Goal: Information Seeking & Learning: Find specific page/section

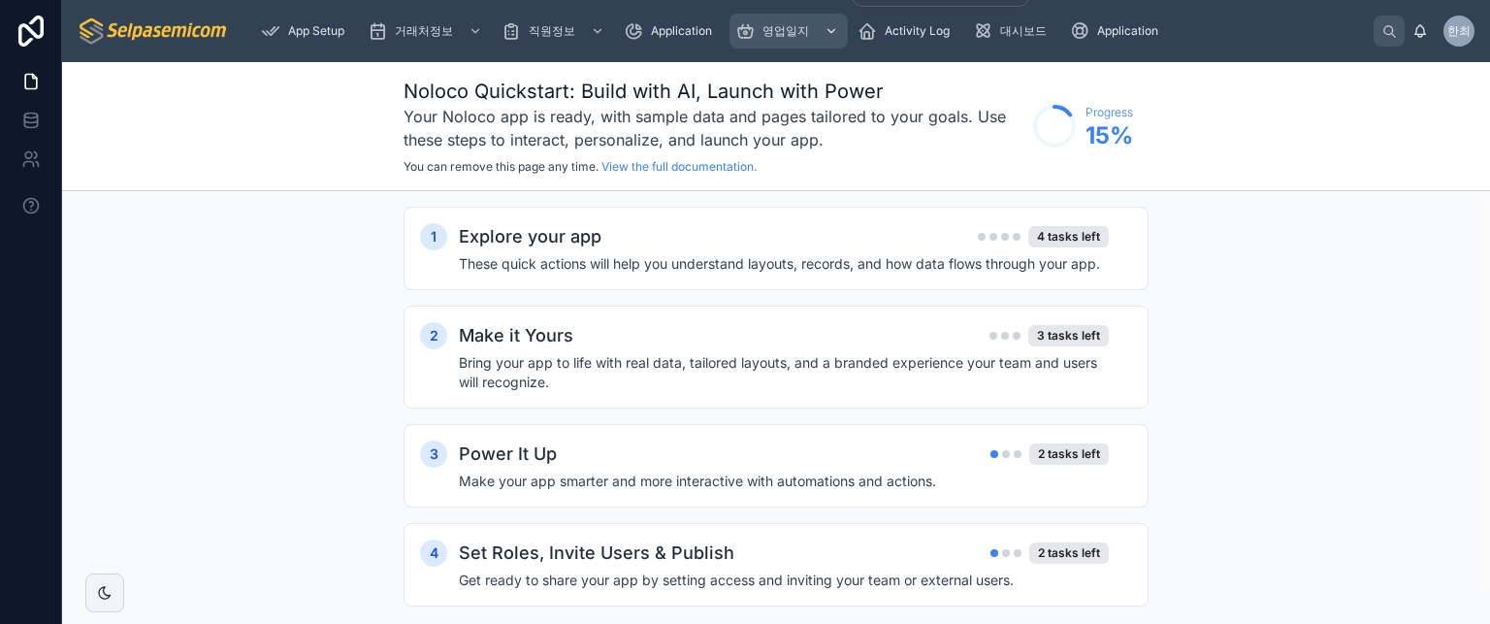
click at [792, 36] on span "영업일지" at bounding box center [786, 31] width 47 height 16
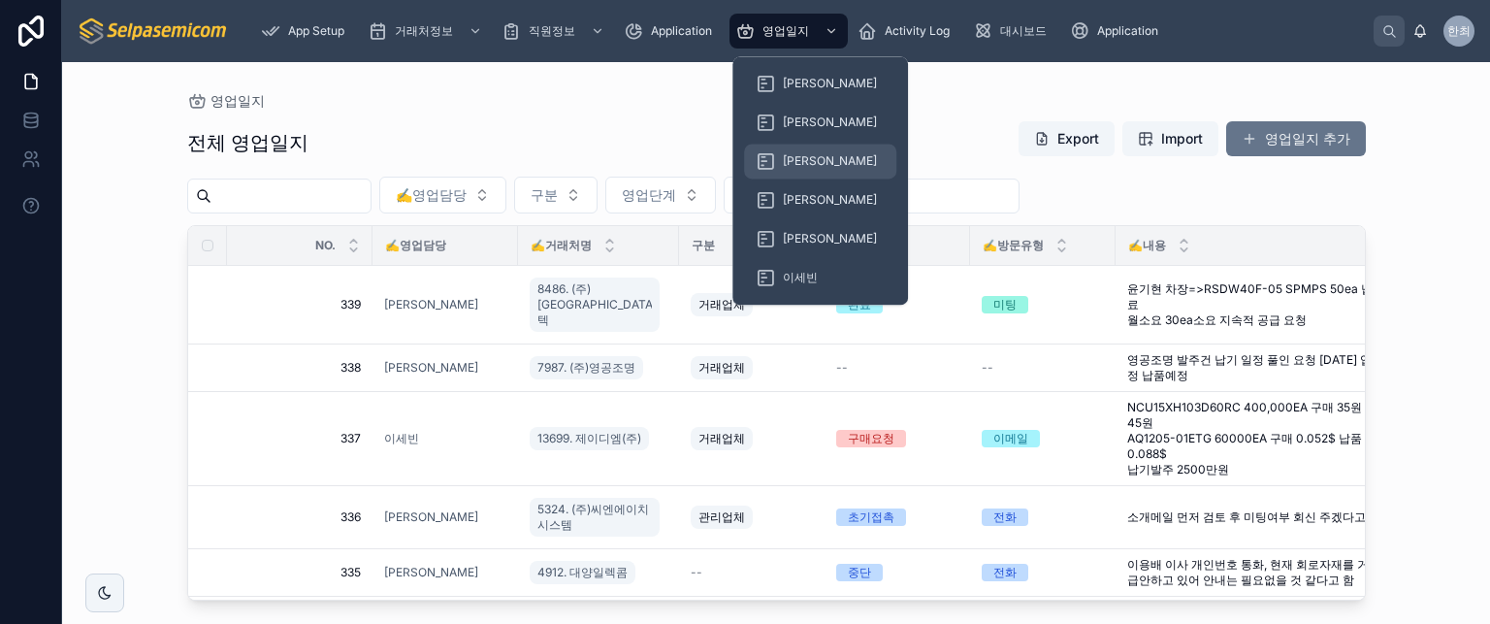
click at [783, 156] on span "[PERSON_NAME]" at bounding box center [830, 161] width 94 height 16
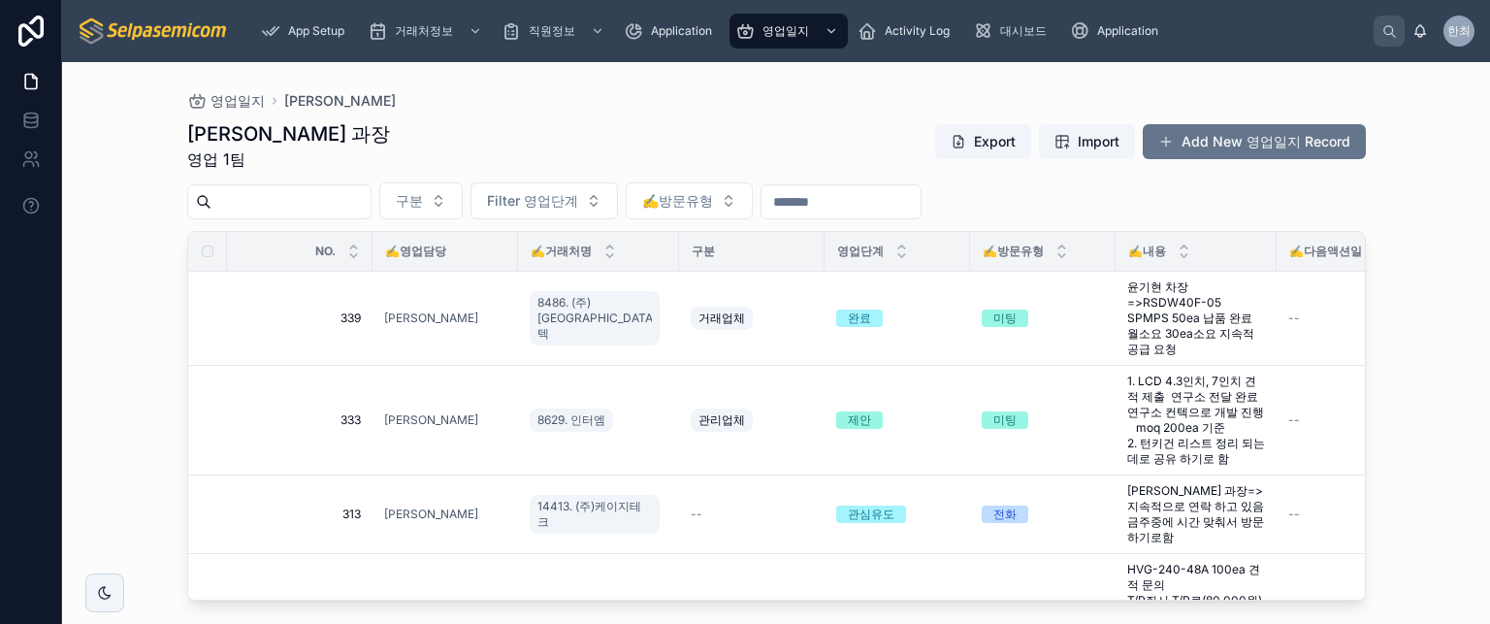
drag, startPoint x: 749, startPoint y: 131, endPoint x: 761, endPoint y: 147, distance: 19.4
click at [761, 147] on div "최한얼 과장 영업 1팀 Export Import Add New 영업일지 Record" at bounding box center [776, 145] width 1179 height 50
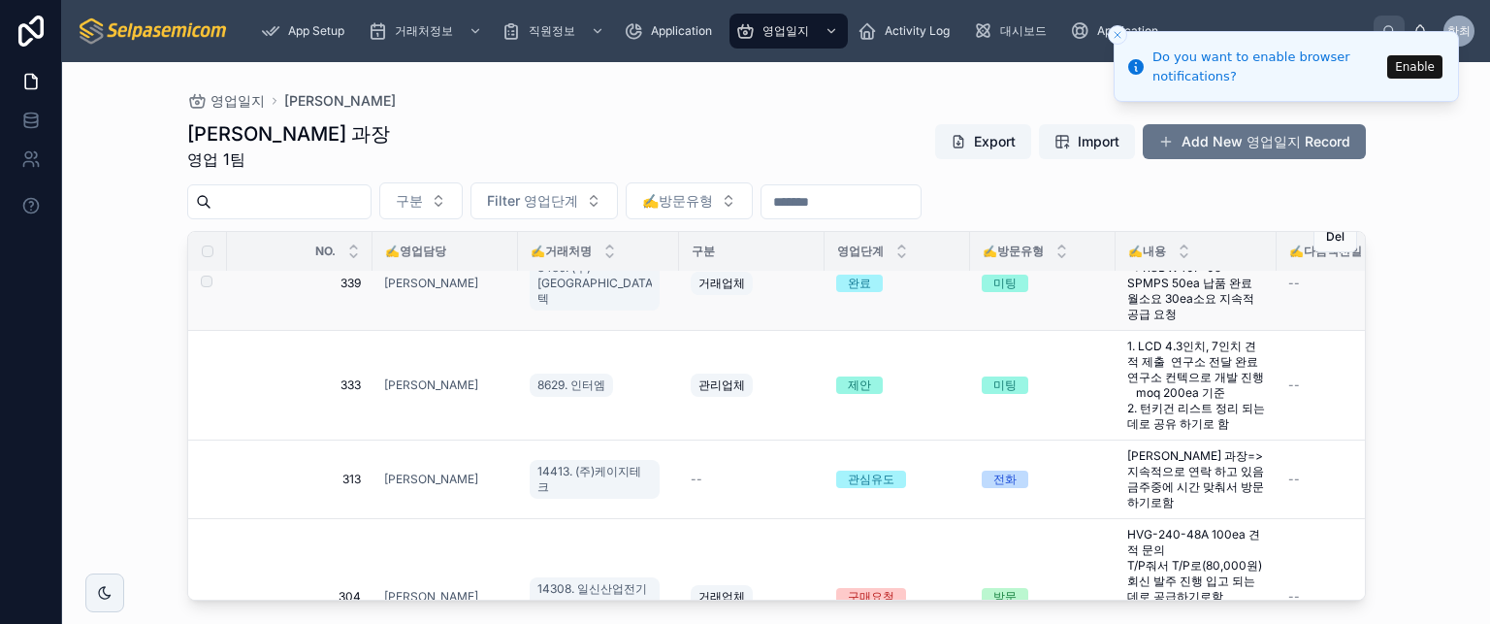
scroll to position [97, 0]
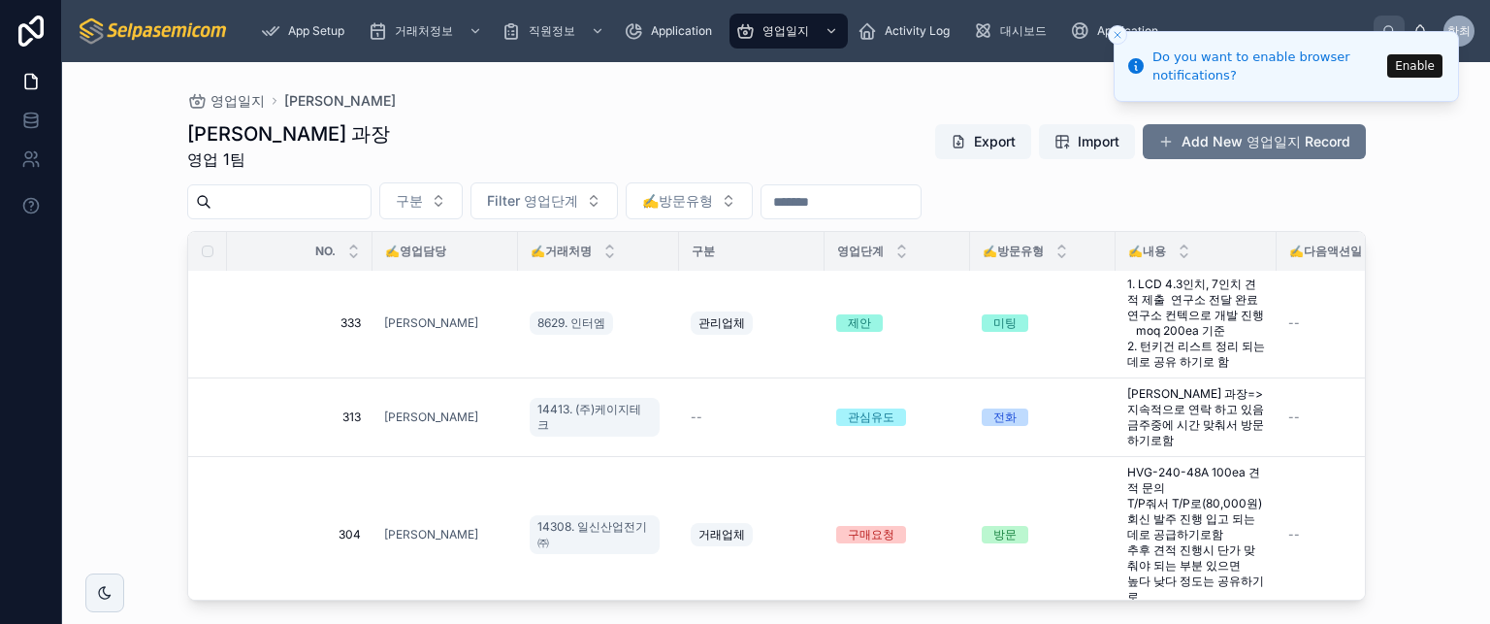
click at [1114, 29] on icon "Close toast" at bounding box center [1118, 35] width 12 height 12
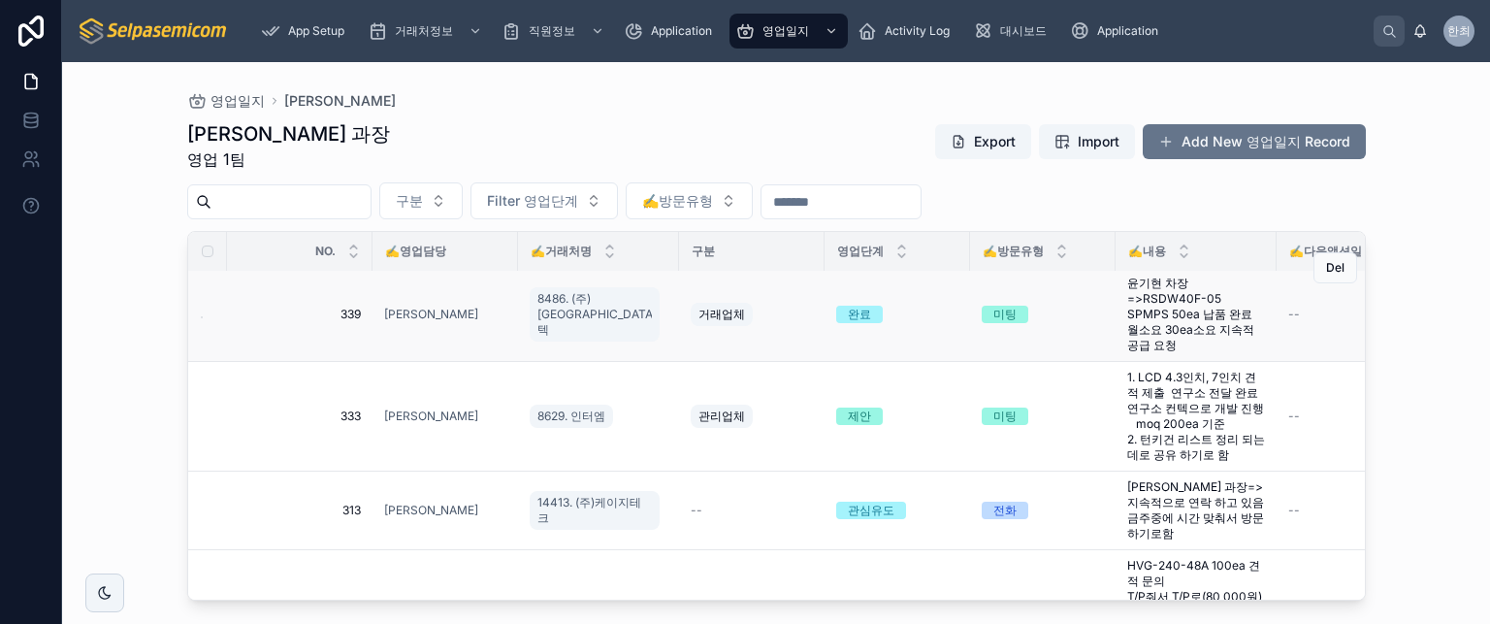
scroll to position [0, 0]
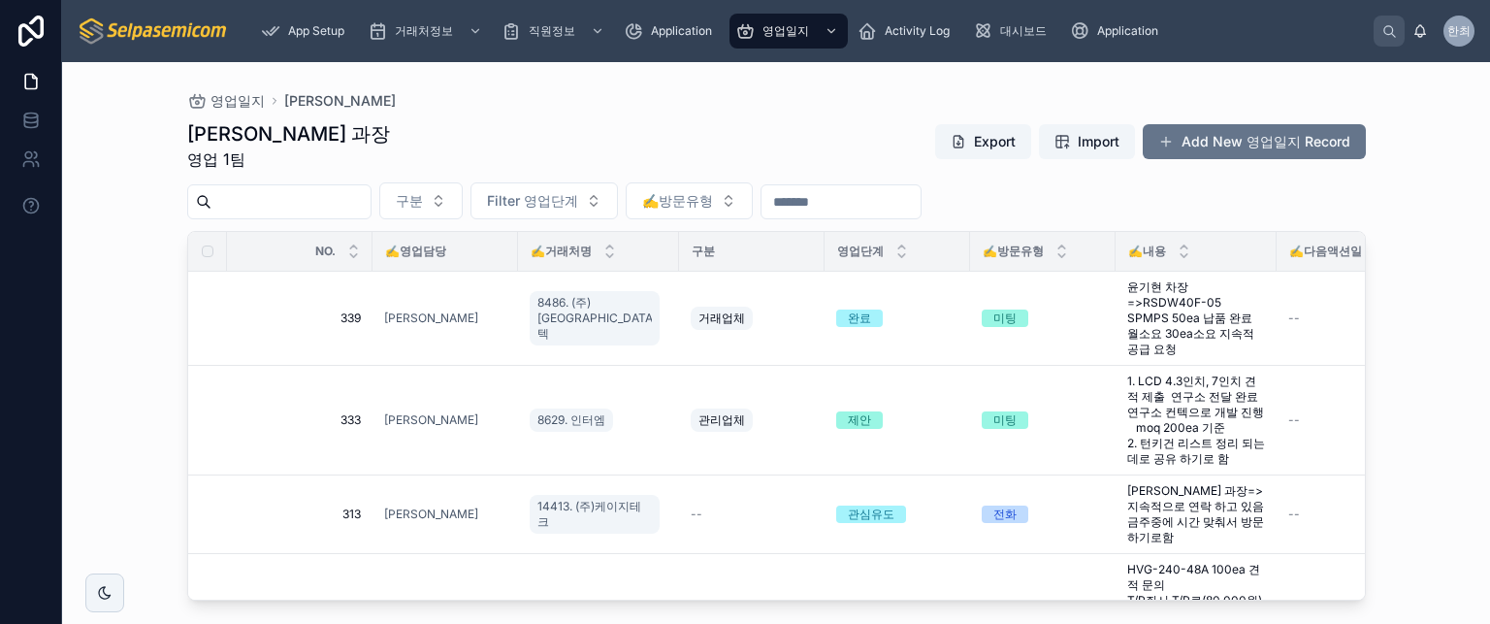
drag, startPoint x: 1229, startPoint y: 195, endPoint x: 1188, endPoint y: 202, distance: 42.3
click at [1229, 195] on div "구분 Filter 영업단계 ✍️방문유형" at bounding box center [776, 200] width 1179 height 37
click at [712, 143] on div "최한얼 과장 영업 1팀 Export Import Add New 영업일지 Record" at bounding box center [776, 145] width 1179 height 50
click at [615, 86] on div "영업일지 최한얼 최한얼 과장 영업 1팀 Export Import Add New 영업일지 Record 구분 Filter 영업단계 ✍️방문유형 N…" at bounding box center [776, 331] width 1241 height 539
drag, startPoint x: 211, startPoint y: 150, endPoint x: 241, endPoint y: 174, distance: 38.0
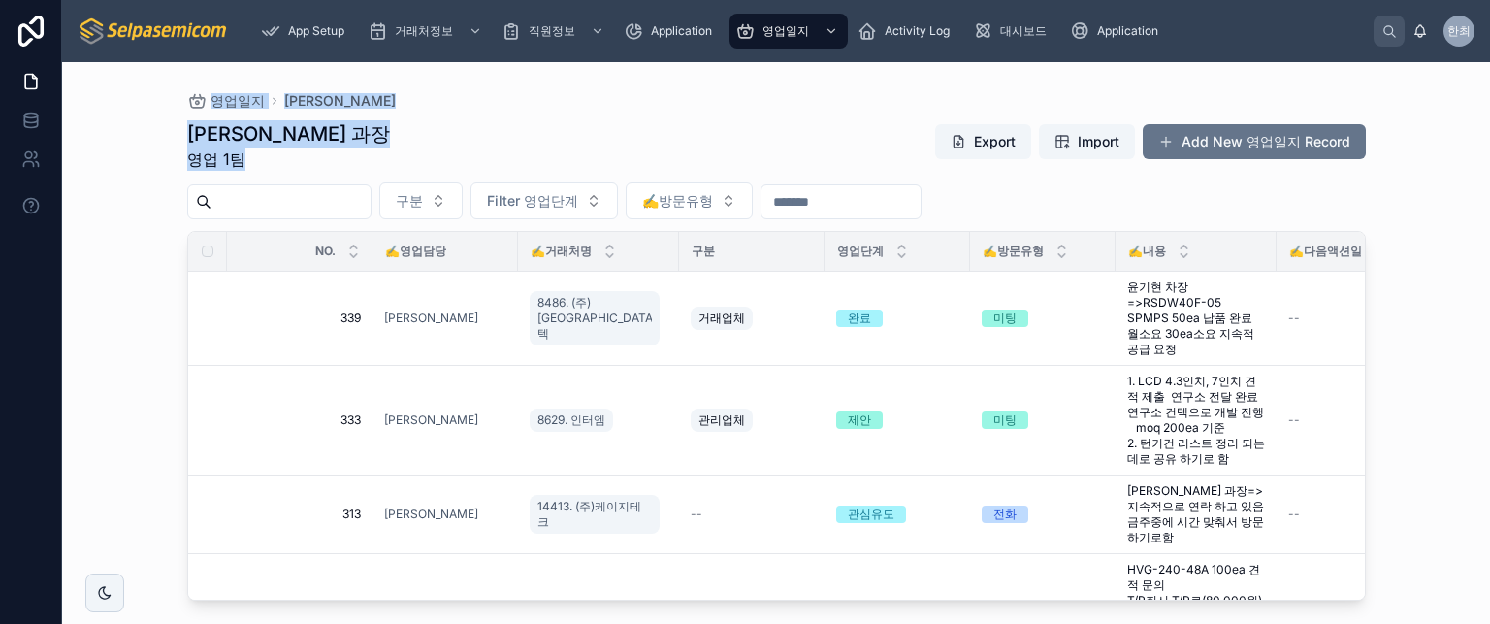
click at [241, 174] on div "영업일지 최한얼 최한얼 과장 영업 1팀 Export Import Add New 영업일지 Record 구분 Filter 영업단계 ✍️방문유형 N…" at bounding box center [776, 331] width 1241 height 539
click at [303, 136] on div "최한얼 과장 영업 1팀 Export Import Add New 영업일지 Record" at bounding box center [776, 145] width 1179 height 50
click at [511, 145] on div "최한얼 과장 영업 1팀 Export Import Add New 영업일지 Record" at bounding box center [776, 145] width 1179 height 50
click at [726, 143] on div "최한얼 과장 영업 1팀 Export Import Add New 영업일지 Record" at bounding box center [776, 145] width 1179 height 50
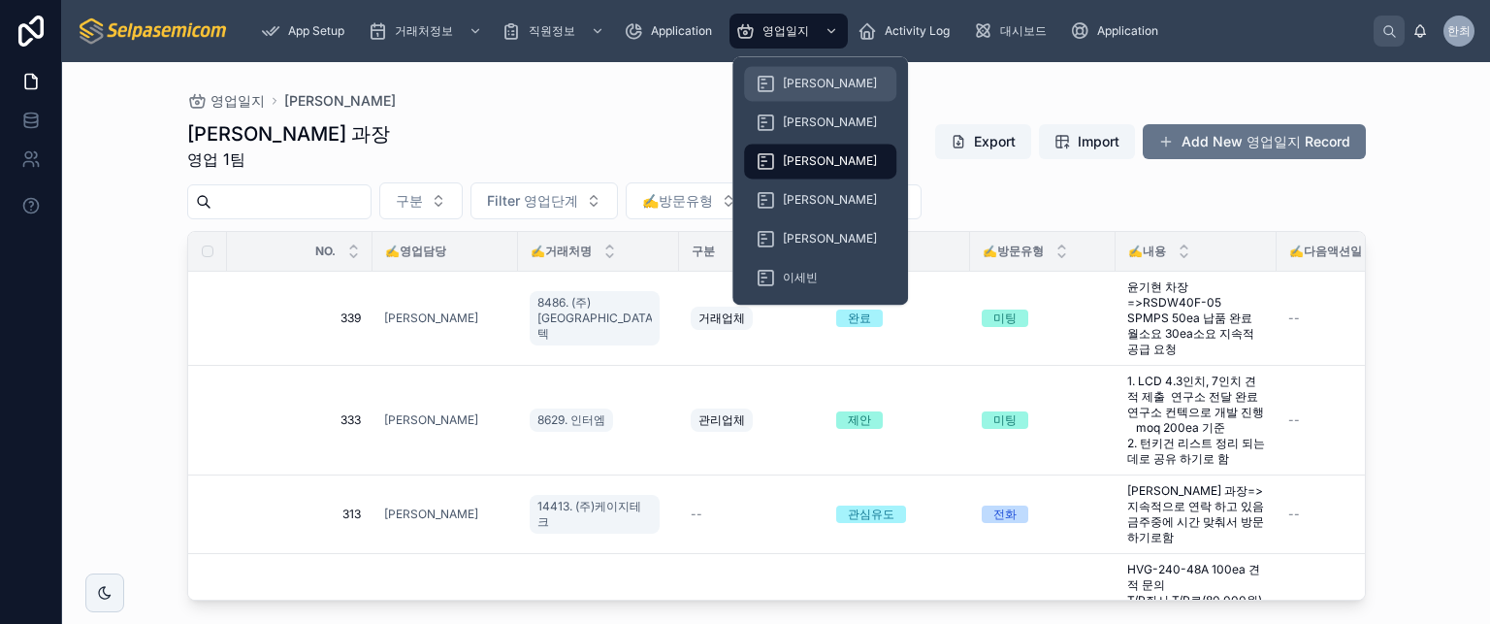
click at [788, 88] on span "[PERSON_NAME]" at bounding box center [830, 84] width 94 height 16
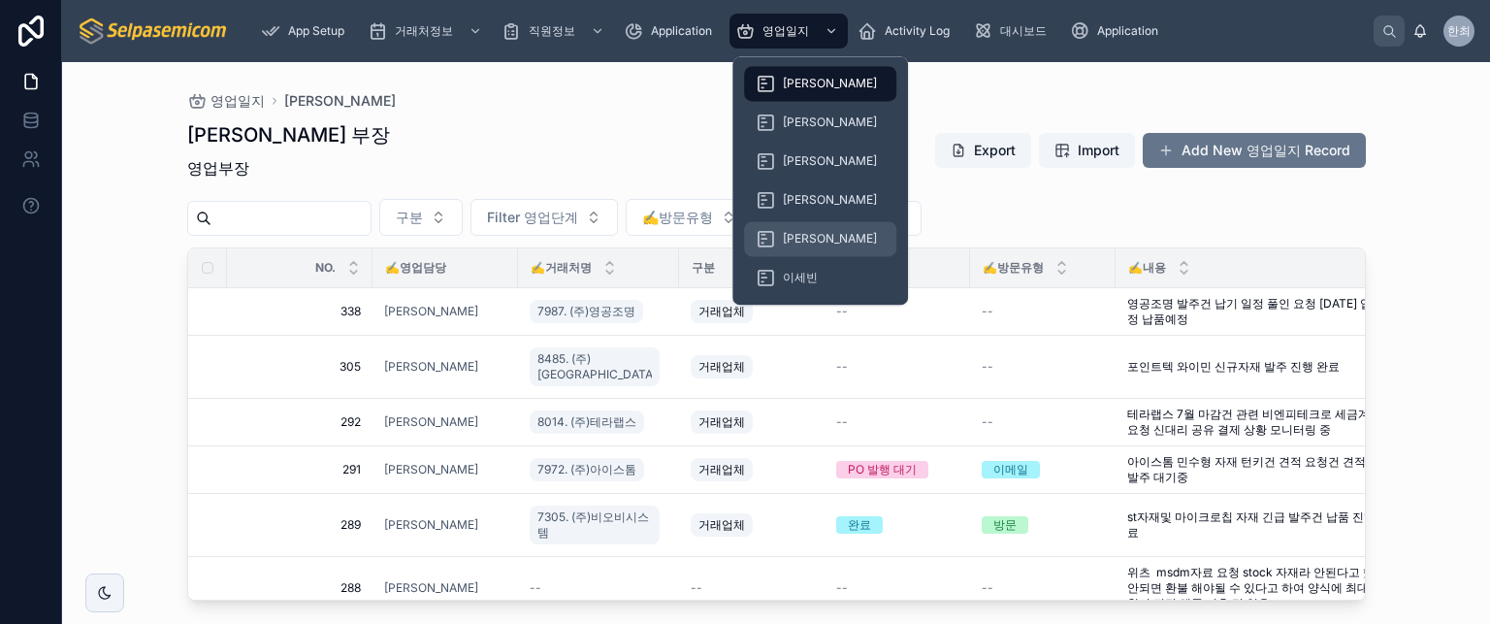
click at [809, 238] on span "[PERSON_NAME]" at bounding box center [830, 239] width 94 height 16
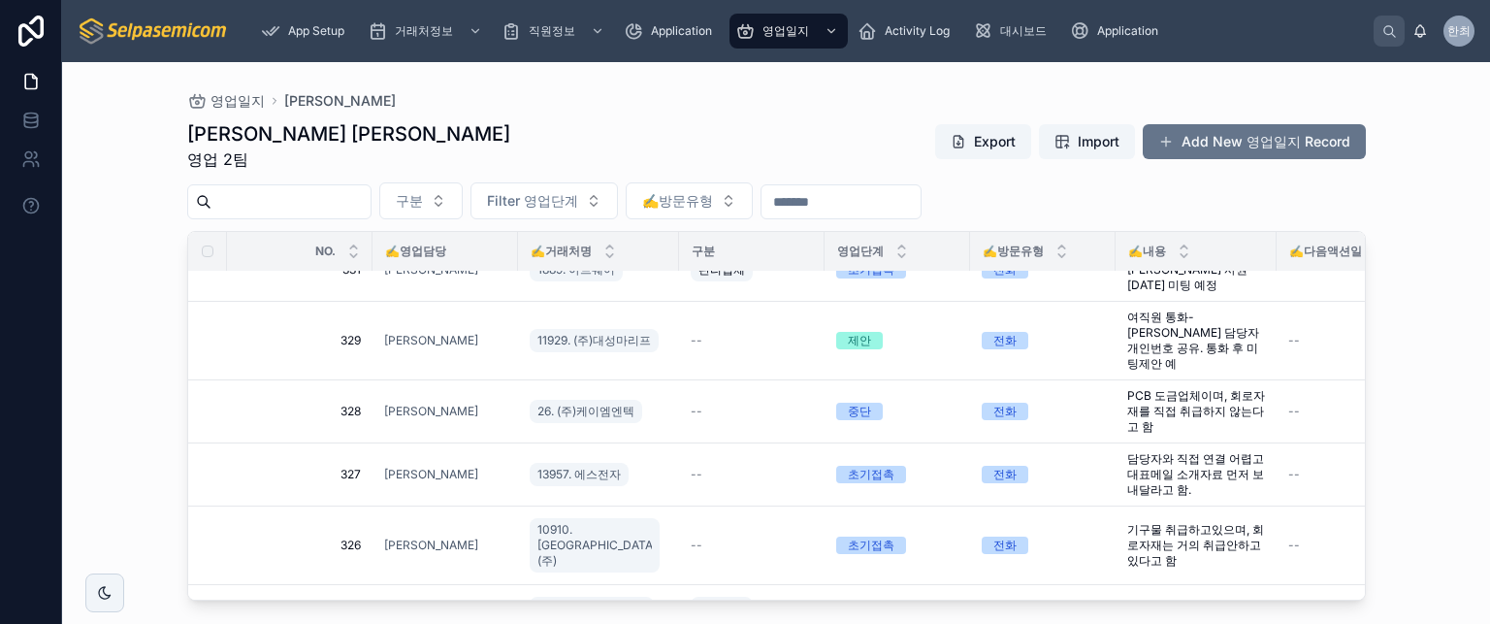
scroll to position [228, 0]
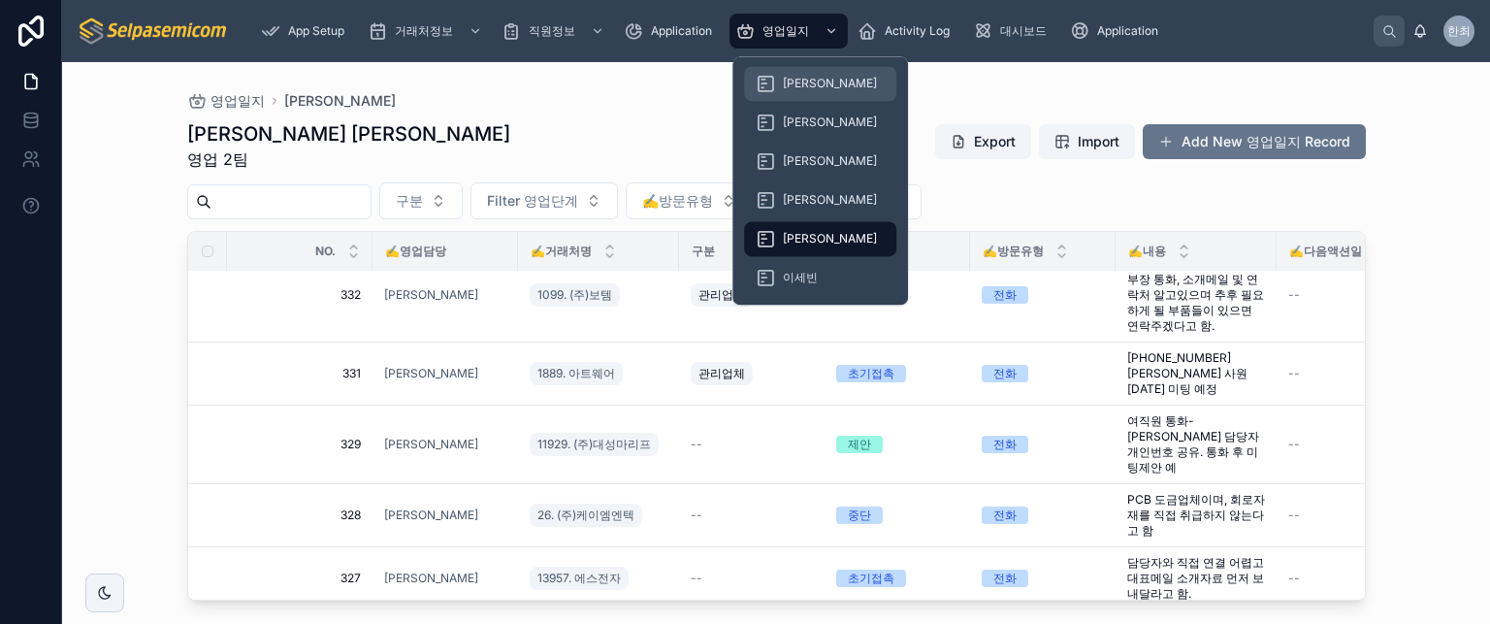
click at [791, 94] on div "[PERSON_NAME]" at bounding box center [820, 83] width 129 height 31
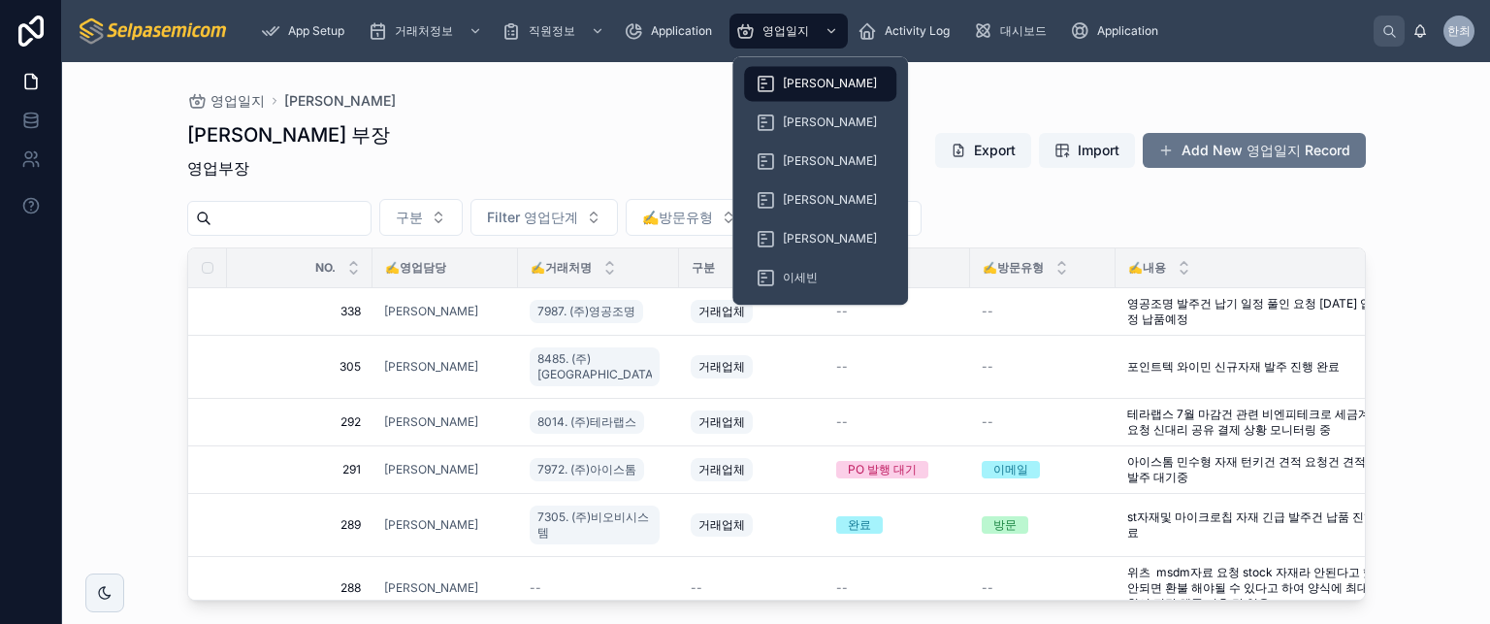
click at [629, 133] on div "[PERSON_NAME] 부장 영업부장 Export Import Add New 영업일지 Record" at bounding box center [776, 154] width 1179 height 66
click at [800, 160] on span "[PERSON_NAME]" at bounding box center [830, 161] width 94 height 16
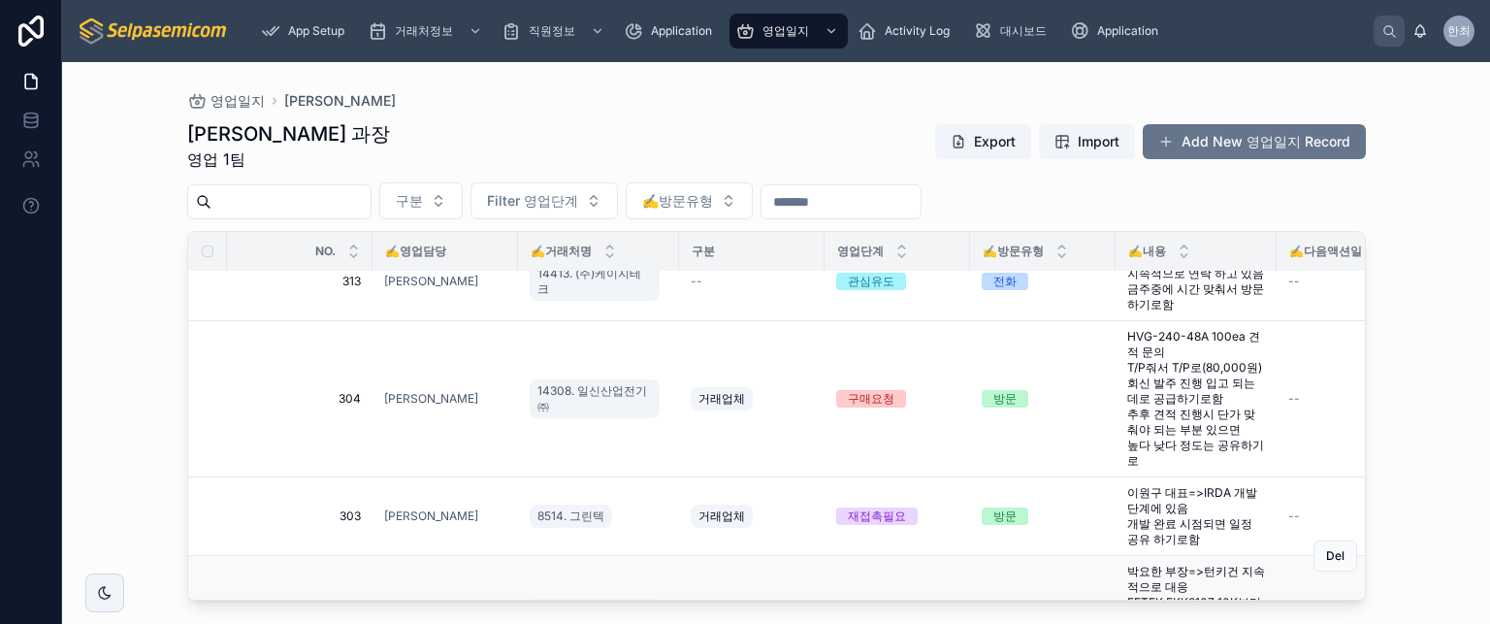
scroll to position [435, 0]
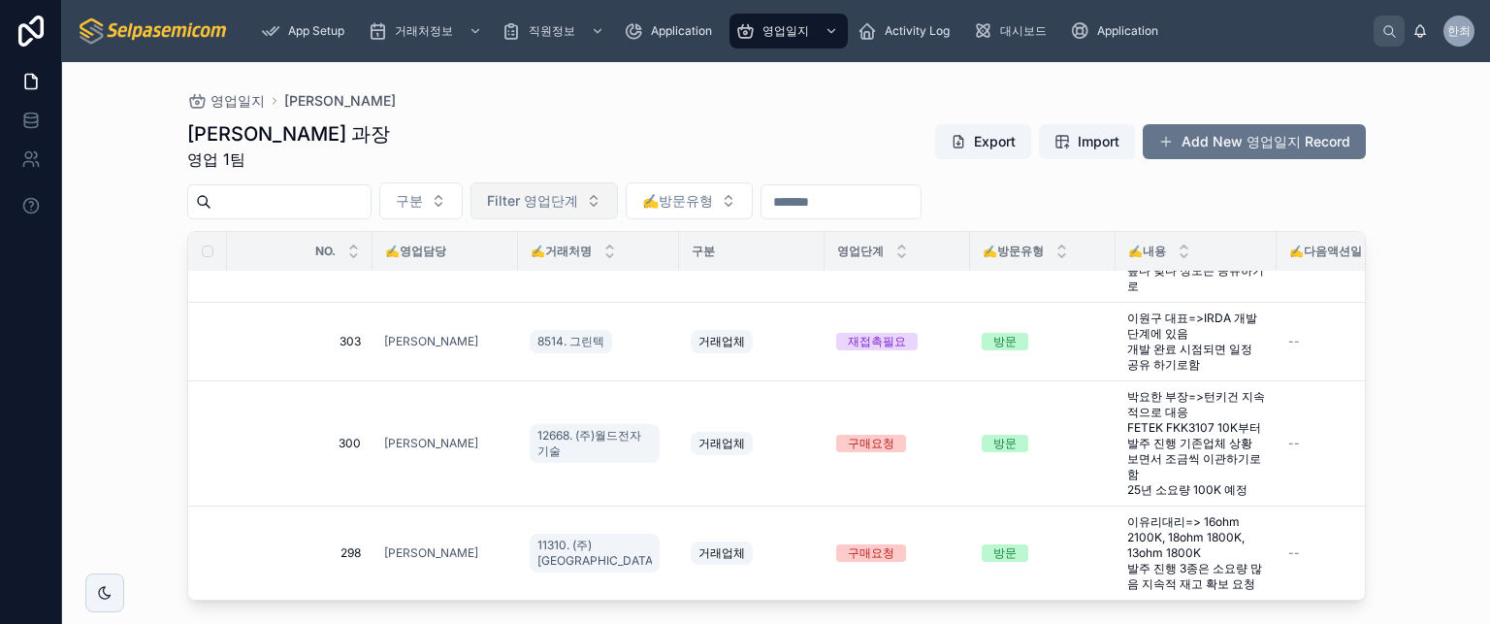
click at [578, 200] on span "Filter 영업단계" at bounding box center [532, 200] width 91 height 19
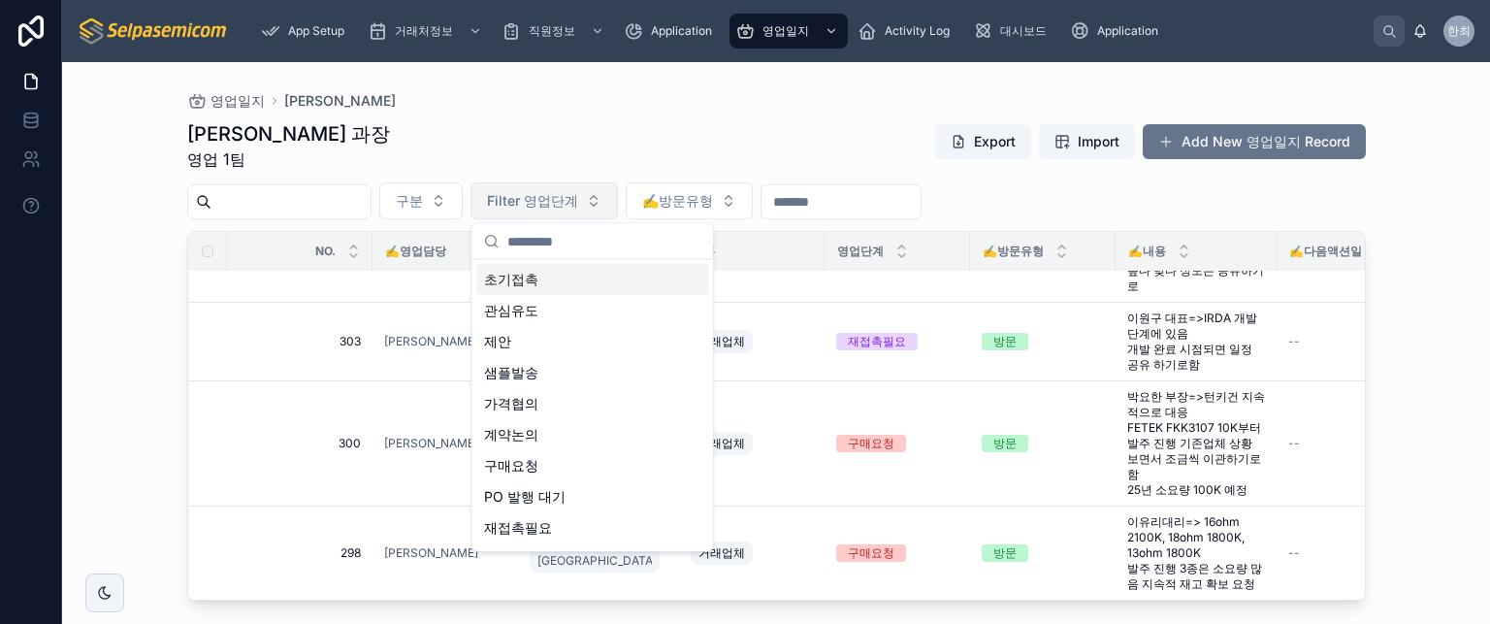
click at [578, 200] on span "Filter 영업단계" at bounding box center [532, 200] width 91 height 19
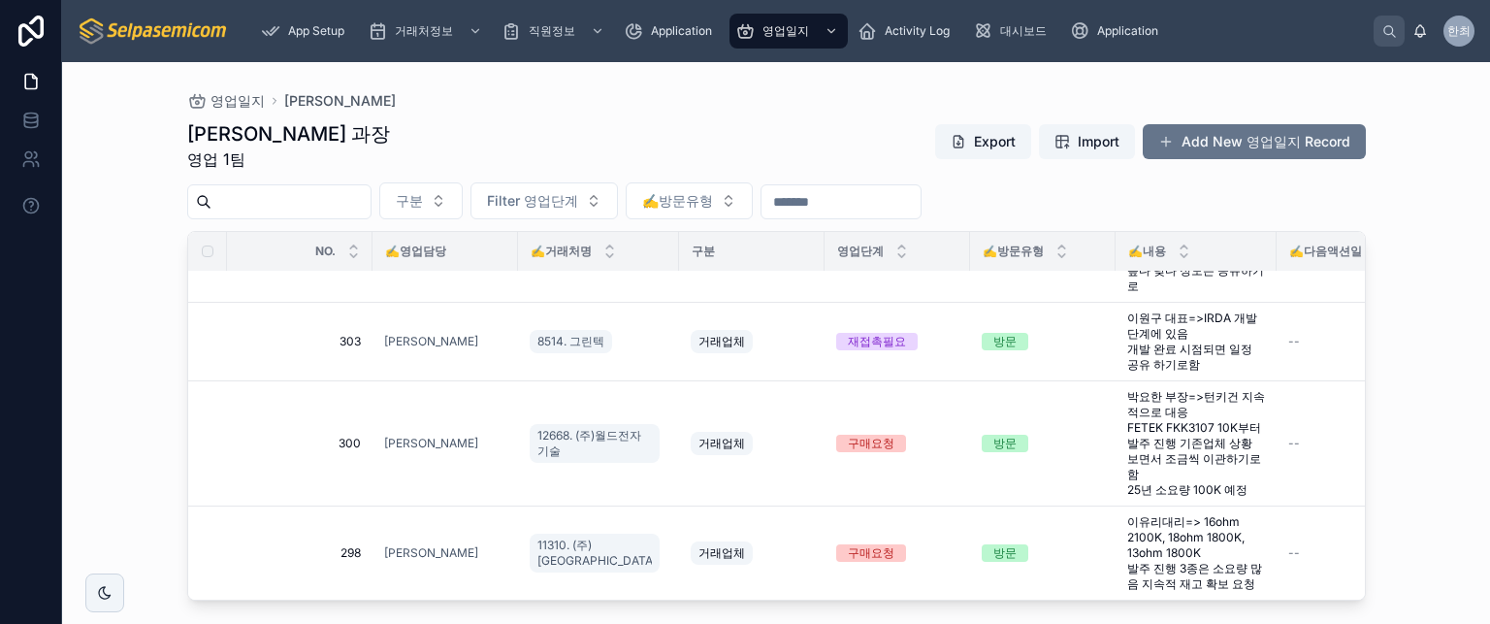
click at [590, 123] on div "최한얼 과장 영업 1팀 Export Import Add New 영업일지 Record" at bounding box center [776, 145] width 1179 height 50
click at [423, 191] on span "구분" at bounding box center [409, 200] width 27 height 19
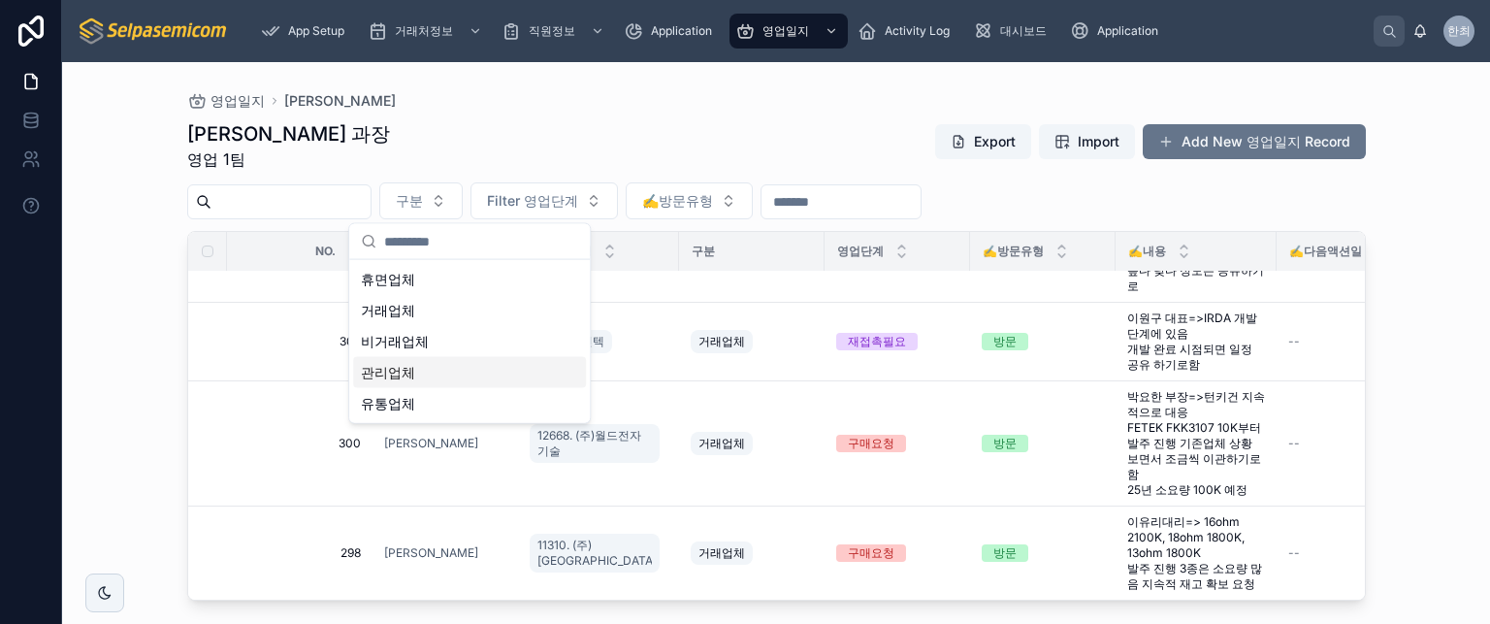
click at [415, 374] on div "관리업체" at bounding box center [469, 372] width 233 height 31
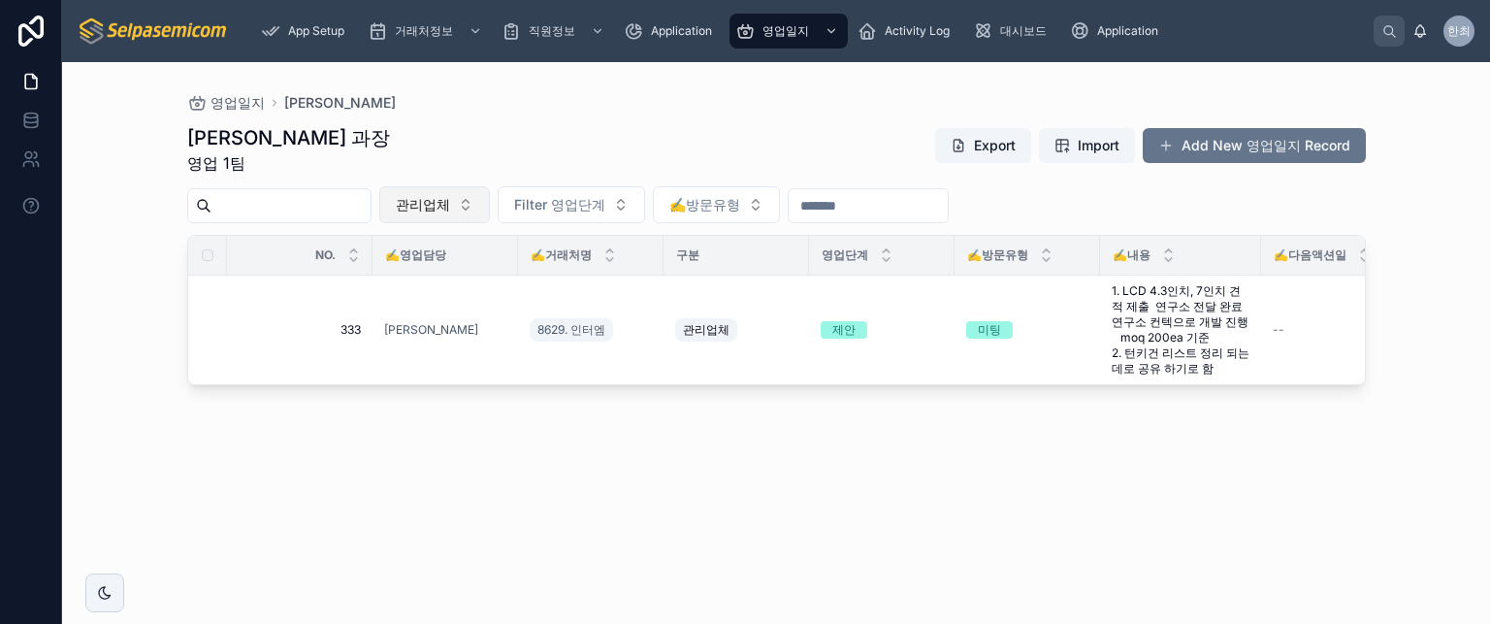
click at [490, 207] on button "관리업체" at bounding box center [434, 204] width 111 height 37
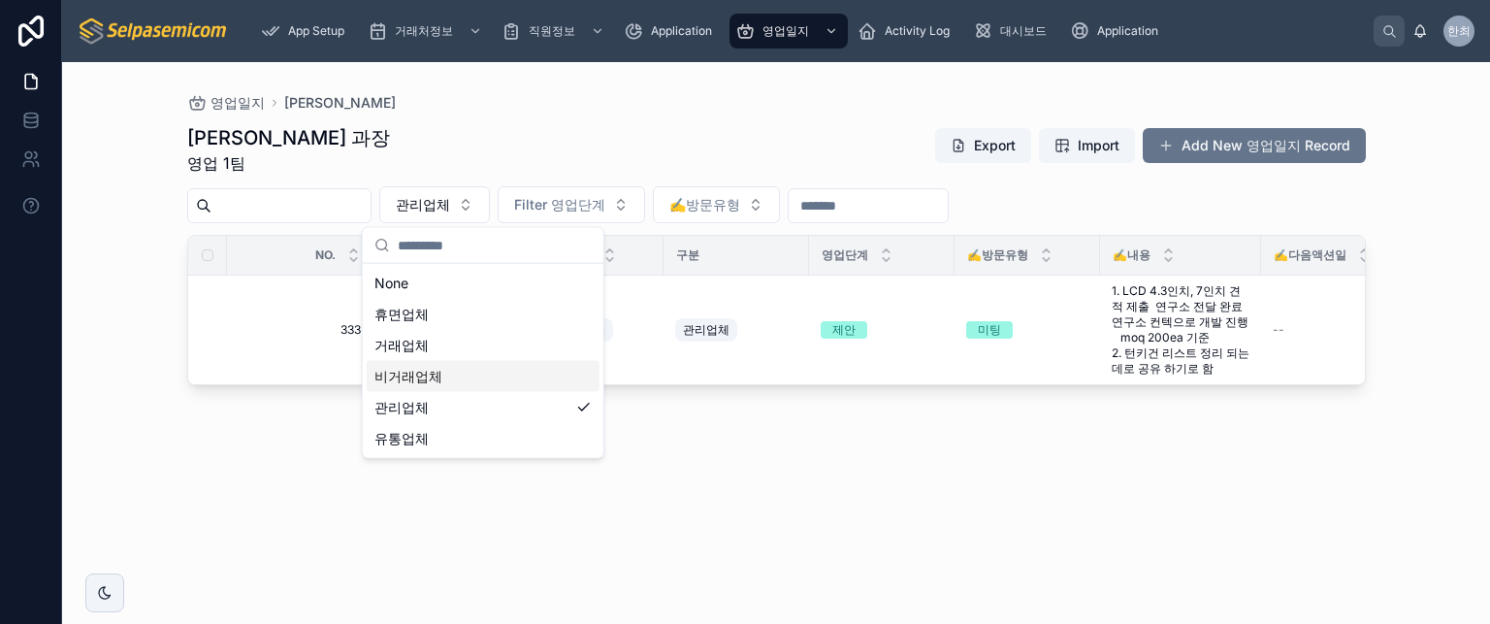
click at [420, 373] on span "비거래업체" at bounding box center [409, 376] width 68 height 19
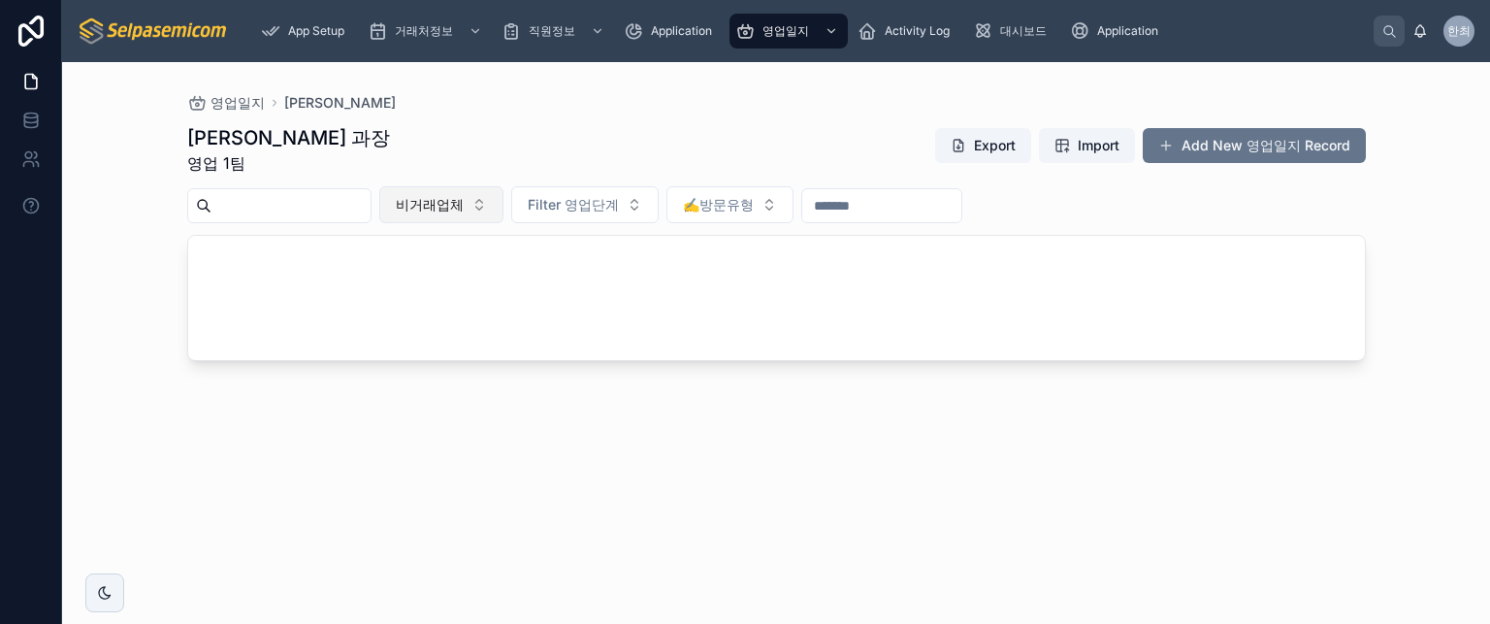
click at [464, 204] on span "비거래업체" at bounding box center [430, 204] width 68 height 19
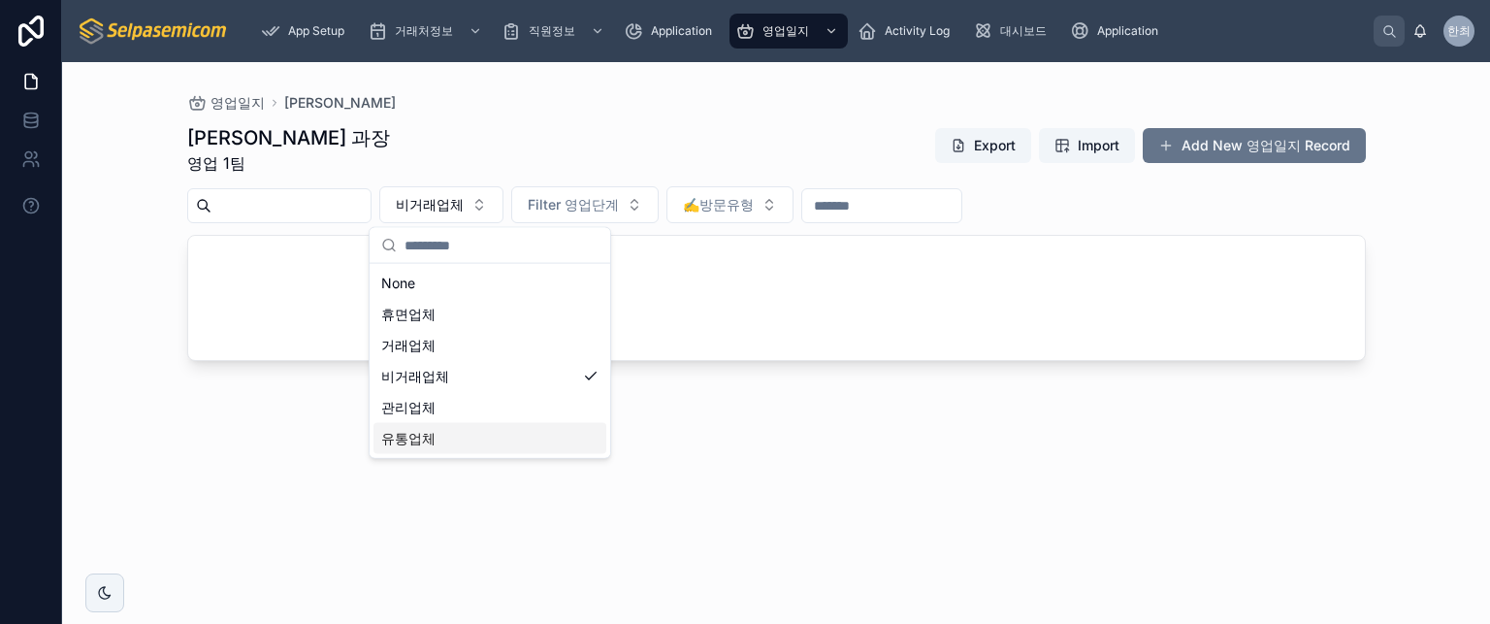
click at [455, 427] on div "유통업체" at bounding box center [490, 438] width 233 height 31
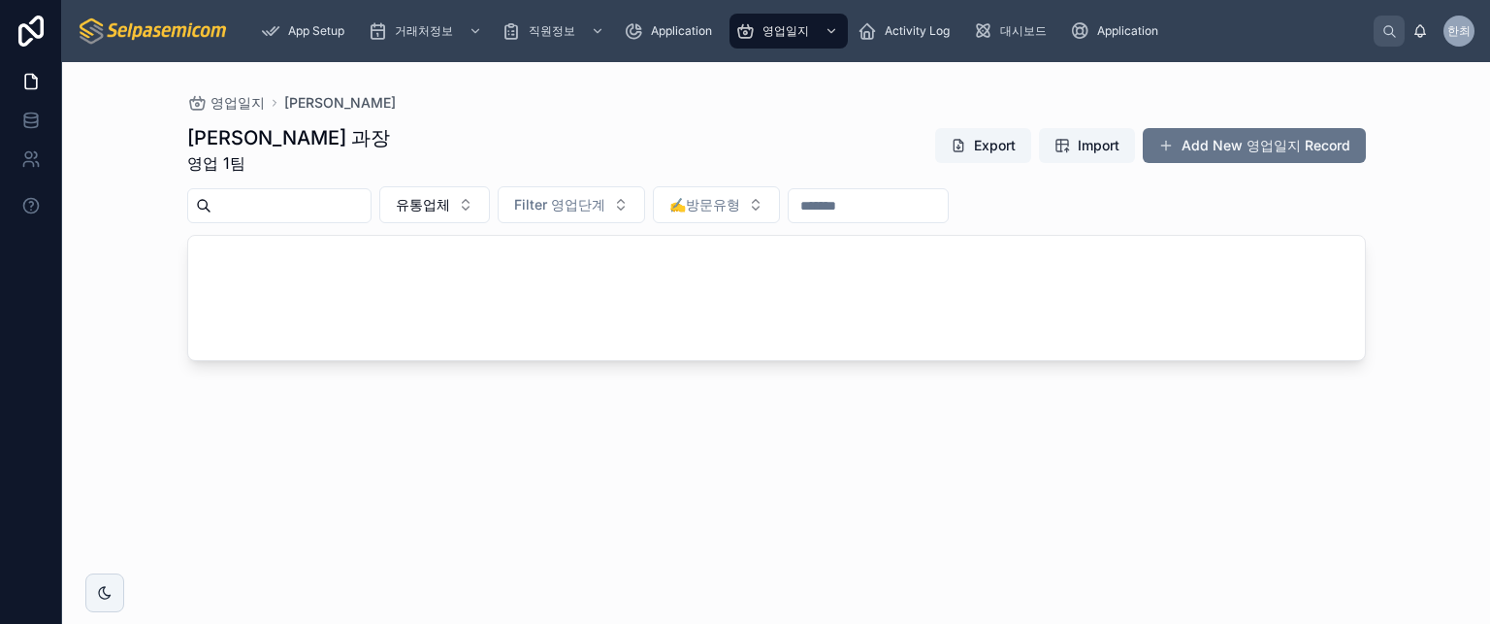
drag, startPoint x: 481, startPoint y: 207, endPoint x: 479, endPoint y: 223, distance: 16.6
click at [450, 207] on span "유통업체" at bounding box center [423, 204] width 54 height 19
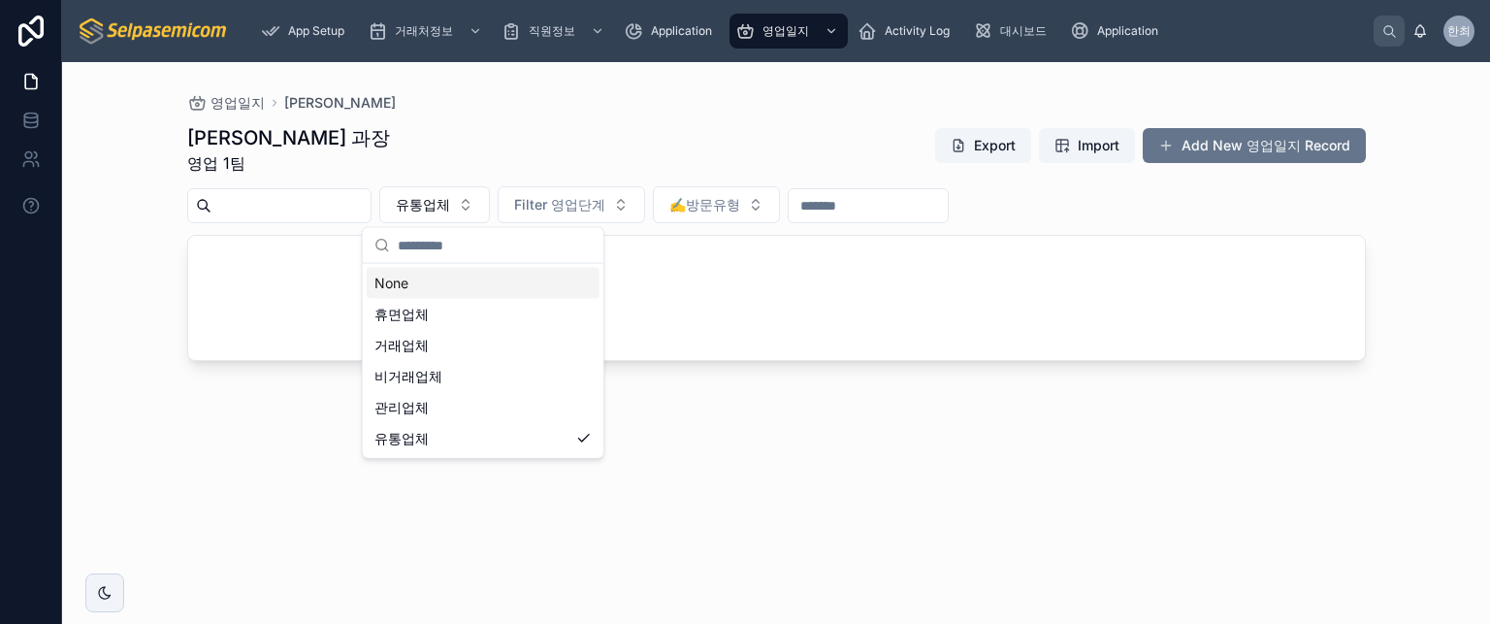
click at [455, 275] on div "None" at bounding box center [483, 283] width 233 height 31
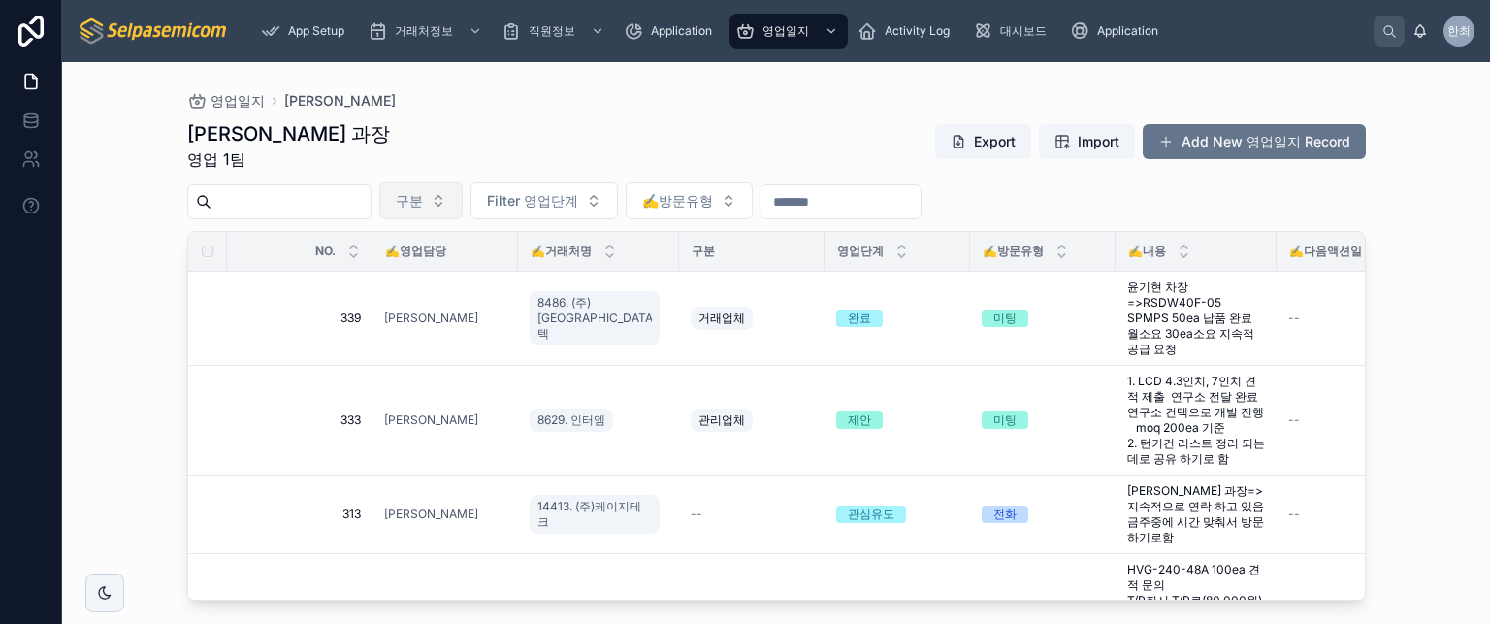
click at [423, 210] on span "구분" at bounding box center [409, 200] width 27 height 19
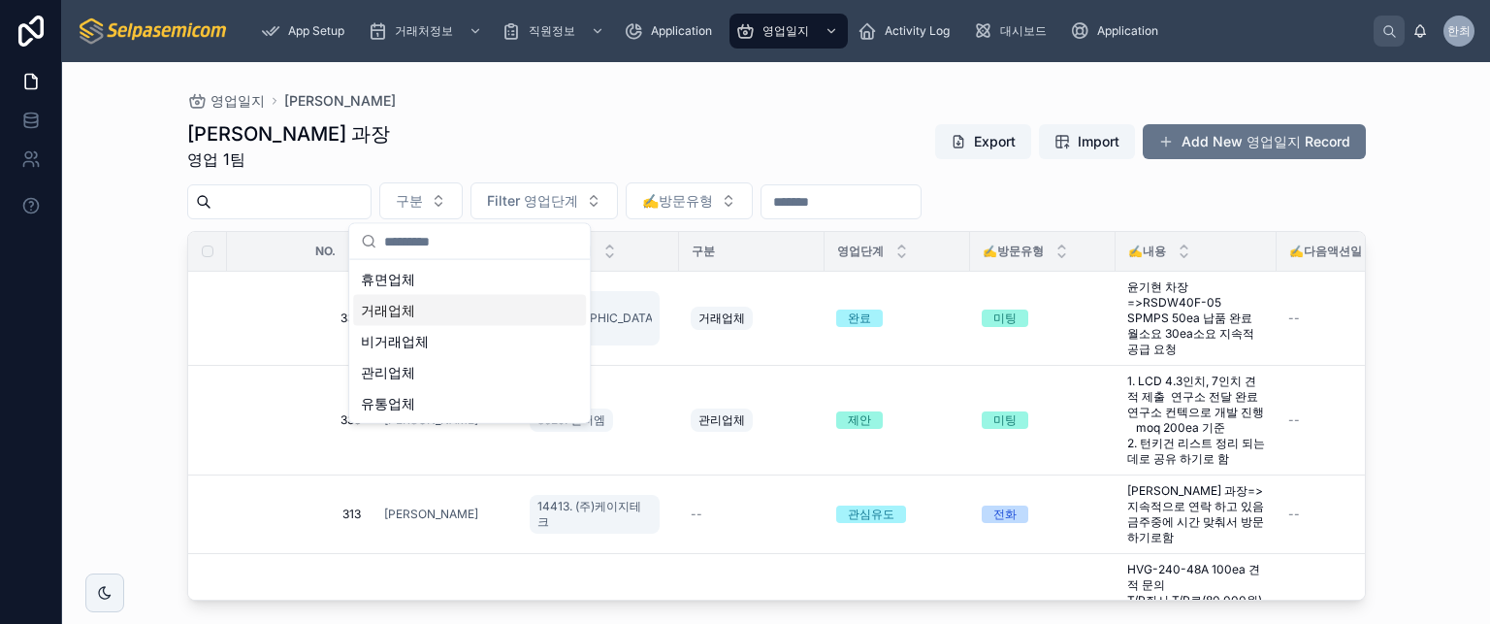
click at [439, 316] on div "거래업체" at bounding box center [469, 310] width 233 height 31
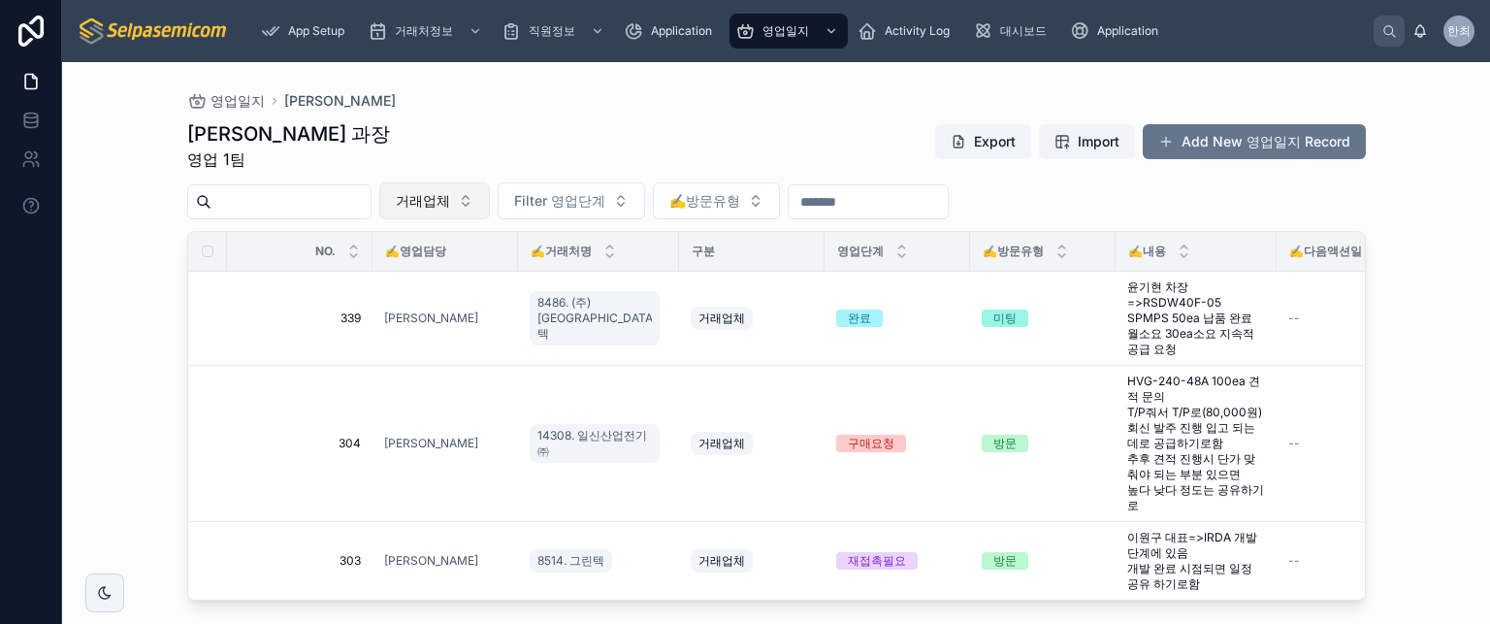
click at [450, 207] on span "거래업체" at bounding box center [423, 200] width 54 height 19
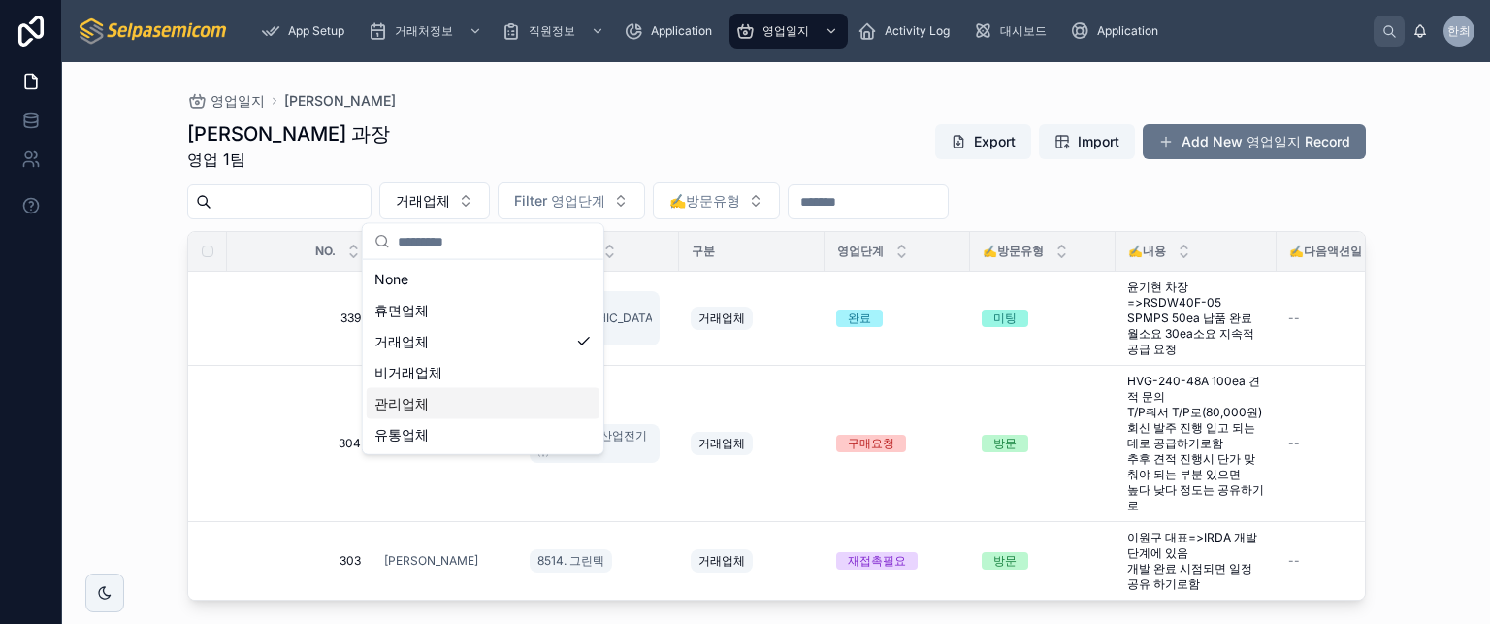
click at [444, 406] on div "관리업체" at bounding box center [483, 403] width 233 height 31
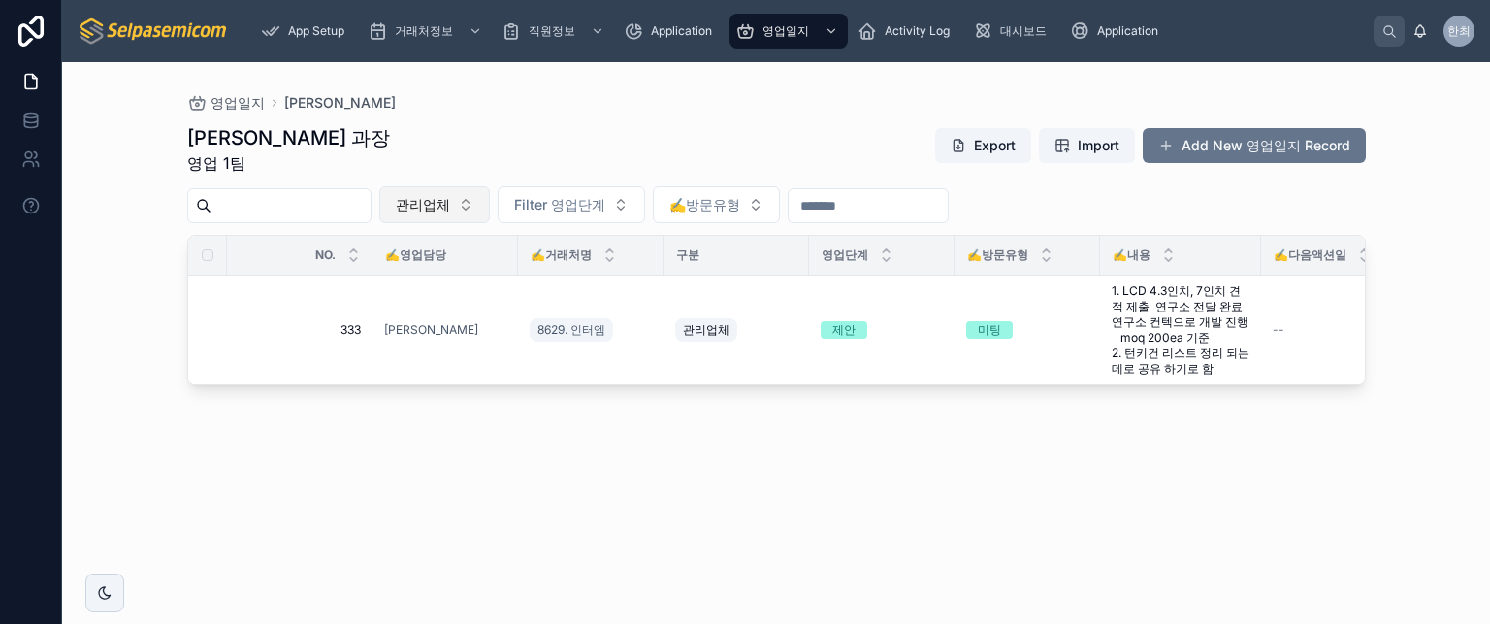
click at [450, 210] on span "관리업체" at bounding box center [423, 204] width 54 height 19
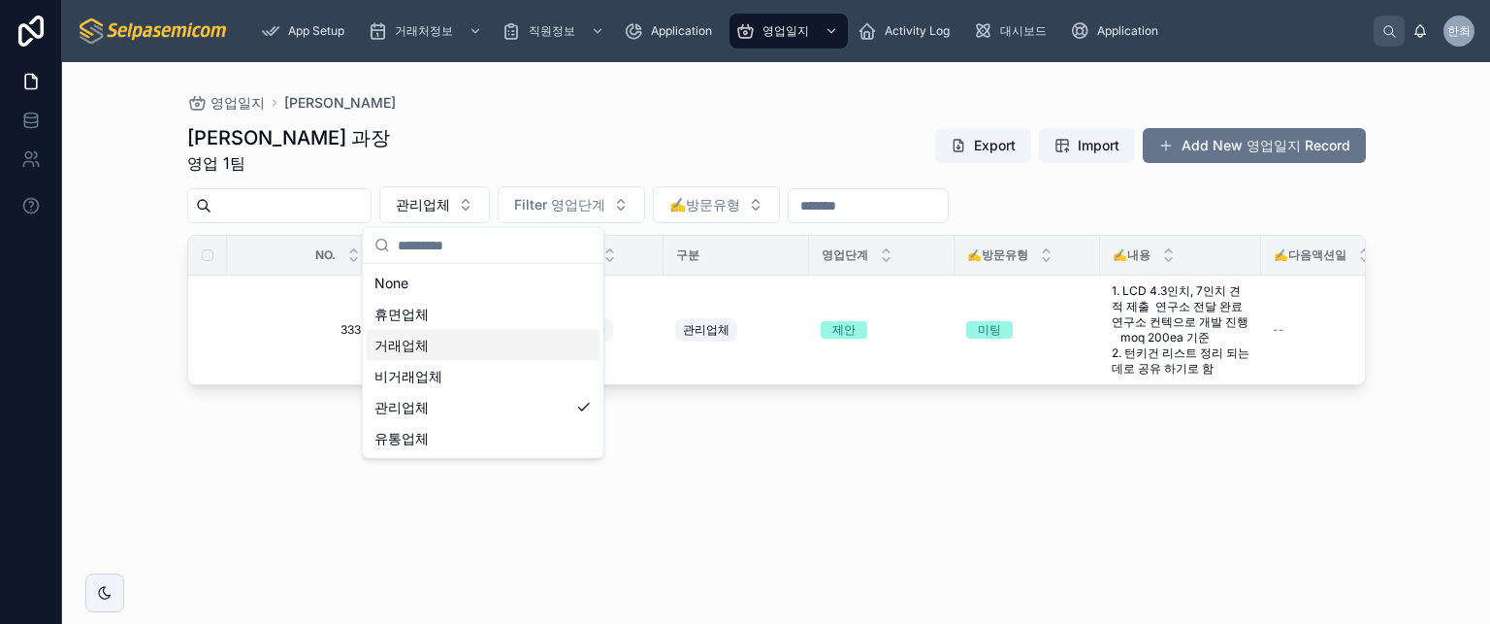
click at [446, 336] on div "거래업체" at bounding box center [483, 345] width 233 height 31
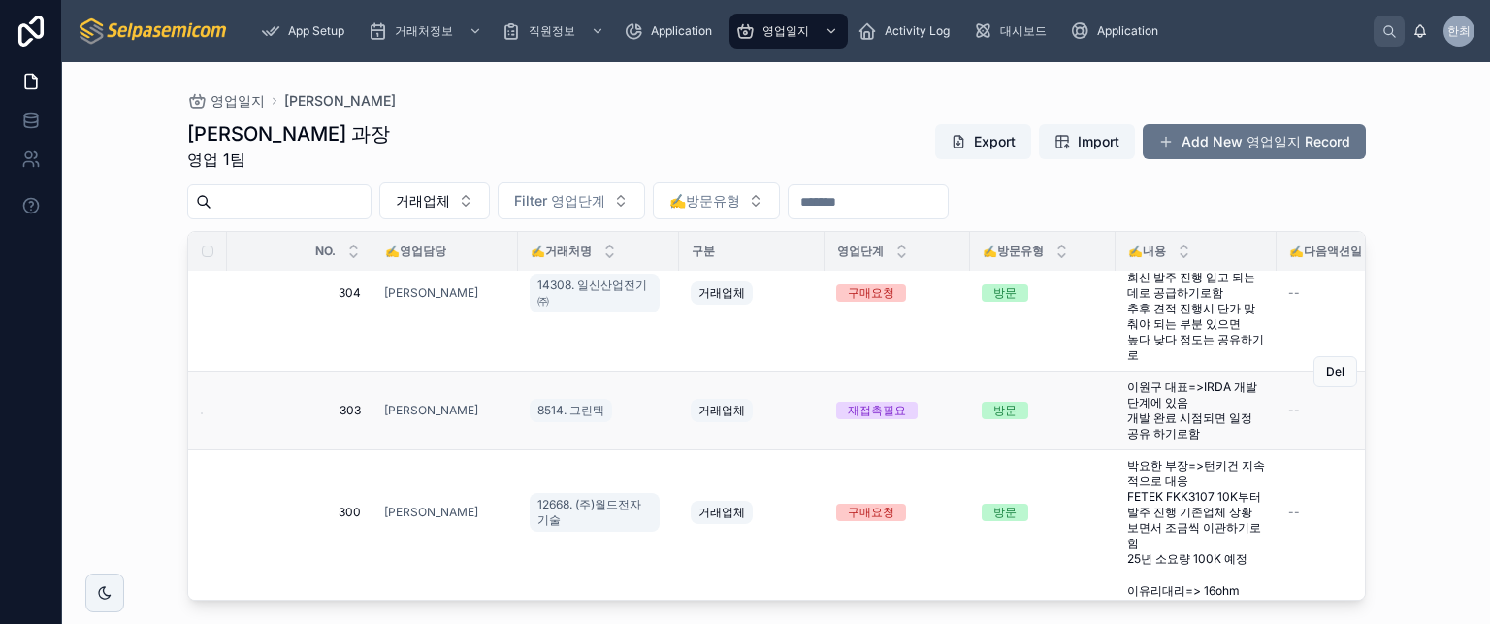
scroll to position [232, 0]
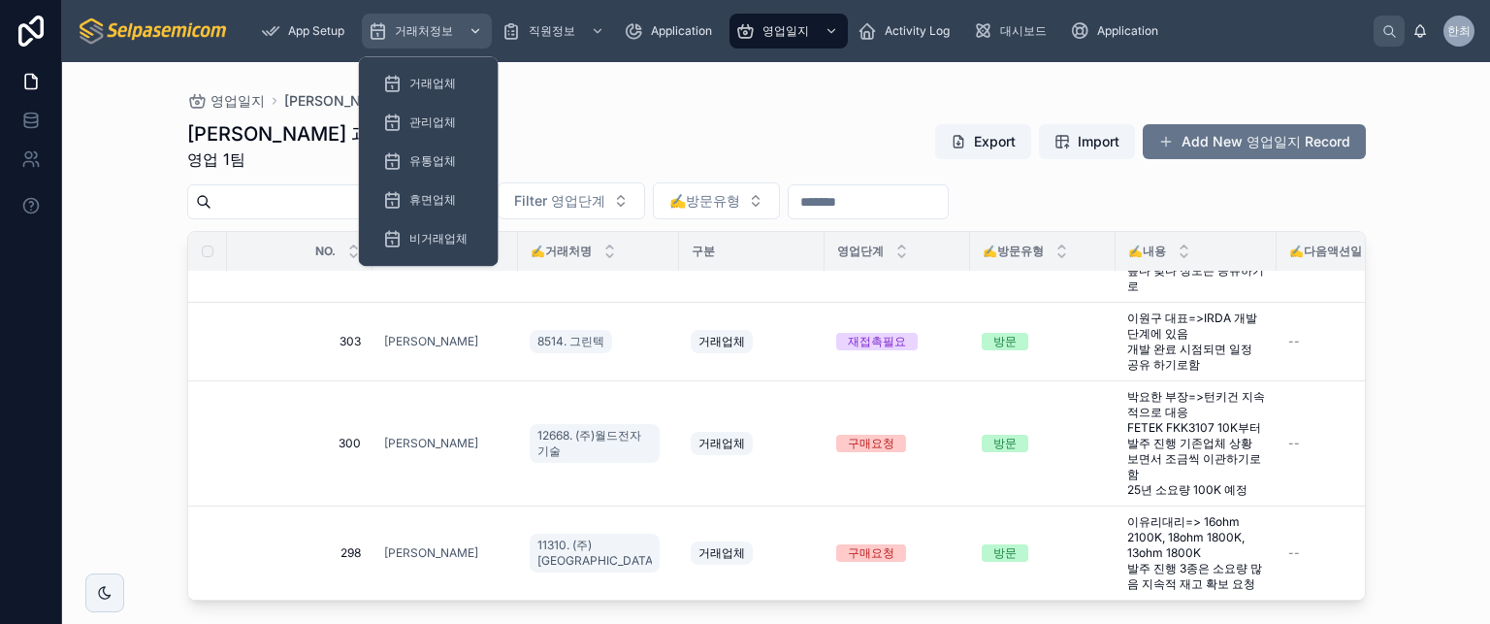
click at [428, 30] on span "거래처정보" at bounding box center [424, 31] width 58 height 16
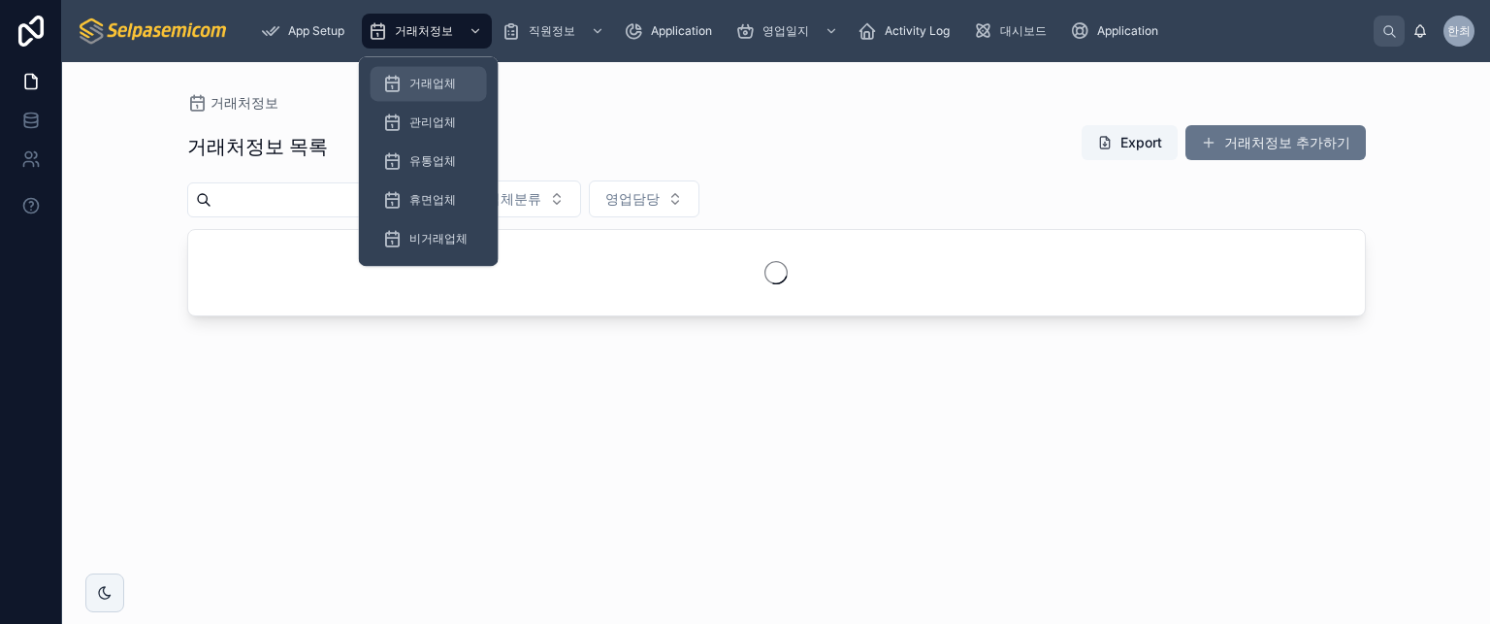
click at [424, 82] on span "거래업체" at bounding box center [432, 84] width 47 height 16
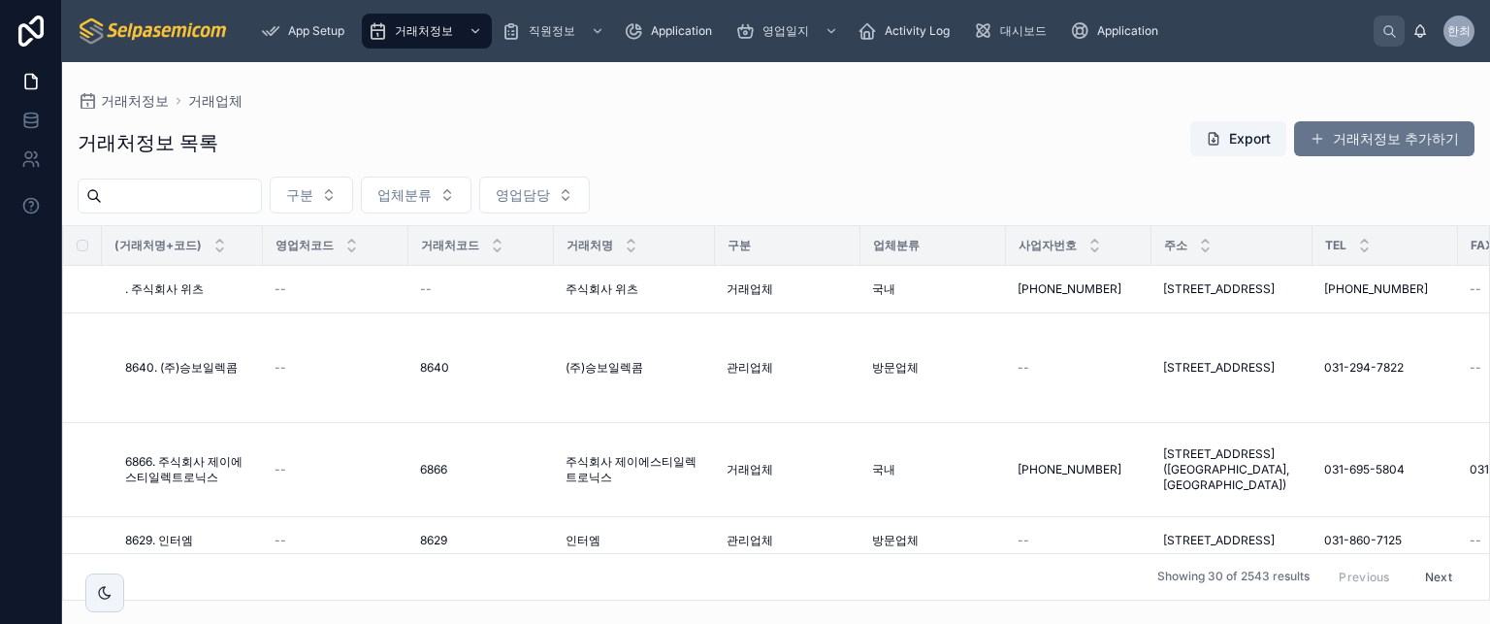
click at [233, 205] on input "text" at bounding box center [181, 195] width 159 height 27
type input "*"
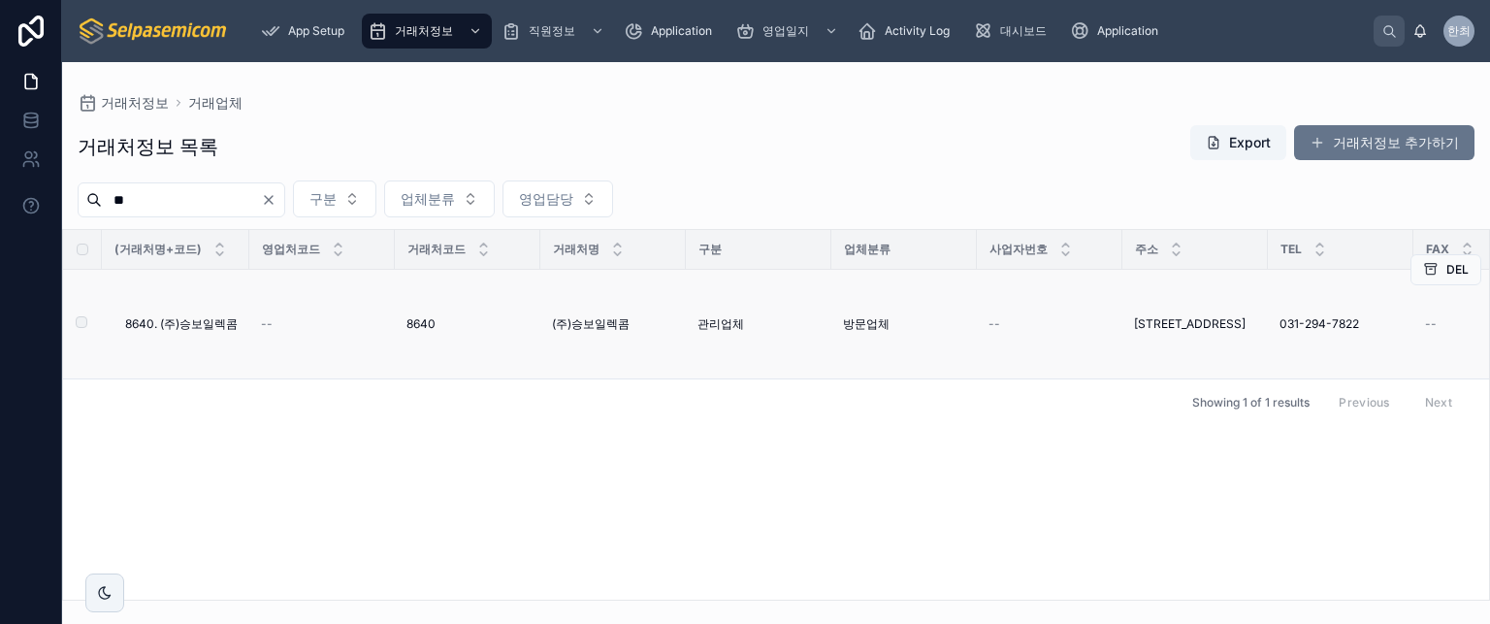
type input "**"
click at [205, 321] on span "8640. (주)승보일렉콤" at bounding box center [181, 324] width 113 height 16
click at [202, 327] on span "8640. (주)승보일렉콤" at bounding box center [181, 324] width 113 height 16
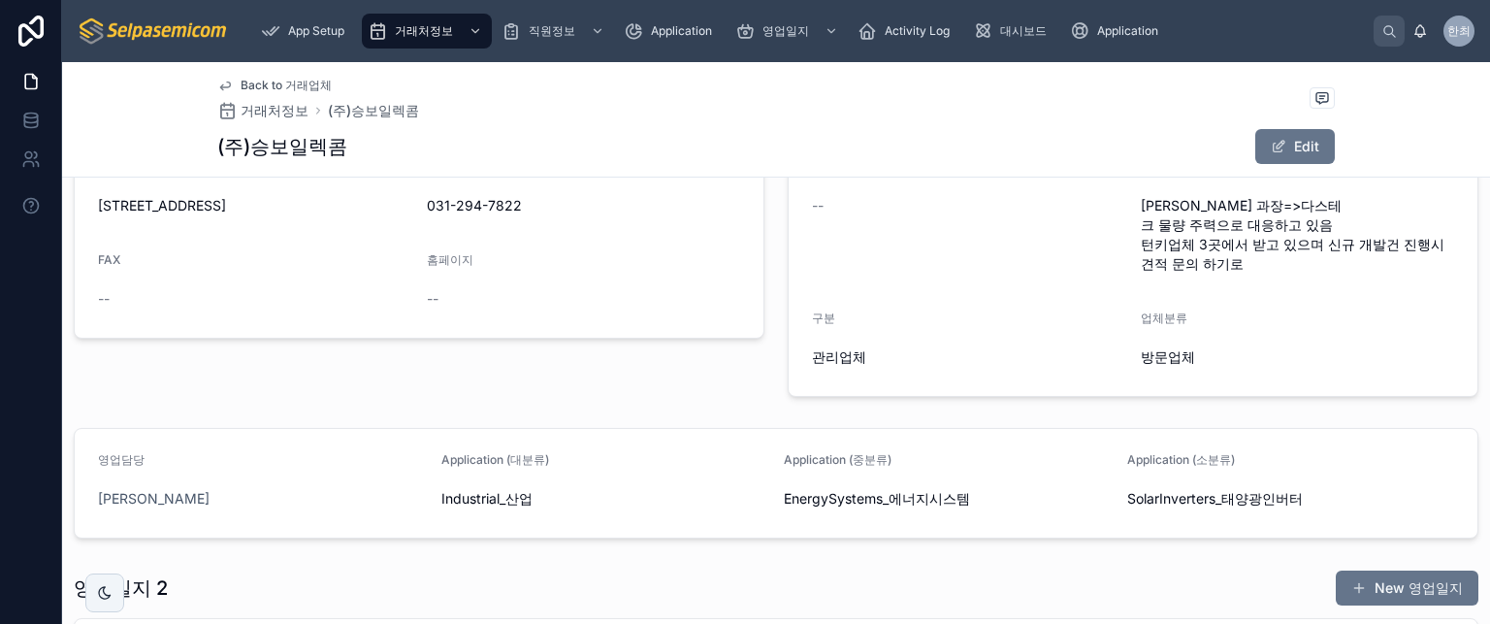
scroll to position [291, 0]
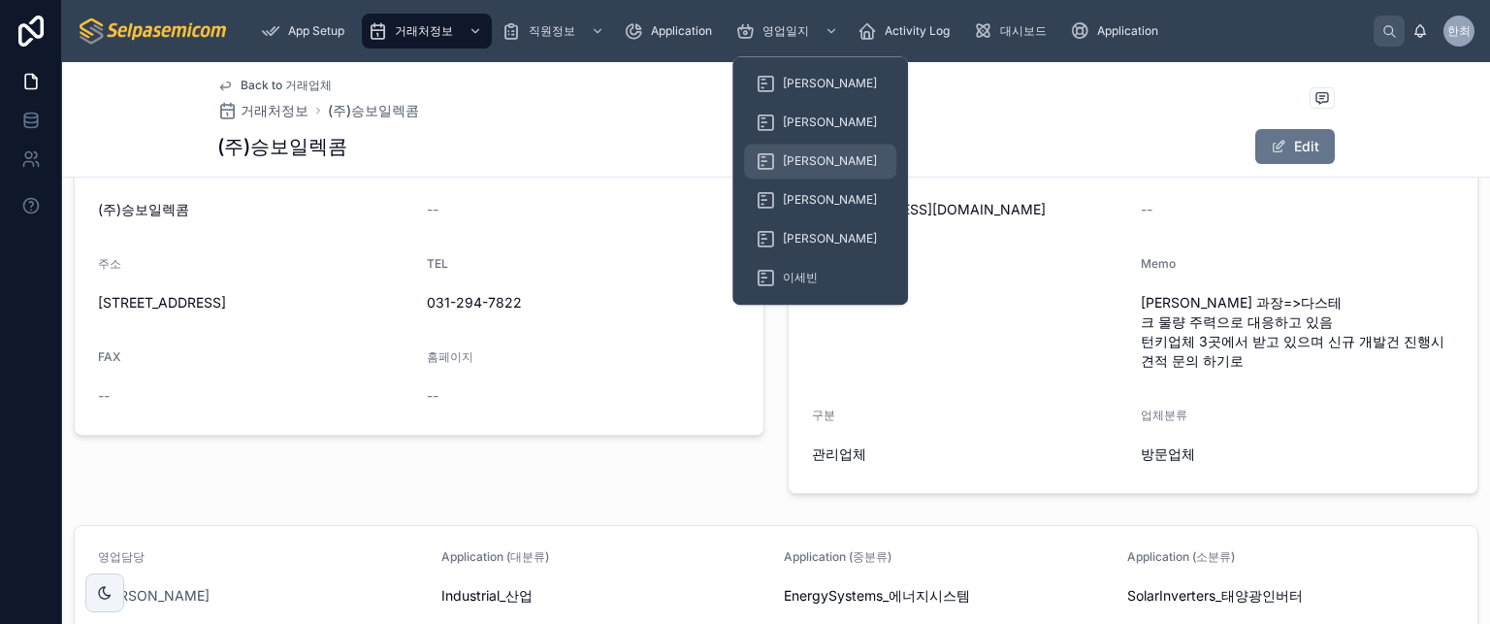
click at [796, 162] on span "[PERSON_NAME]" at bounding box center [830, 161] width 94 height 16
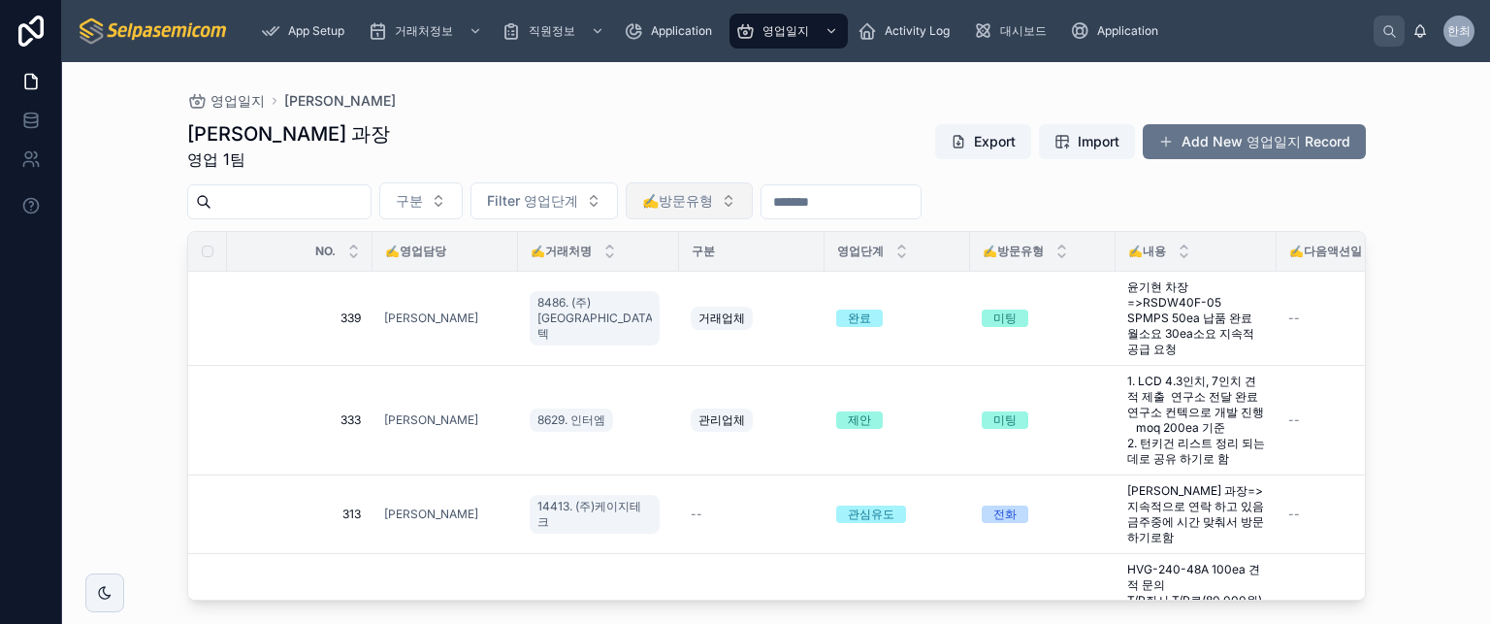
click at [713, 209] on span "✍️방문유형" at bounding box center [677, 200] width 71 height 19
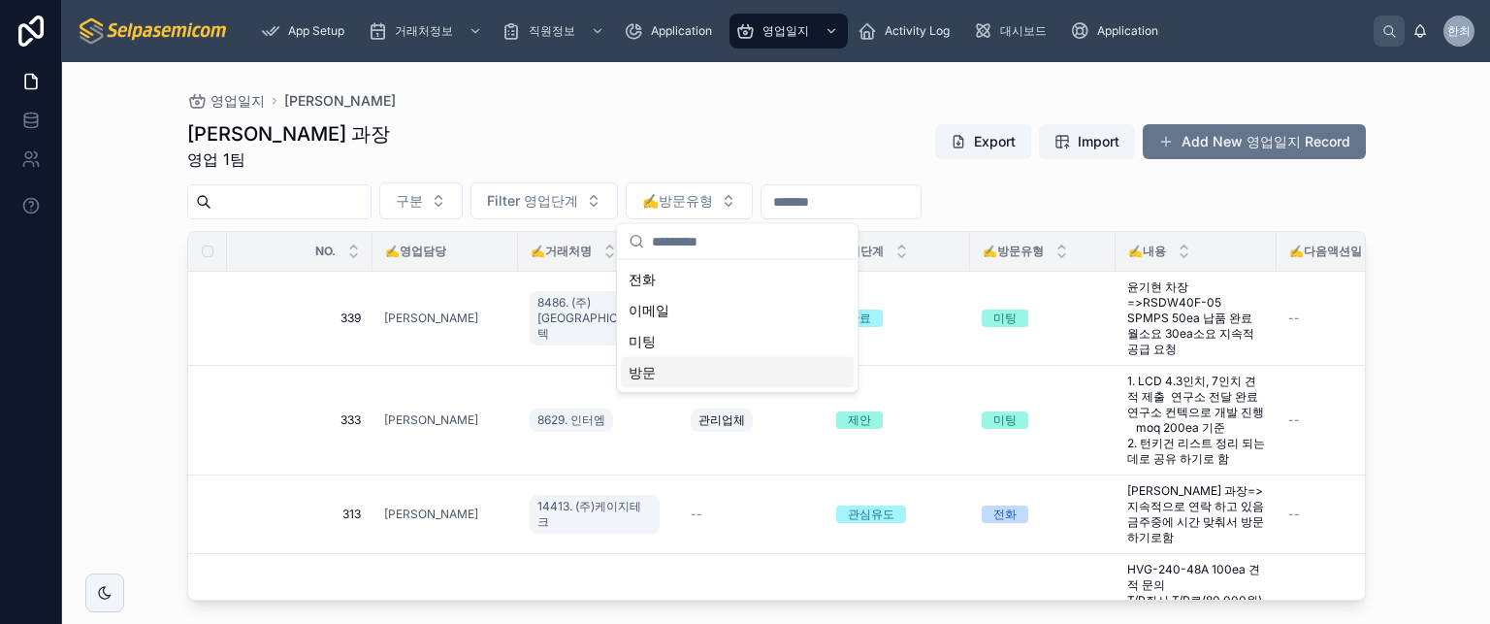
click at [683, 374] on div "방문" at bounding box center [737, 372] width 233 height 31
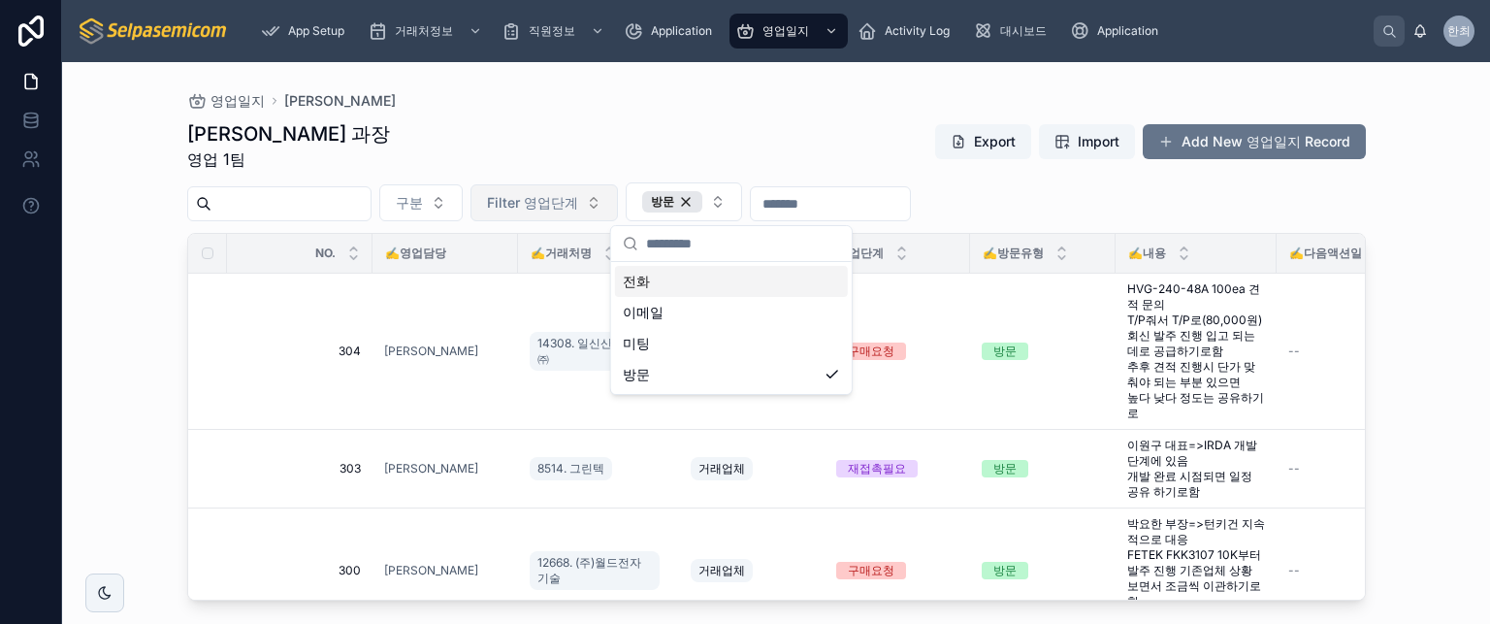
drag, startPoint x: 638, startPoint y: 136, endPoint x: 616, endPoint y: 192, distance: 60.5
click at [638, 136] on div "최한얼 과장 영업 1팀 Export Import Add New 영업일지 Record" at bounding box center [776, 145] width 1179 height 50
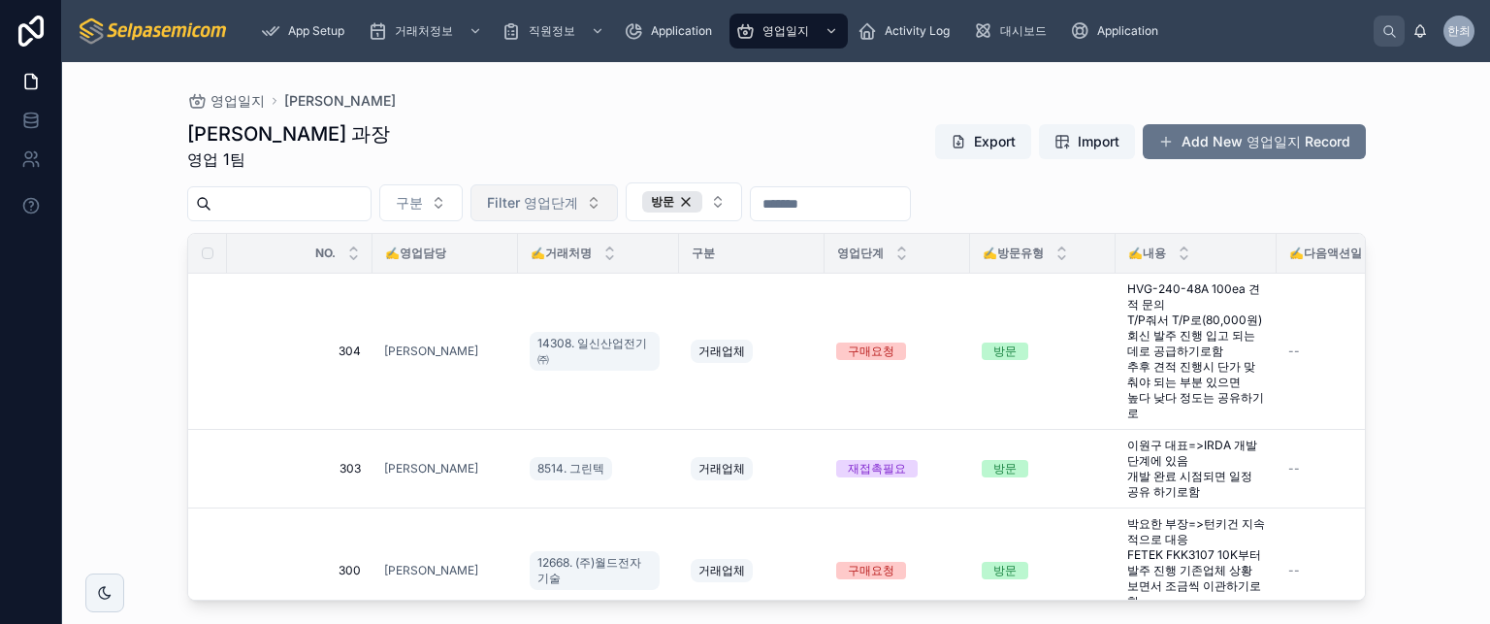
click at [578, 204] on span "Filter 영업단계" at bounding box center [532, 202] width 91 height 19
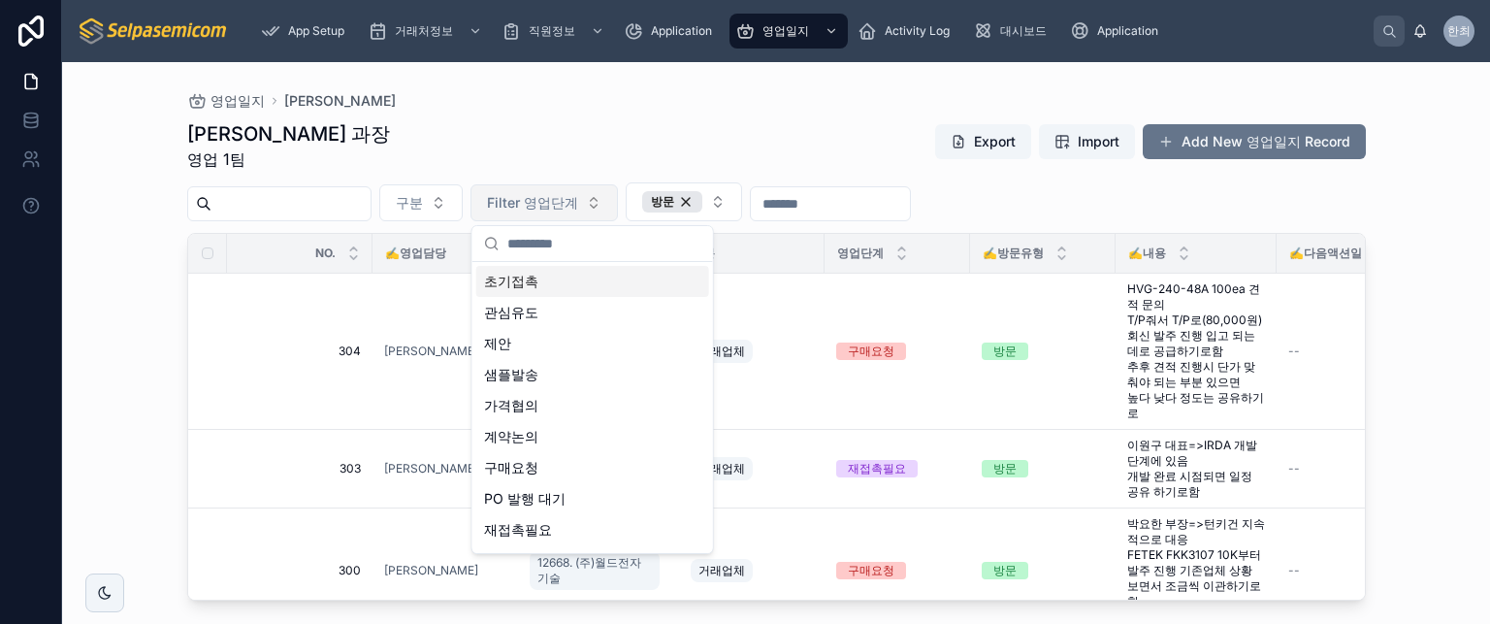
click at [578, 204] on span "Filter 영업단계" at bounding box center [532, 202] width 91 height 19
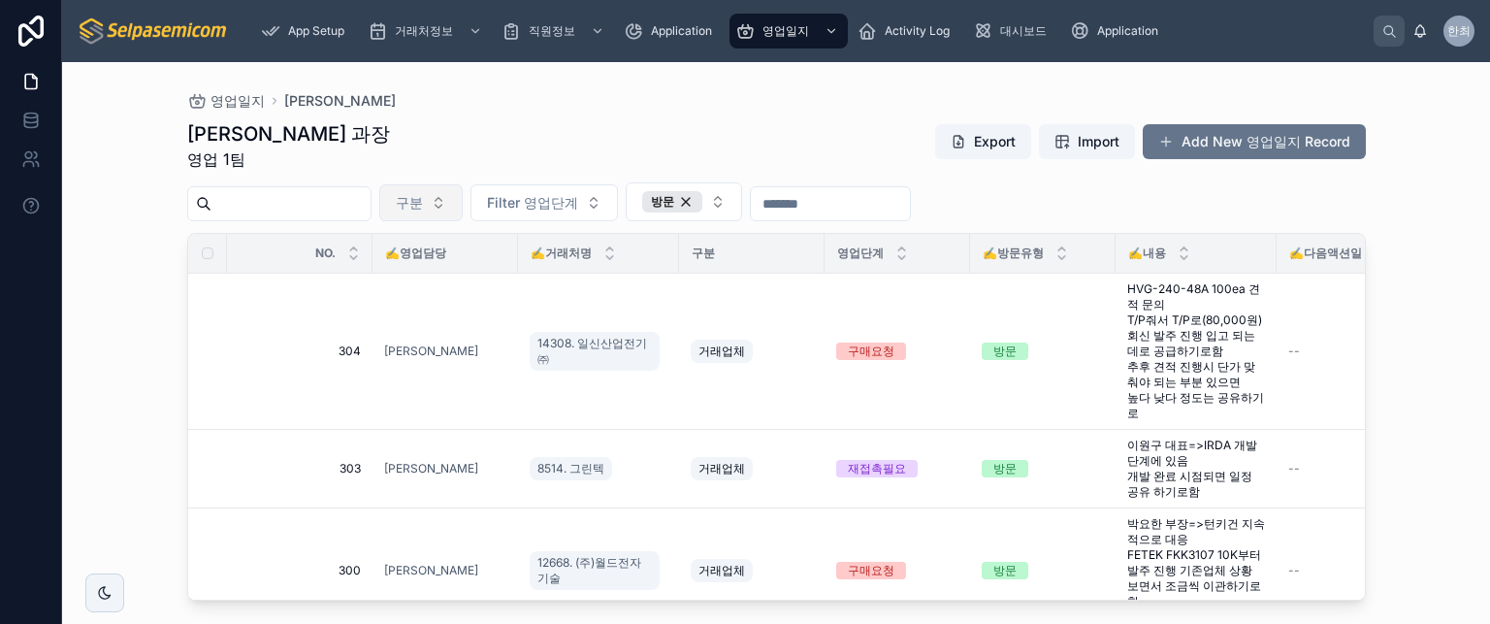
click at [463, 209] on button "구분" at bounding box center [420, 202] width 83 height 37
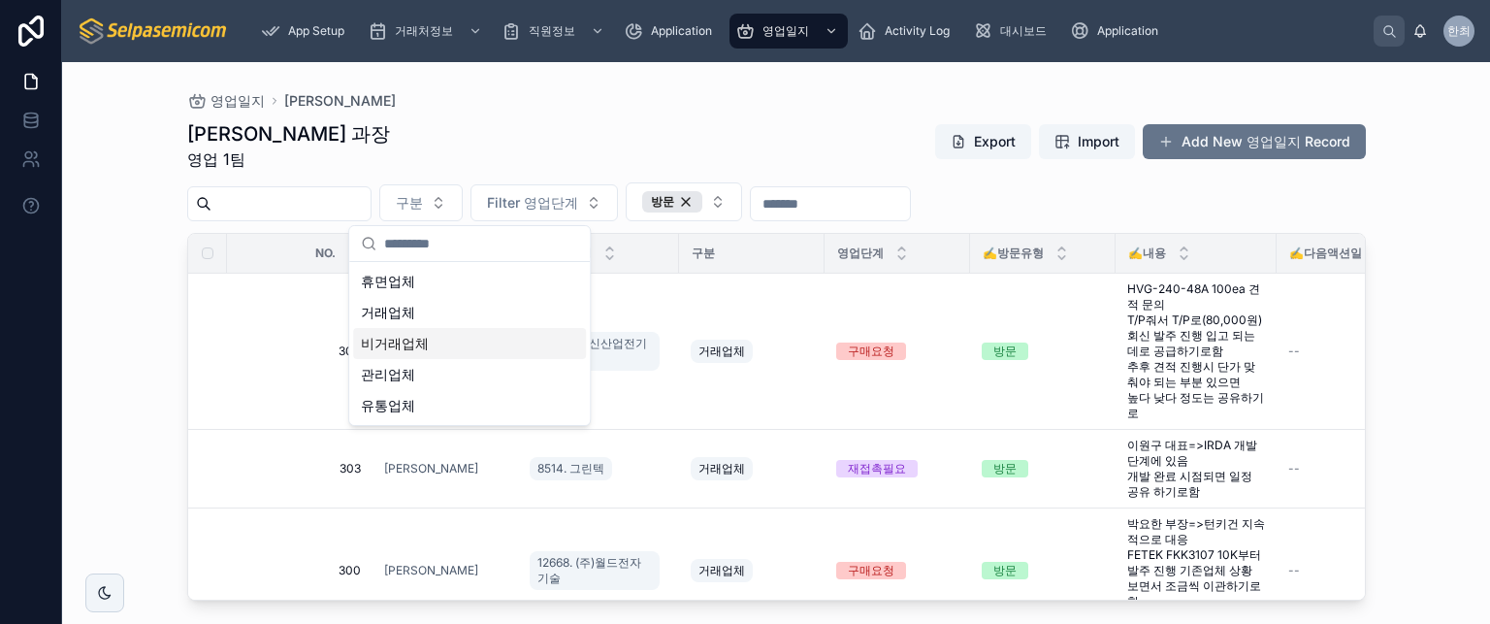
click at [430, 340] on div "비거래업체" at bounding box center [469, 343] width 233 height 31
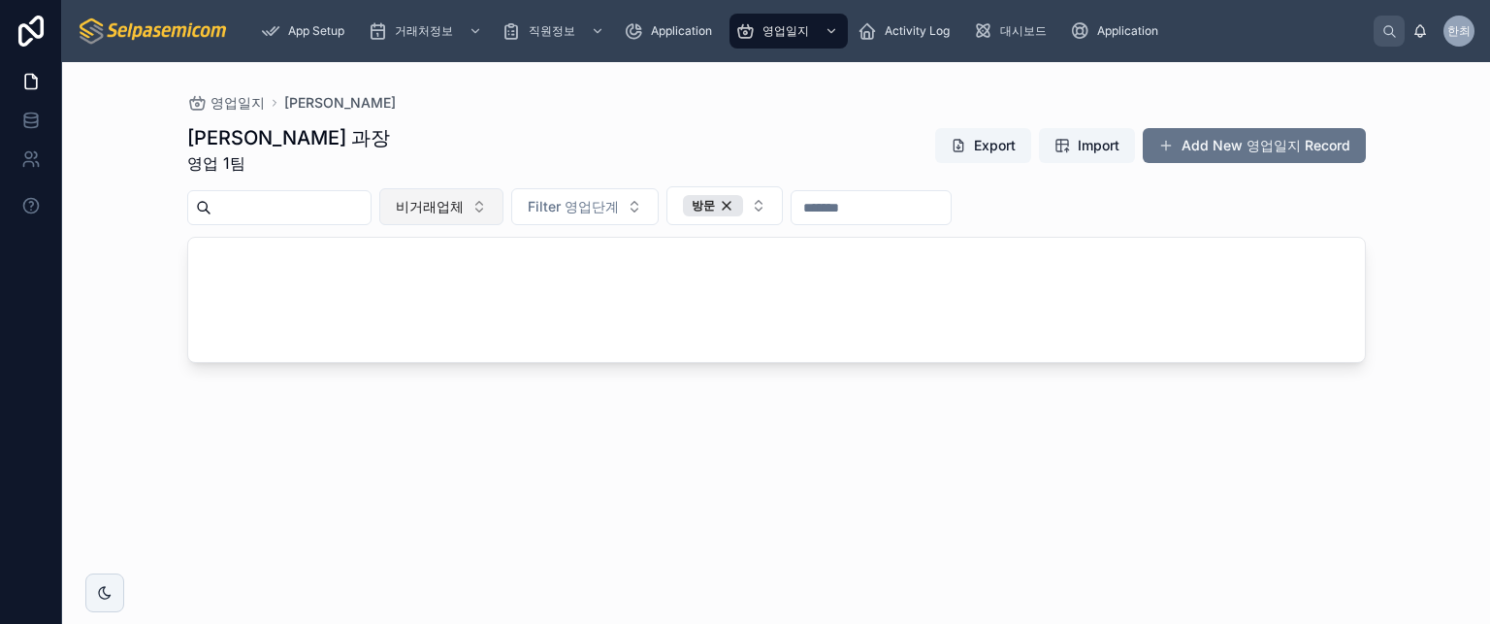
click at [464, 202] on span "비거래업체" at bounding box center [430, 206] width 68 height 19
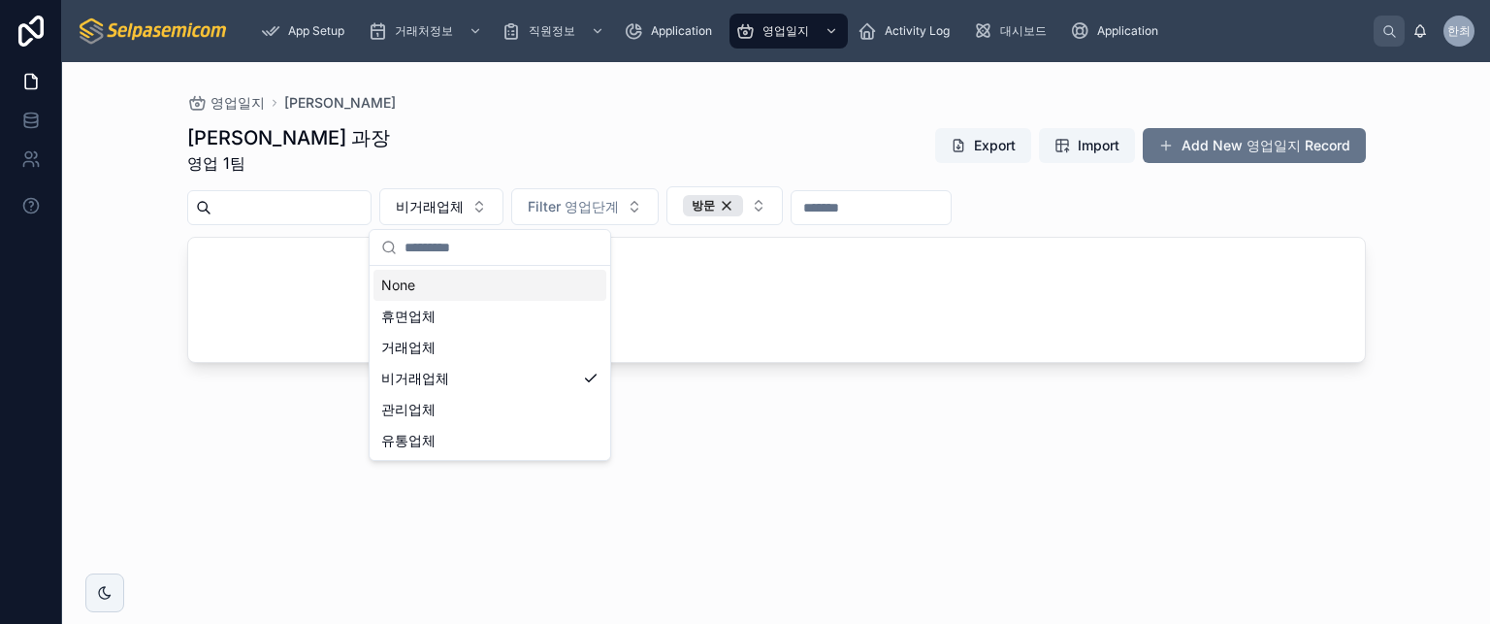
click at [423, 297] on div "None" at bounding box center [490, 285] width 233 height 31
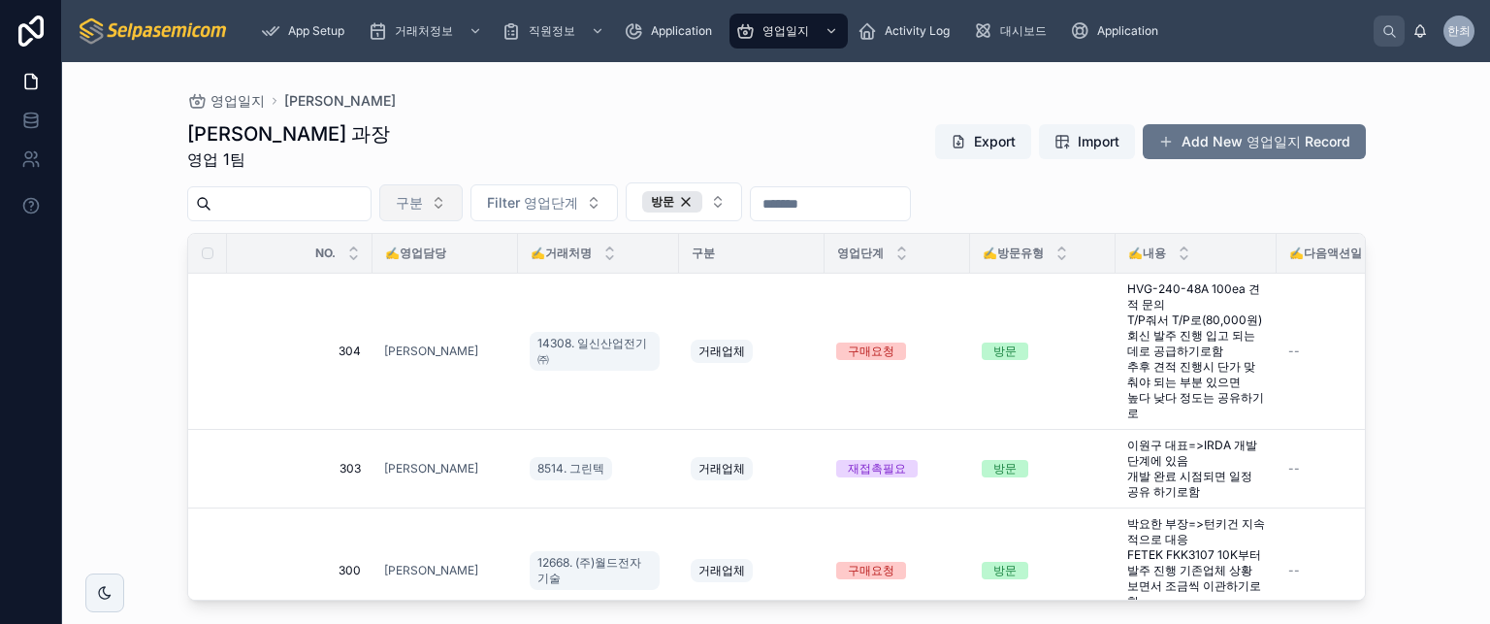
click at [423, 201] on span "구분" at bounding box center [409, 202] width 27 height 19
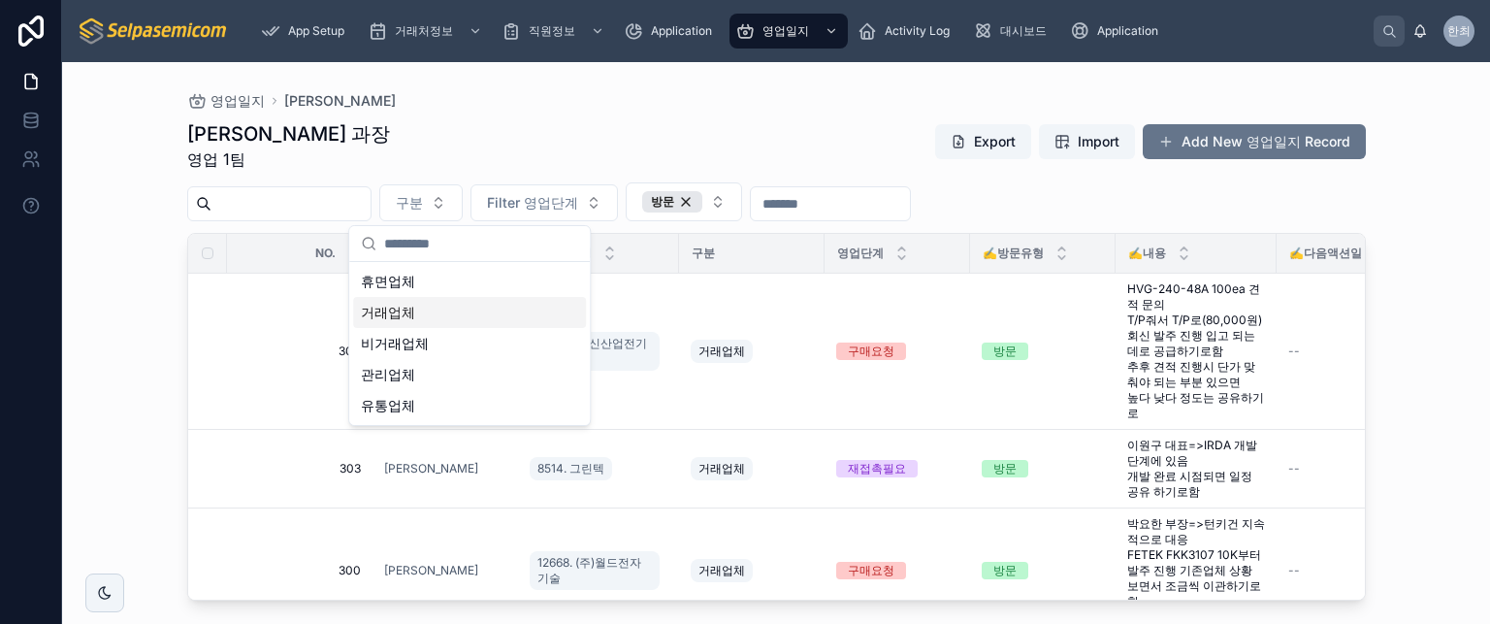
click at [476, 311] on div "거래업체" at bounding box center [469, 312] width 233 height 31
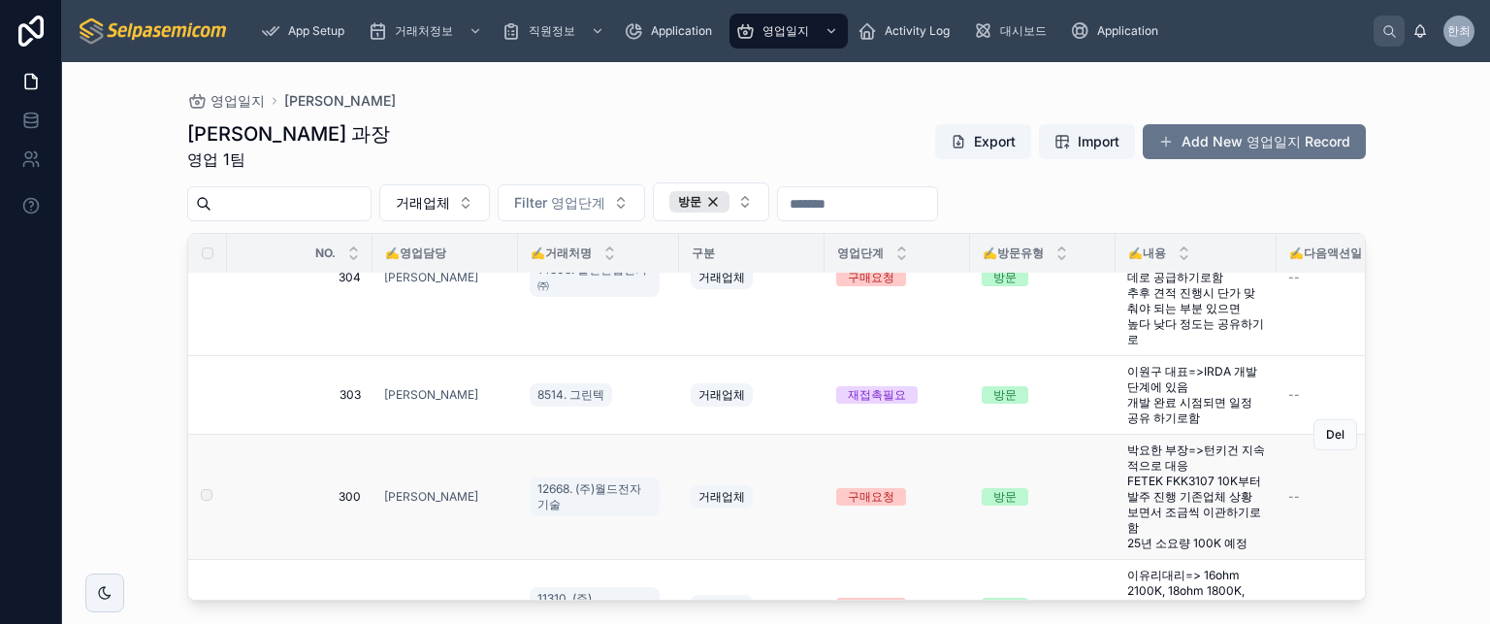
scroll to position [140, 0]
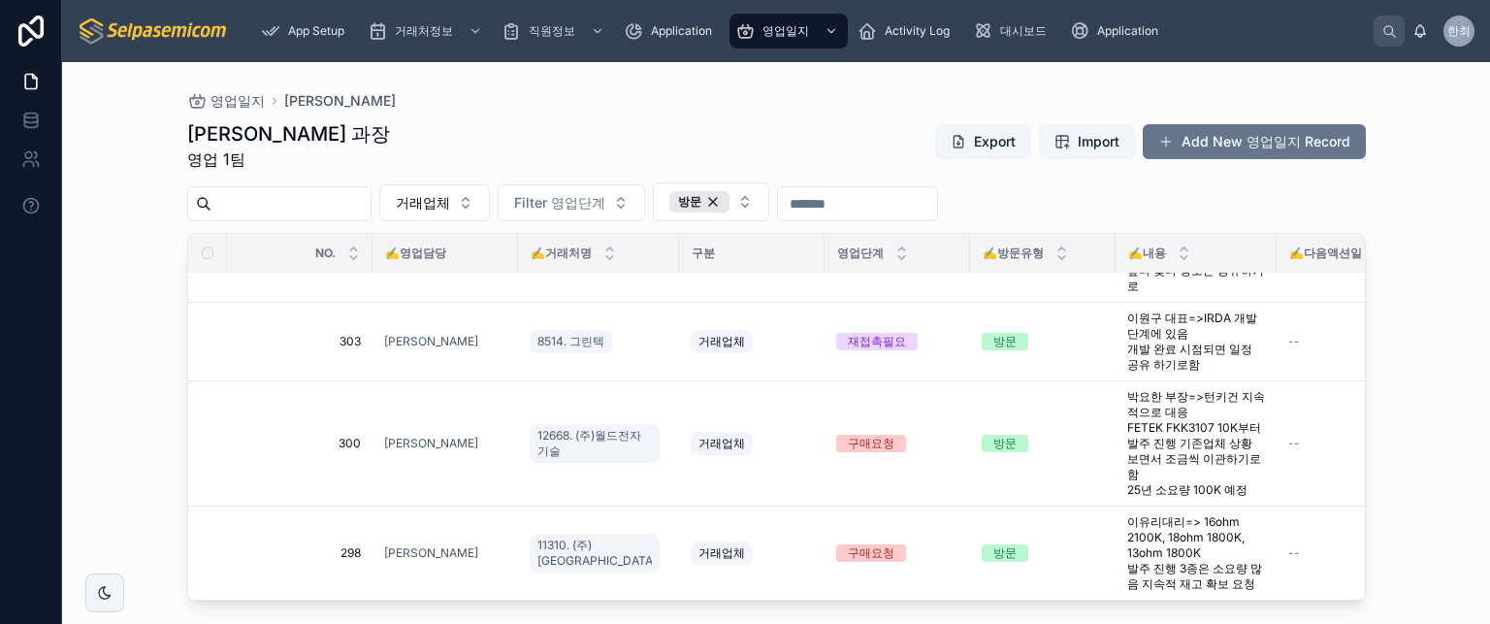
click at [441, 139] on div "최한얼 과장 영업 1팀 Export Import Add New 영업일지 Record" at bounding box center [776, 145] width 1179 height 50
click at [450, 204] on span "거래업체" at bounding box center [423, 202] width 54 height 19
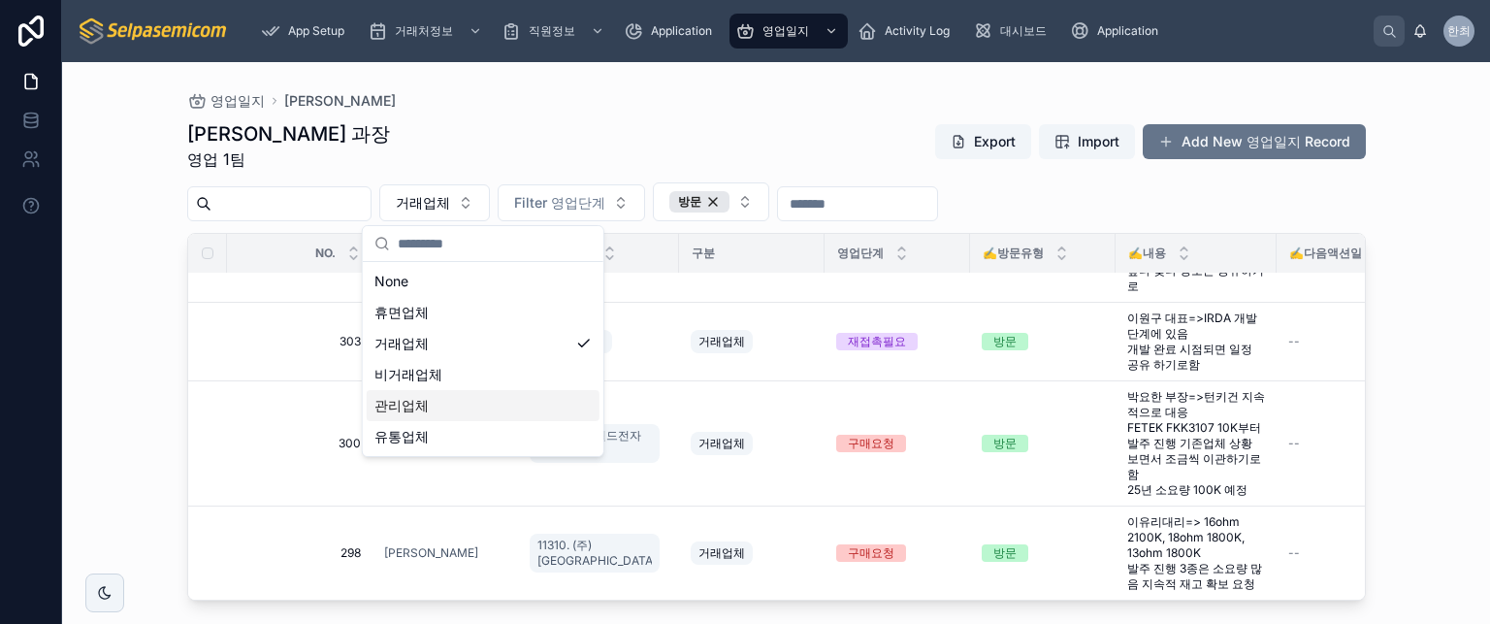
click at [440, 405] on div "관리업체" at bounding box center [483, 405] width 233 height 31
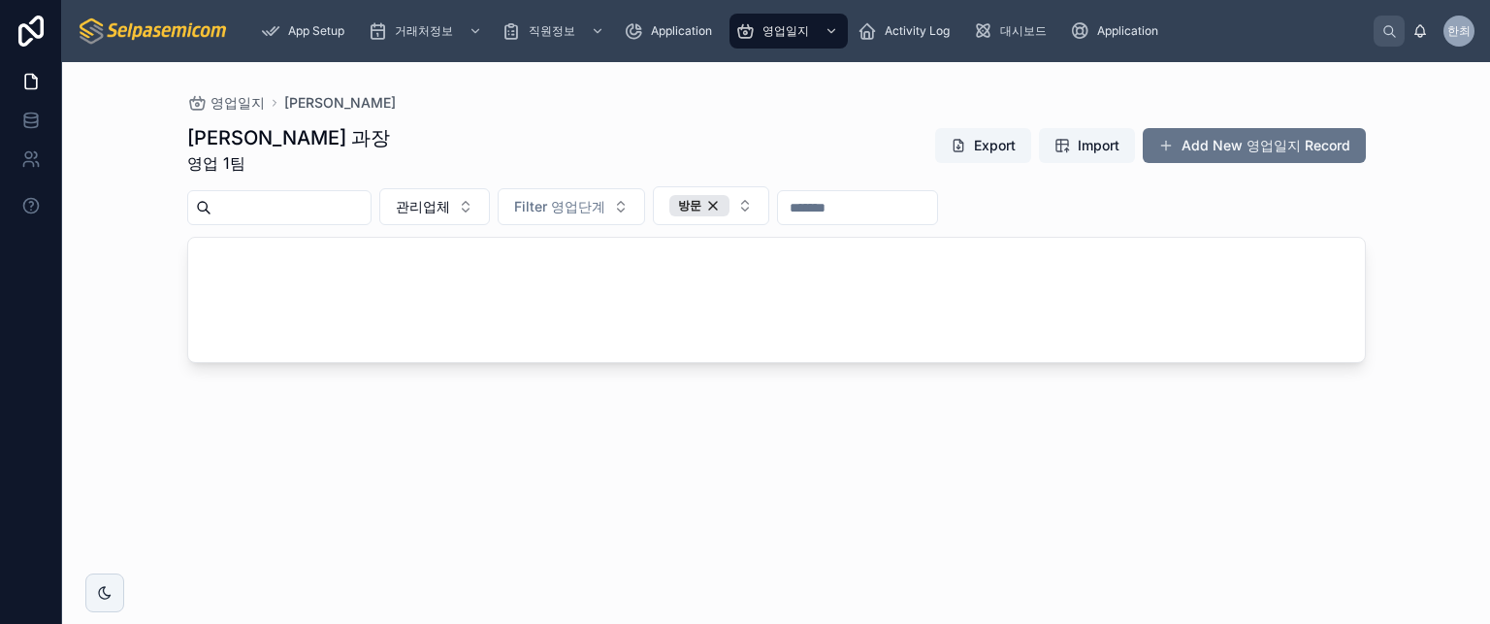
click at [472, 118] on div "최한얼 과장 영업 1팀 Export Import Add New 영업일지 Record 관리업체 Filter 영업단계 방문" at bounding box center [776, 357] width 1179 height 488
click at [490, 211] on button "관리업체" at bounding box center [434, 206] width 111 height 37
click at [465, 354] on div "거래업체" at bounding box center [483, 347] width 233 height 31
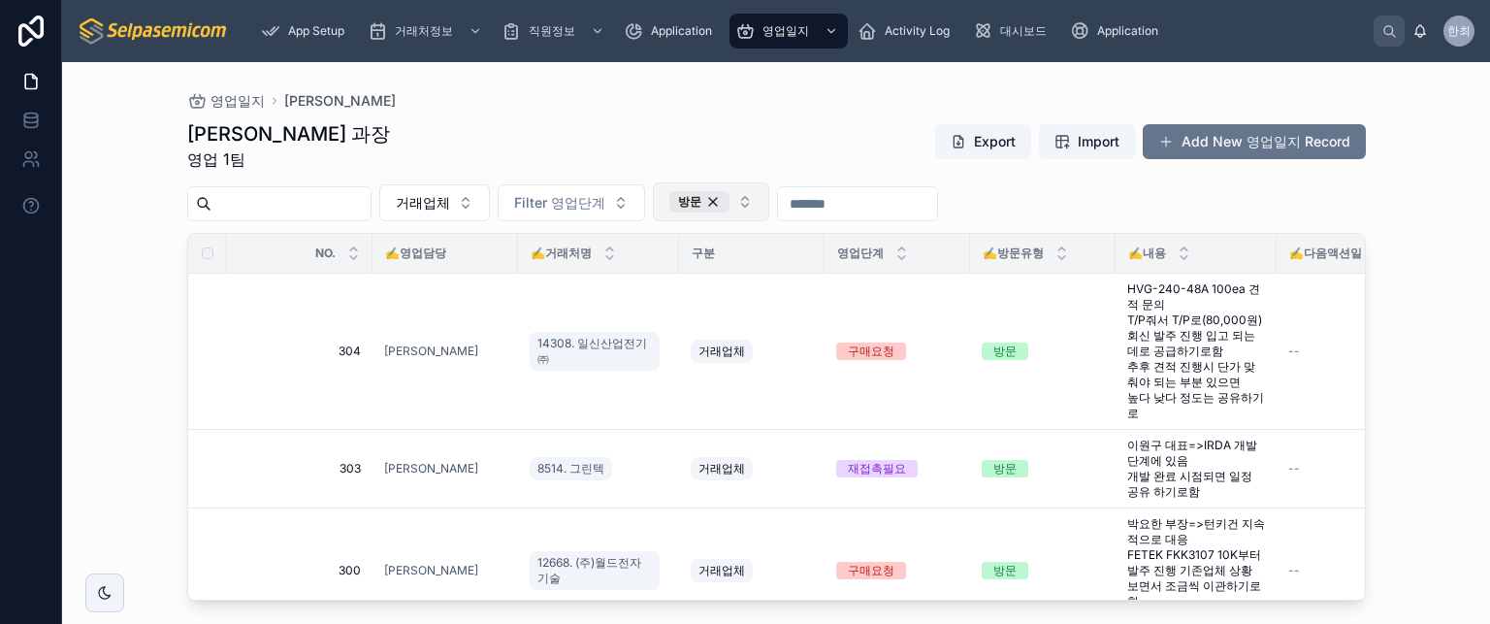
click at [769, 207] on button "방문" at bounding box center [711, 201] width 116 height 39
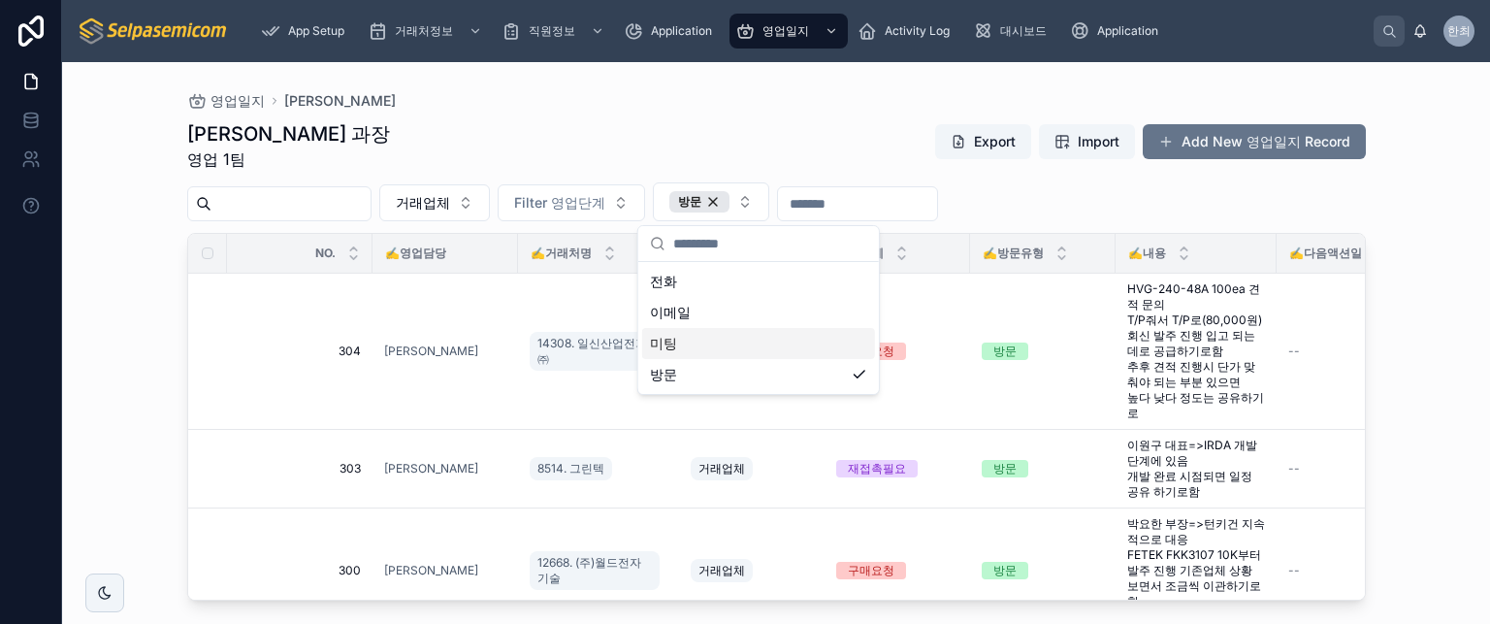
click at [682, 344] on div "미팅" at bounding box center [758, 343] width 233 height 31
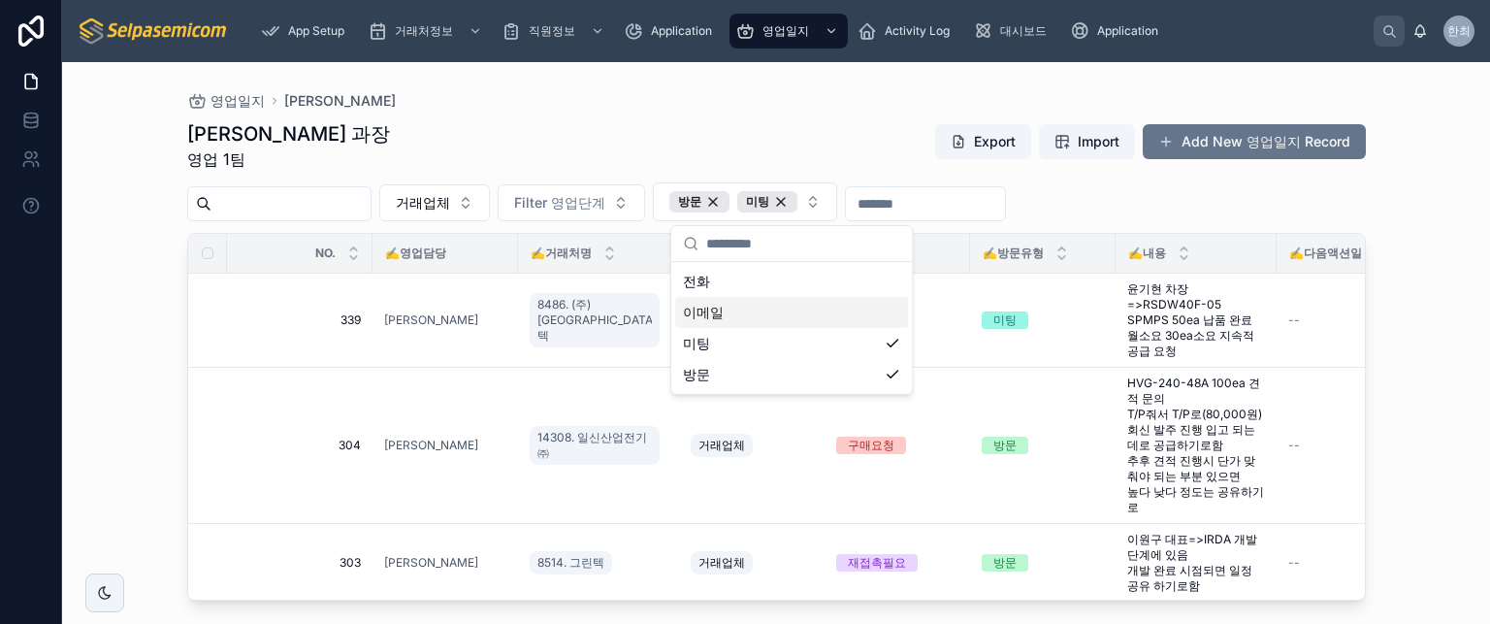
click at [687, 311] on div "이메일" at bounding box center [791, 312] width 233 height 31
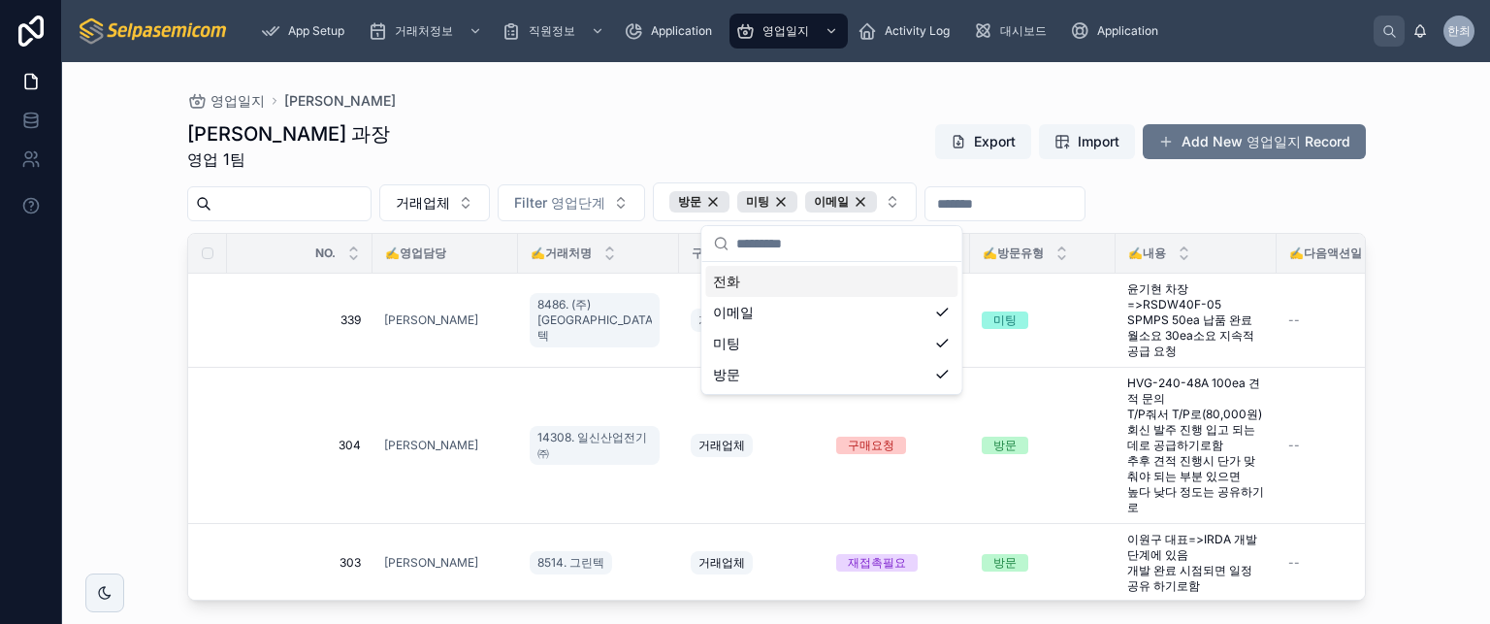
click at [732, 283] on div "전화" at bounding box center [831, 281] width 252 height 31
click at [202, 395] on td at bounding box center [207, 446] width 39 height 156
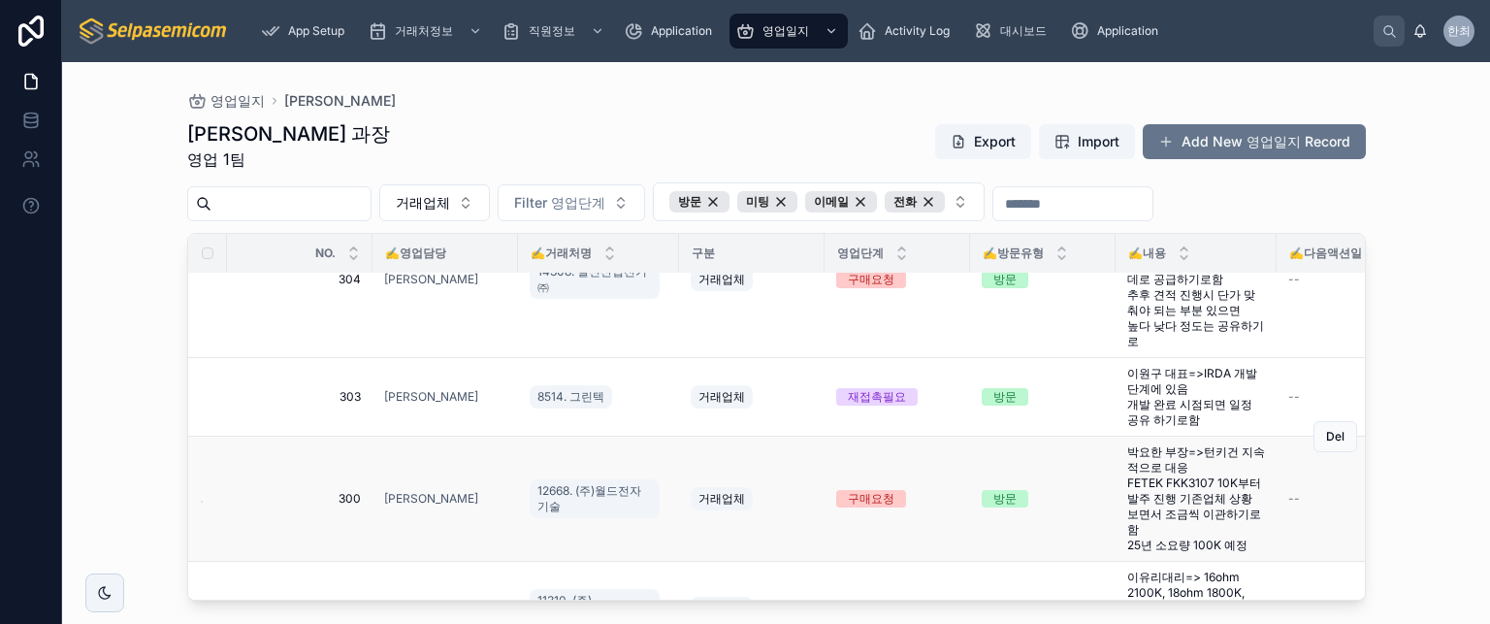
scroll to position [233, 0]
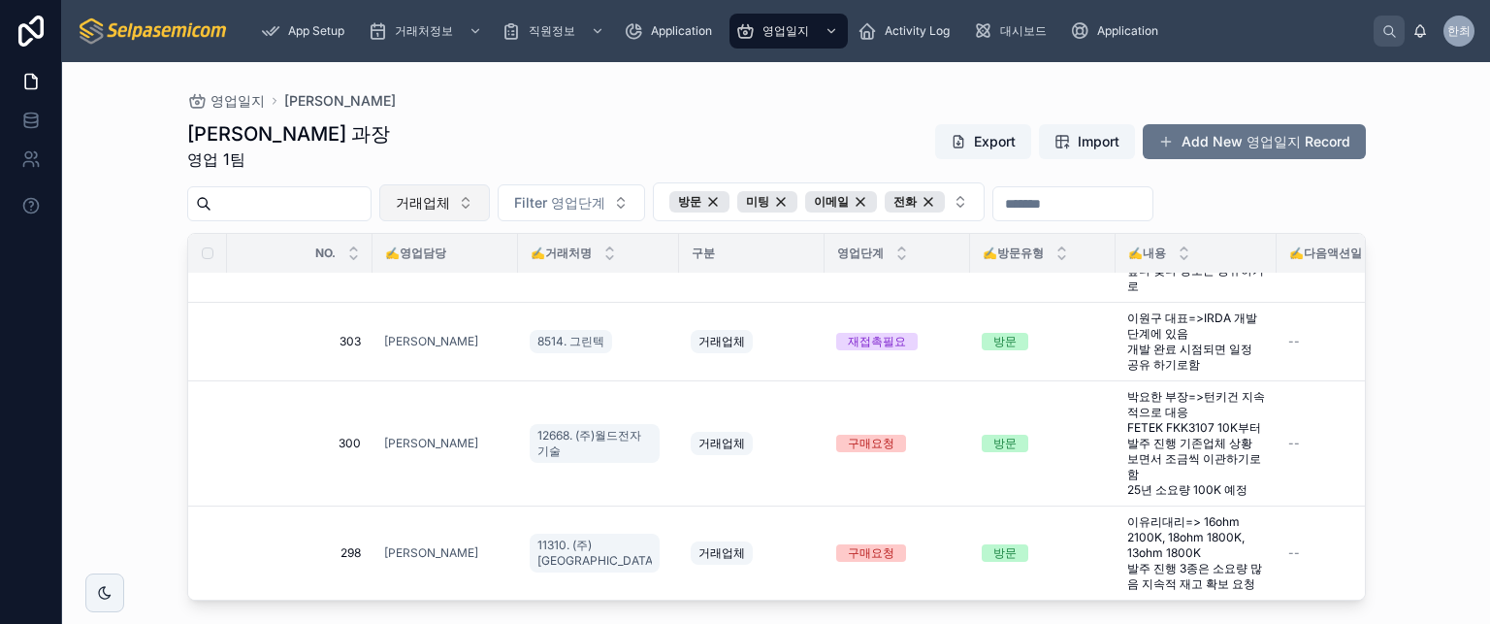
click at [490, 201] on button "거래업체" at bounding box center [434, 202] width 111 height 37
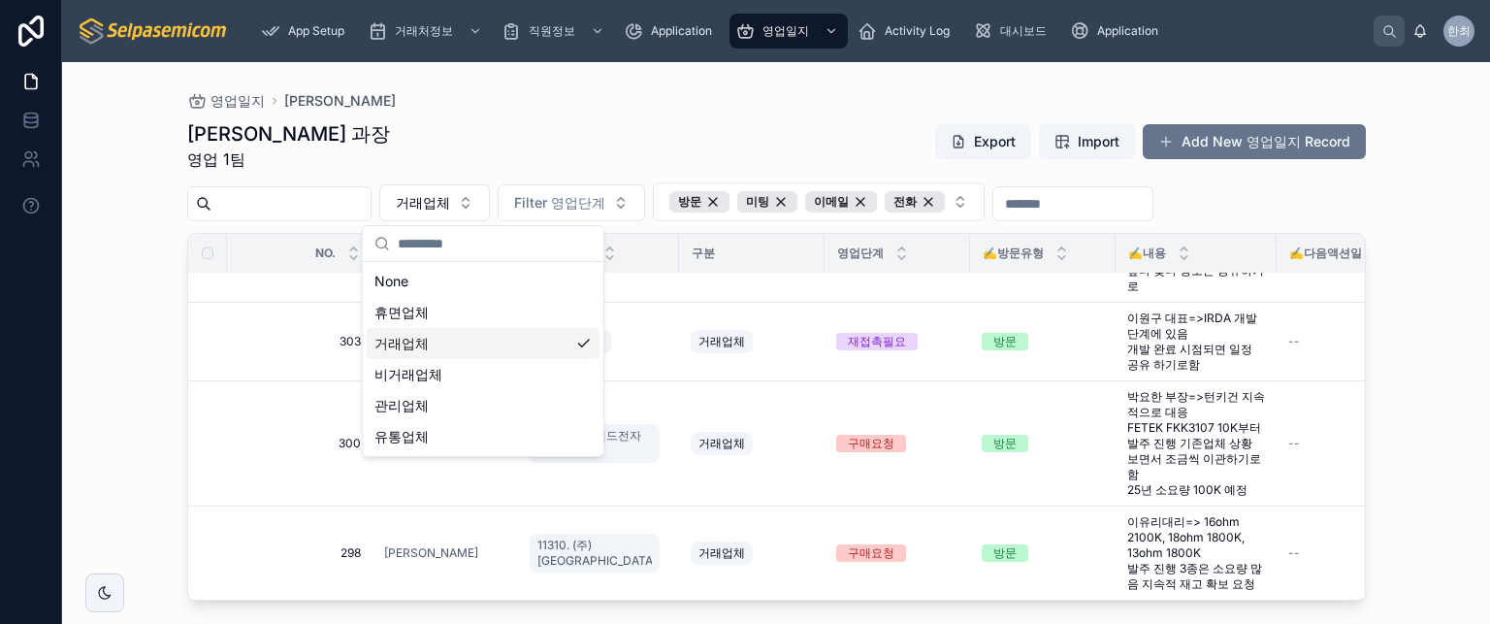
click at [450, 345] on div "거래업체" at bounding box center [483, 343] width 233 height 31
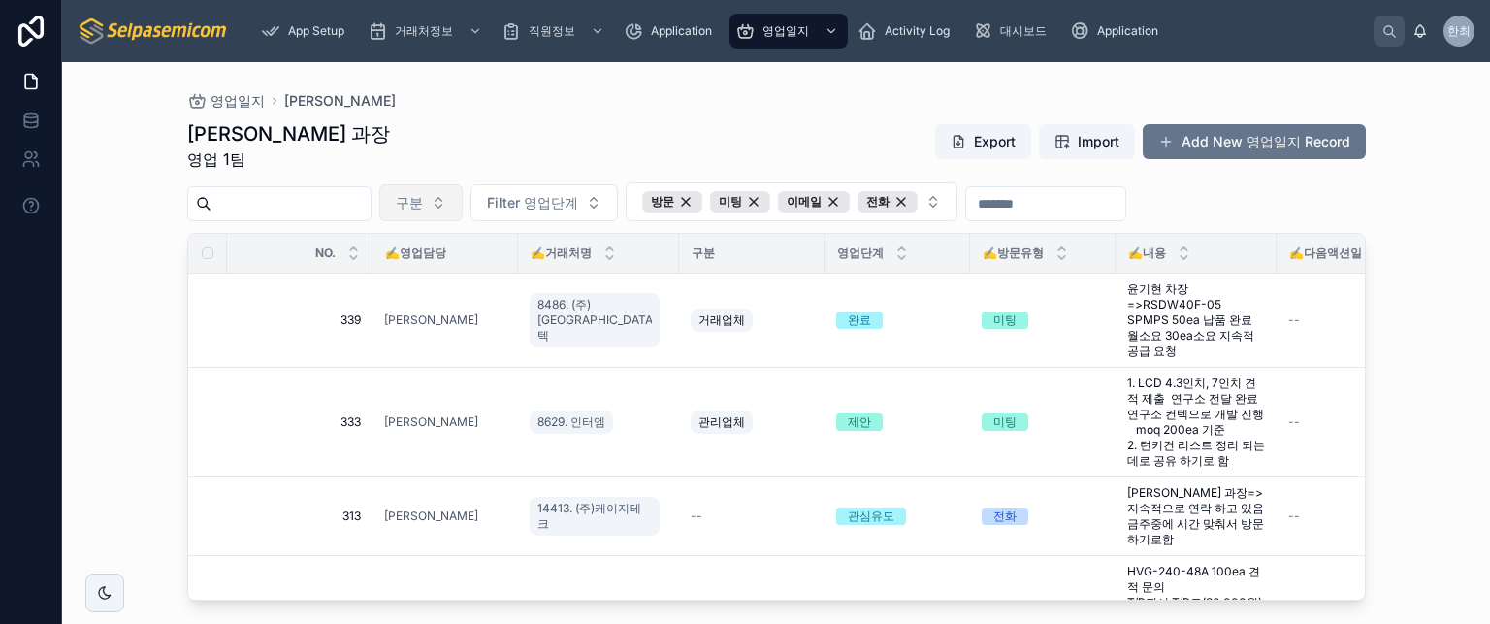
click at [463, 198] on button "구분" at bounding box center [420, 202] width 83 height 37
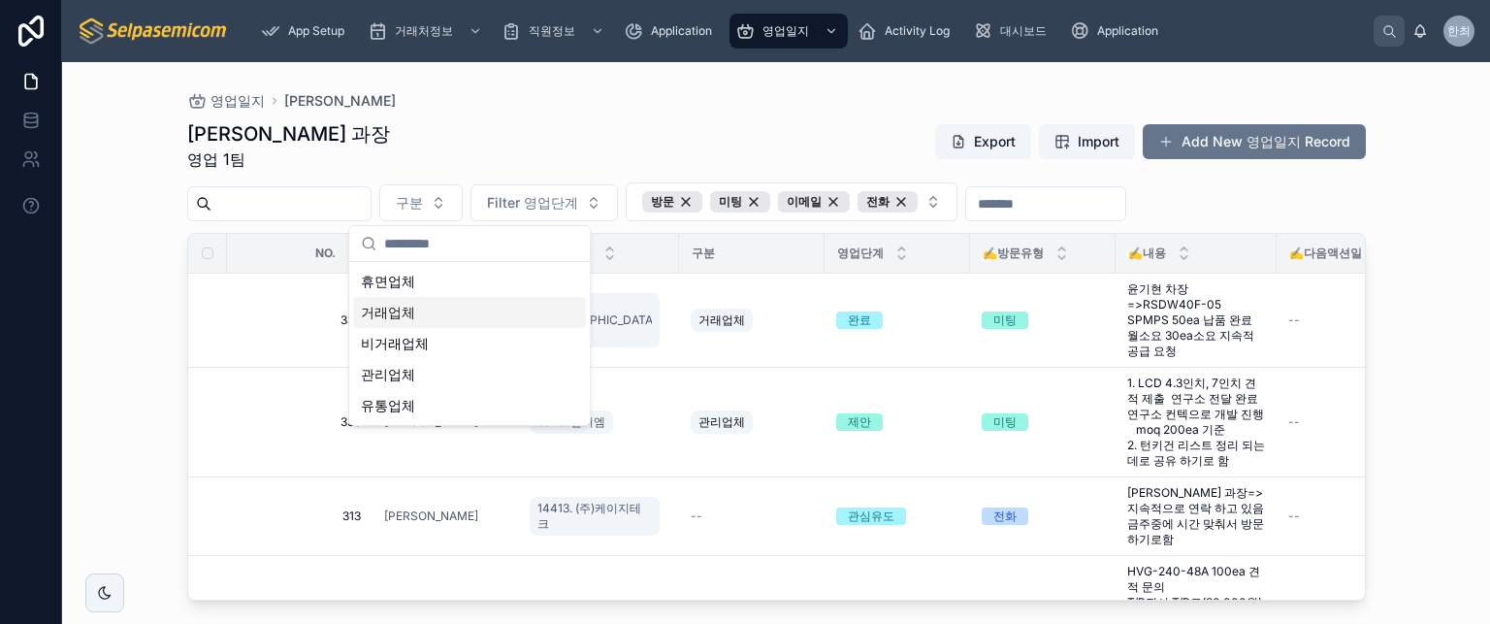
click at [435, 316] on div "거래업체" at bounding box center [469, 312] width 233 height 31
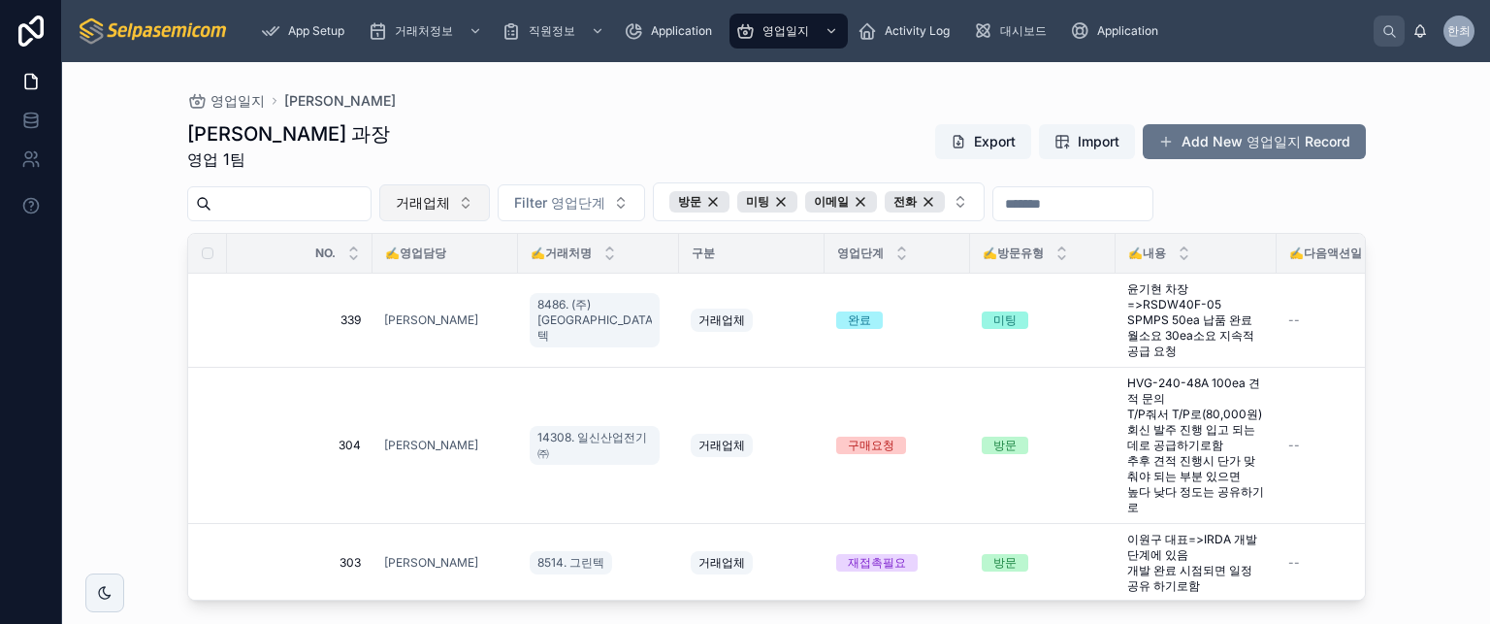
click at [450, 197] on span "거래업체" at bounding box center [423, 202] width 54 height 19
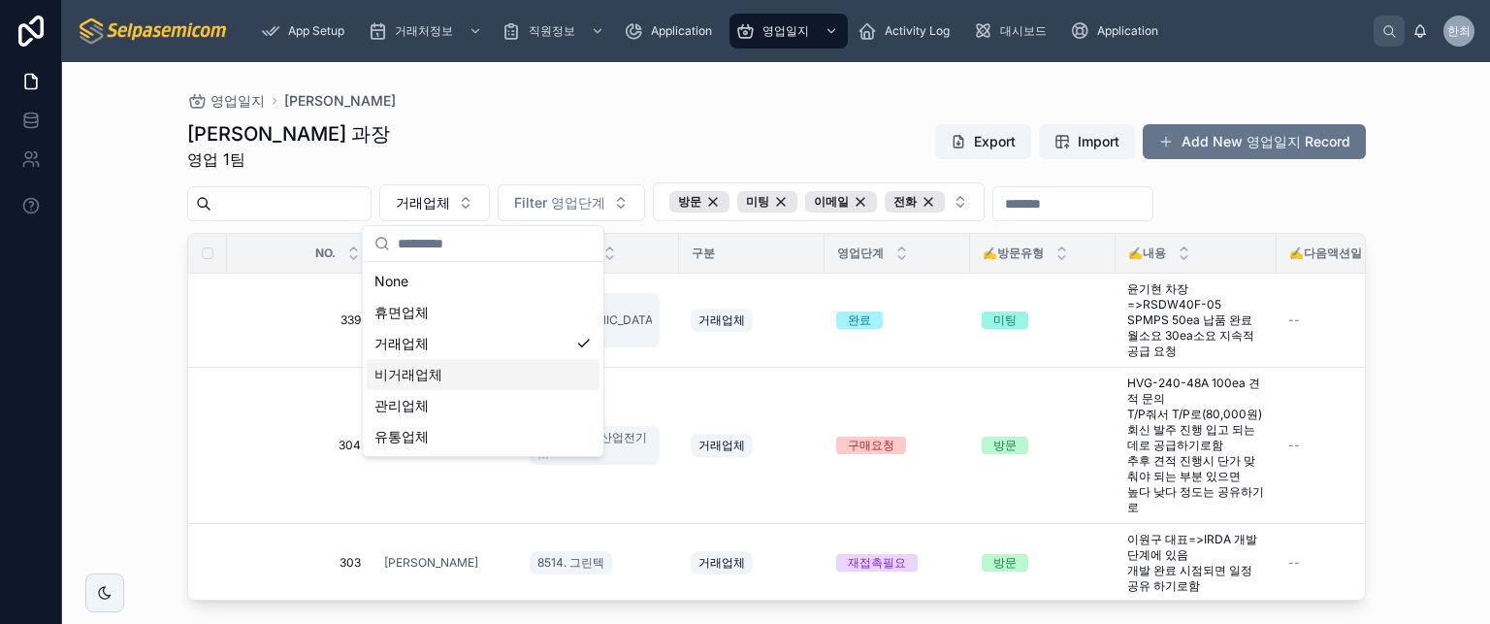
click at [446, 374] on div "비거래업체" at bounding box center [483, 374] width 233 height 31
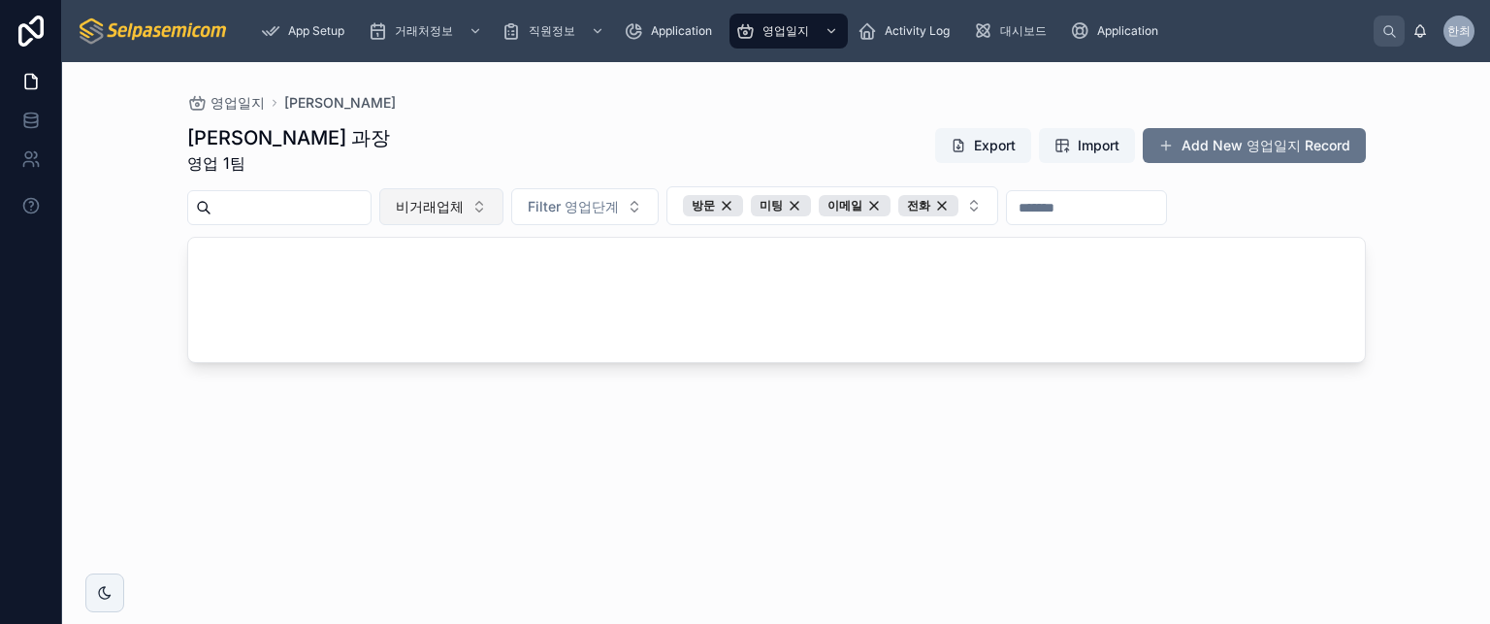
click at [464, 208] on span "비거래업체" at bounding box center [430, 206] width 68 height 19
click at [443, 338] on div "거래업체" at bounding box center [490, 347] width 233 height 31
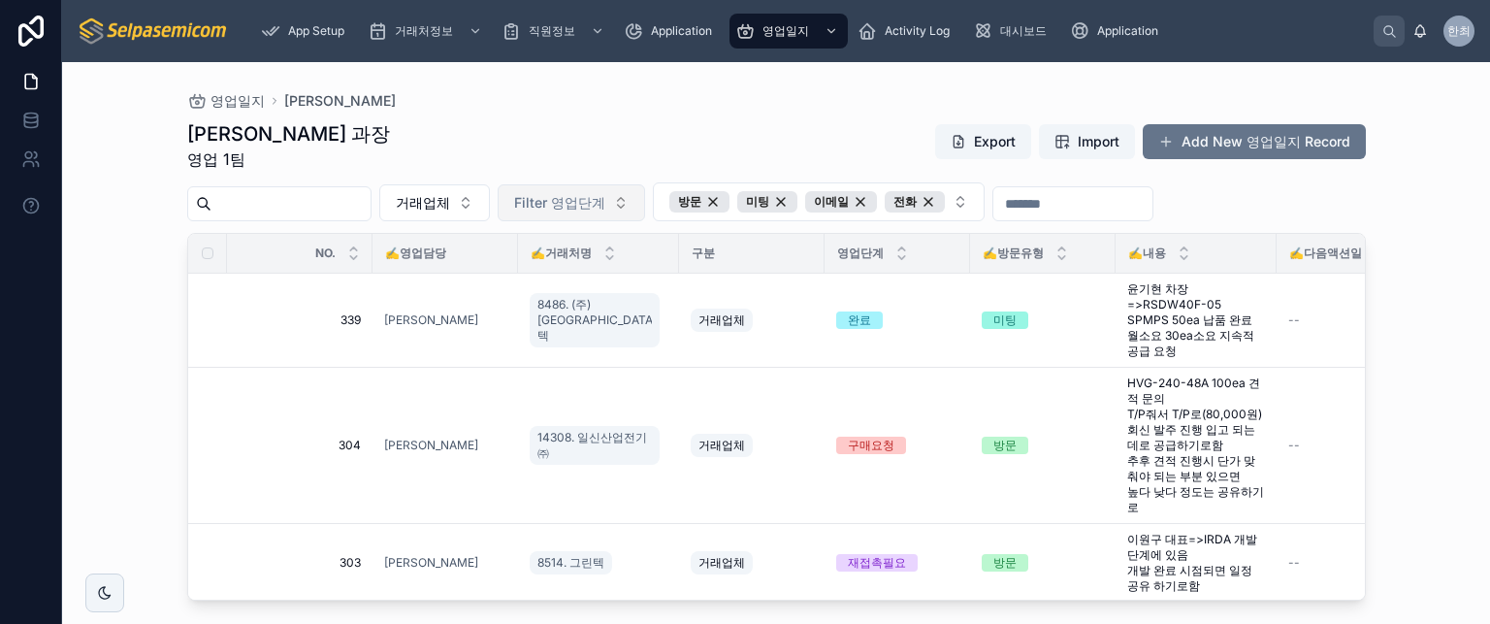
click at [626, 212] on button "Filter 영업단계" at bounding box center [571, 202] width 147 height 37
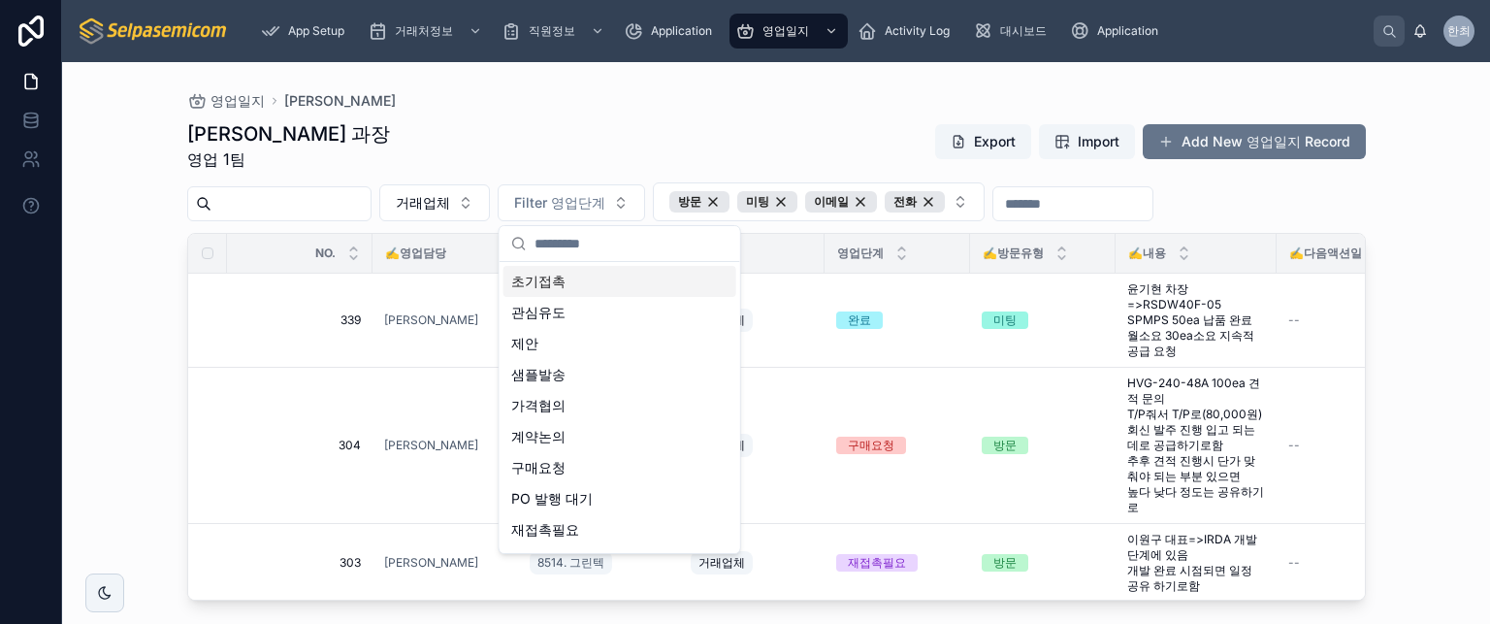
click at [557, 139] on div "최한얼 과장 영업 1팀 Export Import Add New 영업일지 Record" at bounding box center [776, 145] width 1179 height 50
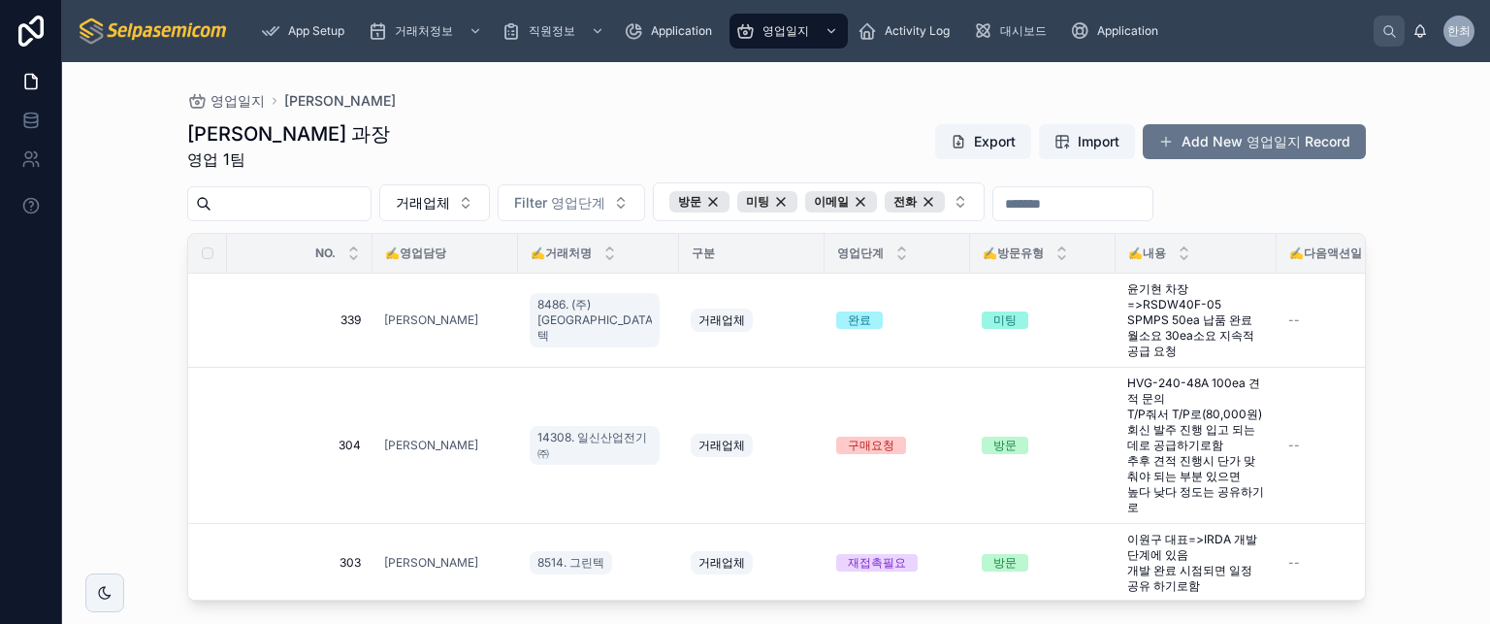
click at [563, 139] on div "최한얼 과장 영업 1팀 Export Import Add New 영업일지 Record" at bounding box center [776, 145] width 1179 height 50
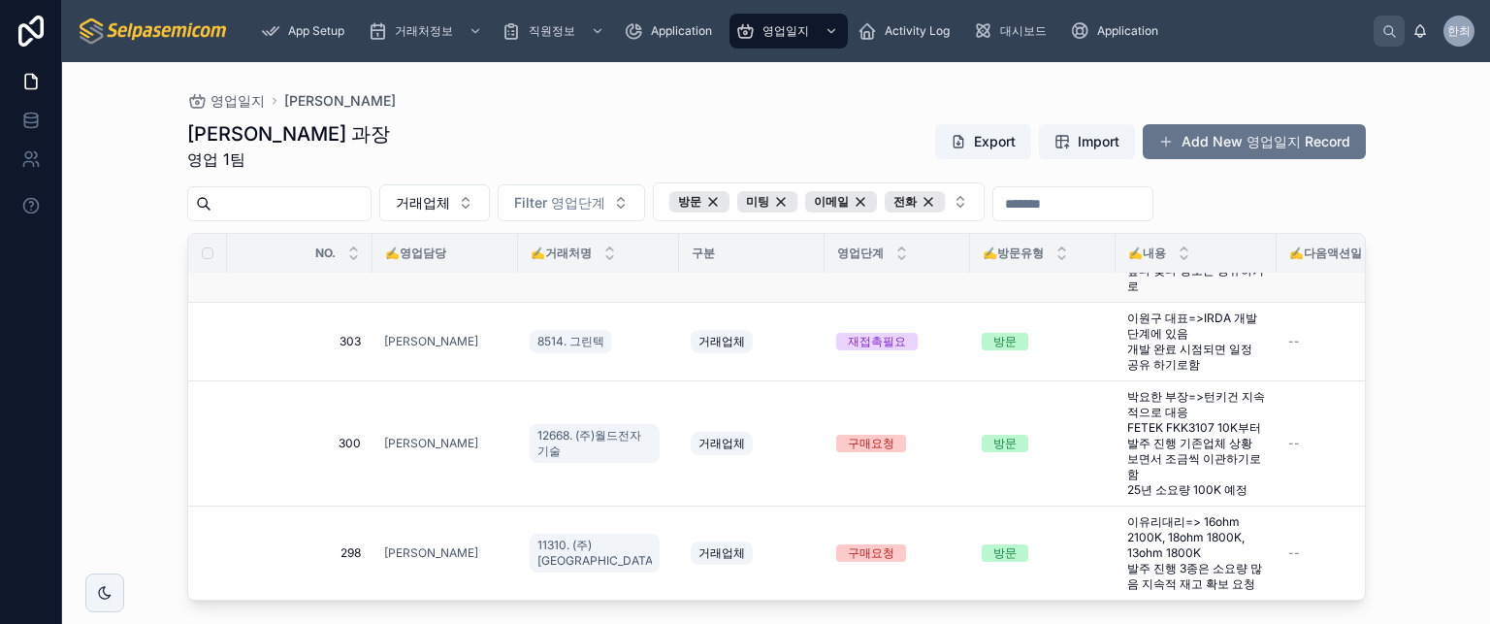
scroll to position [233, 0]
click at [490, 212] on button "거래업체" at bounding box center [434, 202] width 111 height 37
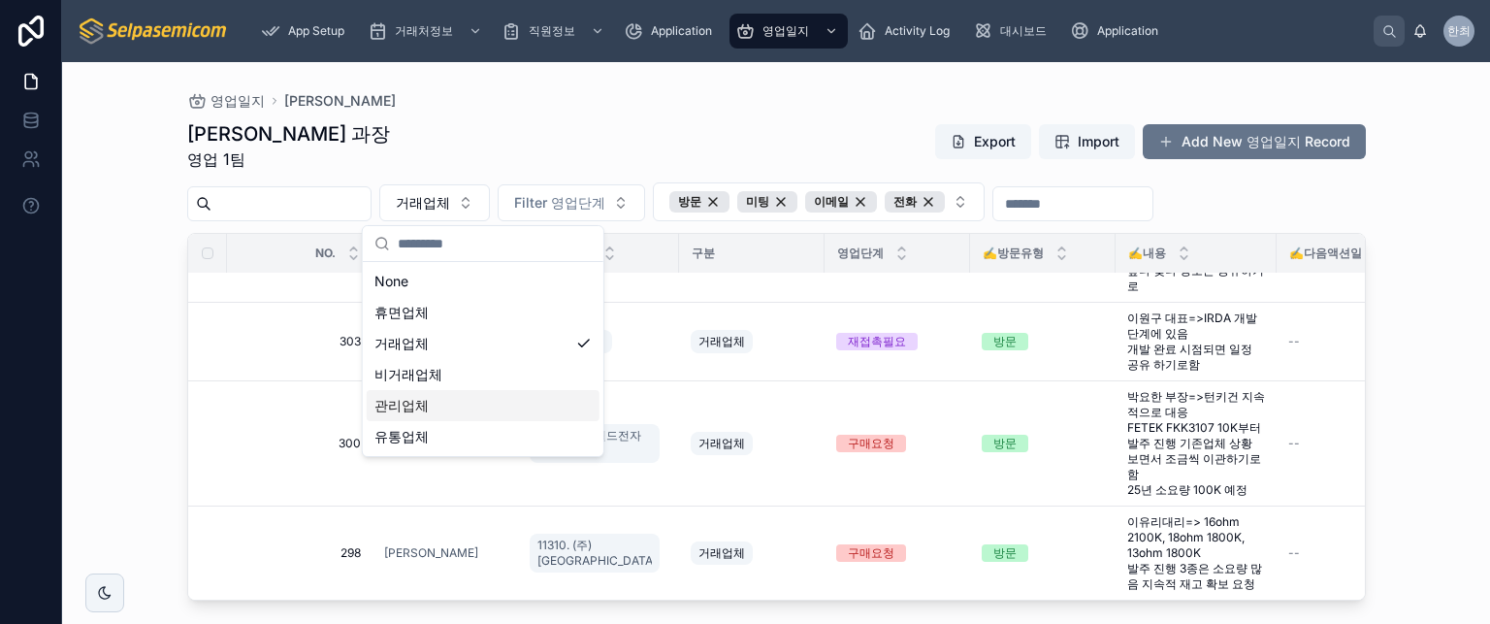
click at [420, 399] on span "관리업체" at bounding box center [402, 405] width 54 height 19
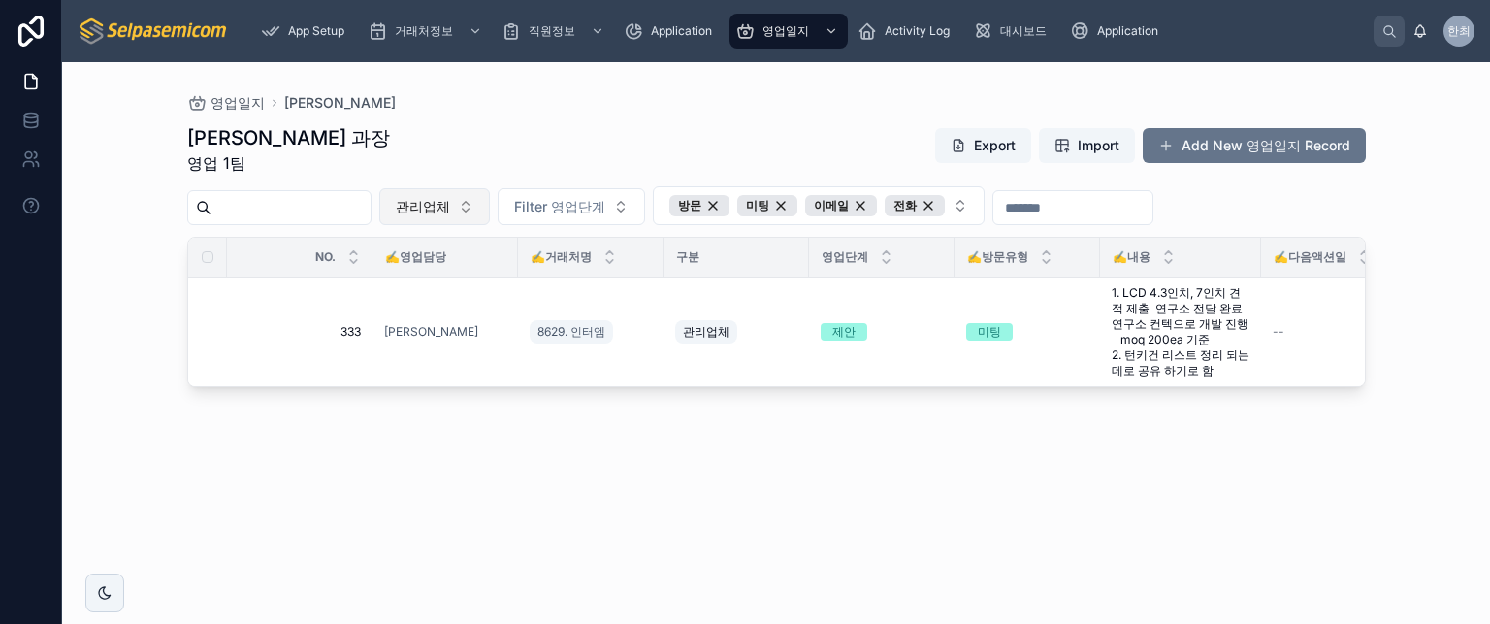
click at [490, 205] on button "관리업체" at bounding box center [434, 206] width 111 height 37
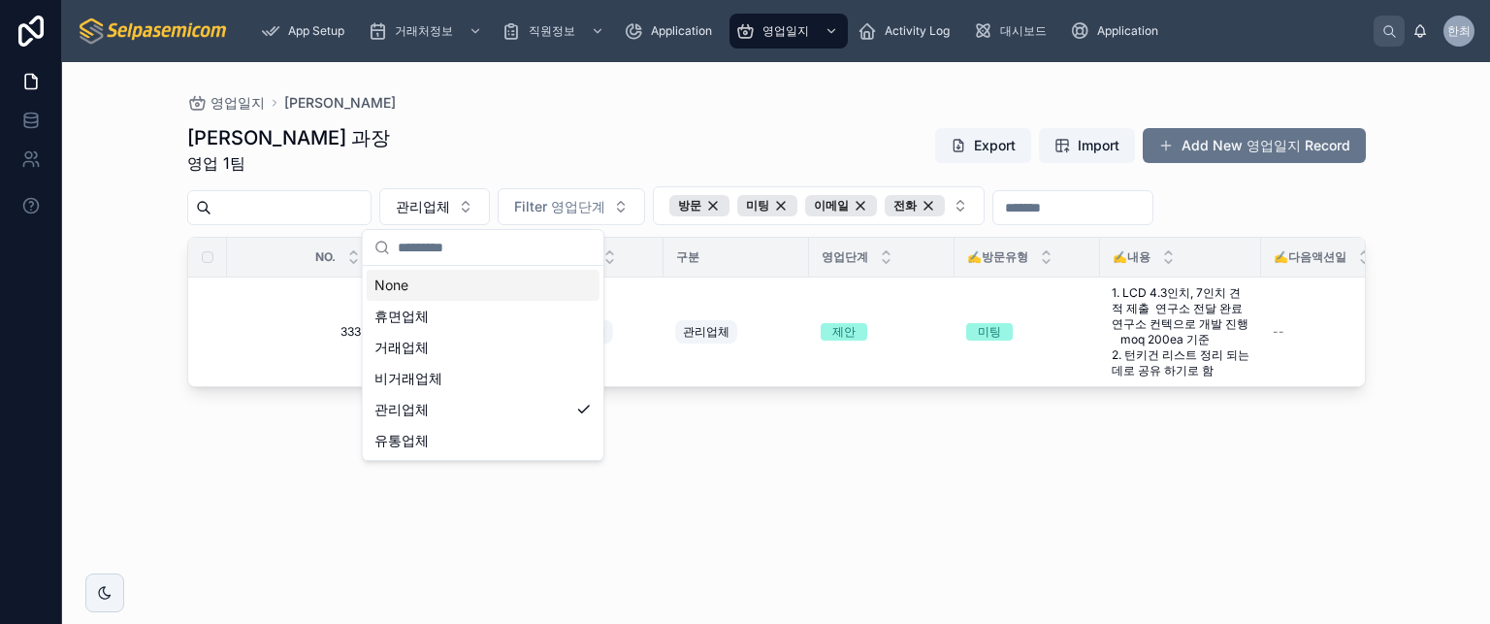
click at [392, 276] on div "None" at bounding box center [483, 285] width 233 height 31
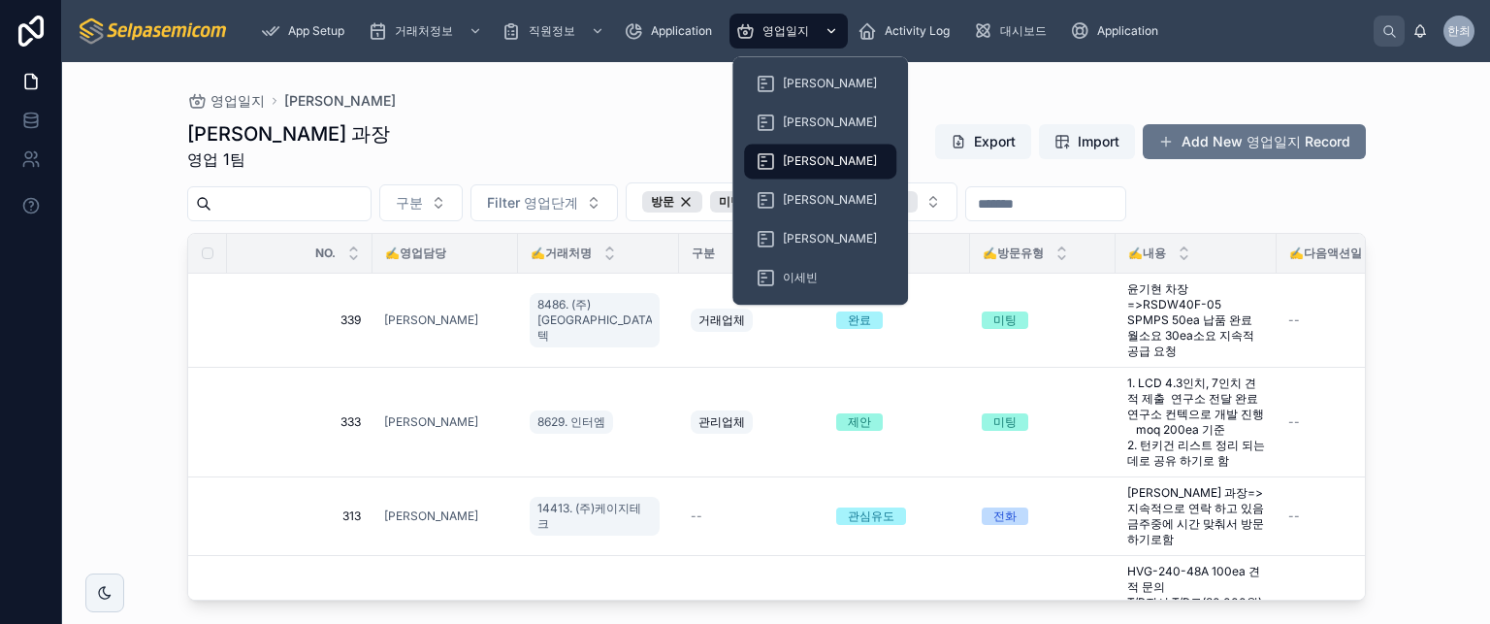
drag, startPoint x: 802, startPoint y: 23, endPoint x: 800, endPoint y: 48, distance: 24.4
click at [802, 25] on span "영업일지" at bounding box center [786, 31] width 47 height 16
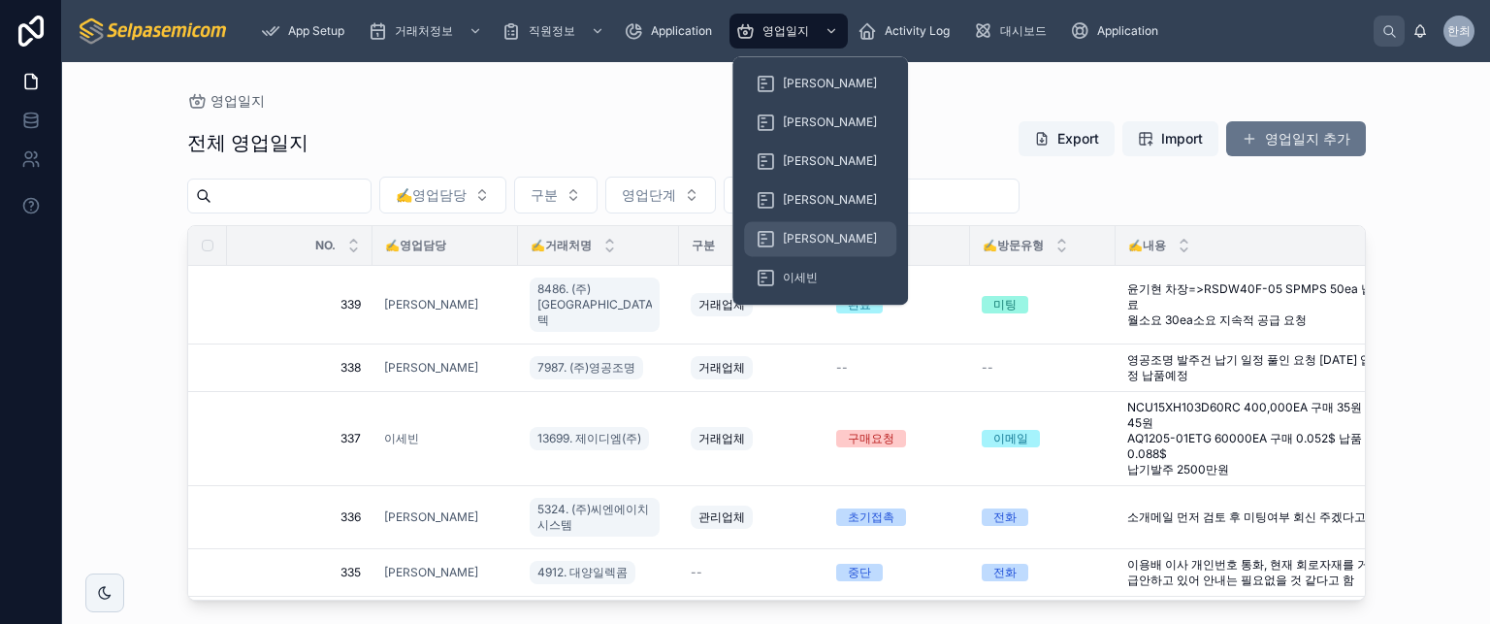
click at [795, 241] on span "[PERSON_NAME]" at bounding box center [830, 239] width 94 height 16
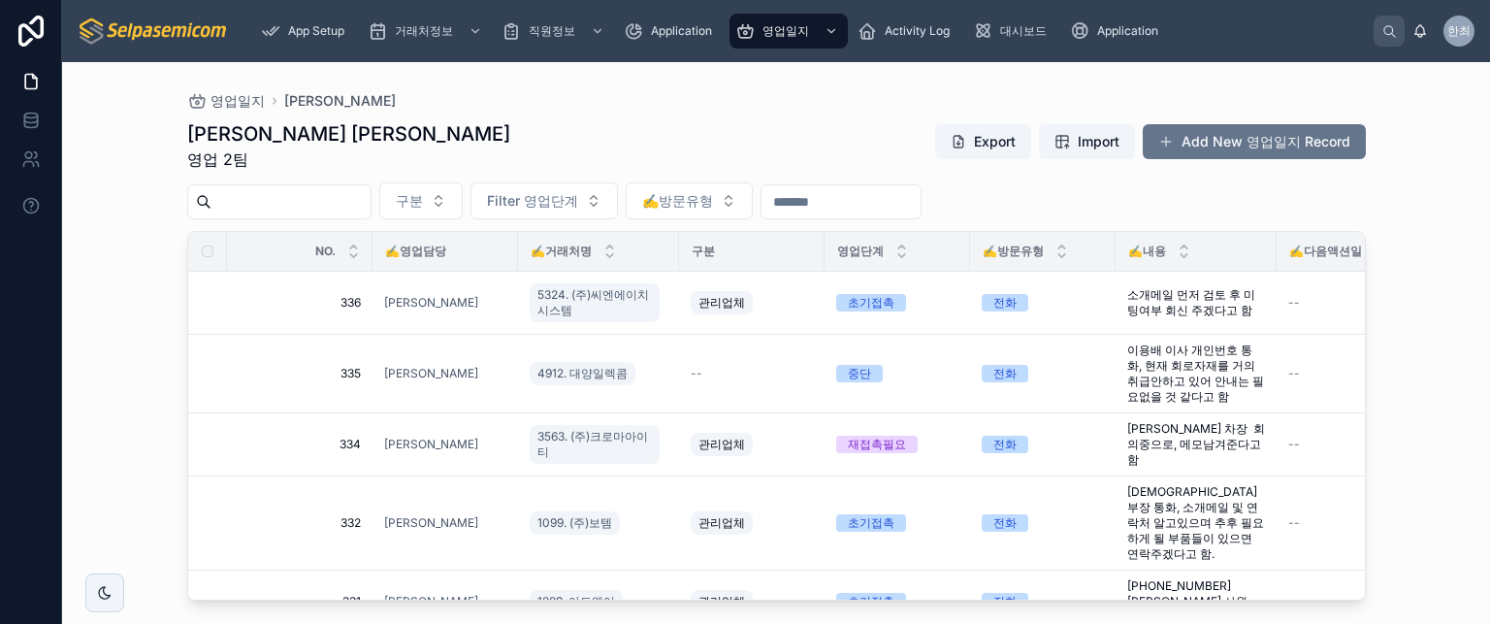
click at [547, 127] on div "김동일 주임 영업 2팀 Export Import Add New 영업일지 Record" at bounding box center [776, 145] width 1179 height 50
click at [581, 126] on div "김동일 주임 영업 2팀 Export Import Add New 영업일지 Record" at bounding box center [776, 145] width 1179 height 50
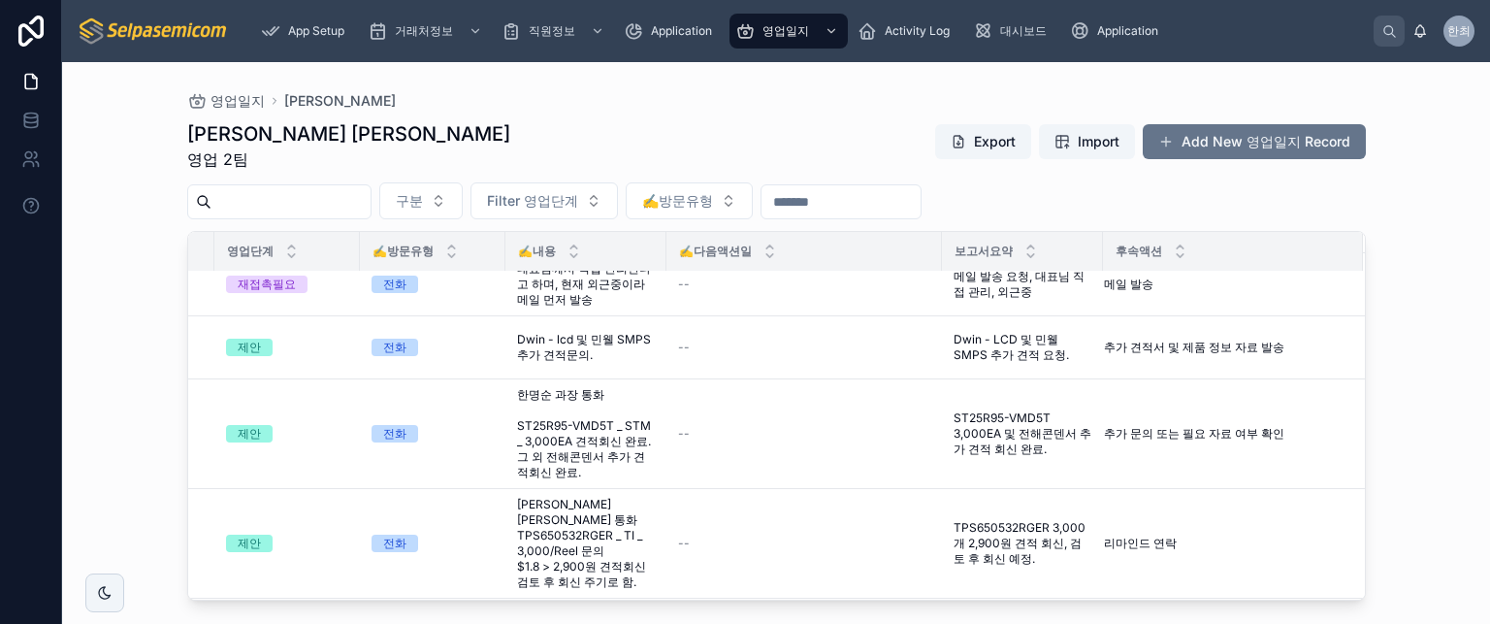
scroll to position [1198, 0]
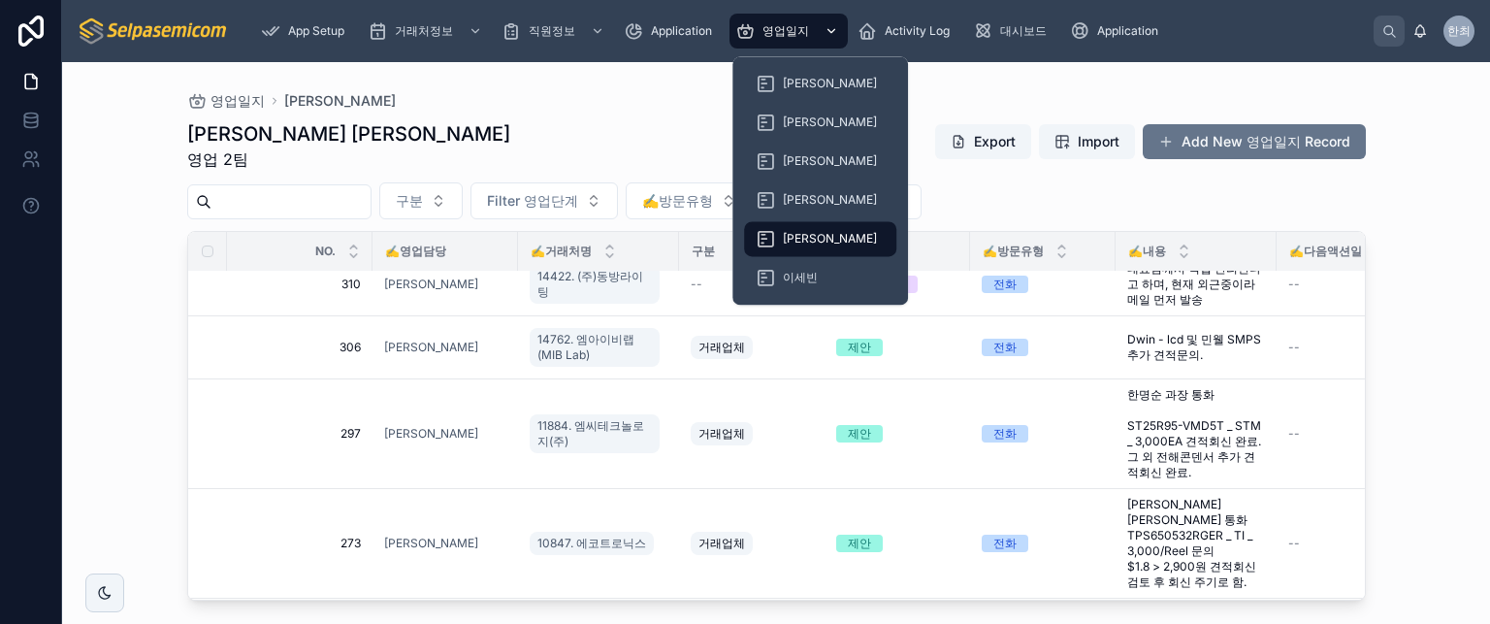
click at [810, 22] on div "영업일지" at bounding box center [788, 31] width 107 height 31
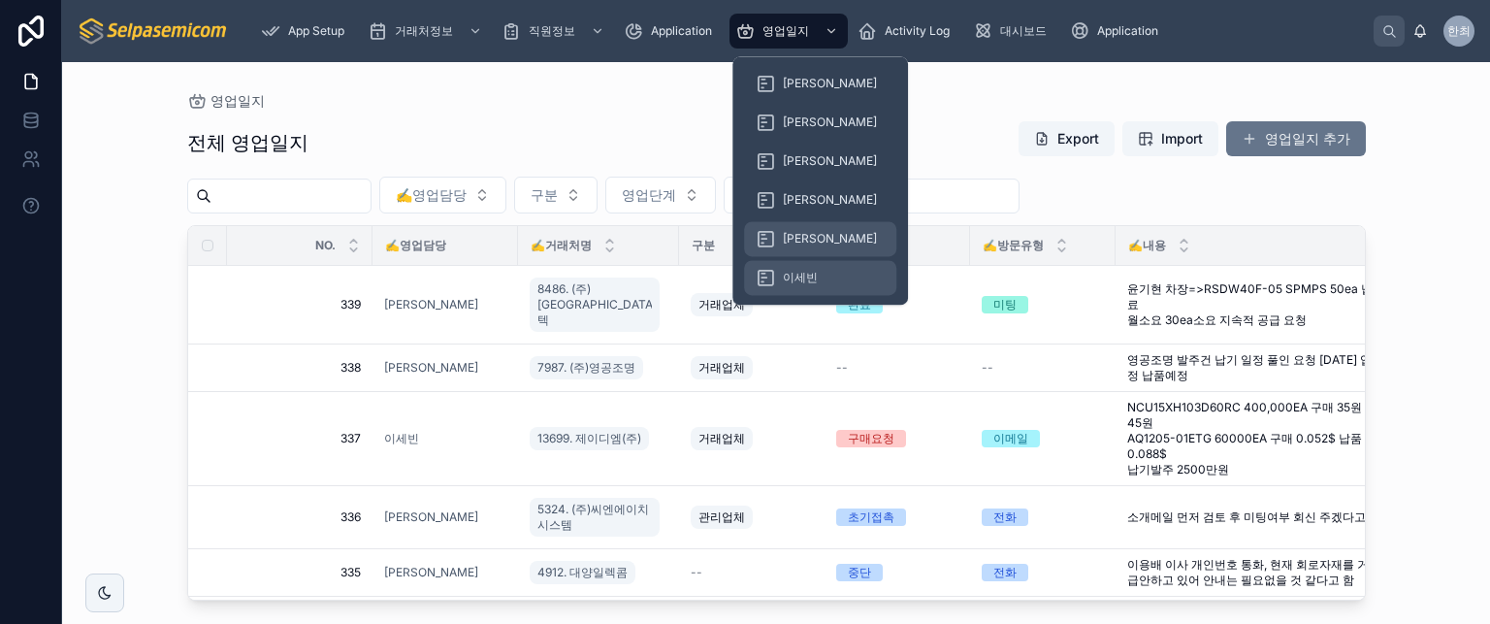
drag, startPoint x: 793, startPoint y: 235, endPoint x: 794, endPoint y: 263, distance: 28.2
click at [794, 235] on span "[PERSON_NAME]" at bounding box center [830, 239] width 94 height 16
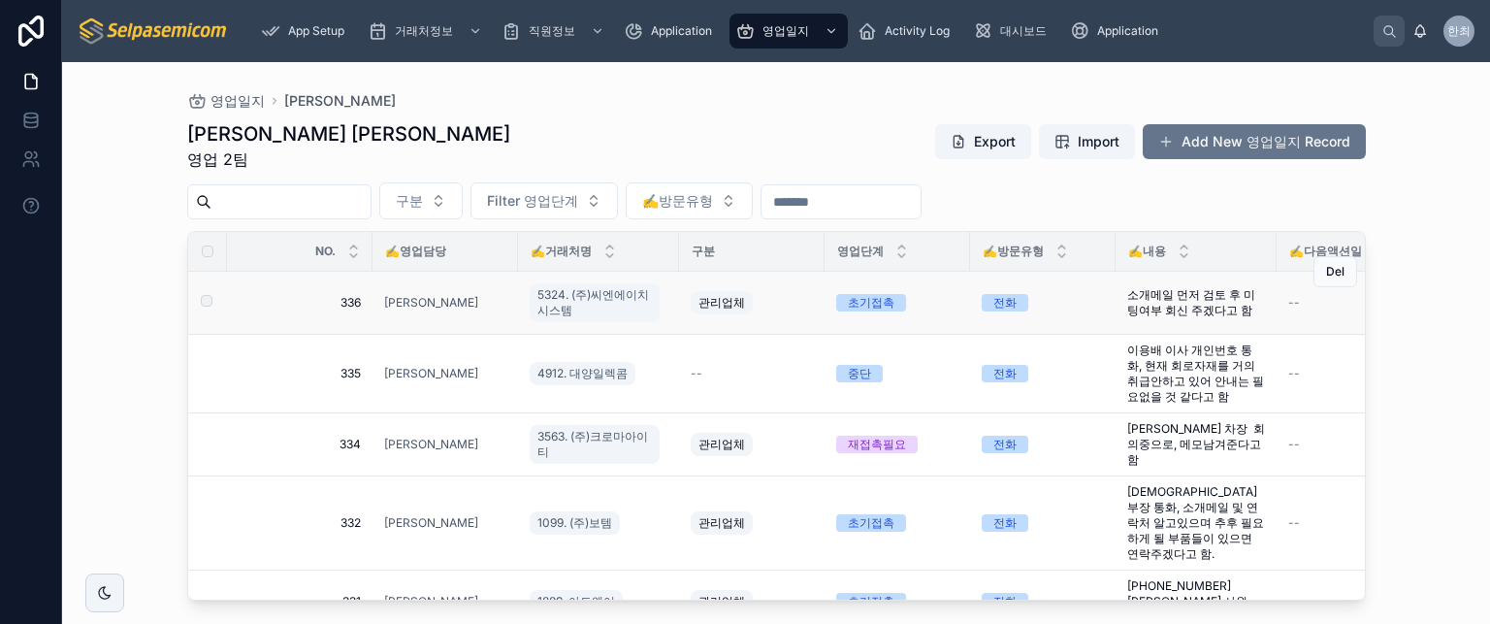
click at [455, 301] on div "[PERSON_NAME]" at bounding box center [445, 303] width 122 height 16
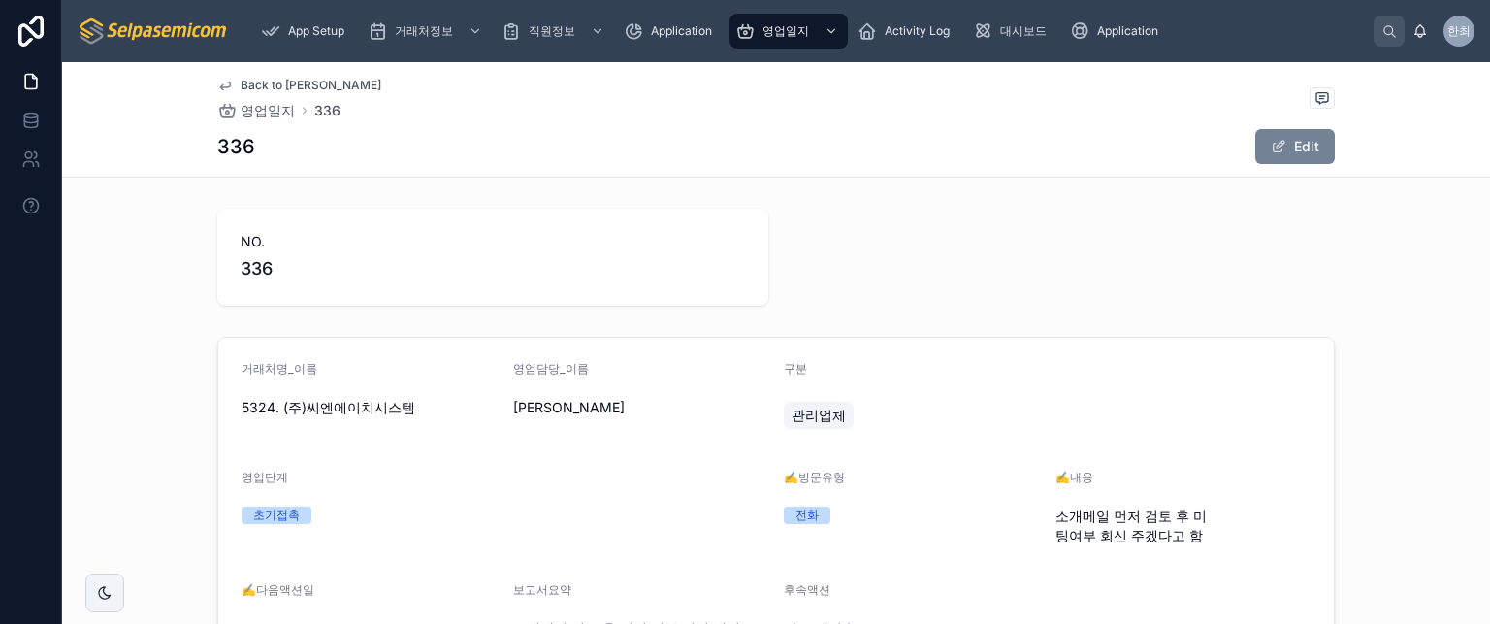
click at [1256, 141] on button "Edit" at bounding box center [1296, 146] width 80 height 35
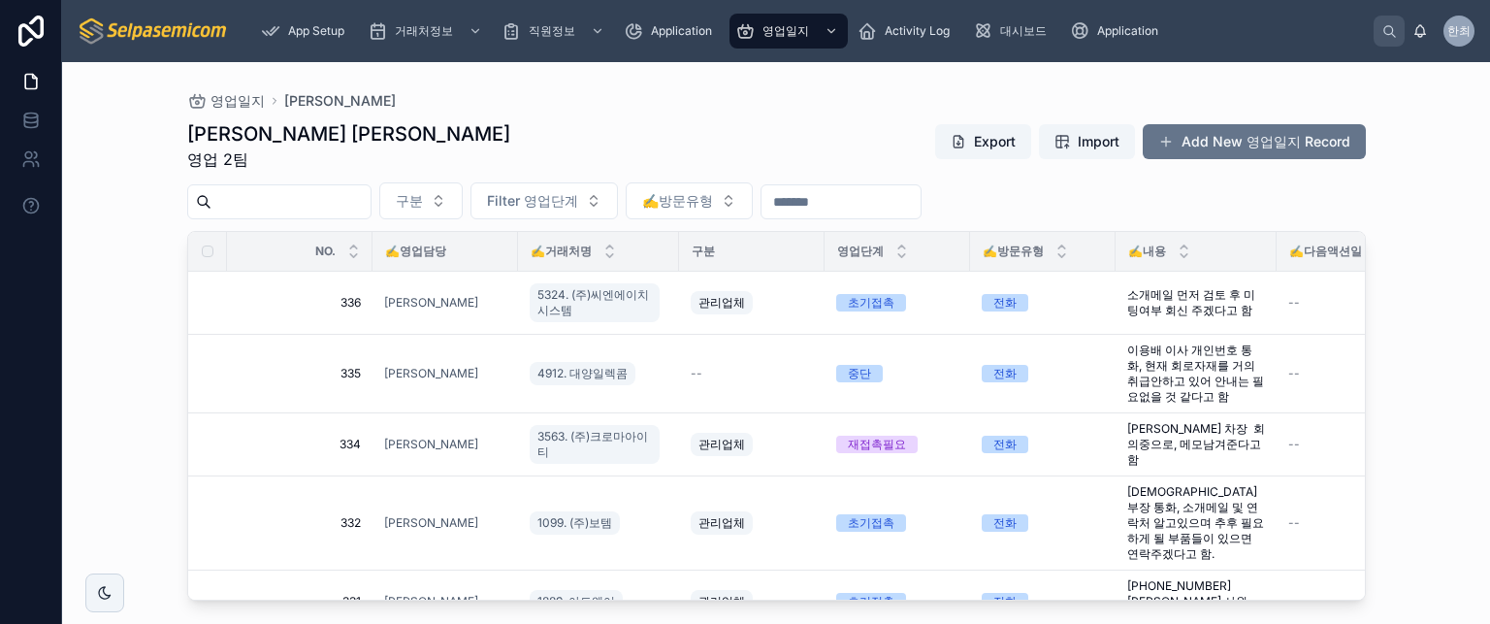
click at [479, 128] on div "김동일 주임 영업 2팀 Export Import Add New 영업일지 Record" at bounding box center [776, 145] width 1179 height 50
drag, startPoint x: 623, startPoint y: 152, endPoint x: 745, endPoint y: 143, distance: 122.6
click at [624, 152] on div "김동일 주임 영업 2팀 Export Import Add New 영업일지 Record" at bounding box center [776, 145] width 1179 height 50
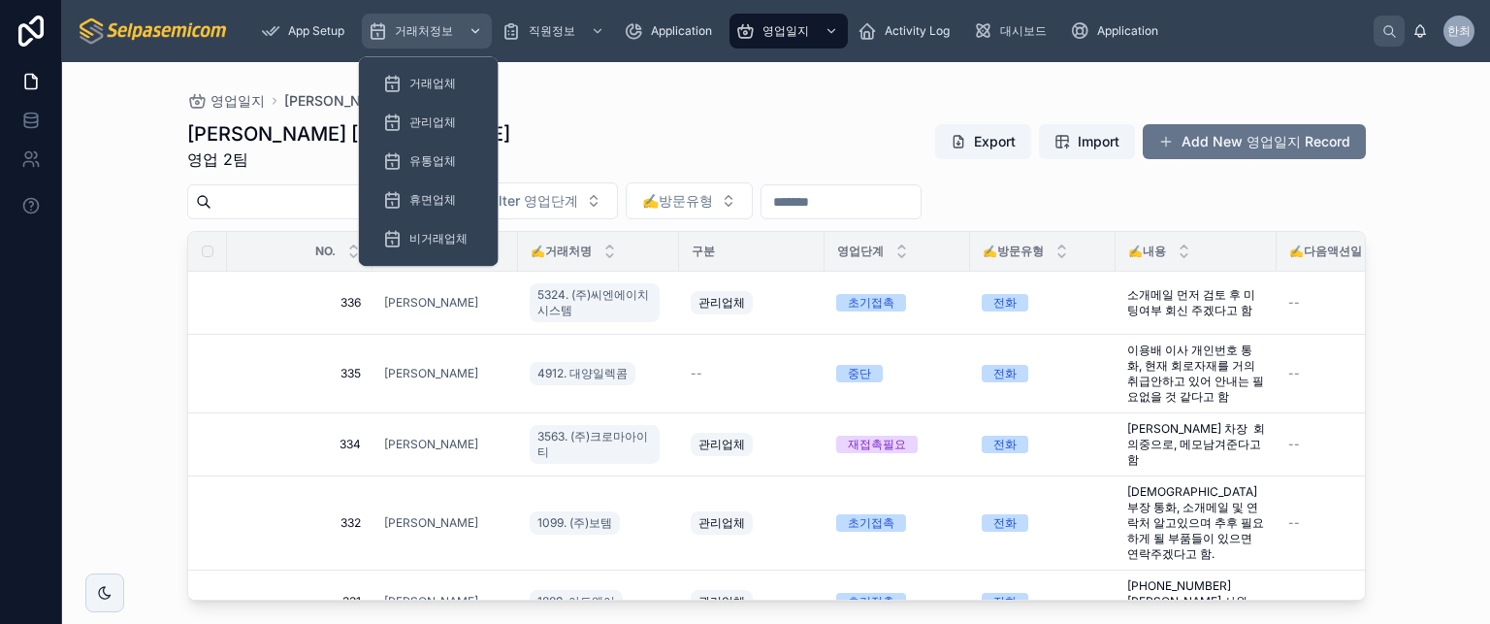
click at [432, 39] on div "거래처정보" at bounding box center [427, 31] width 118 height 31
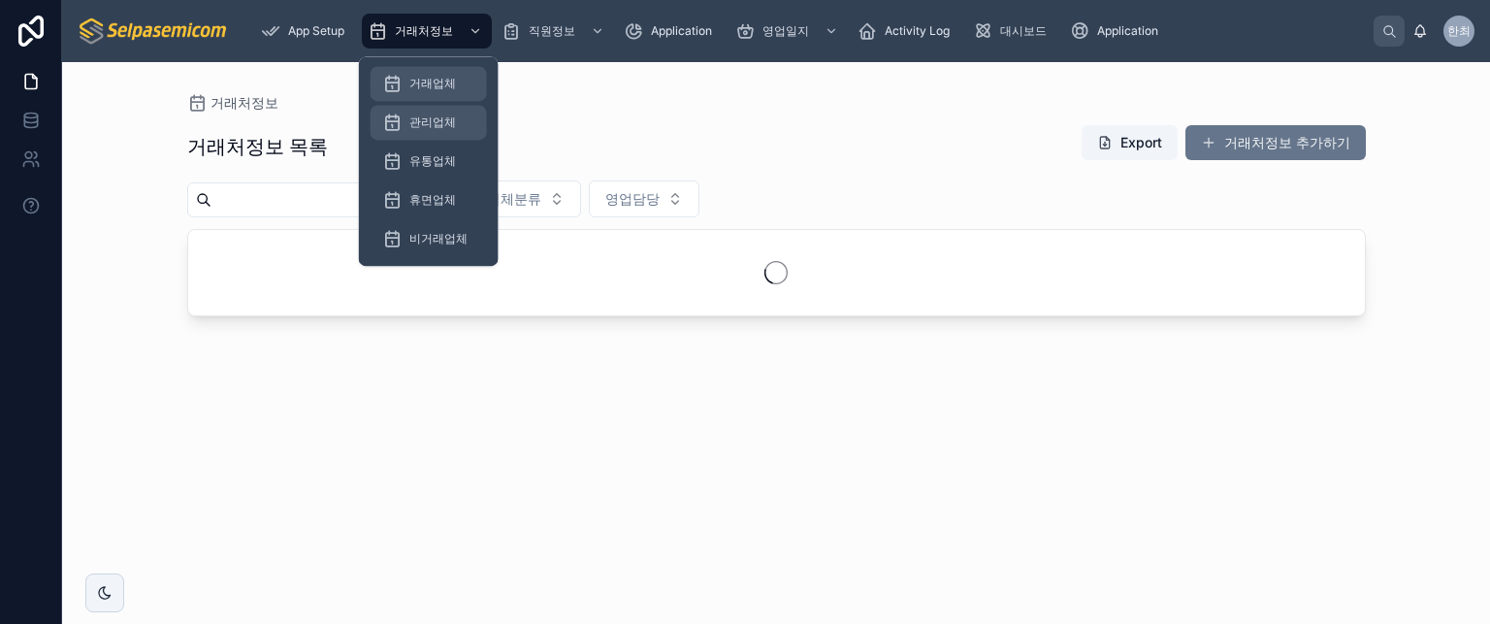
click at [423, 82] on span "거래업체" at bounding box center [432, 84] width 47 height 16
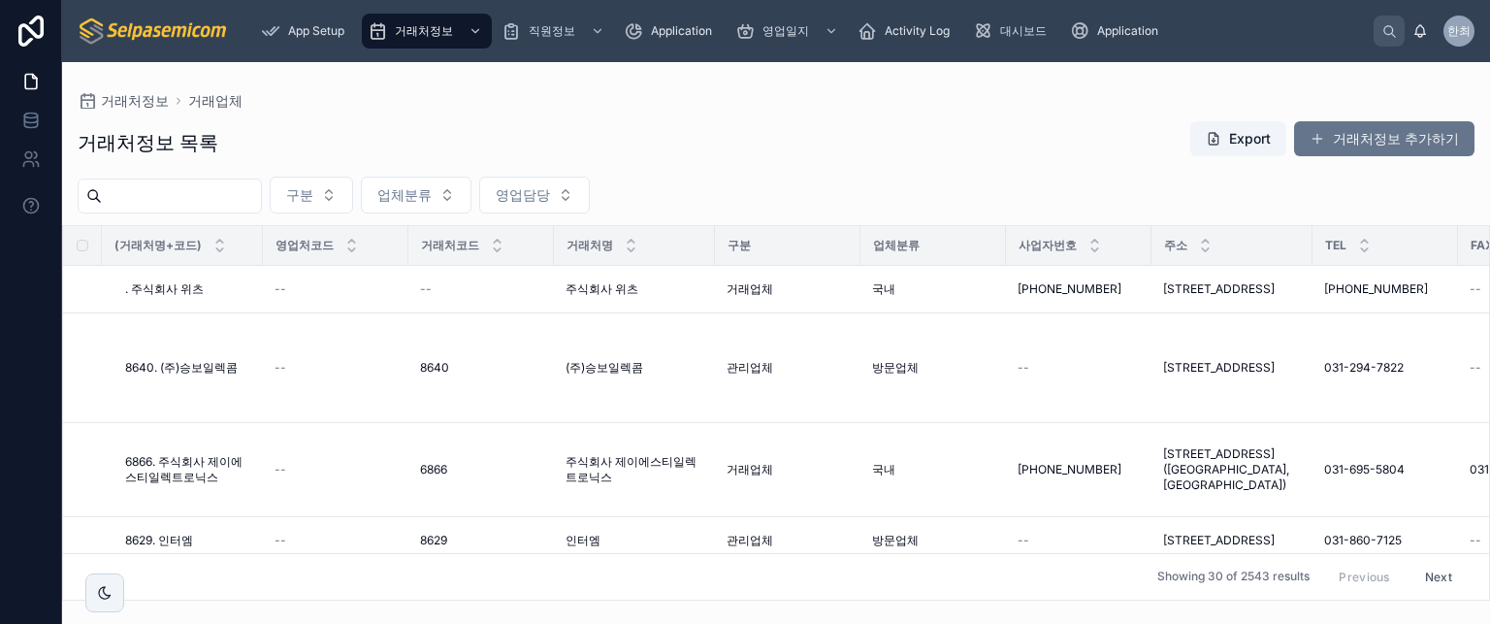
click at [228, 203] on input "text" at bounding box center [181, 195] width 159 height 27
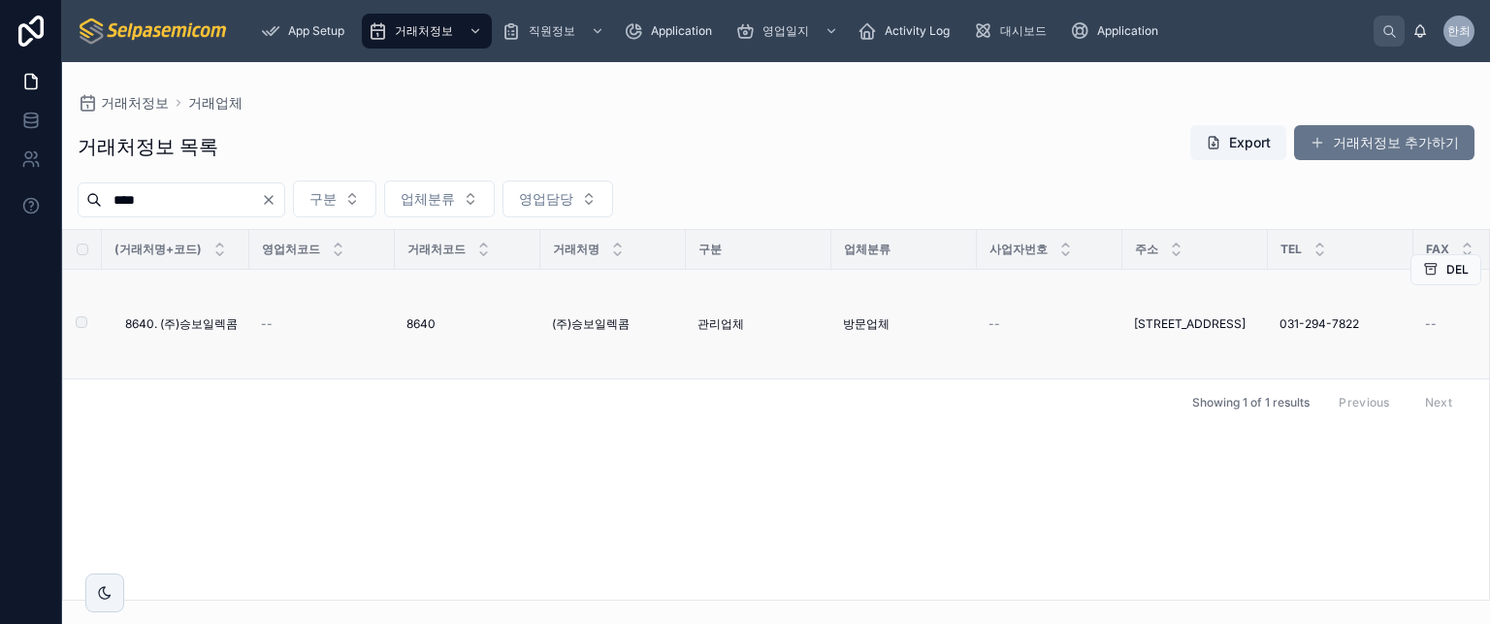
type input "****"
click at [233, 327] on span "8640. (주)승보일렉콤" at bounding box center [181, 324] width 113 height 16
drag, startPoint x: 857, startPoint y: 333, endPoint x: 940, endPoint y: 331, distance: 83.5
click at [939, 331] on td "방문업체" at bounding box center [905, 325] width 146 height 110
drag, startPoint x: 1026, startPoint y: 449, endPoint x: 1057, endPoint y: 440, distance: 32.5
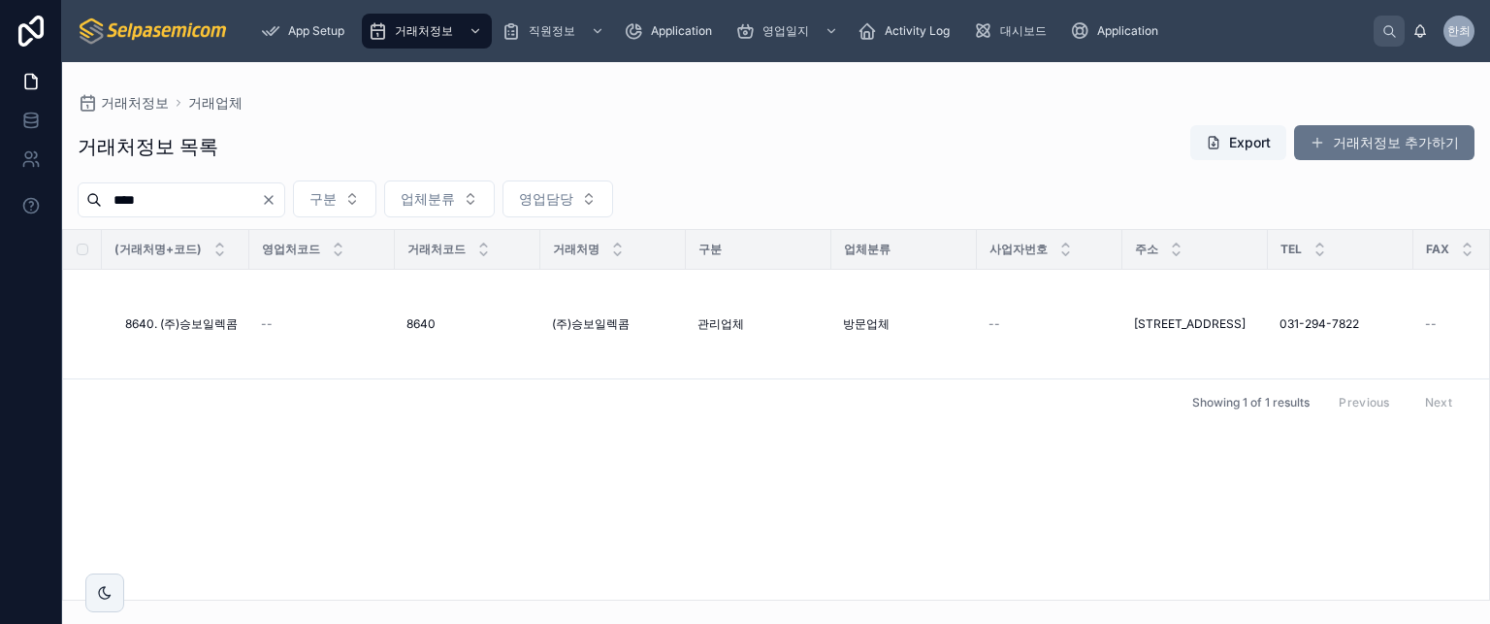
click at [1044, 447] on div "(거래처명+코드) 영업처코드 거래처코드 거래처명 구분 업체분류 사업자번호 주소 TEL FAX Application (대분류) Applicati…" at bounding box center [776, 415] width 1426 height 370
click at [1167, 454] on div "(거래처명+코드) 영업처코드 거래처코드 거래처명 구분 업체분류 사업자번호 주소 TEL FAX Application (대분류) Applicati…" at bounding box center [776, 415] width 1426 height 370
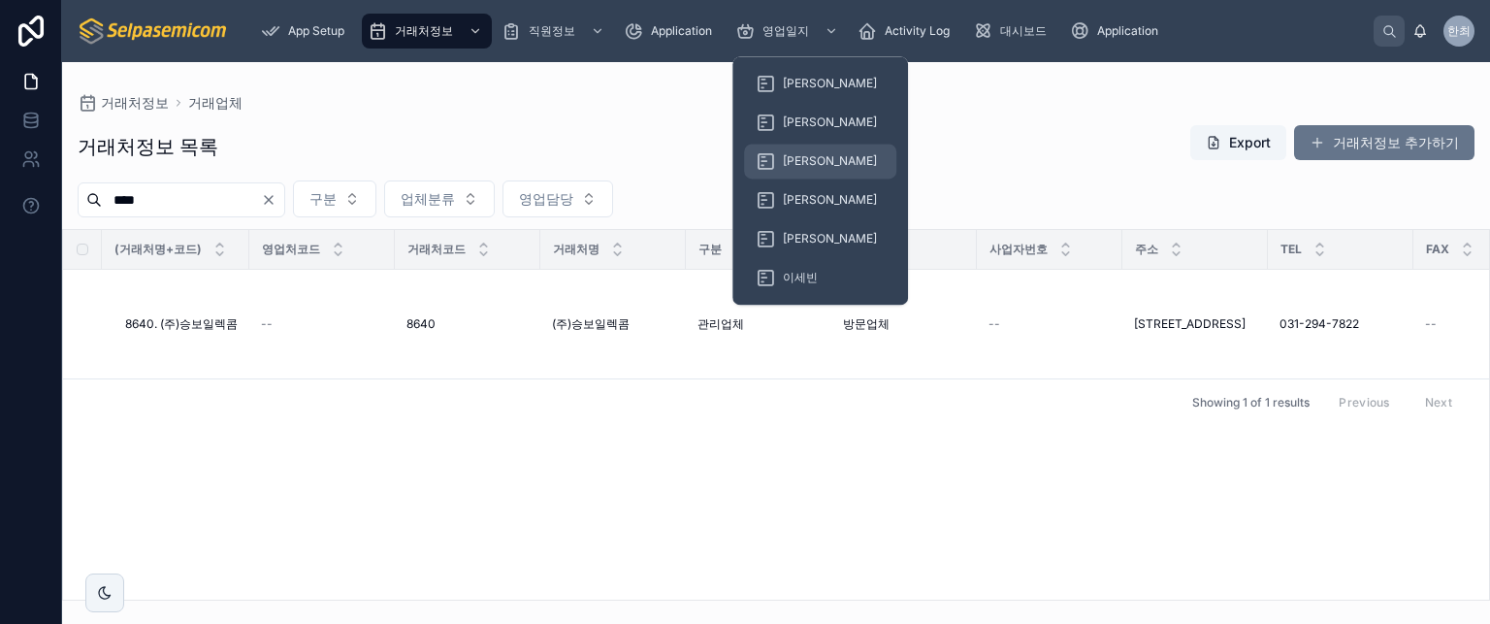
click at [808, 178] on link "[PERSON_NAME]" at bounding box center [820, 161] width 152 height 35
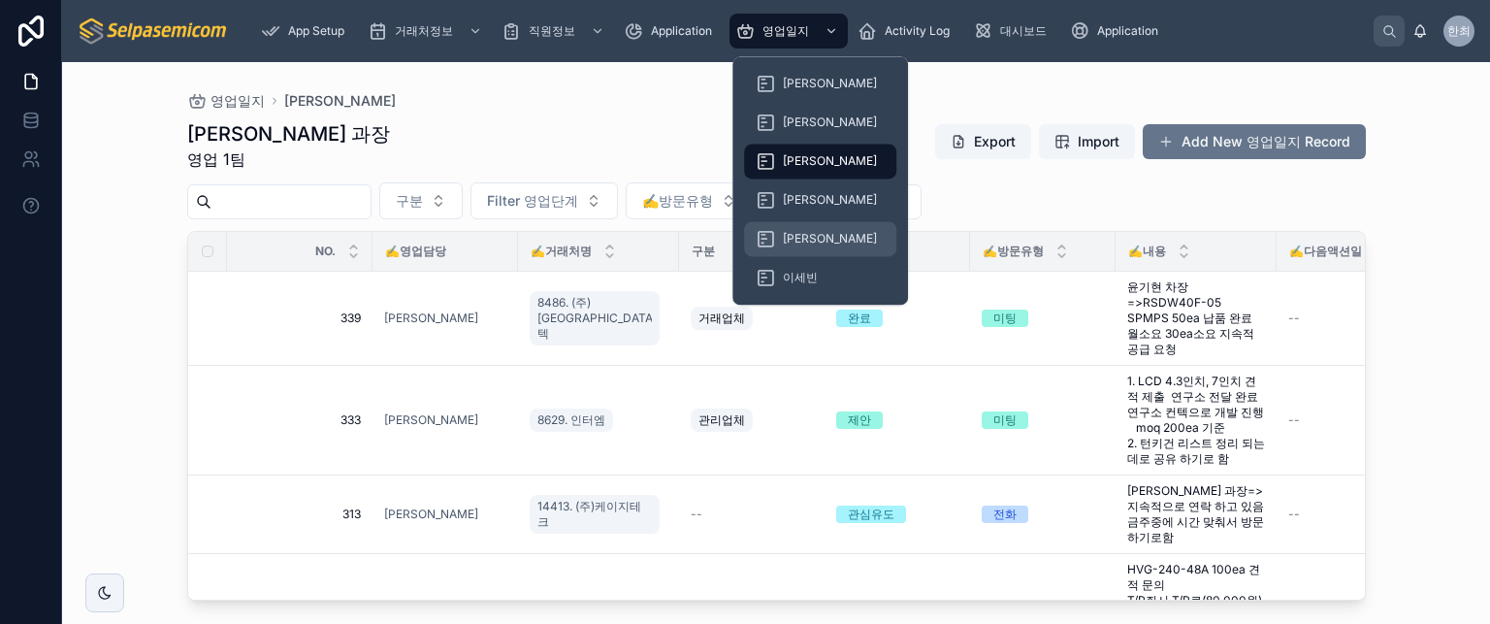
click at [805, 245] on span "[PERSON_NAME]" at bounding box center [830, 239] width 94 height 16
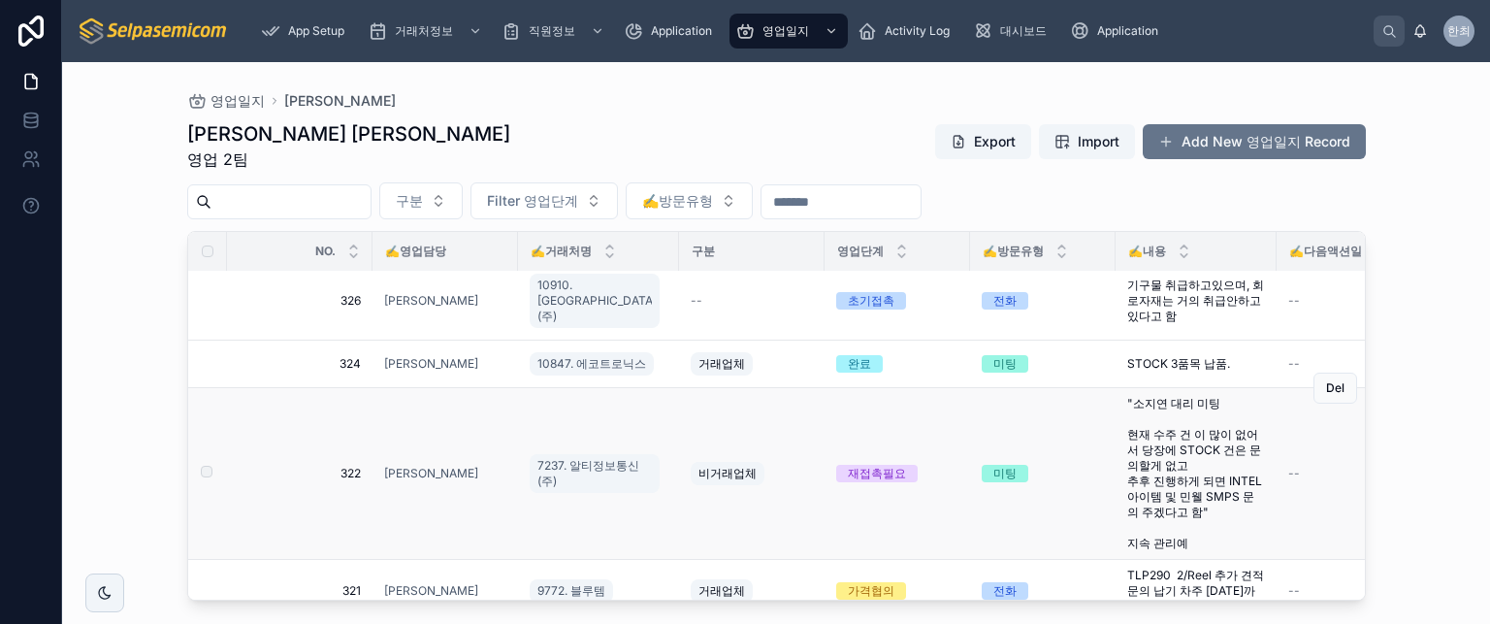
scroll to position [679, 0]
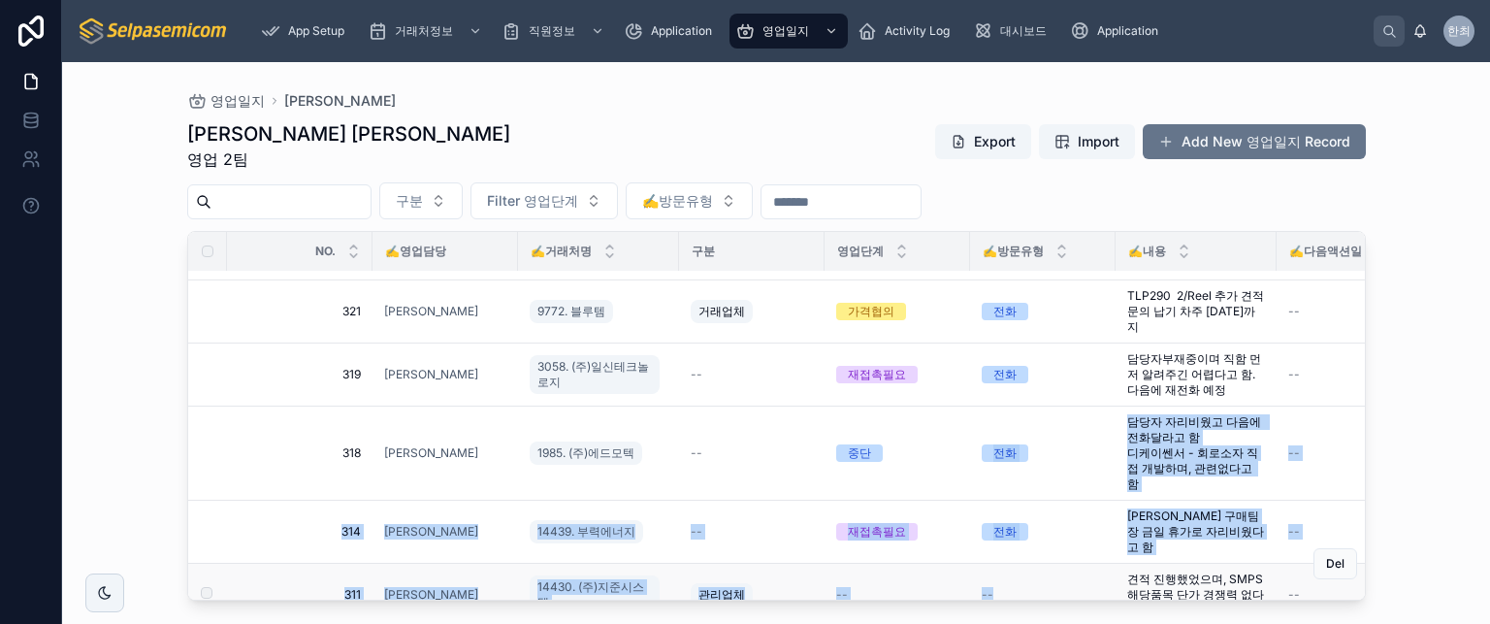
drag, startPoint x: 884, startPoint y: 579, endPoint x: 950, endPoint y: 509, distance: 96.1
click at [1051, 565] on tbody "335 335 김동일 4912. 대양일렉콤 -- 중단 전화 이용배 이사 개인번호 통화, 현재 회로자재를 거의 취급안하고 있어 안내는 필요없을 …" at bounding box center [1081, 336] width 1787 height 1840
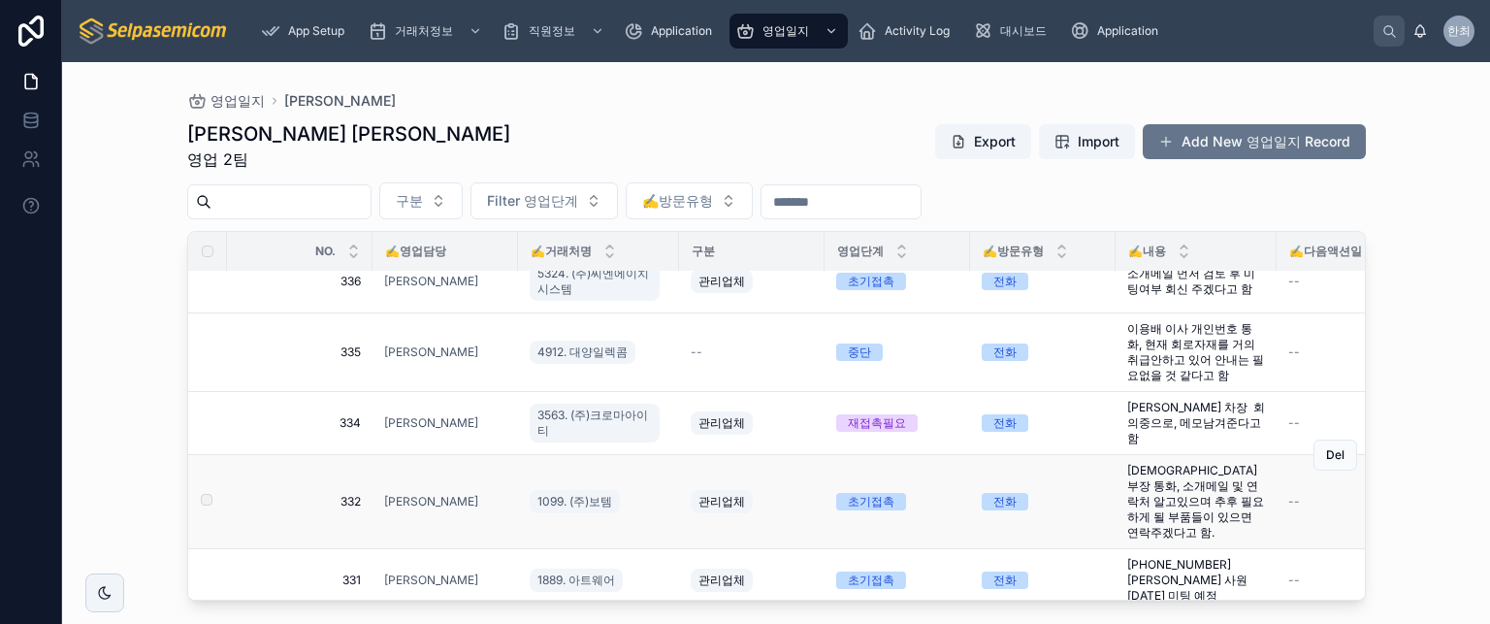
scroll to position [0, 0]
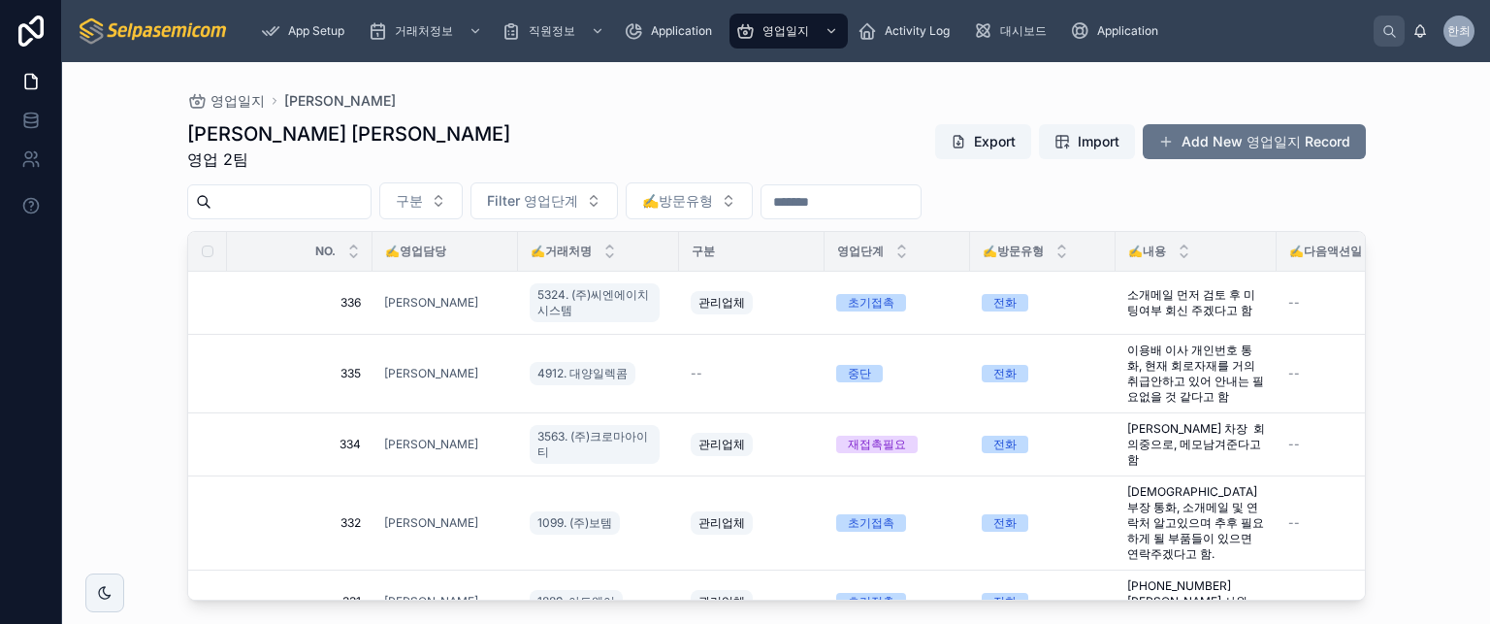
click at [573, 137] on div "김동일 주임 영업 2팀 Export Import Add New 영업일지 Record" at bounding box center [776, 145] width 1179 height 50
click at [381, 160] on div "김동일 주임 영업 2팀 Export Import Add New 영업일지 Record" at bounding box center [776, 145] width 1179 height 50
click at [124, 139] on div "영업일지 김동일 김동일 주임 영업 2팀 Export Import Add New 영업일지 Record 구분 Filter 영업단계 ✍️방문유형 N…" at bounding box center [776, 343] width 1428 height 562
click at [675, 137] on div "김동일 주임 영업 2팀 Export Import Add New 영업일지 Record" at bounding box center [776, 145] width 1179 height 50
drag, startPoint x: 159, startPoint y: 113, endPoint x: 255, endPoint y: 176, distance: 114.9
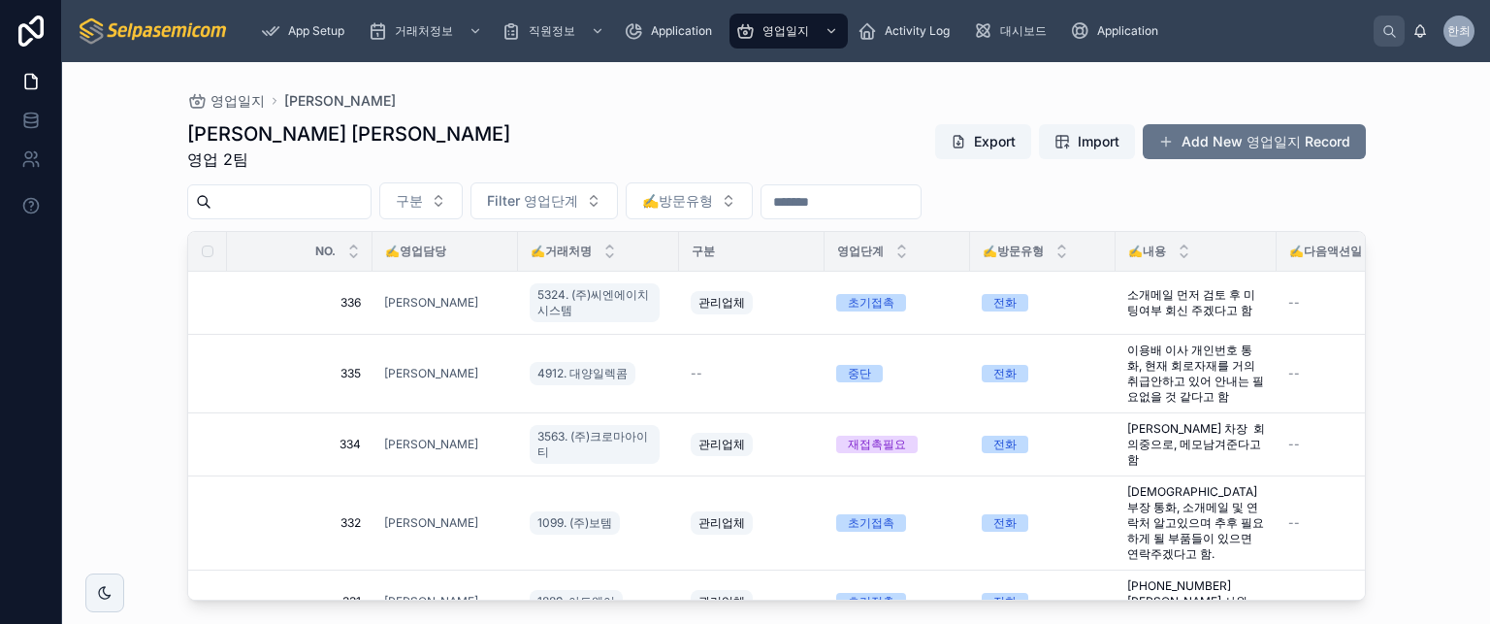
click at [261, 229] on div "영업일지 김동일 김동일 주임 영업 2팀 Export Import Add New 영업일지 Record 구분 Filter 영업단계 ✍️방문유형 N…" at bounding box center [776, 331] width 1241 height 539
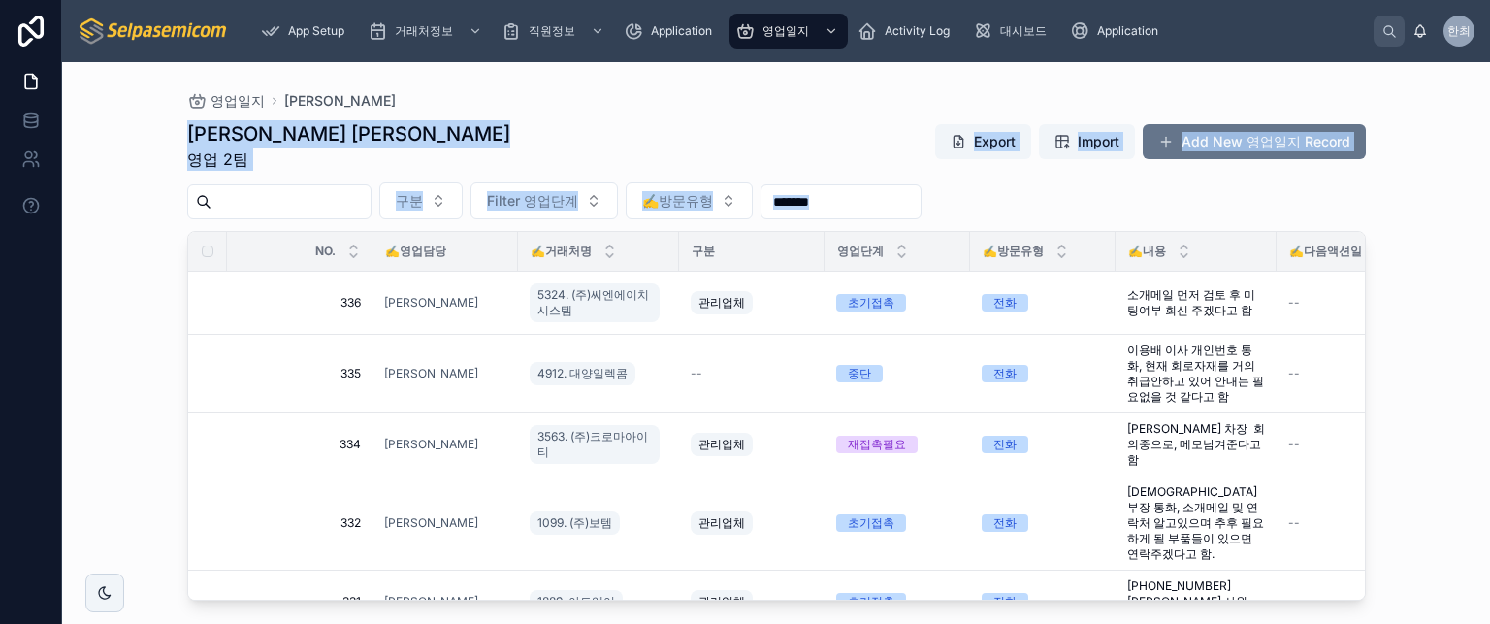
click at [309, 131] on div "김동일 주임 영업 2팀 Export Import Add New 영업일지 Record" at bounding box center [776, 145] width 1179 height 50
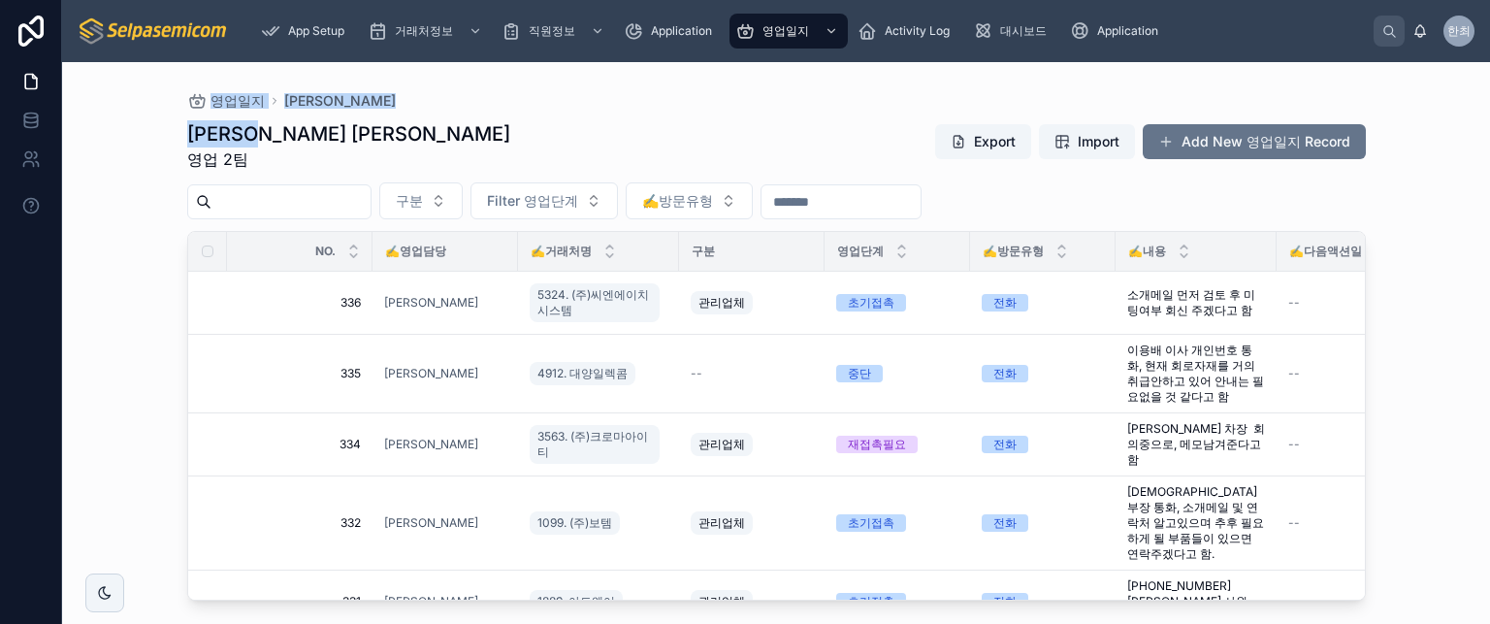
drag, startPoint x: 162, startPoint y: 84, endPoint x: 310, endPoint y: 127, distance: 154.5
click at [310, 129] on div "영업일지 김동일 김동일 주임 영업 2팀 Export Import Add New 영업일지 Record 구분 Filter 영업단계 ✍️방문유형 N…" at bounding box center [776, 331] width 1241 height 539
click at [324, 124] on div "김동일 주임 영업 2팀 Export Import Add New 영업일지 Record" at bounding box center [776, 145] width 1179 height 50
click at [165, 84] on div "영업일지 김동일 김동일 주임 영업 2팀 Export Import Add New 영업일지 Record 구분 Filter 영업단계 ✍️방문유형 N…" at bounding box center [776, 331] width 1241 height 539
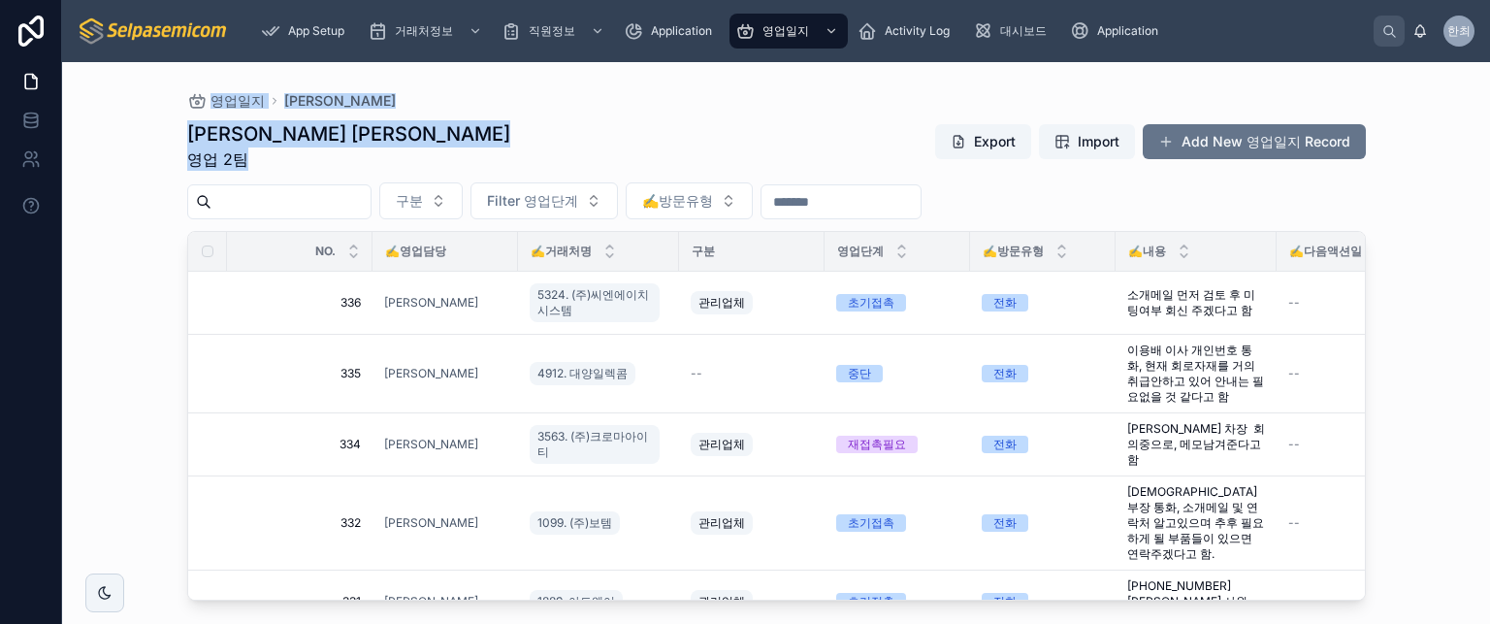
drag, startPoint x: 160, startPoint y: 83, endPoint x: 311, endPoint y: 157, distance: 168.4
click at [311, 158] on div "영업일지 김동일 김동일 주임 영업 2팀 Export Import Add New 영업일지 Record 구분 Filter 영업단계 ✍️방문유형 N…" at bounding box center [776, 331] width 1241 height 539
click at [312, 156] on div "김동일 주임 영업 2팀 Export Import Add New 영업일지 Record" at bounding box center [776, 145] width 1179 height 50
drag, startPoint x: 294, startPoint y: 159, endPoint x: 195, endPoint y: 103, distance: 113.9
click at [195, 103] on div "영업일지 김동일 김동일 주임 영업 2팀 Export Import Add New 영업일지 Record 구분 Filter 영업단계 ✍️방문유형 N…" at bounding box center [776, 331] width 1241 height 539
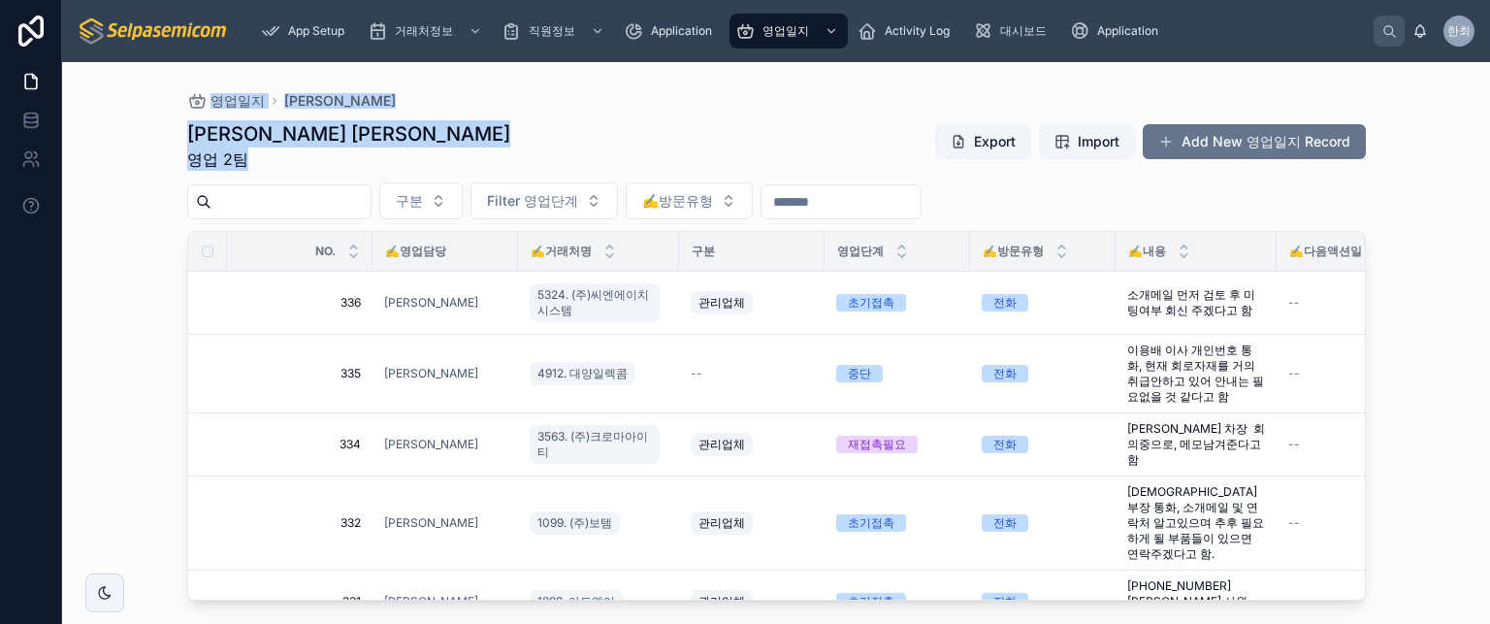
click at [160, 92] on div "영업일지 김동일 김동일 주임 영업 2팀 Export Import Add New 영업일지 Record 구분 Filter 영업단계 ✍️방문유형 N…" at bounding box center [776, 331] width 1241 height 539
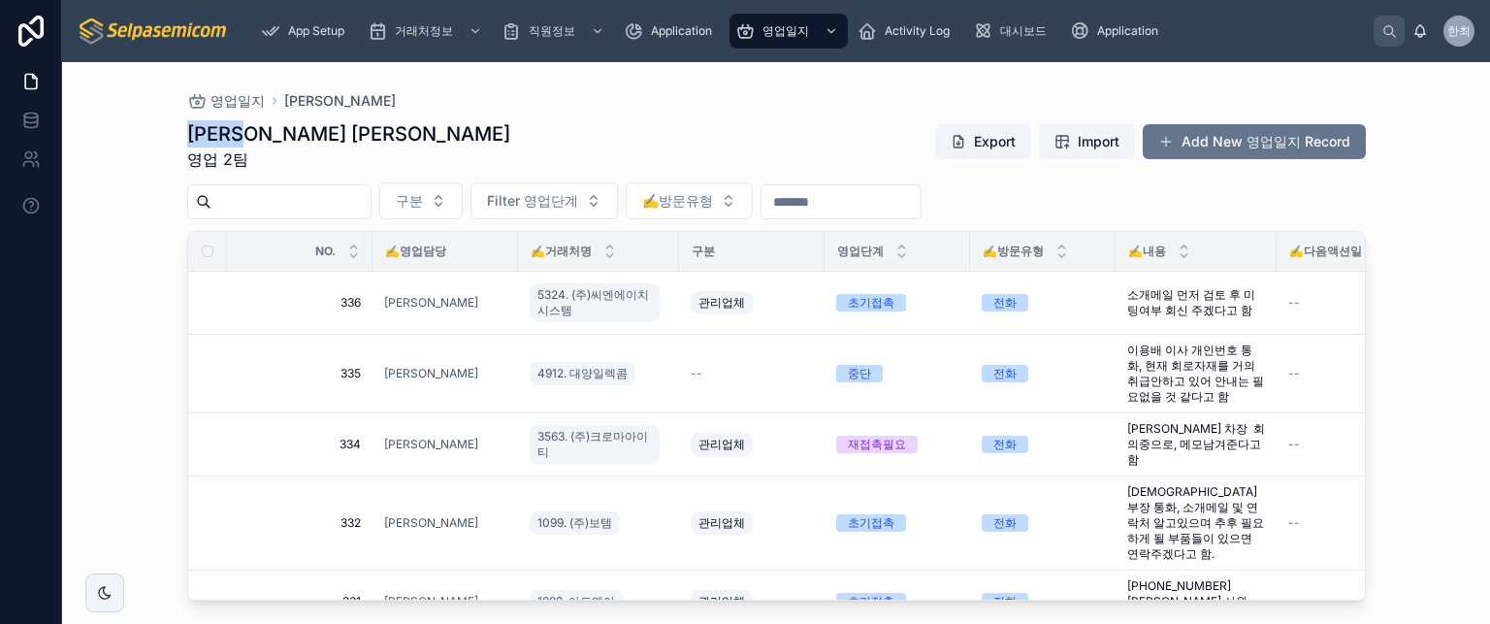
drag, startPoint x: 193, startPoint y: 131, endPoint x: 307, endPoint y: 154, distance: 115.9
click at [304, 152] on div "영업일지 김동일 김동일 주임 영업 2팀 Export Import Add New 영업일지 Record 구분 Filter 영업단계 ✍️방문유형 N…" at bounding box center [776, 331] width 1241 height 539
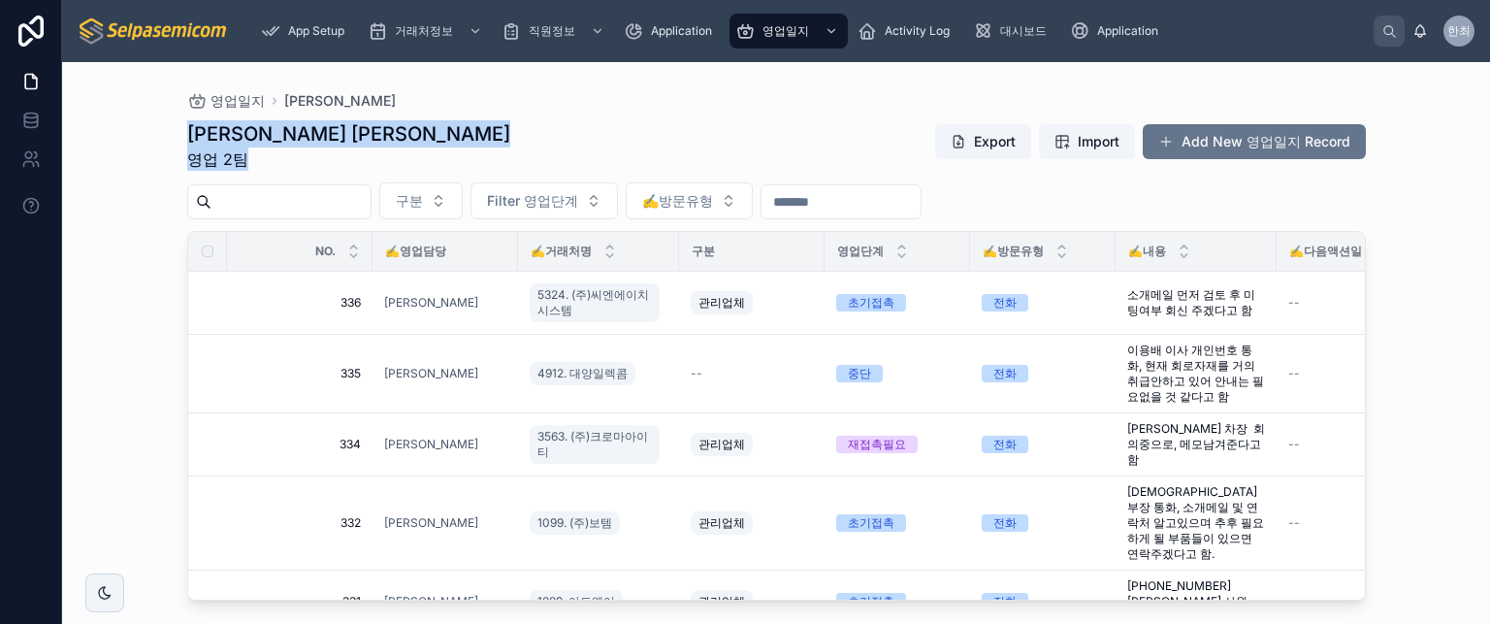
click at [307, 169] on div "김동일 주임 영업 2팀 Export Import Add New 영업일지 Record" at bounding box center [776, 145] width 1179 height 50
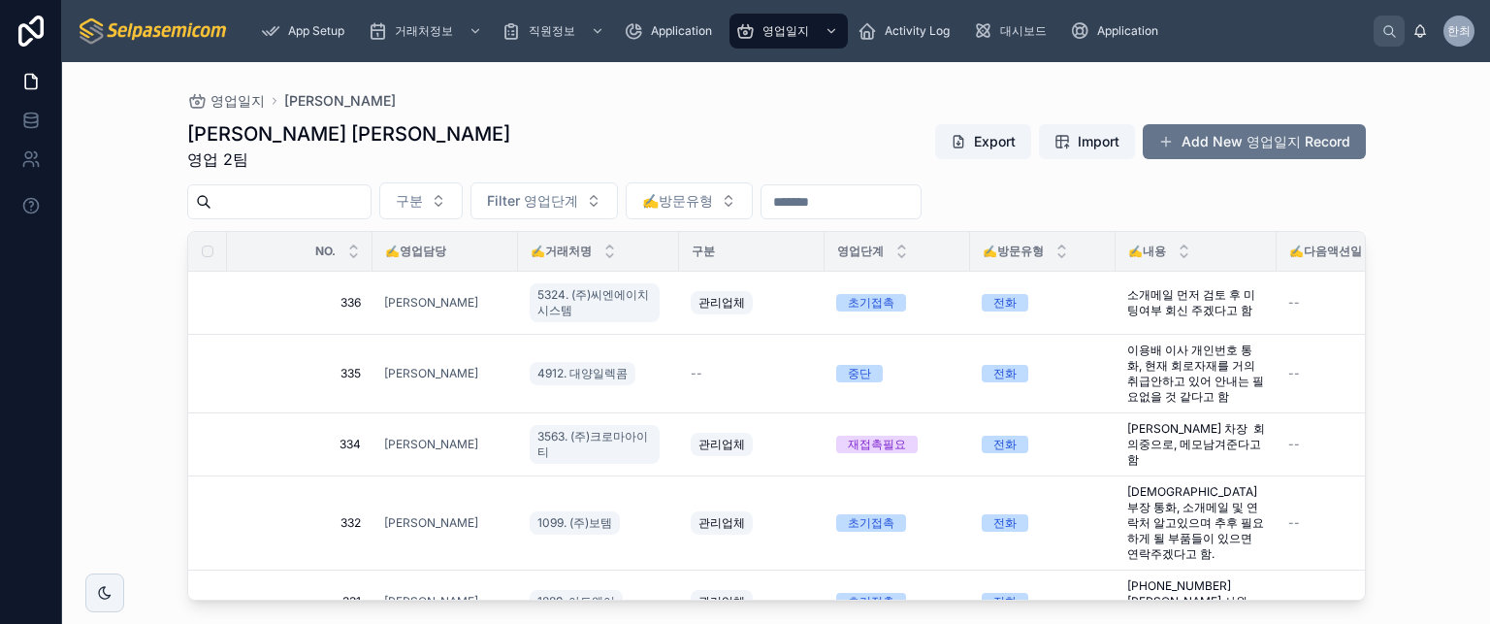
click at [666, 128] on div "김동일 주임 영업 2팀 Export Import Add New 영업일지 Record" at bounding box center [776, 145] width 1179 height 50
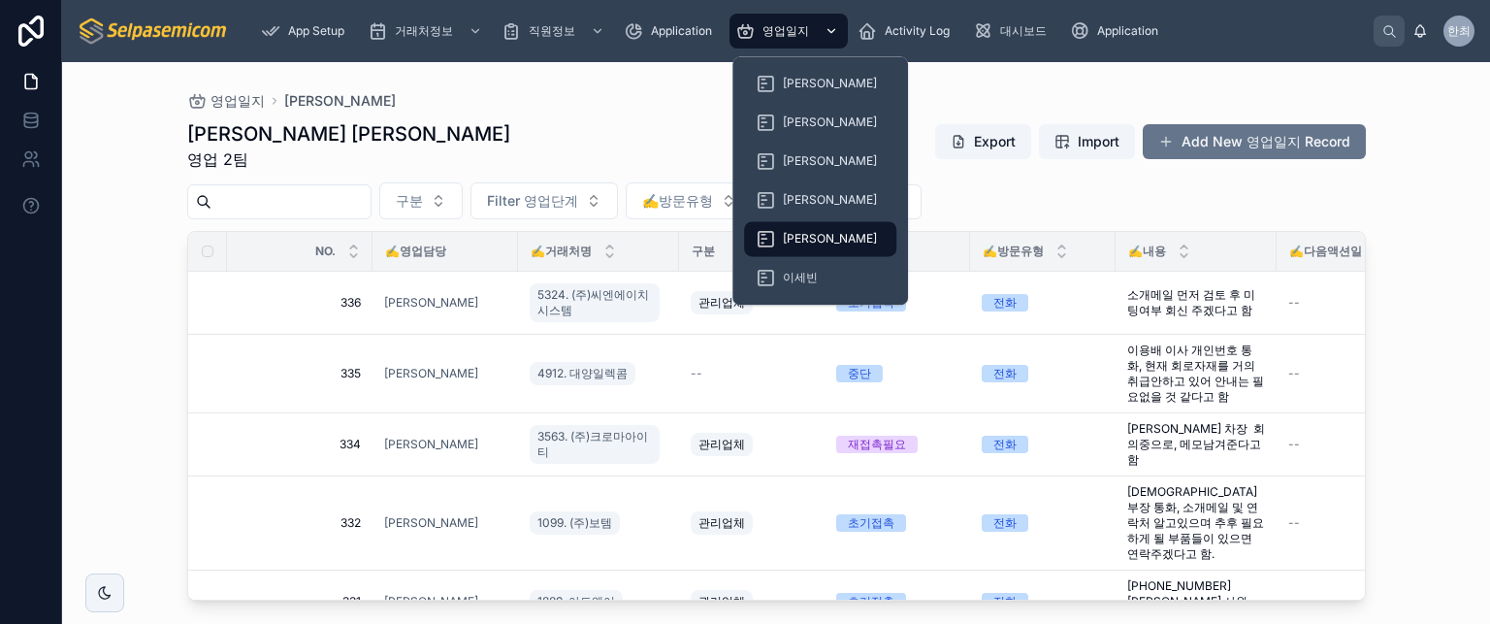
click at [770, 30] on span "영업일지" at bounding box center [786, 31] width 47 height 16
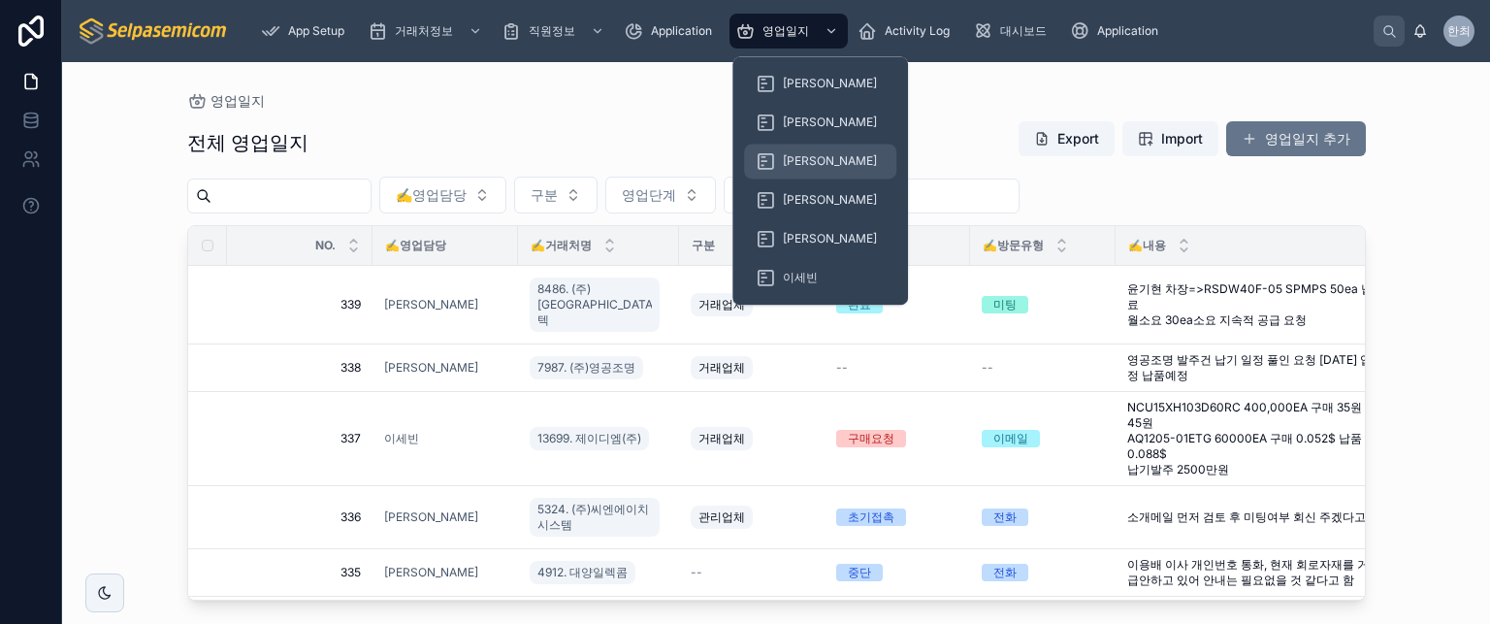
click at [801, 153] on span "[PERSON_NAME]" at bounding box center [830, 161] width 94 height 16
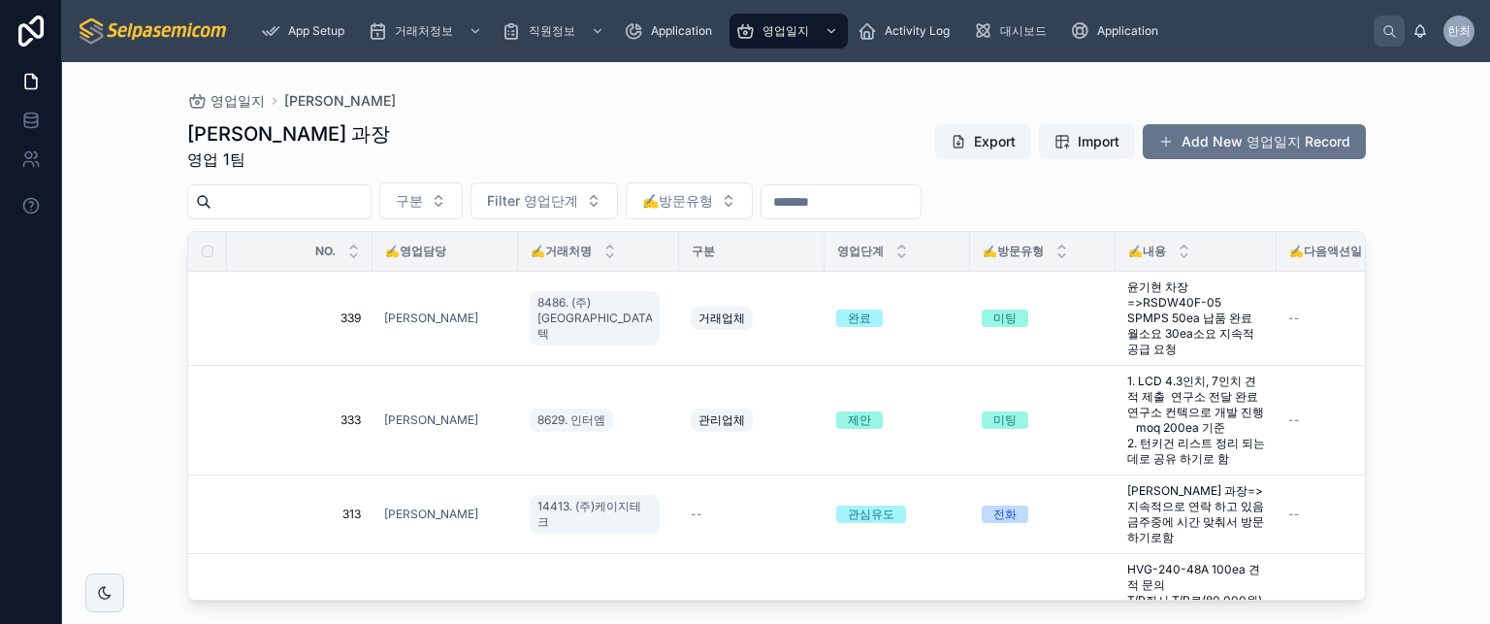
click at [489, 142] on div "최한얼 과장 영업 1팀 Export Import Add New 영업일지 Record" at bounding box center [776, 145] width 1179 height 50
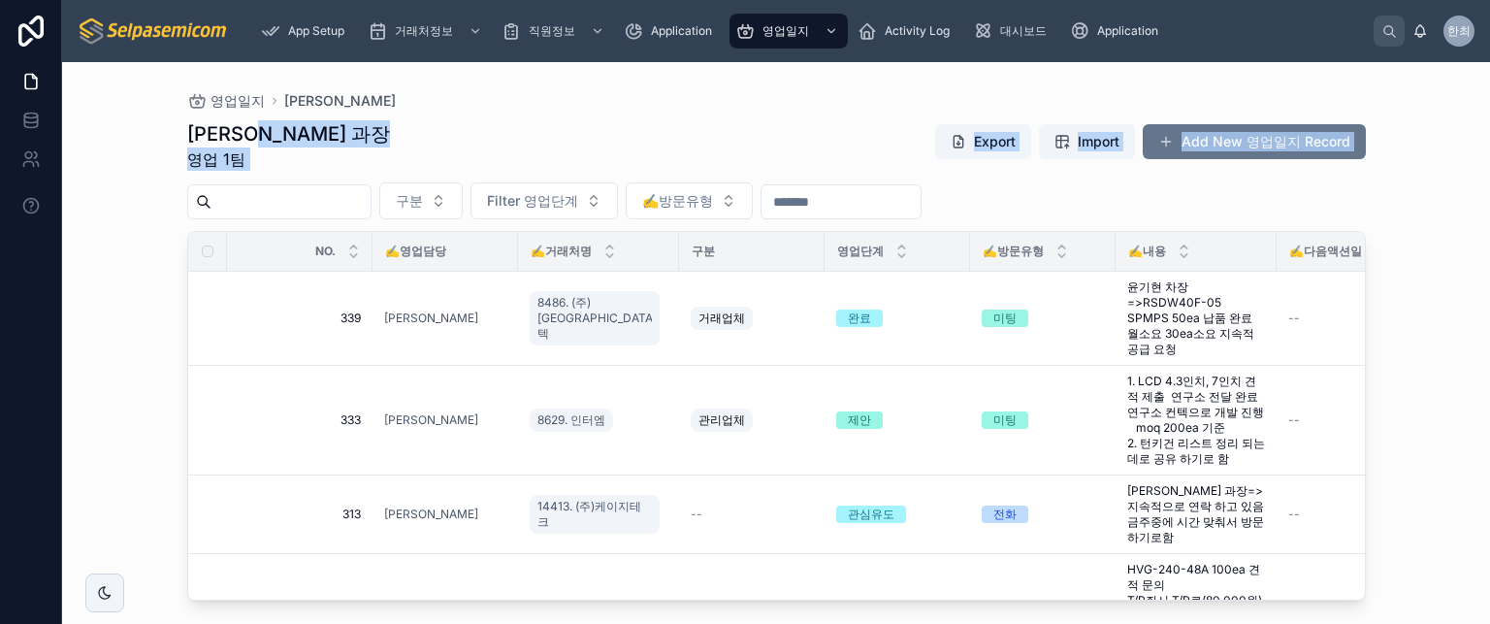
drag, startPoint x: 403, startPoint y: 150, endPoint x: 471, endPoint y: 261, distance: 129.8
click at [493, 269] on div "최한얼 과장 영업 1팀 Export Import Add New 영업일지 Record 구분 Filter 영업단계 ✍️방문유형 NO. ✍️영업담당…" at bounding box center [776, 355] width 1179 height 492
click at [76, 210] on div "영업일지 최한얼 최한얼 과장 영업 1팀 Export Import Add New 영업일지 Record 구분 Filter 영업단계 ✍️방문유형 N…" at bounding box center [776, 343] width 1428 height 562
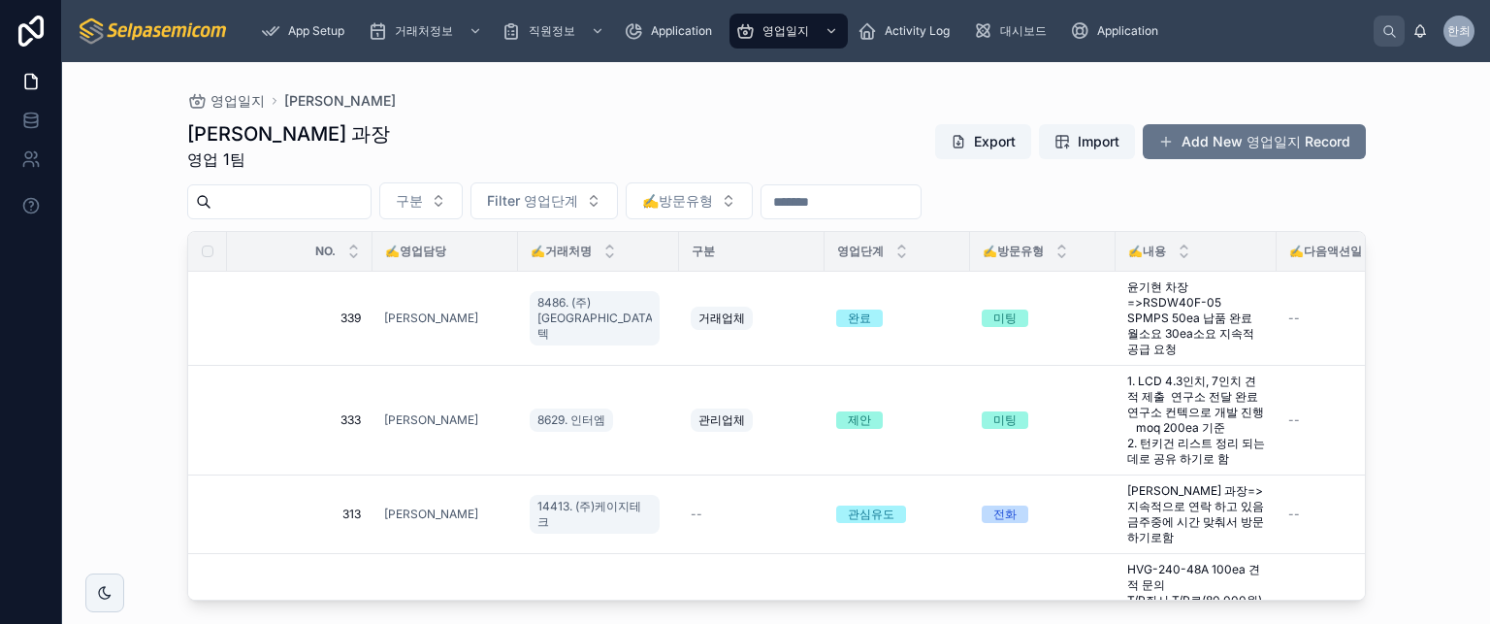
click at [127, 128] on div "영업일지 최한얼 최한얼 과장 영업 1팀 Export Import Add New 영업일지 Record 구분 Filter 영업단계 ✍️방문유형 N…" at bounding box center [776, 343] width 1428 height 562
drag, startPoint x: 414, startPoint y: 139, endPoint x: 92, endPoint y: 139, distance: 322.1
click at [403, 138] on div "최한얼 과장 영업 1팀 Export Import Add New 영업일지 Record" at bounding box center [776, 145] width 1179 height 50
drag, startPoint x: 188, startPoint y: 135, endPoint x: 348, endPoint y: 143, distance: 160.3
click at [348, 145] on div "최한얼 과장 영업 1팀 Export Import Add New 영업일지 Record" at bounding box center [776, 145] width 1179 height 50
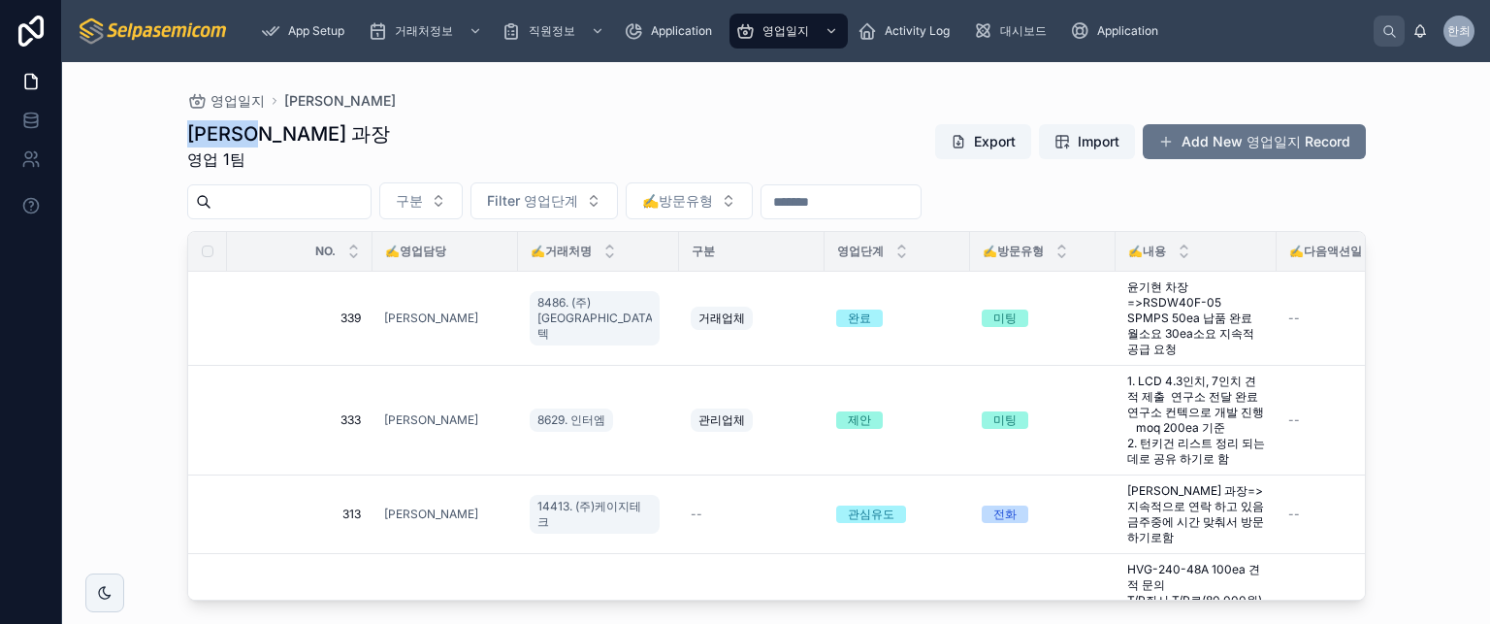
click at [346, 139] on div "최한얼 과장 영업 1팀 Export Import Add New 영업일지 Record" at bounding box center [776, 145] width 1179 height 50
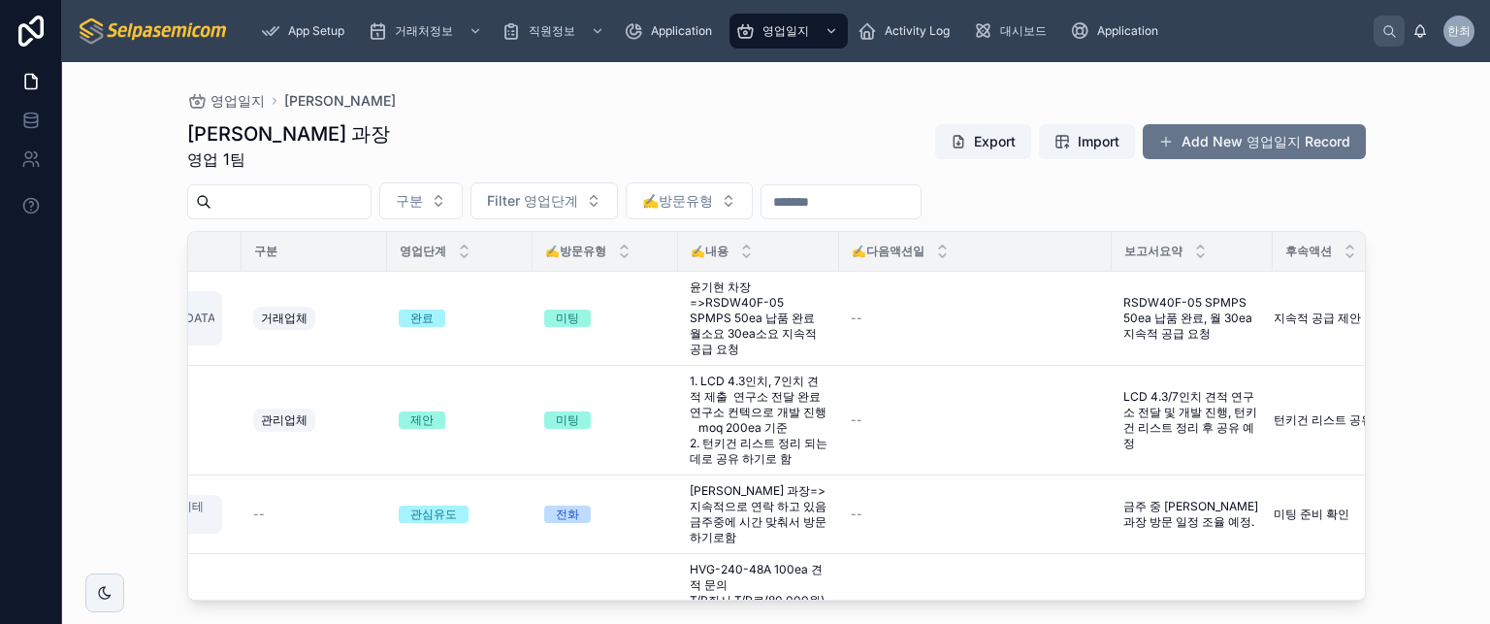
scroll to position [0, 558]
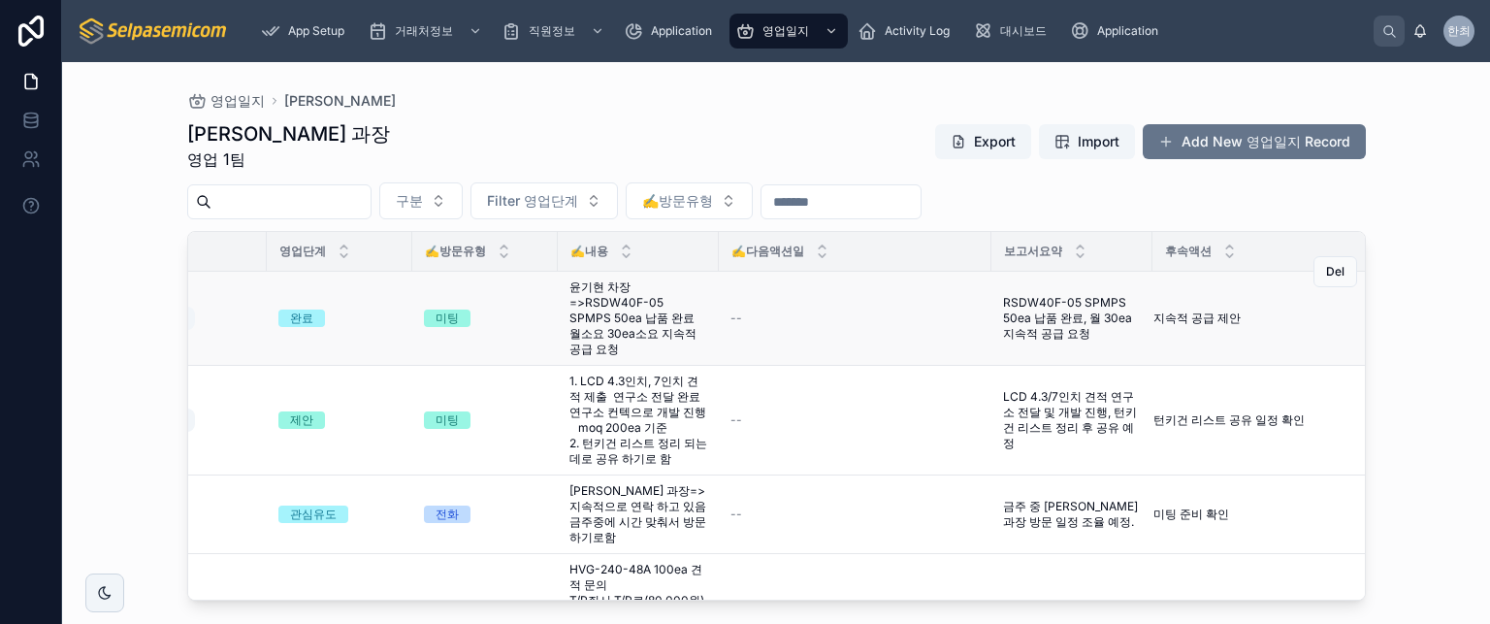
click at [793, 316] on div "--" at bounding box center [855, 318] width 249 height 16
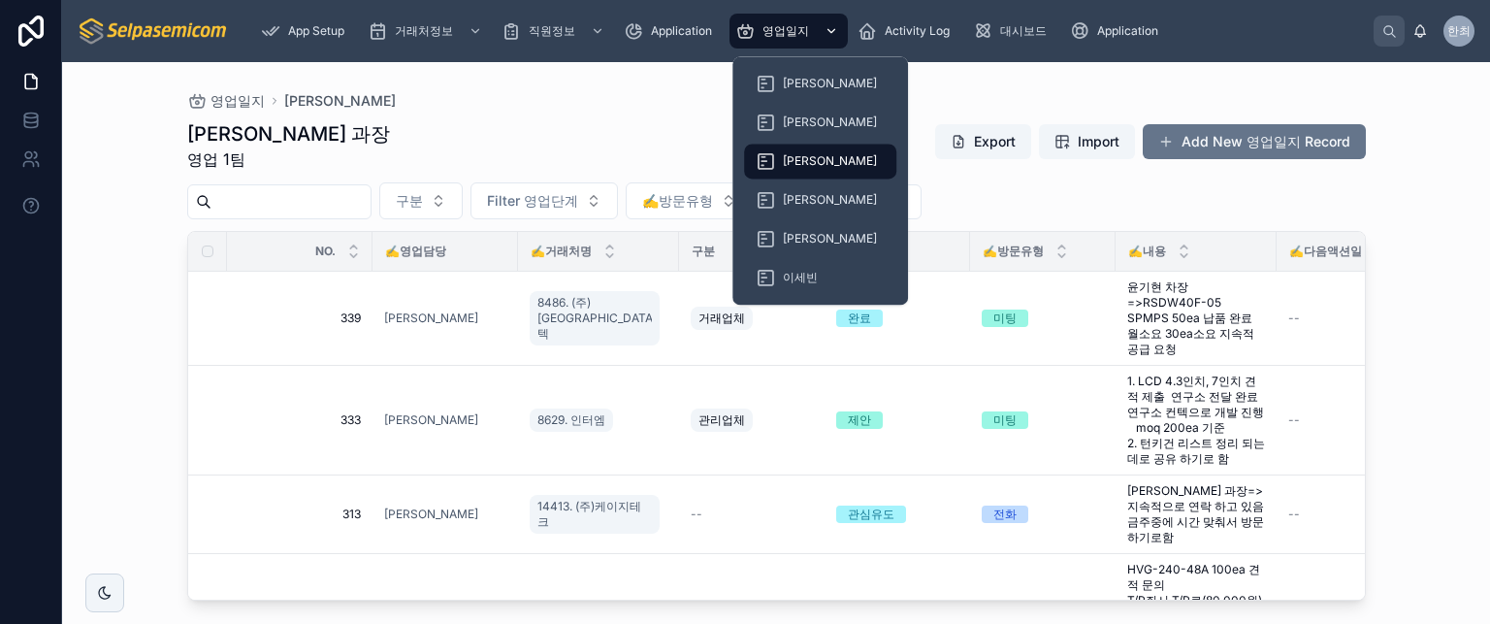
click at [784, 32] on span "영업일지" at bounding box center [786, 31] width 47 height 16
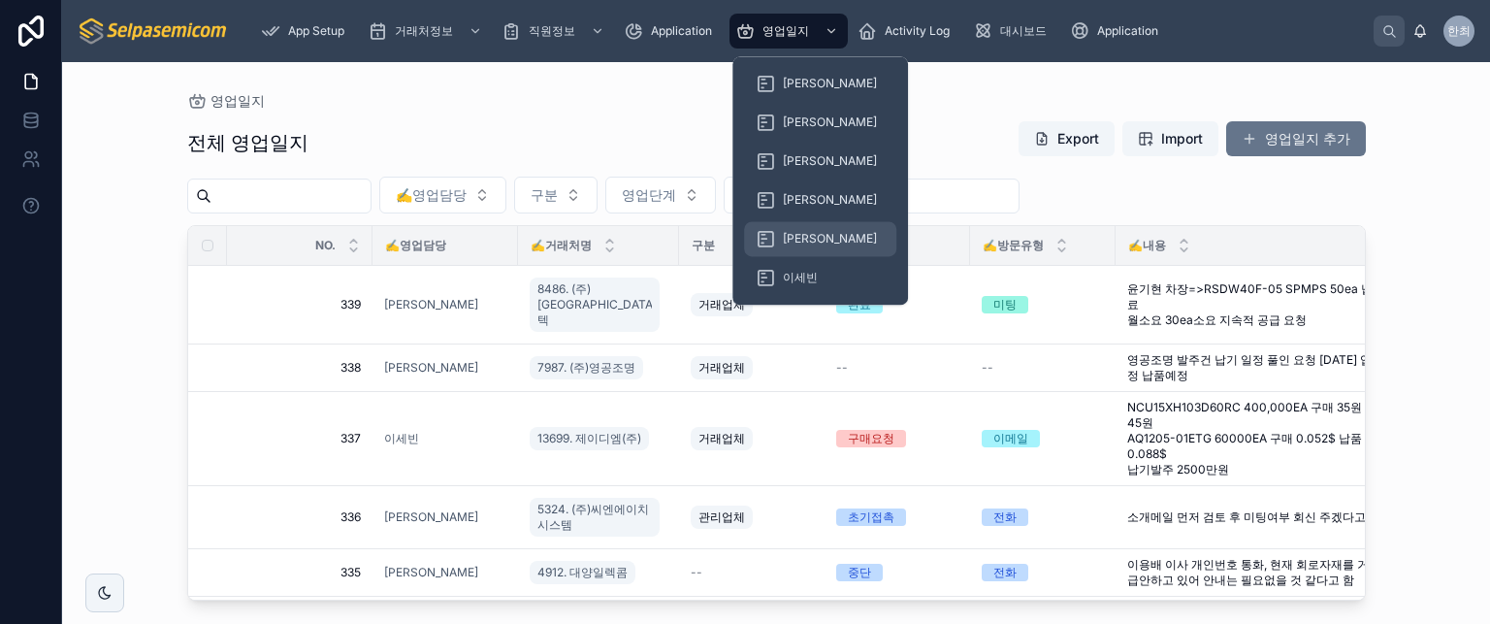
click at [791, 244] on span "[PERSON_NAME]" at bounding box center [830, 239] width 94 height 16
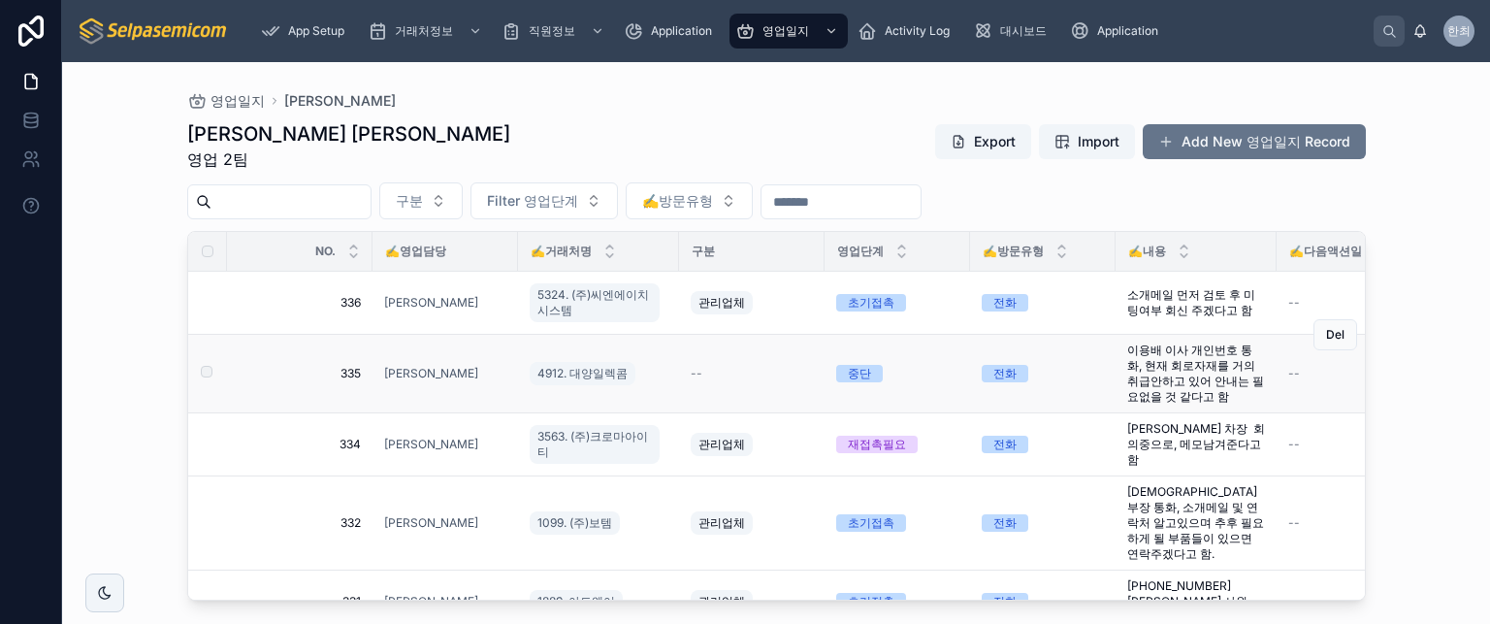
click at [770, 376] on div "--" at bounding box center [752, 374] width 122 height 16
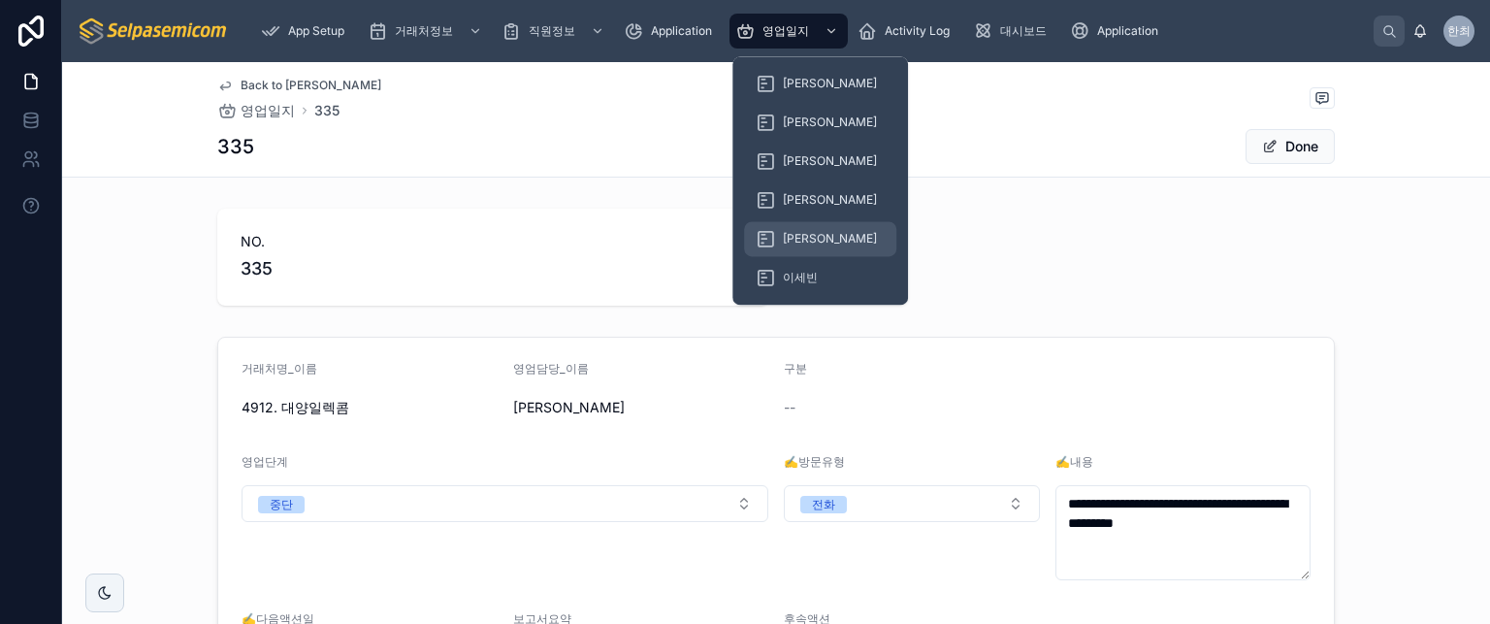
click at [814, 242] on span "[PERSON_NAME]" at bounding box center [830, 239] width 94 height 16
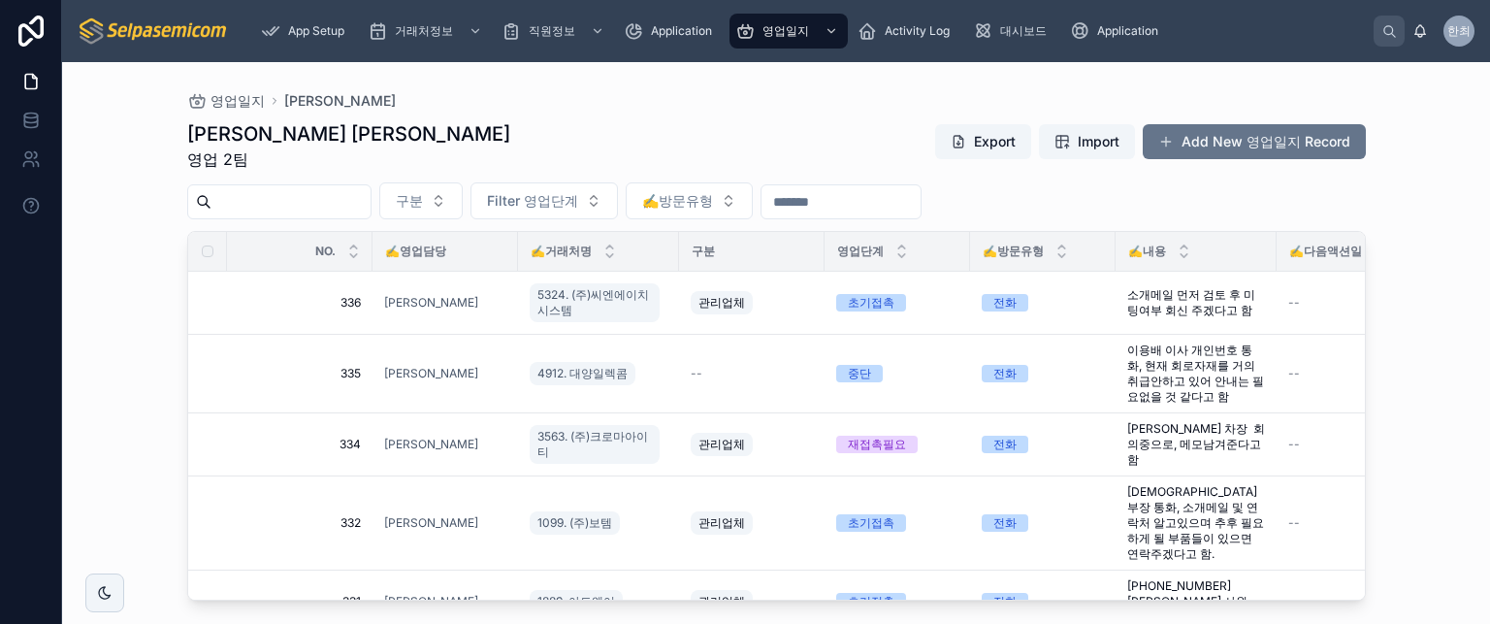
click at [380, 166] on div "김동일 주임 영업 2팀 Export Import Add New 영업일지 Record" at bounding box center [776, 145] width 1179 height 50
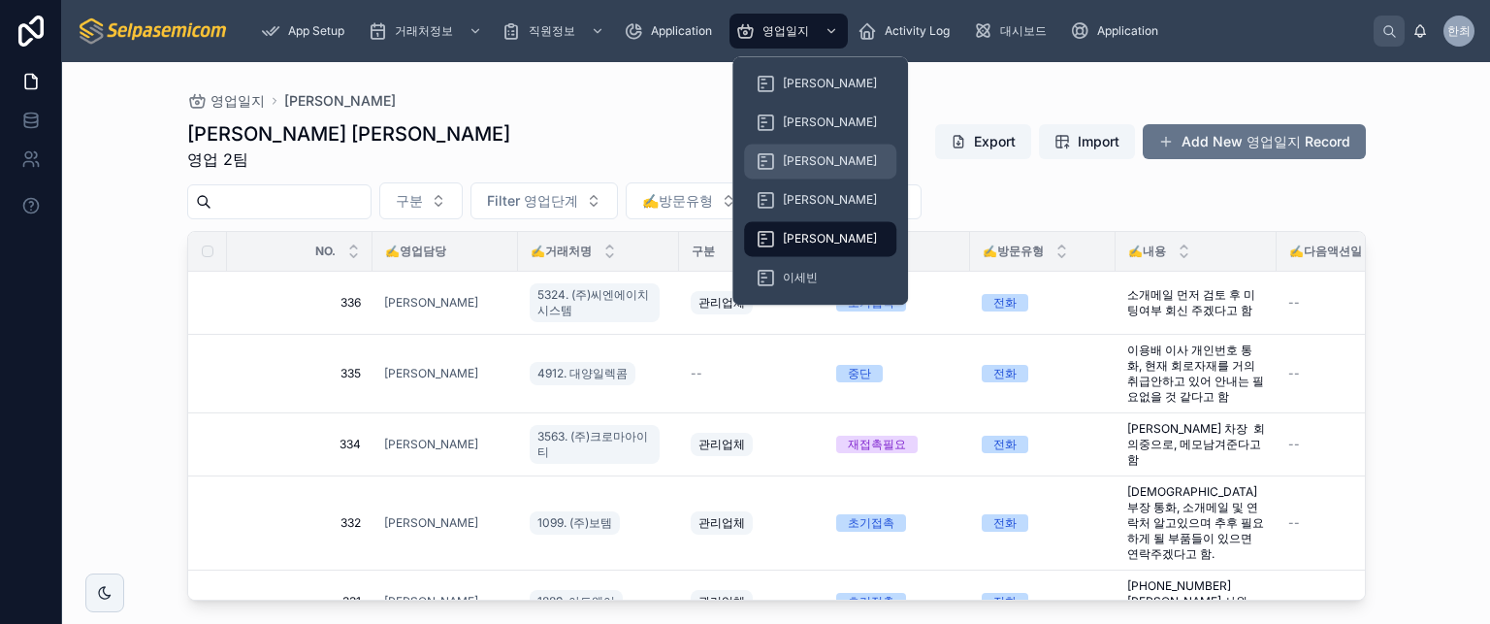
click at [797, 173] on div "[PERSON_NAME]" at bounding box center [820, 161] width 129 height 31
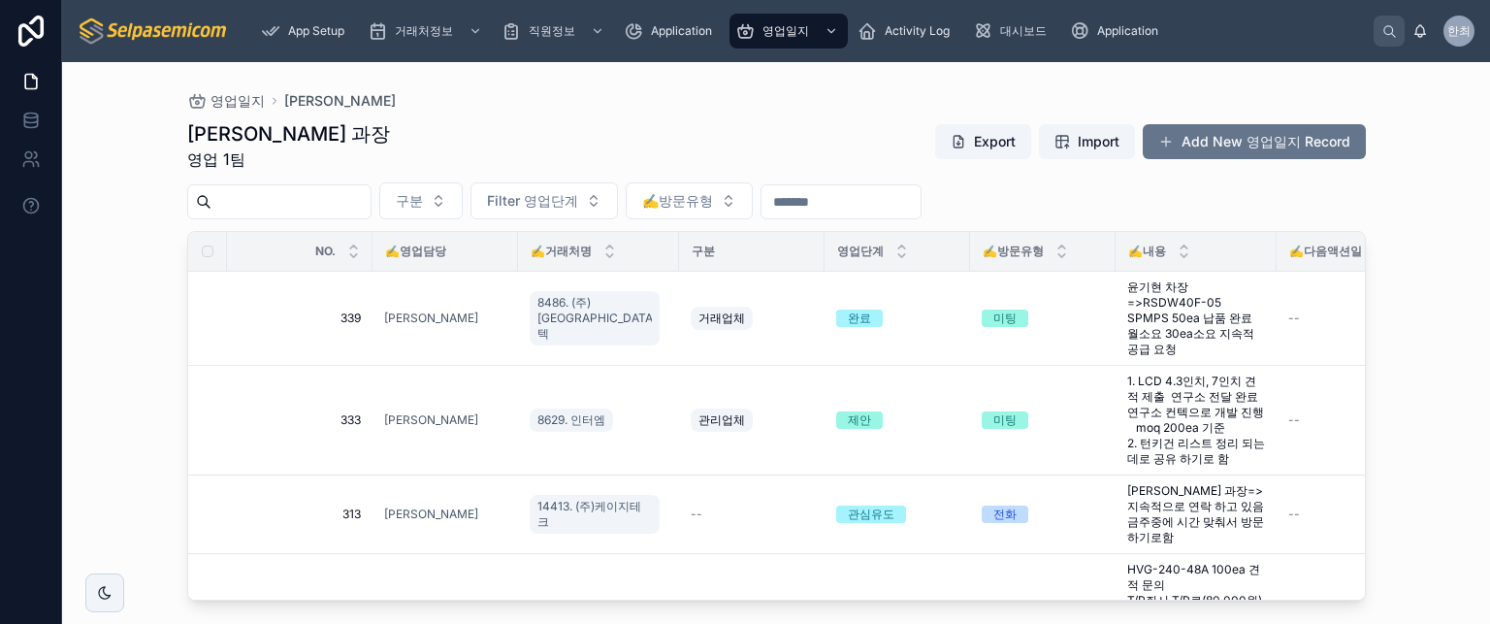
click at [322, 206] on input "text" at bounding box center [291, 201] width 159 height 27
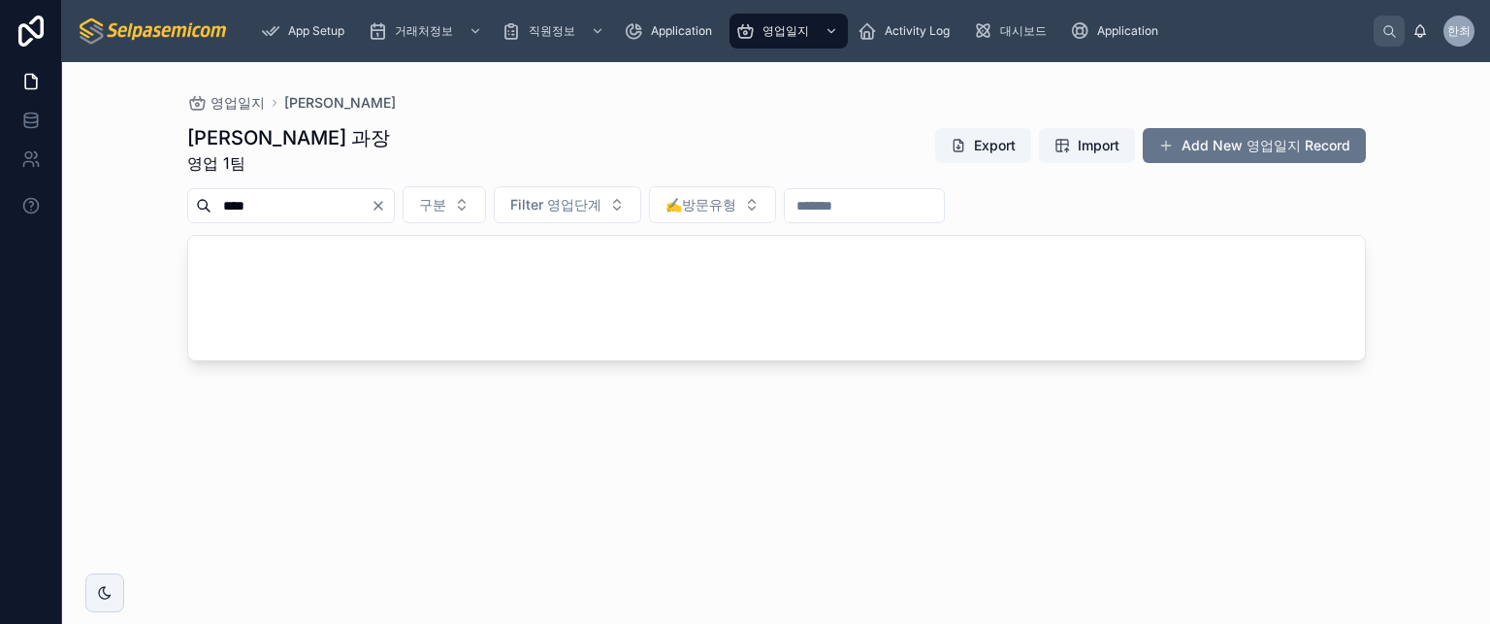
click at [547, 122] on div "최한얼 과장 영업 1팀 Export Import Add New 영업일지 Record **** 구분 Filter 영업단계 ✍️방문유형" at bounding box center [776, 357] width 1179 height 488
click at [369, 201] on input "****" at bounding box center [291, 205] width 159 height 27
type input "*"
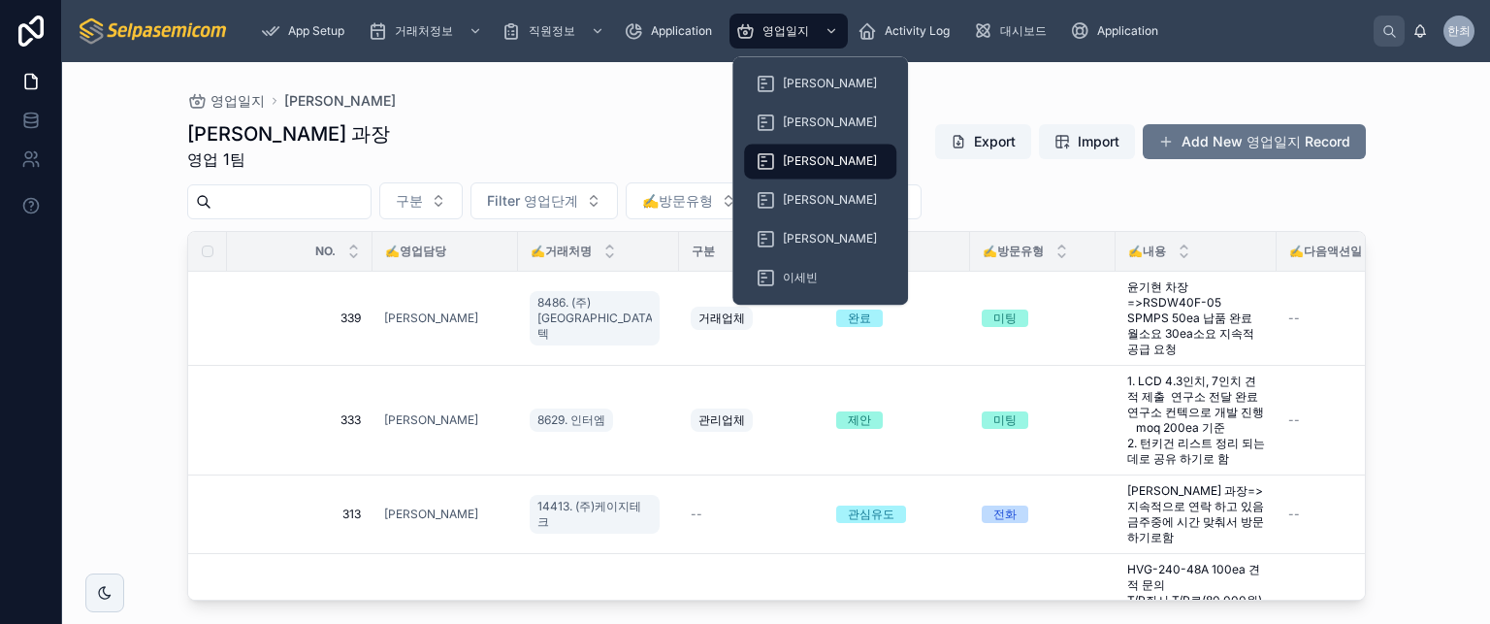
click at [796, 168] on div "[PERSON_NAME]" at bounding box center [820, 161] width 129 height 31
click at [788, 156] on span "[PERSON_NAME]" at bounding box center [830, 161] width 94 height 16
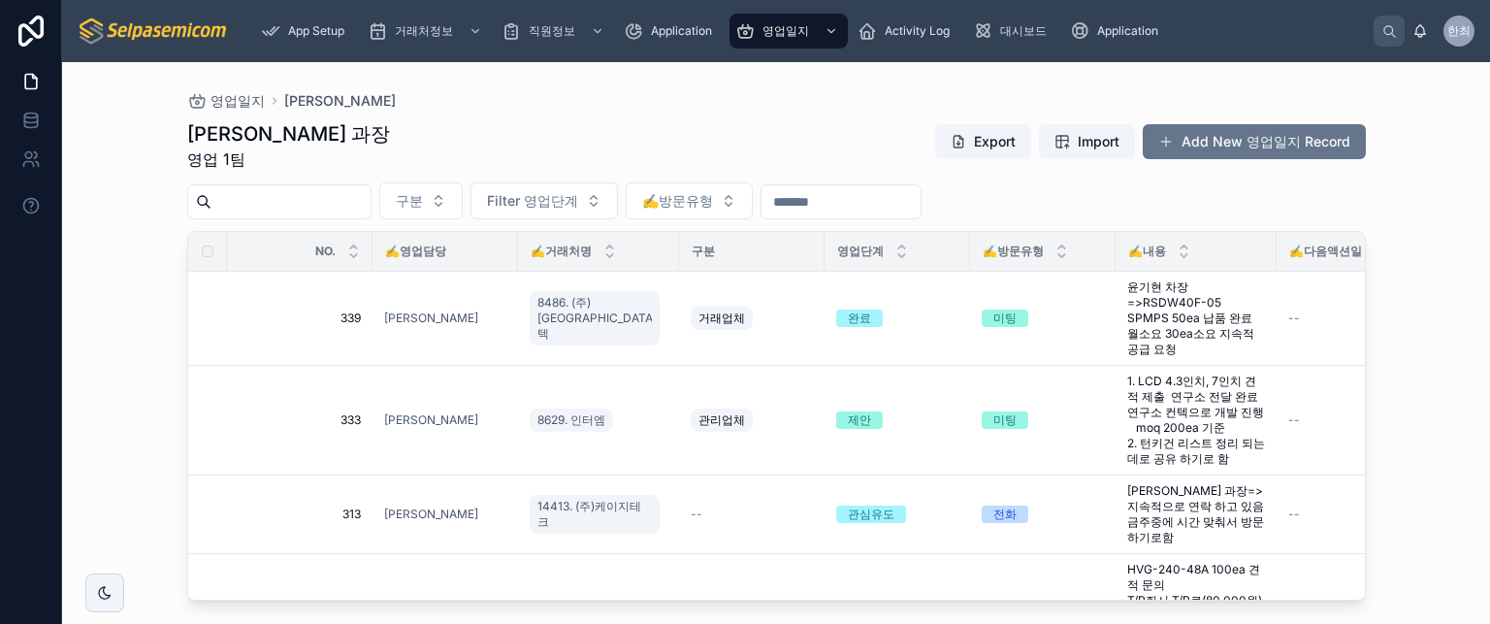
click at [673, 137] on div "최한얼 과장 영업 1팀 Export Import Add New 영업일지 Record" at bounding box center [776, 145] width 1179 height 50
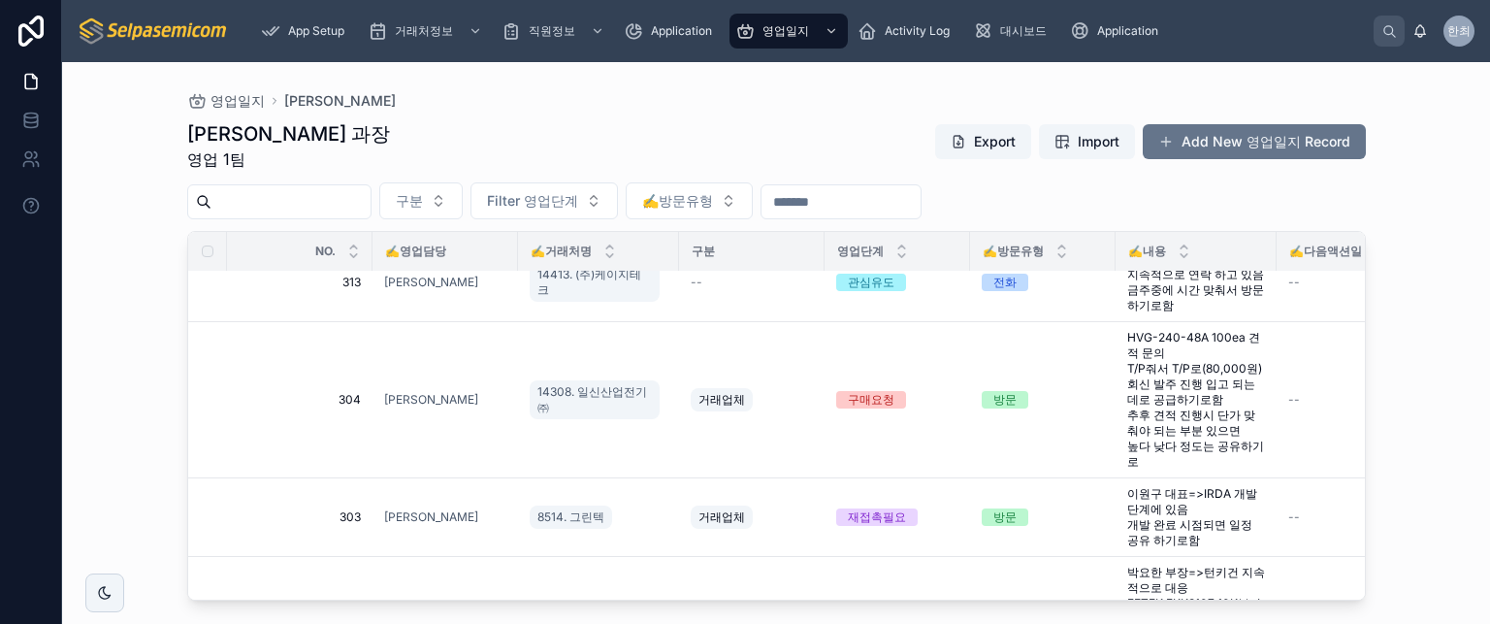
scroll to position [230, 0]
click at [1399, 403] on div "영업일지 최한얼 최한얼 과장 영업 1팀 Export Import Add New 영업일지 Record 구분 Filter 영업단계 ✍️방문유형 N…" at bounding box center [776, 343] width 1428 height 562
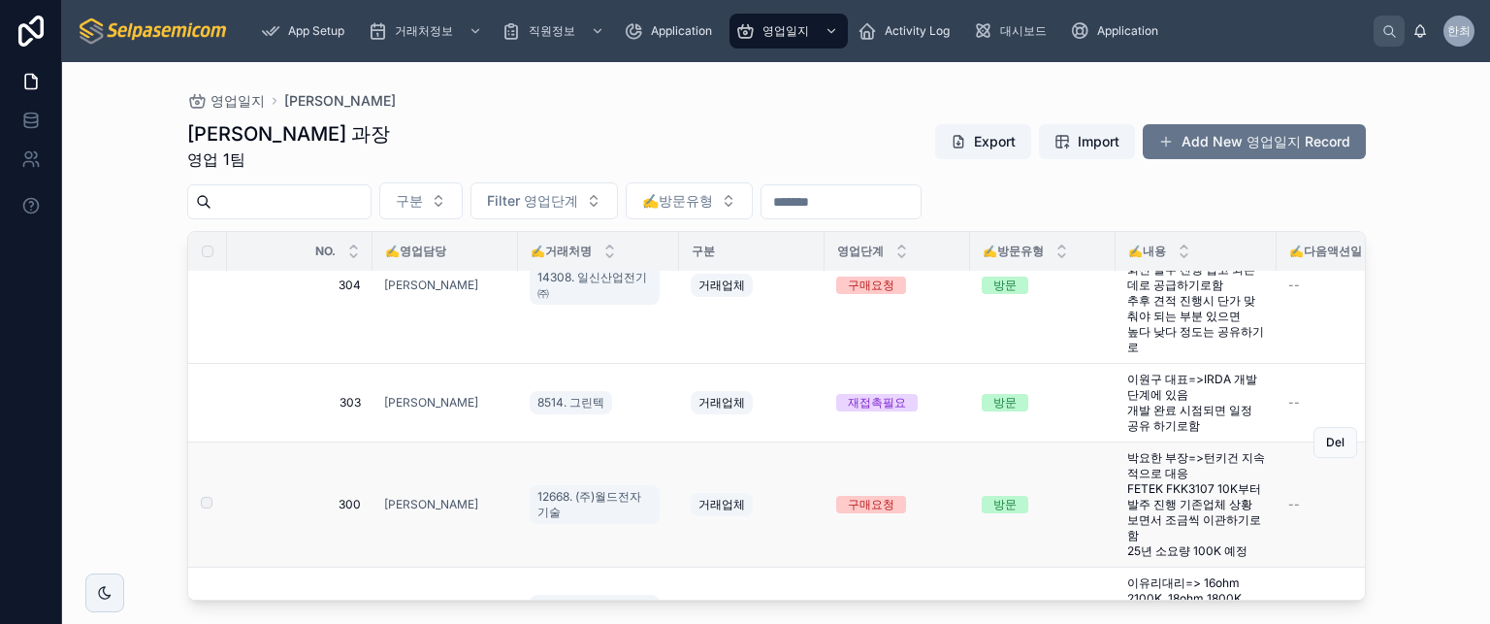
scroll to position [435, 0]
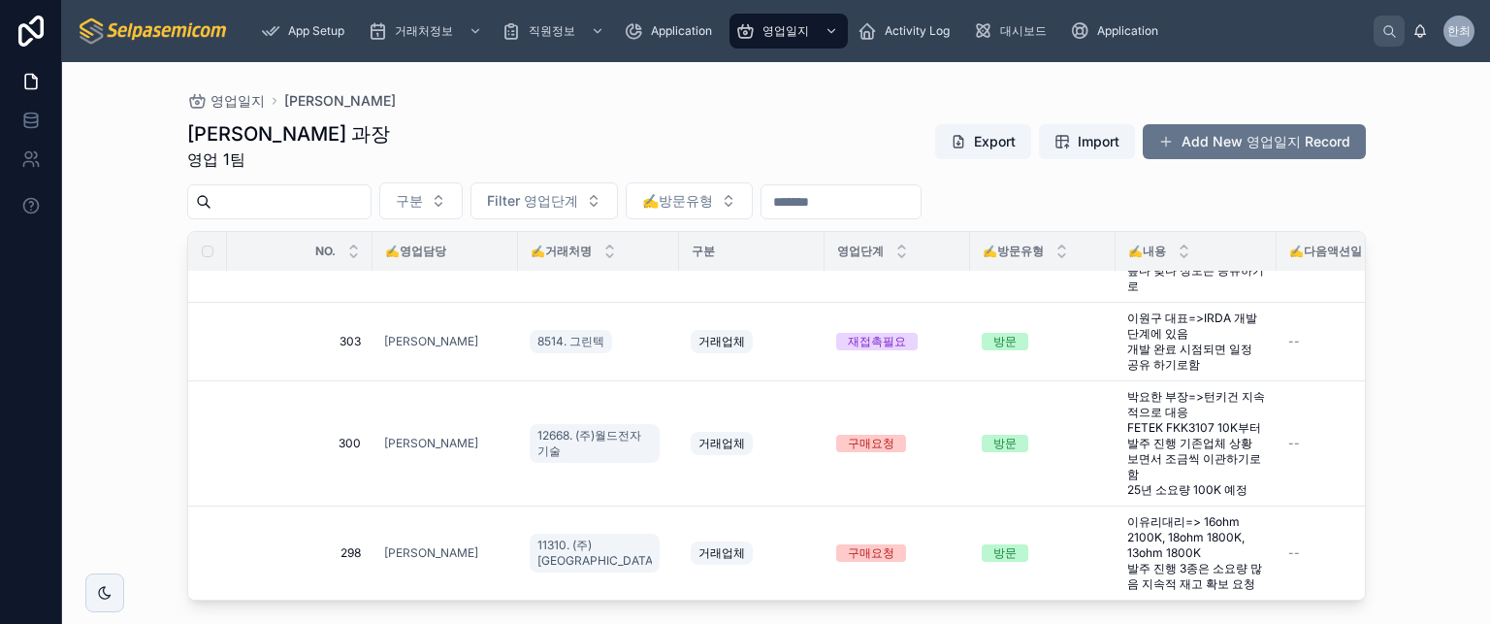
click at [315, 196] on input "text" at bounding box center [291, 201] width 159 height 27
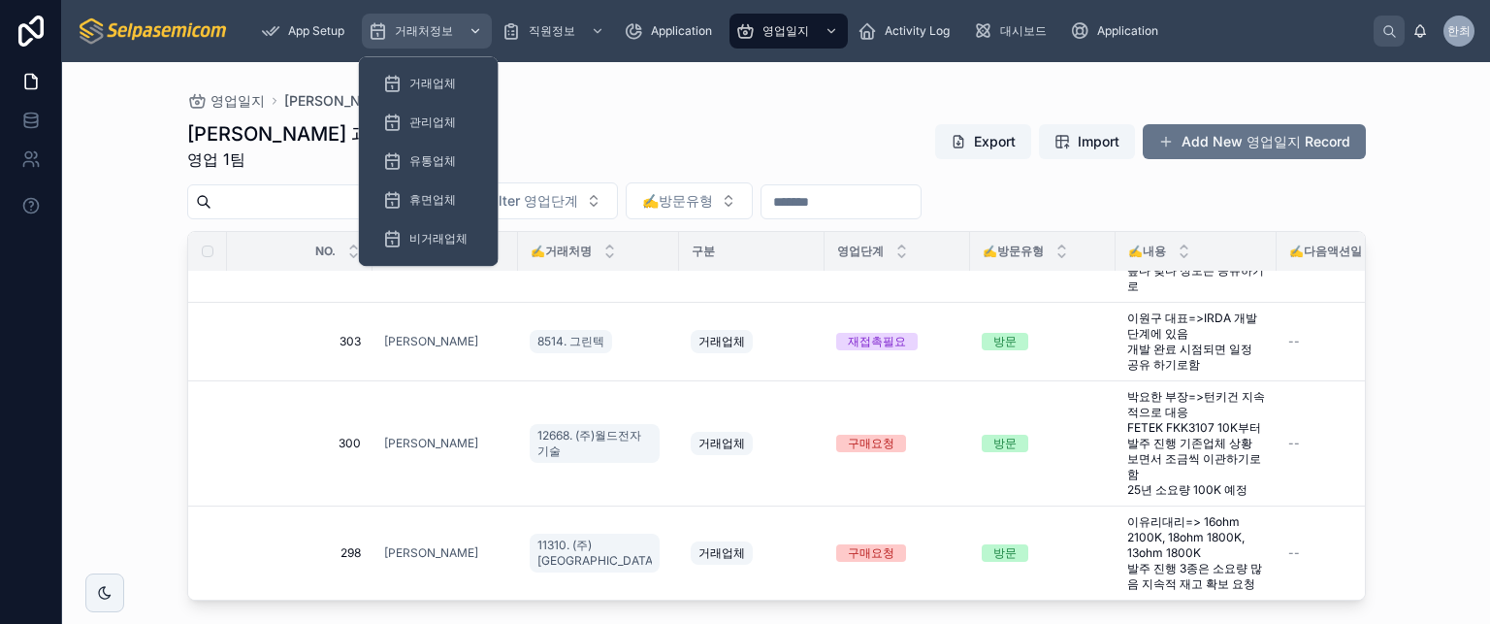
click at [416, 16] on div "거래처정보" at bounding box center [427, 31] width 118 height 31
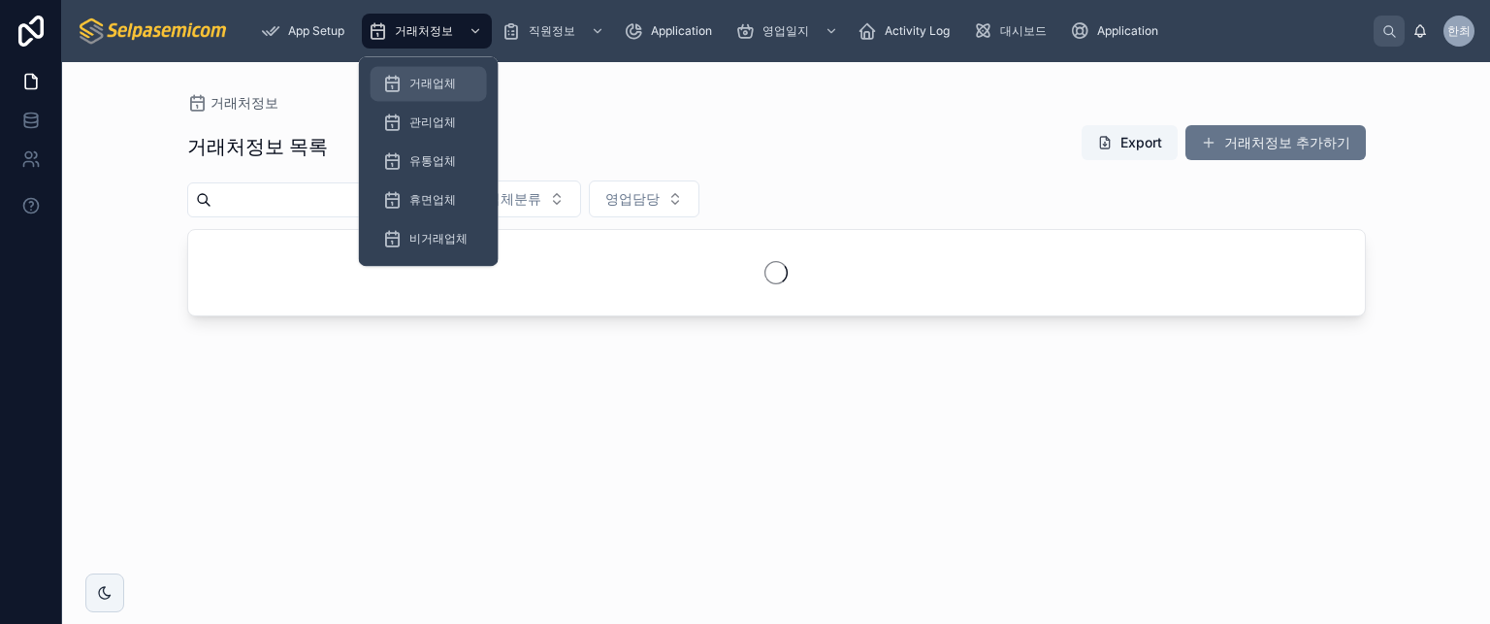
click at [414, 84] on span "거래업체" at bounding box center [432, 84] width 47 height 16
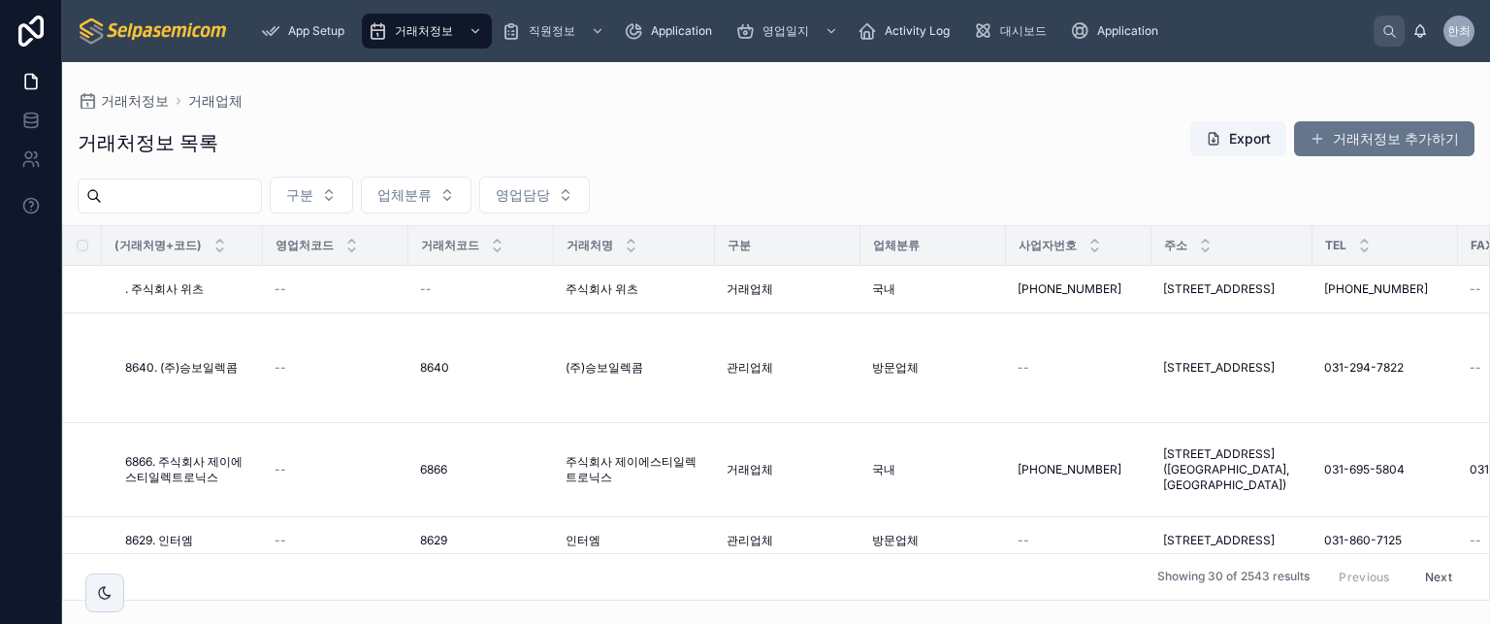
click at [210, 207] on input "text" at bounding box center [181, 195] width 159 height 27
type input "****"
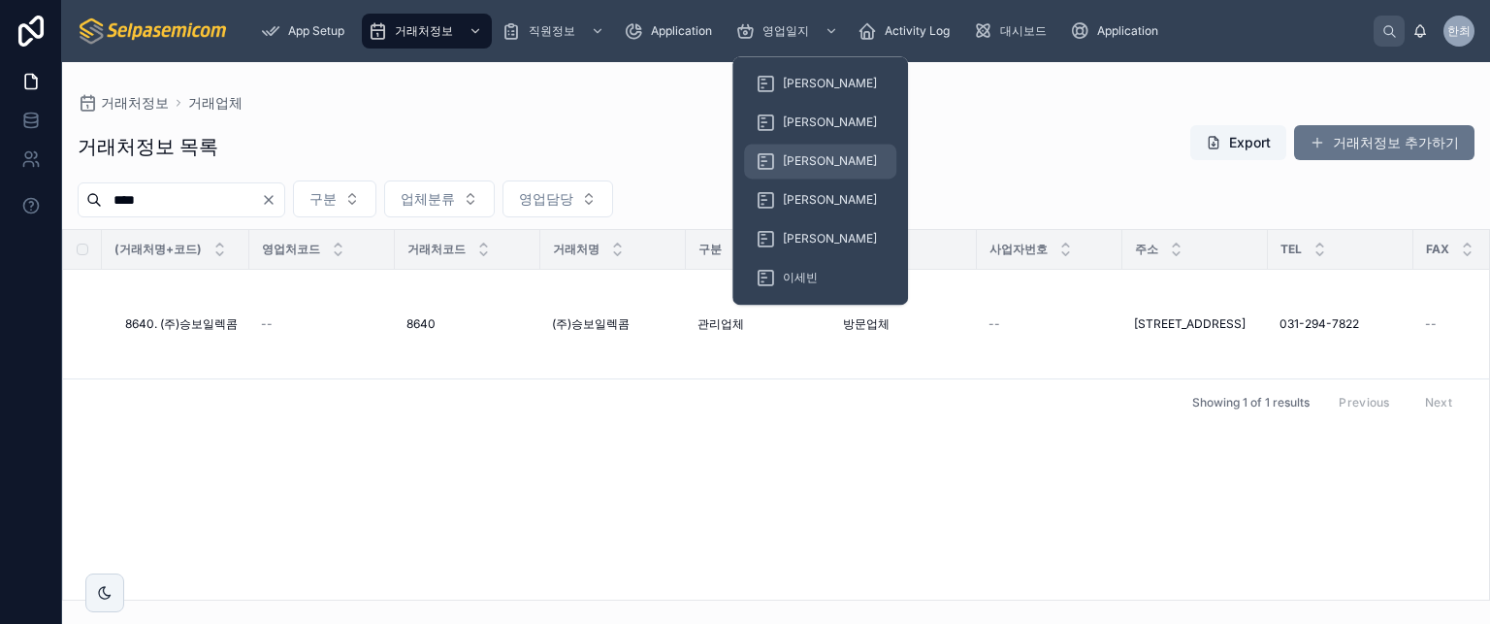
click at [792, 170] on div "[PERSON_NAME]" at bounding box center [820, 161] width 129 height 31
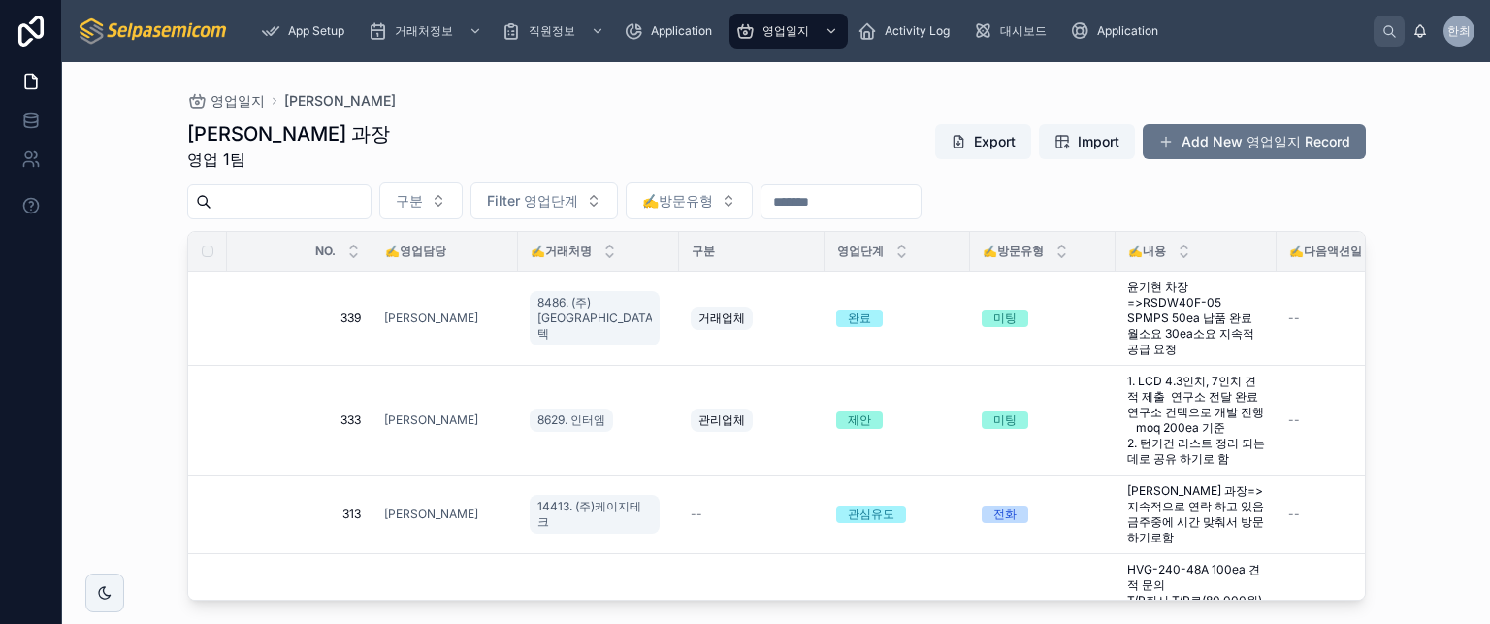
click at [318, 202] on input "text" at bounding box center [291, 201] width 159 height 27
type input "**"
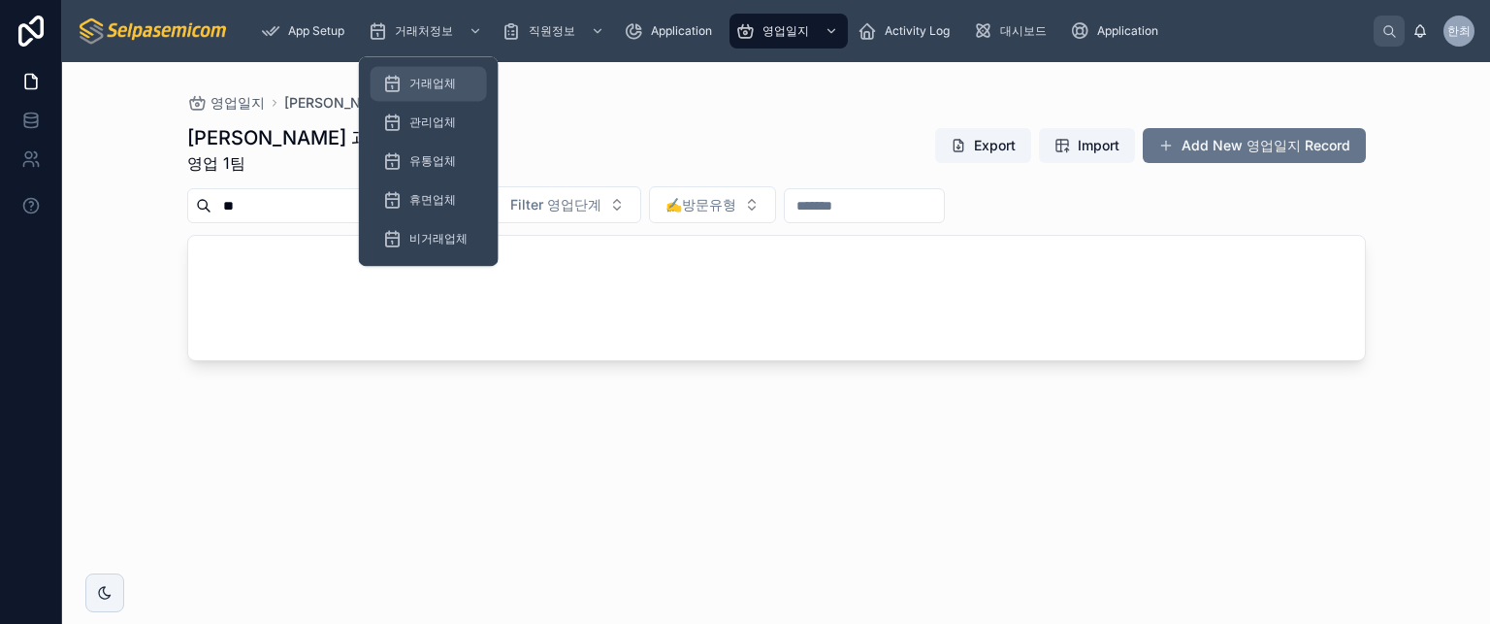
click at [437, 69] on div "거래업체" at bounding box center [428, 83] width 93 height 31
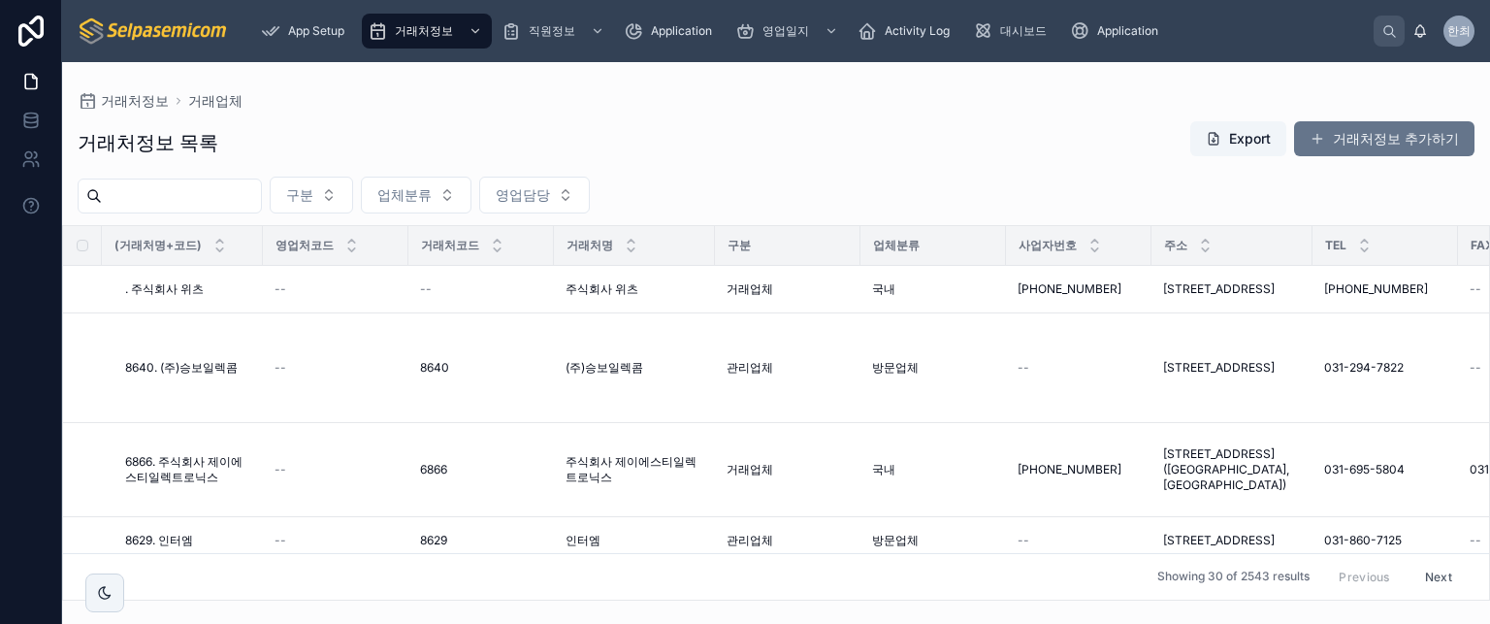
click at [172, 209] on input "text" at bounding box center [181, 195] width 159 height 27
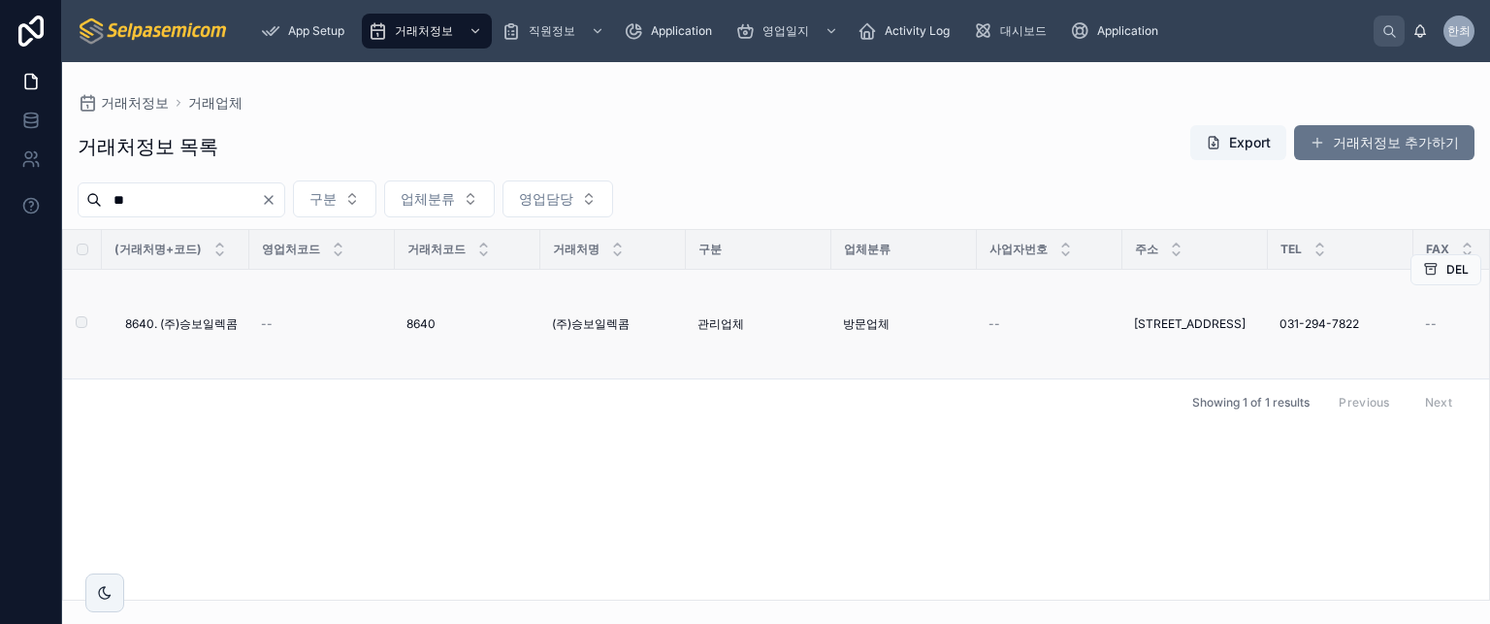
type input "**"
click at [208, 321] on span "8640. (주)승보일렉콤" at bounding box center [181, 324] width 113 height 16
click at [607, 324] on span "(주)승보일렉콤" at bounding box center [591, 324] width 78 height 16
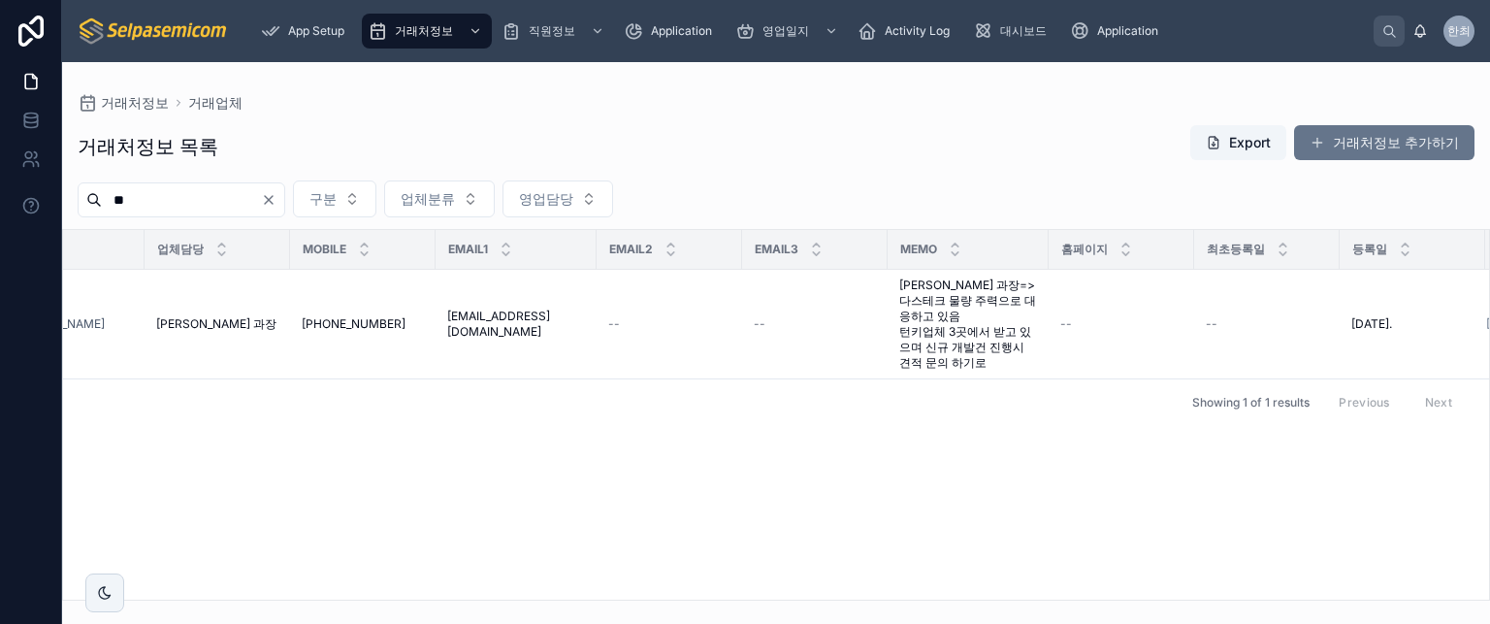
scroll to position [0, 2089]
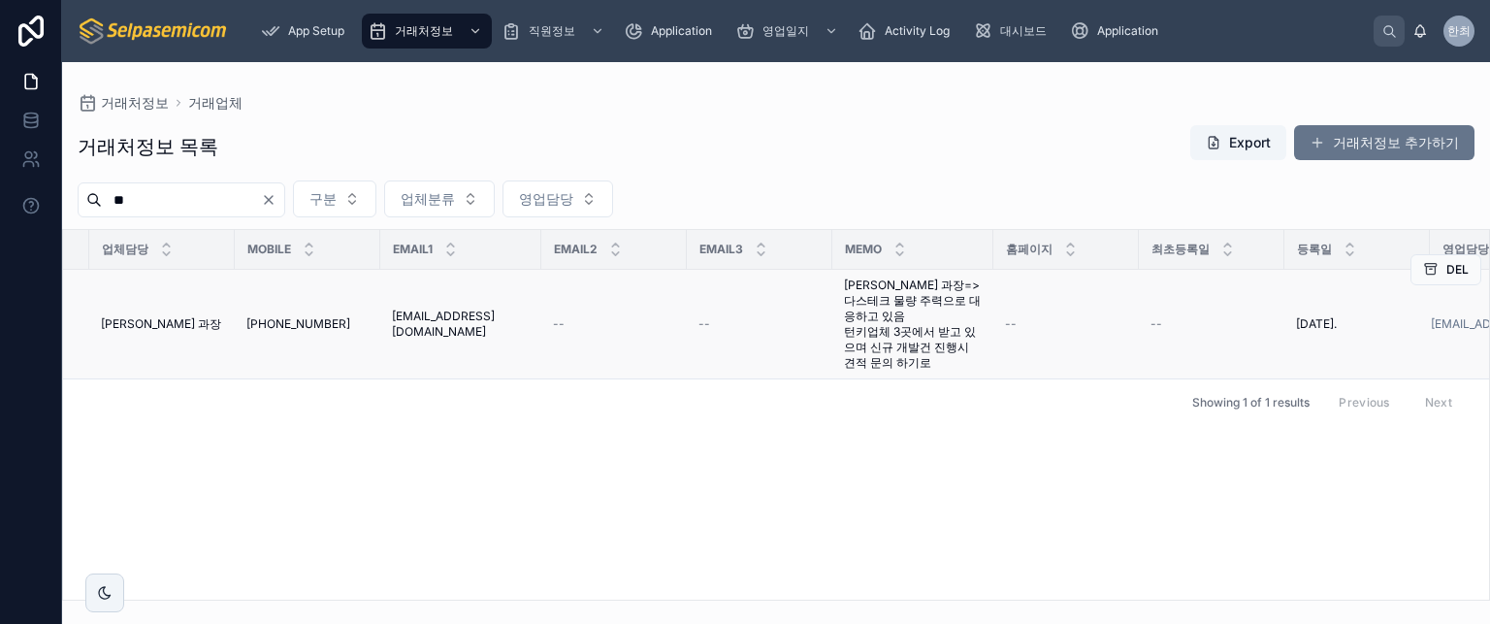
click at [869, 323] on span "[PERSON_NAME] 과장=>다스테크 물량 주력으로 대응하고 있음 턴키업체 3곳에서 받고 있으며 신규 개발건 진행시 견적 문의 하기로" at bounding box center [913, 324] width 138 height 93
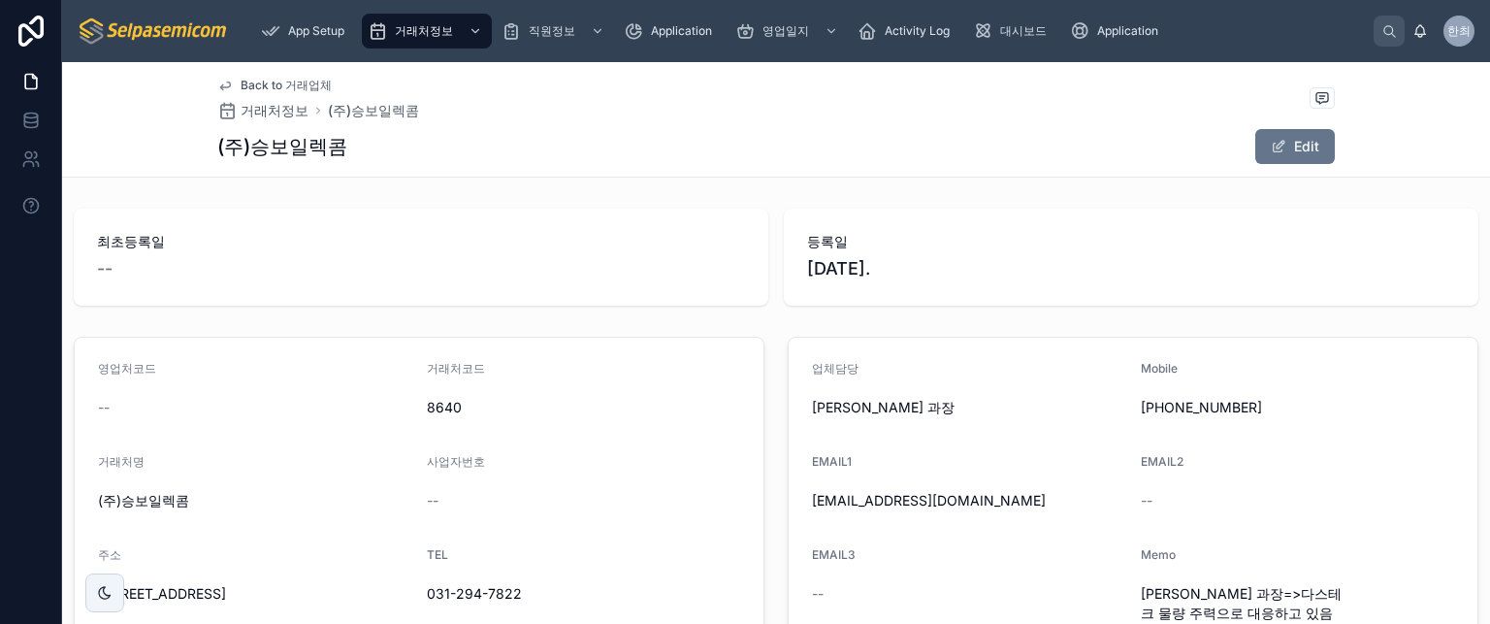
scroll to position [194, 0]
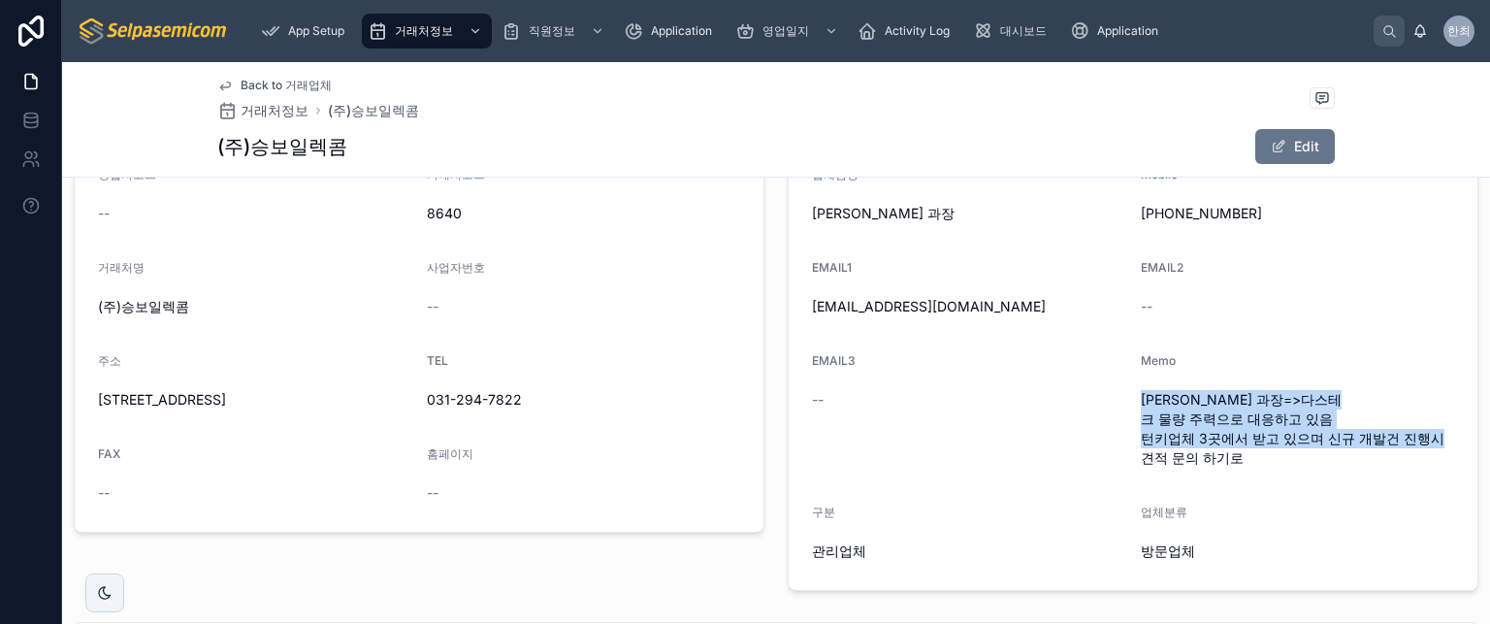
drag, startPoint x: 1130, startPoint y: 396, endPoint x: 1279, endPoint y: 467, distance: 164.5
click at [1279, 467] on span "[PERSON_NAME] 과장=>다스테크 물량 주력으로 대응하고 있음 턴키업체 3곳에서 받고 있으며 신규 개발건 진행시 견적 문의 하기로" at bounding box center [1297, 429] width 313 height 78
copy span "[PERSON_NAME] 과장=>다스테크 물량 주력으로 대응하고 있음 턴키업체 3곳에서 받고 있으며 신규 개발건 진행시 견적 문의 하기로"
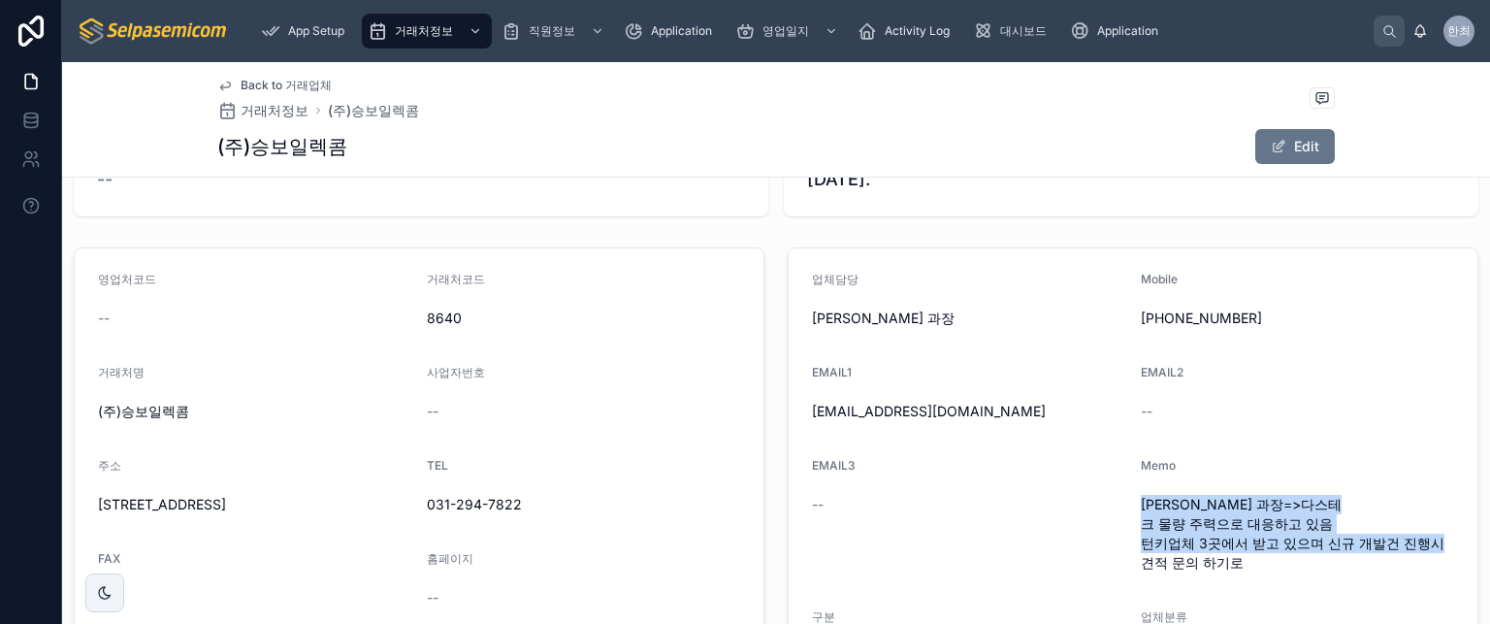
scroll to position [0, 0]
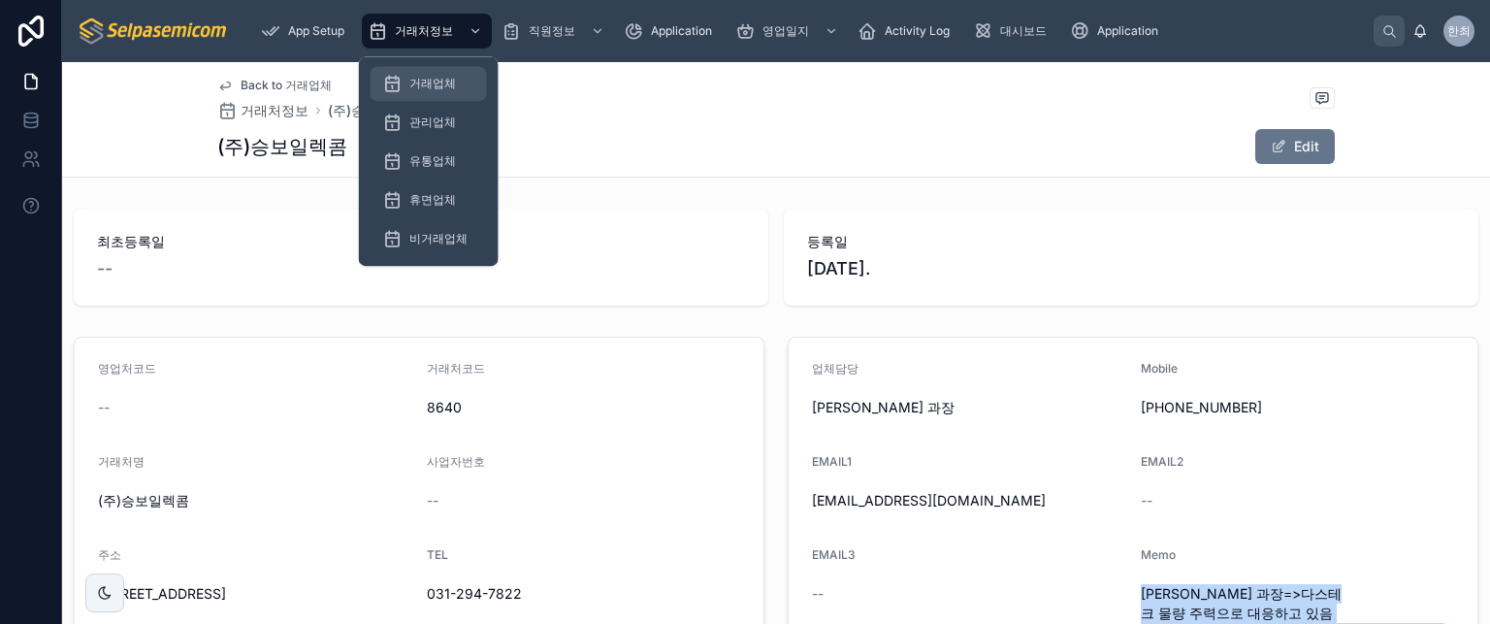
click at [435, 82] on span "거래업체" at bounding box center [432, 84] width 47 height 16
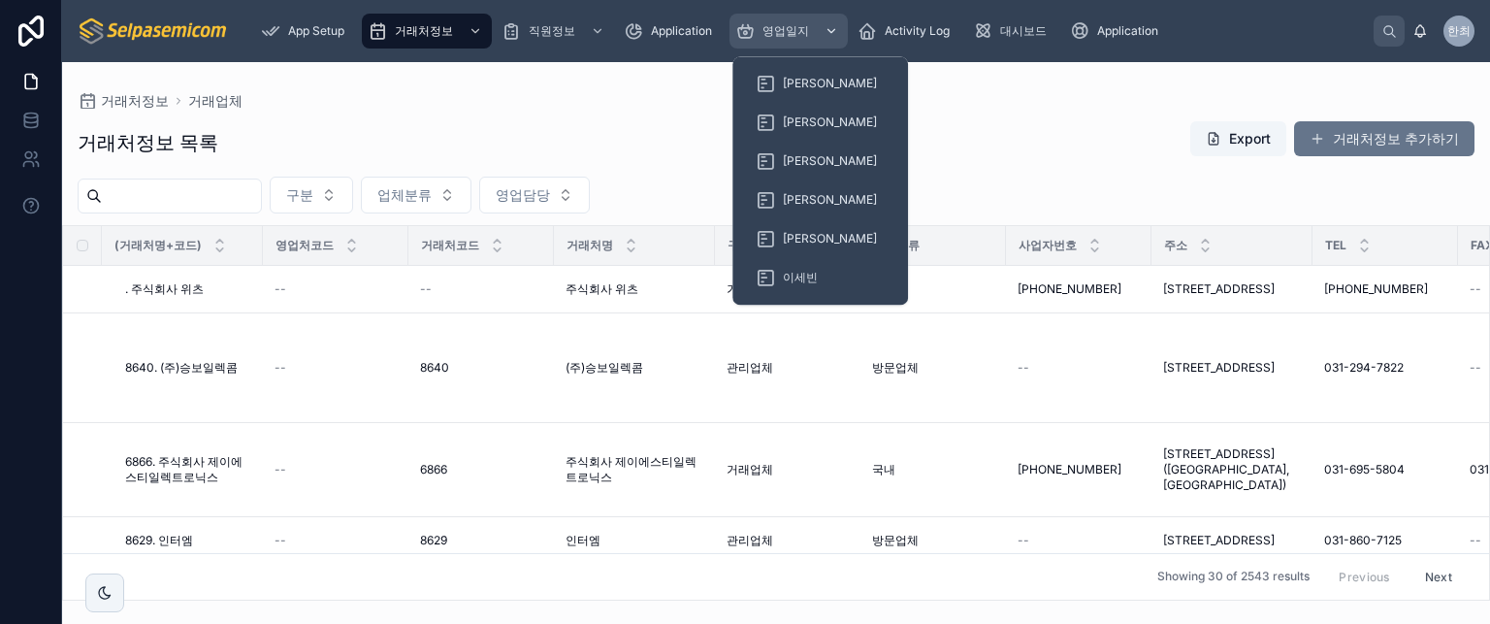
click at [787, 32] on span "영업일지" at bounding box center [786, 31] width 47 height 16
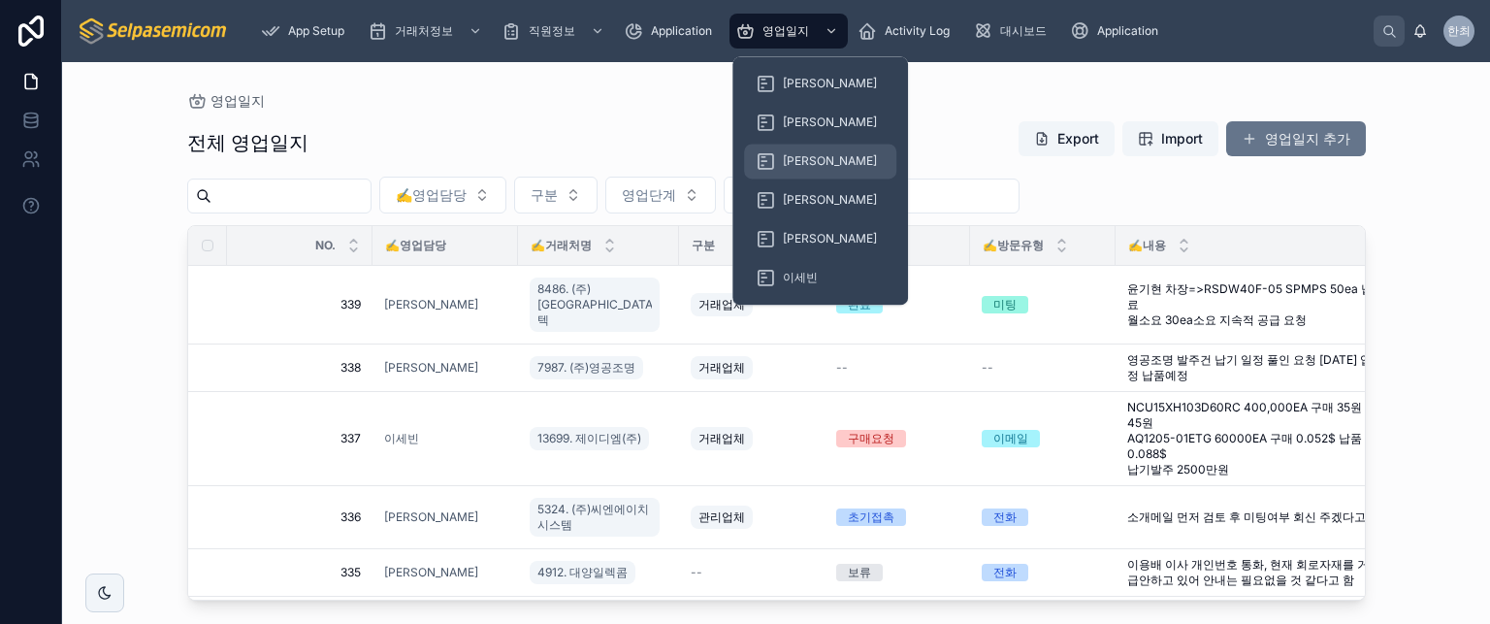
click at [785, 154] on span "[PERSON_NAME]" at bounding box center [830, 161] width 94 height 16
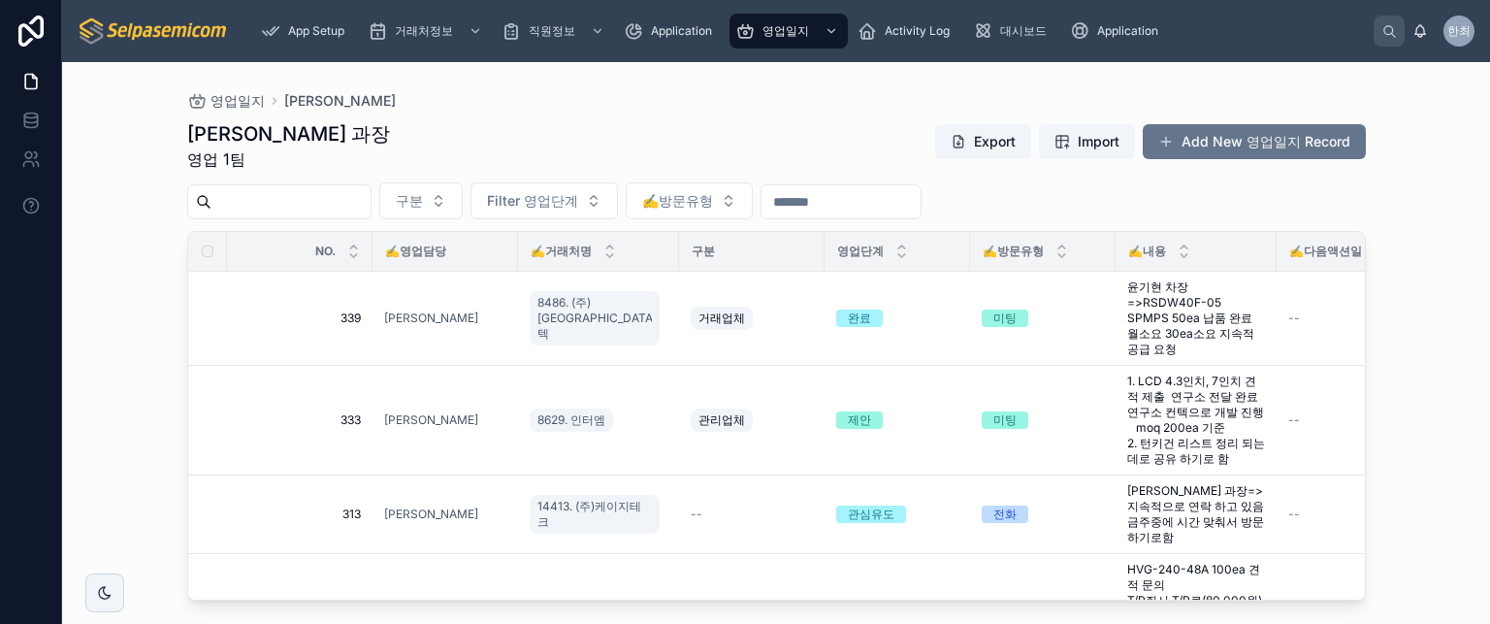
click at [408, 142] on div "최한얼 과장 영업 1팀 Export Import Add New 영업일지 Record" at bounding box center [776, 145] width 1179 height 50
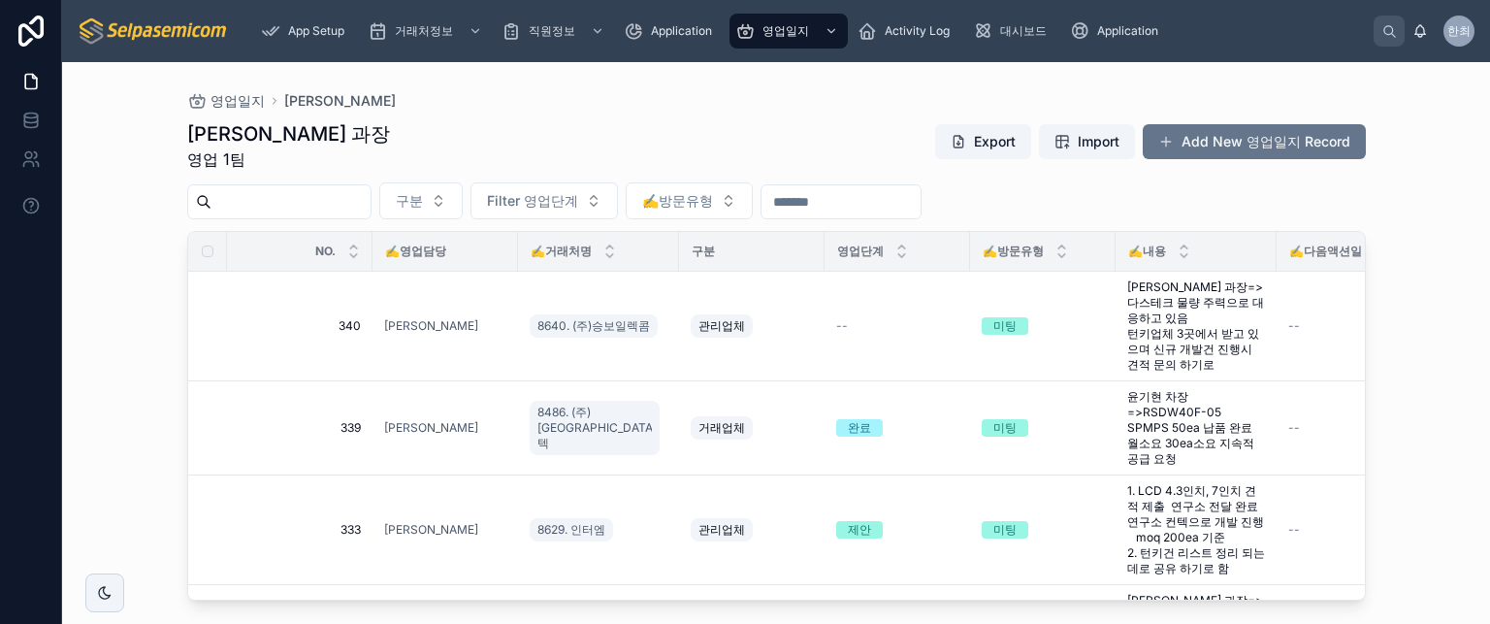
click at [817, 150] on div "최한얼 과장 영업 1팀 Export Import Add New 영업일지 Record" at bounding box center [776, 145] width 1179 height 50
click at [870, 201] on input "text" at bounding box center [841, 201] width 159 height 27
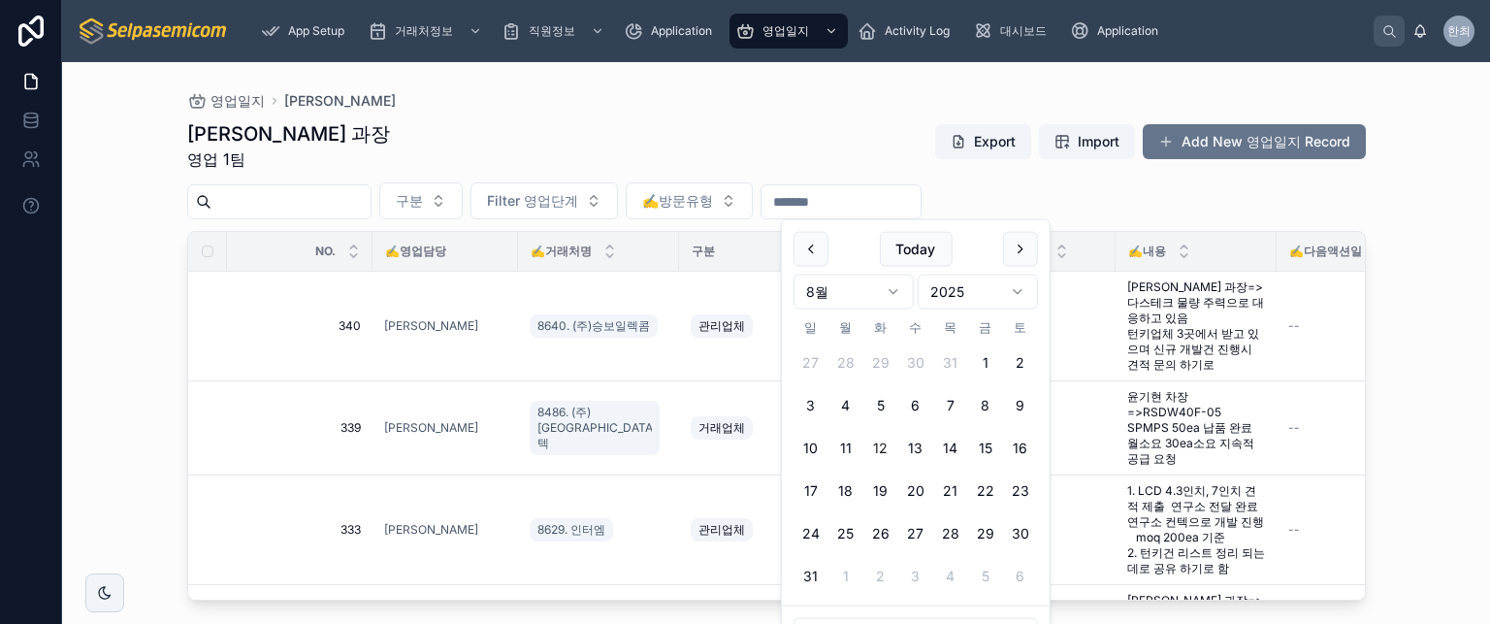
click at [1059, 206] on div "구분 Filter 영업단계 ✍️방문유형" at bounding box center [776, 200] width 1179 height 37
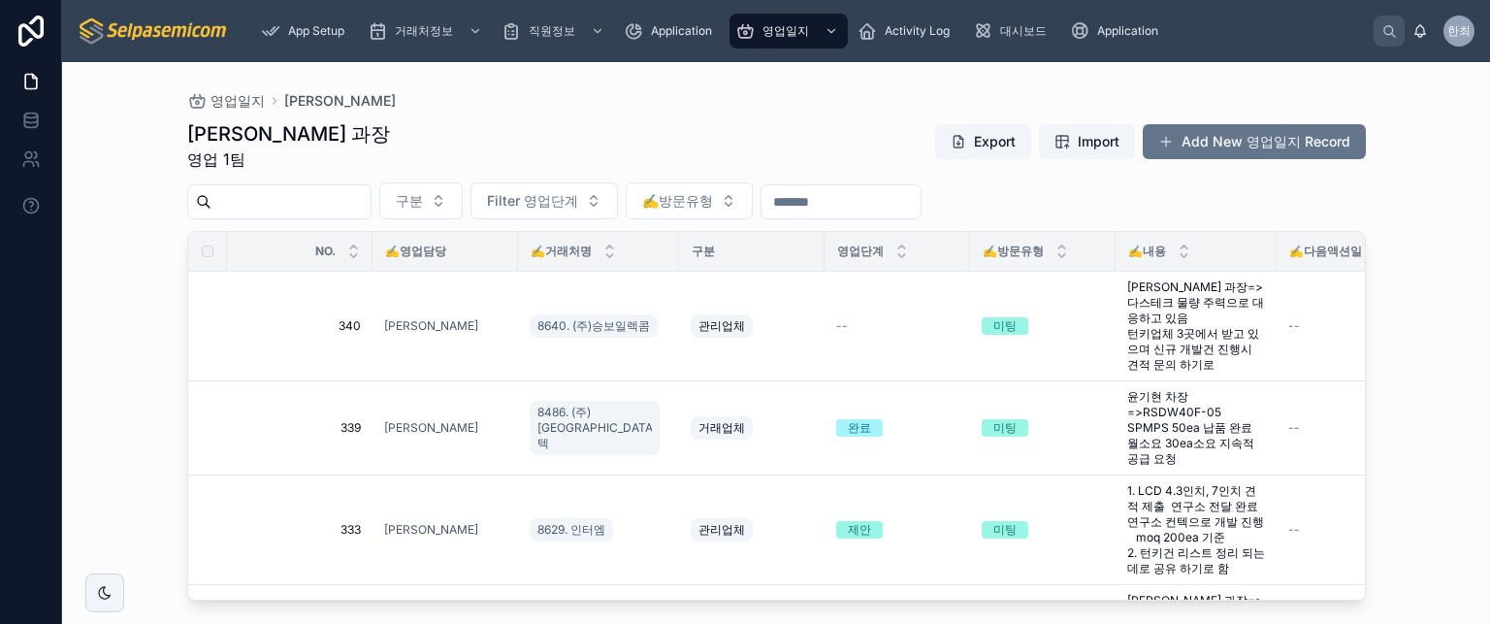
click at [780, 112] on div "최한얼 과장 영업 1팀 Export Import Add New 영업일지 Record 구분 Filter 영업단계 ✍️방문유형 NO. ✍️영업담당…" at bounding box center [776, 355] width 1179 height 492
click at [1056, 199] on div "구분 Filter 영업단계 ✍️방문유형" at bounding box center [776, 200] width 1179 height 37
drag, startPoint x: 518, startPoint y: 119, endPoint x: 283, endPoint y: 128, distance: 235.0
click at [516, 119] on div "최한얼 과장 영업 1팀 Export Import Add New 영업일지 Record 구분 Filter 영업단계 ✍️방문유형 NO. ✍️영업담당…" at bounding box center [776, 355] width 1179 height 492
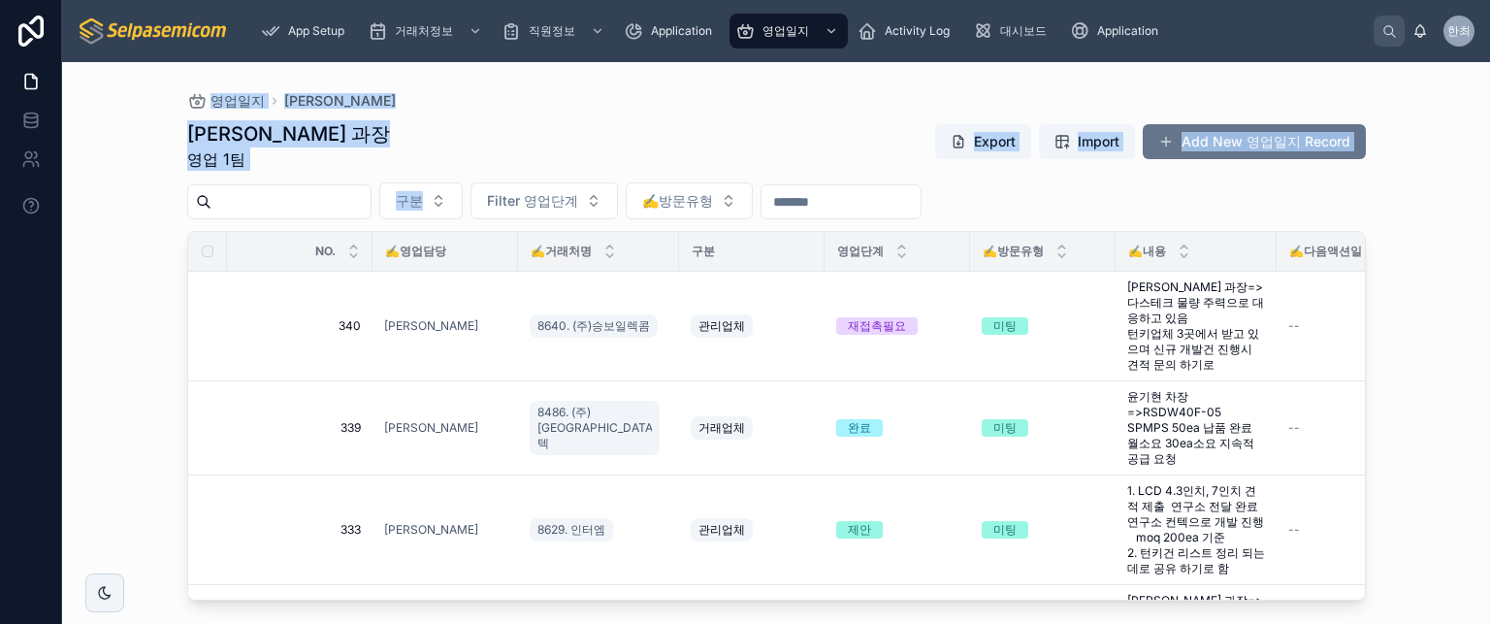
drag, startPoint x: 435, startPoint y: 185, endPoint x: 564, endPoint y: 170, distance: 130.0
click at [536, 187] on div "영업일지 최한얼 최한얼 과장 영업 1팀 Export Import Add New 영업일지 Record 구분 Filter 영업단계 ✍️방문유형 N…" at bounding box center [776, 331] width 1241 height 539
click at [607, 114] on div "최한얼 과장 영업 1팀 Export Import Add New 영업일지 Record 구분 Filter 영업단계 ✍️방문유형 NO. ✍️영업담당…" at bounding box center [776, 355] width 1179 height 492
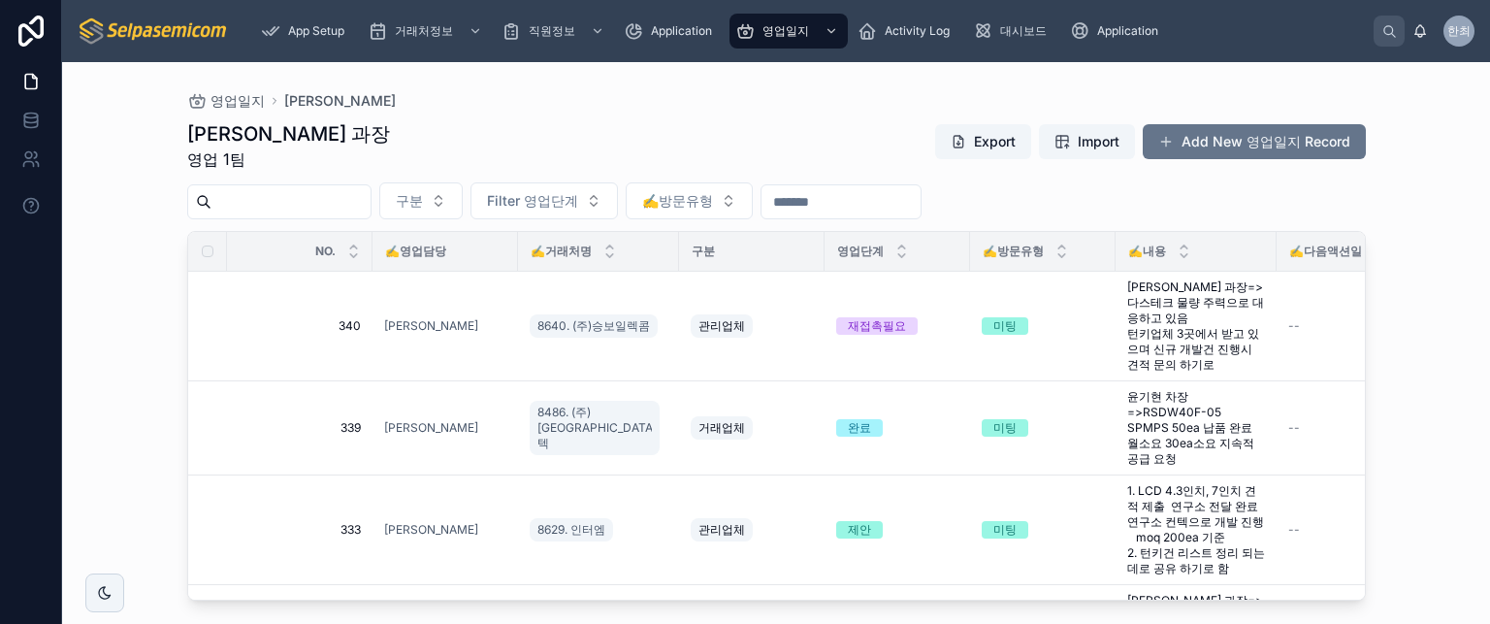
click at [472, 117] on div "최한얼 과장 영업 1팀 Export Import Add New 영업일지 Record 구분 Filter 영업단계 ✍️방문유형 NO. ✍️영업담당…" at bounding box center [776, 355] width 1179 height 492
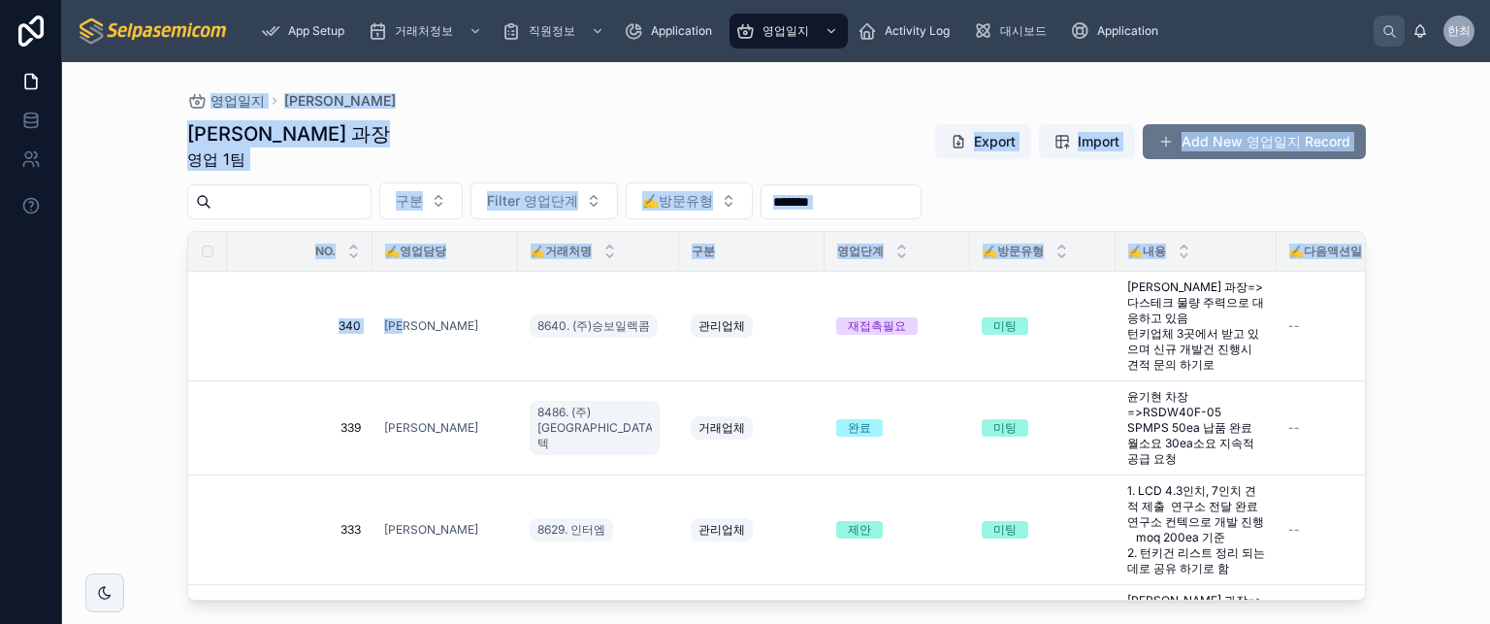
drag, startPoint x: 139, startPoint y: 100, endPoint x: 485, endPoint y: 250, distance: 377.6
click at [478, 263] on div "영업일지 최한얼 최한얼 과장 영업 1팀 Export Import Add New 영업일지 Record 구분 Filter 영업단계 ✍️방문유형 N…" at bounding box center [776, 343] width 1428 height 562
click at [1369, 202] on div "영업일지 최한얼 최한얼 과장 영업 1팀 Export Import Add New 영업일지 Record 구분 Filter 영업단계 ✍️방문유형 N…" at bounding box center [776, 331] width 1241 height 539
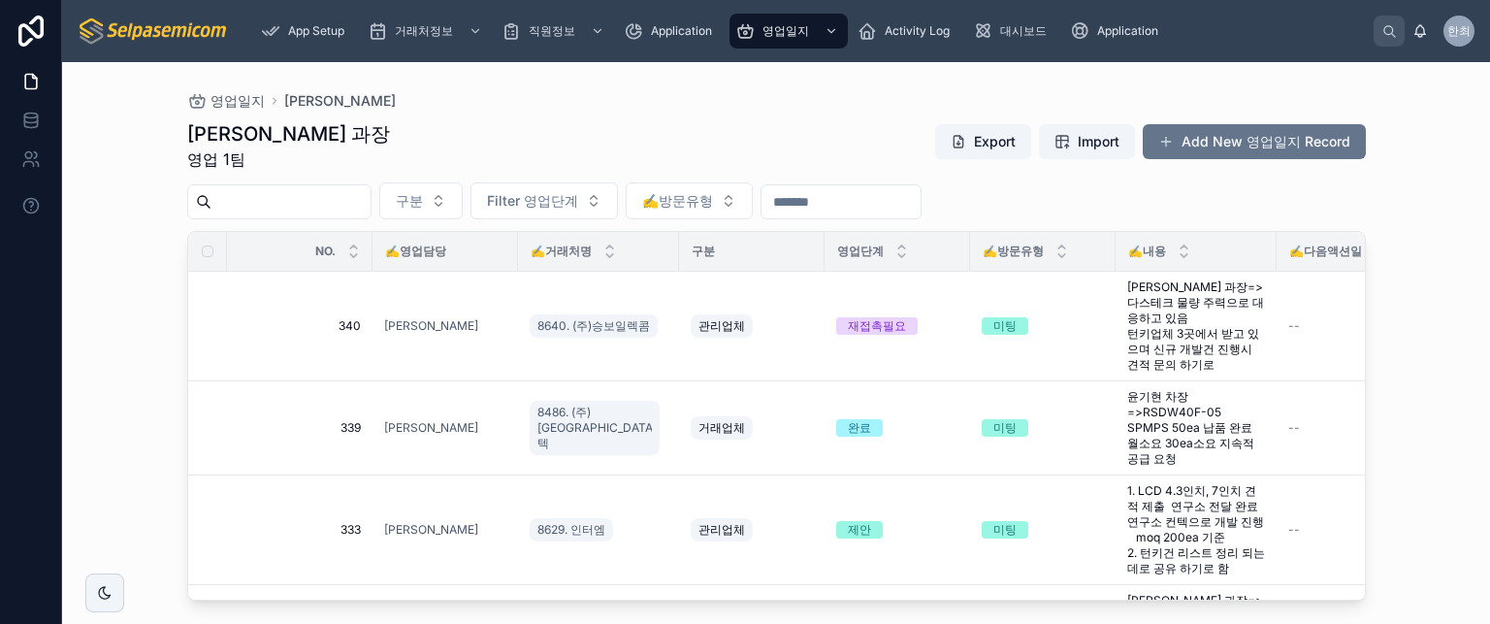
click at [760, 131] on div "최한얼 과장 영업 1팀 Export Import Add New 영업일지 Record" at bounding box center [776, 145] width 1179 height 50
click at [1406, 325] on div "영업일지 최한얼 최한얼 과장 영업 1팀 Export Import Add New 영업일지 Record 구분 Filter 영업단계 ✍️방문유형 N…" at bounding box center [776, 343] width 1428 height 562
click at [619, 158] on div "최한얼 과장 영업 1팀 Export Import Add New 영업일지 Record" at bounding box center [776, 145] width 1179 height 50
click at [581, 132] on div "최한얼 과장 영업 1팀 Export Import Add New 영업일지 Record" at bounding box center [776, 145] width 1179 height 50
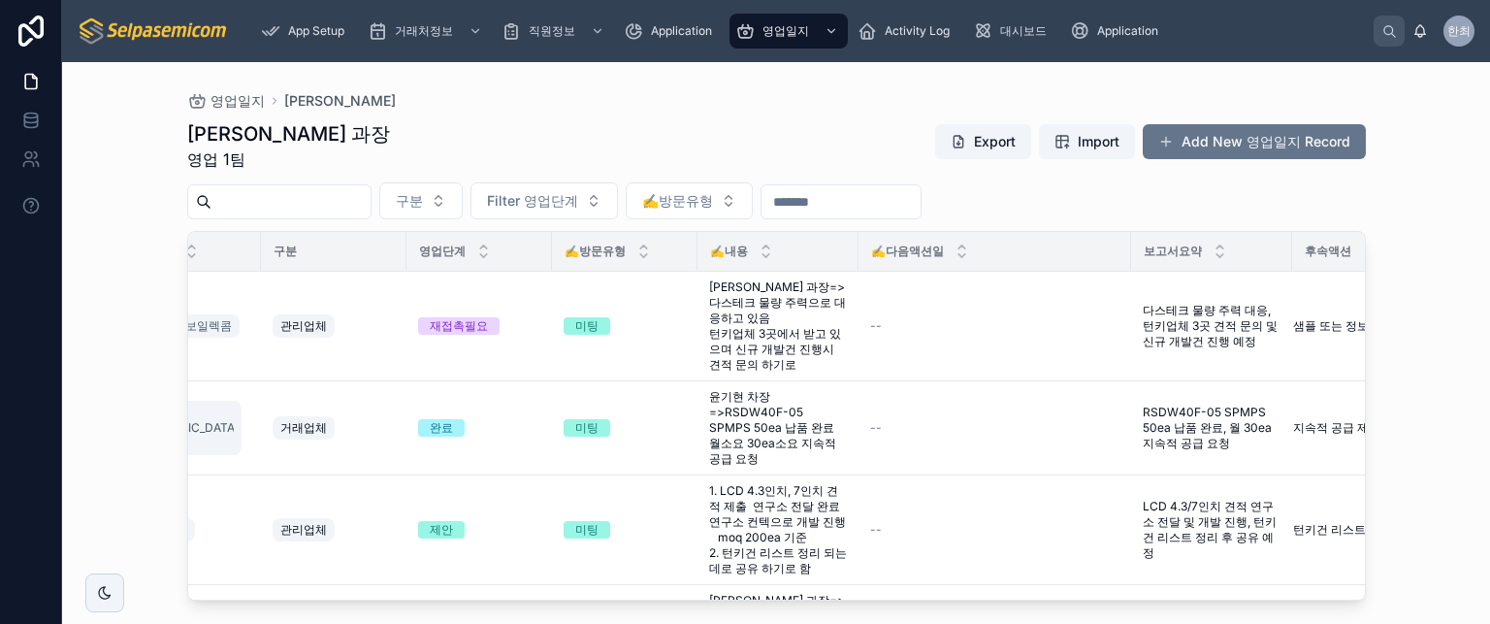
scroll to position [0, 445]
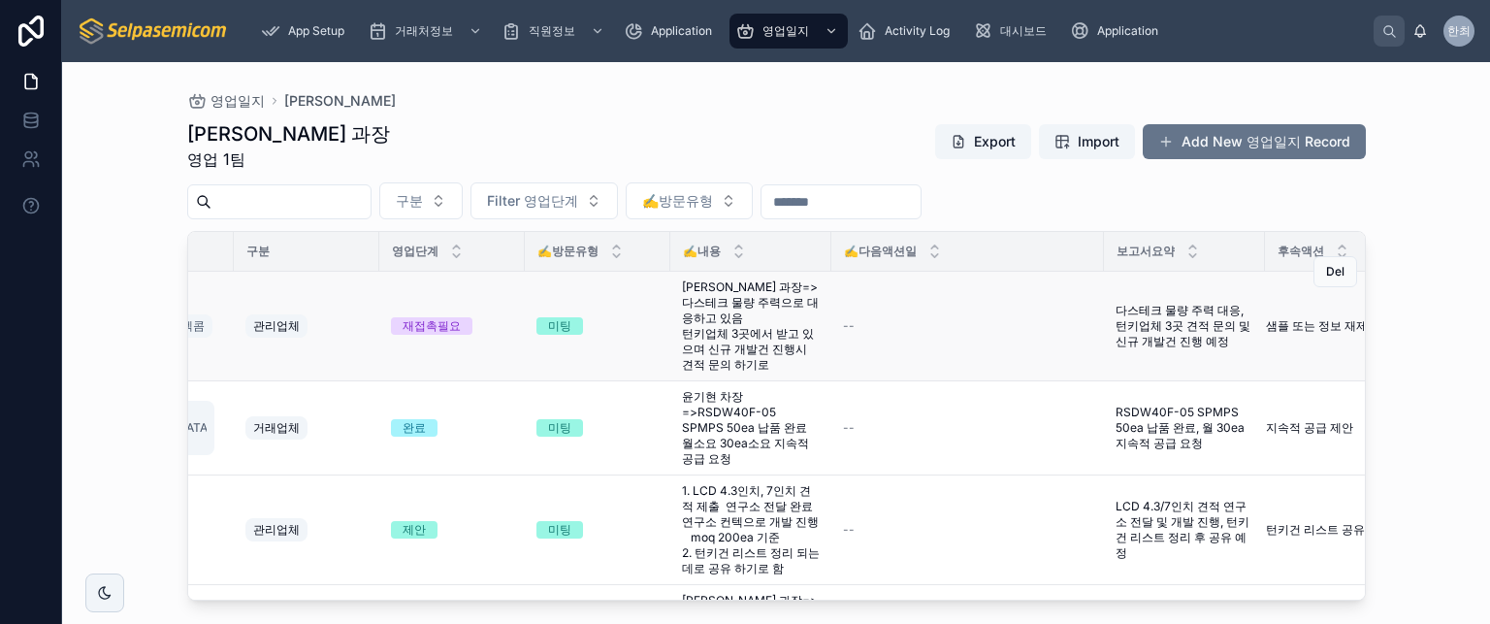
click at [866, 334] on td "--" at bounding box center [968, 327] width 273 height 110
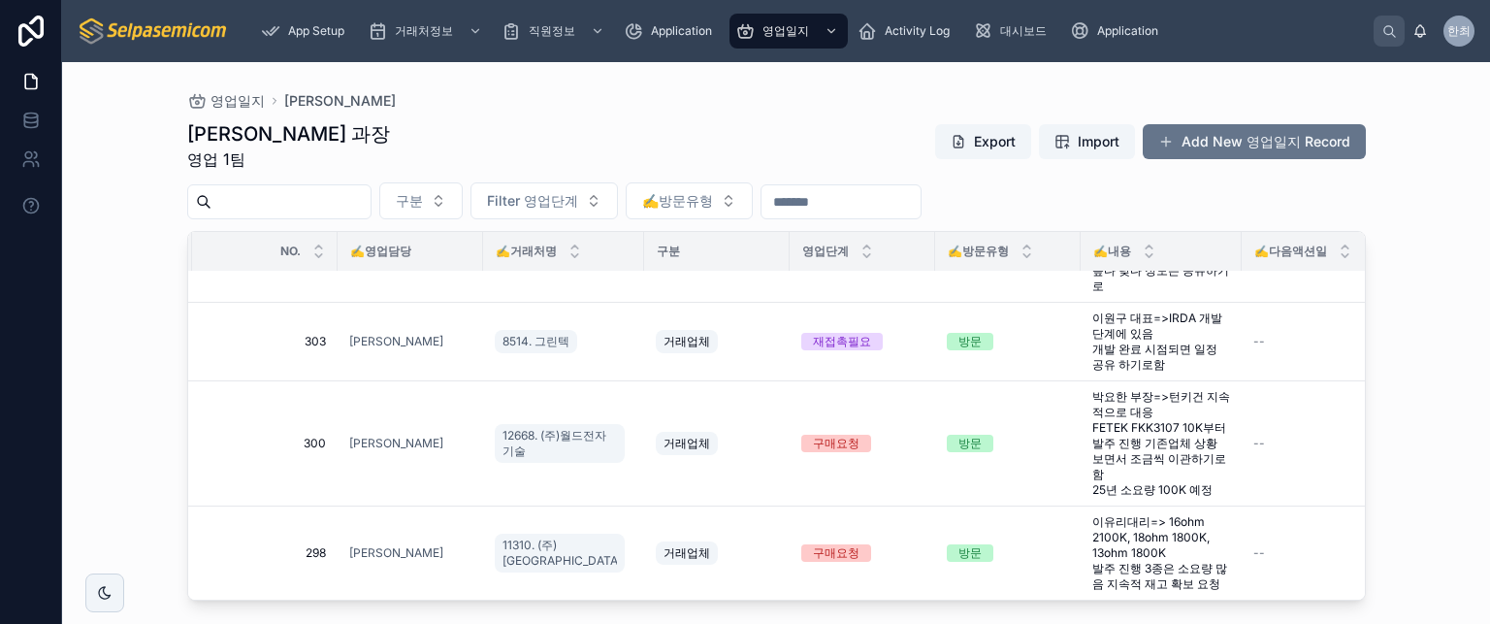
scroll to position [544, 0]
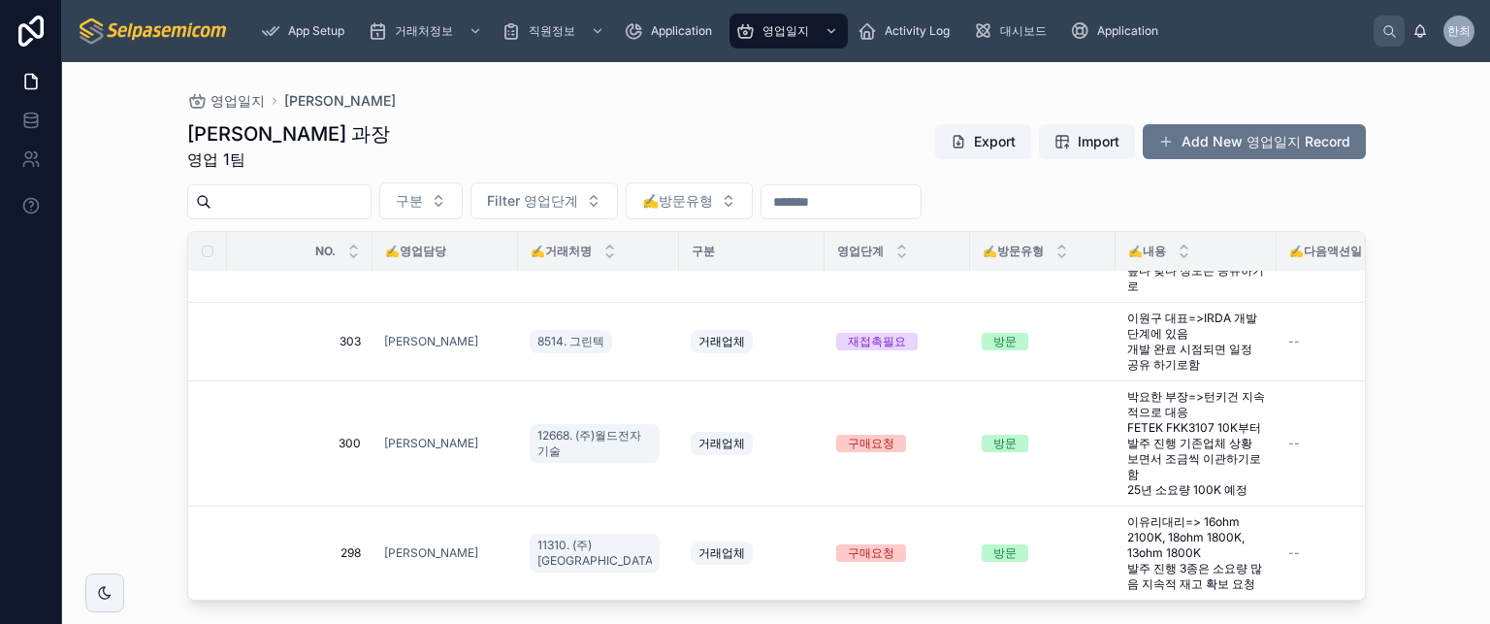
click at [749, 122] on div "최한얼 과장 영업 1팀 Export Import Add New 영업일지 Record" at bounding box center [776, 145] width 1179 height 50
click at [547, 104] on div "영업일지 최한얼" at bounding box center [776, 101] width 1179 height 16
click at [666, 96] on div "영업일지 최한얼" at bounding box center [776, 101] width 1179 height 16
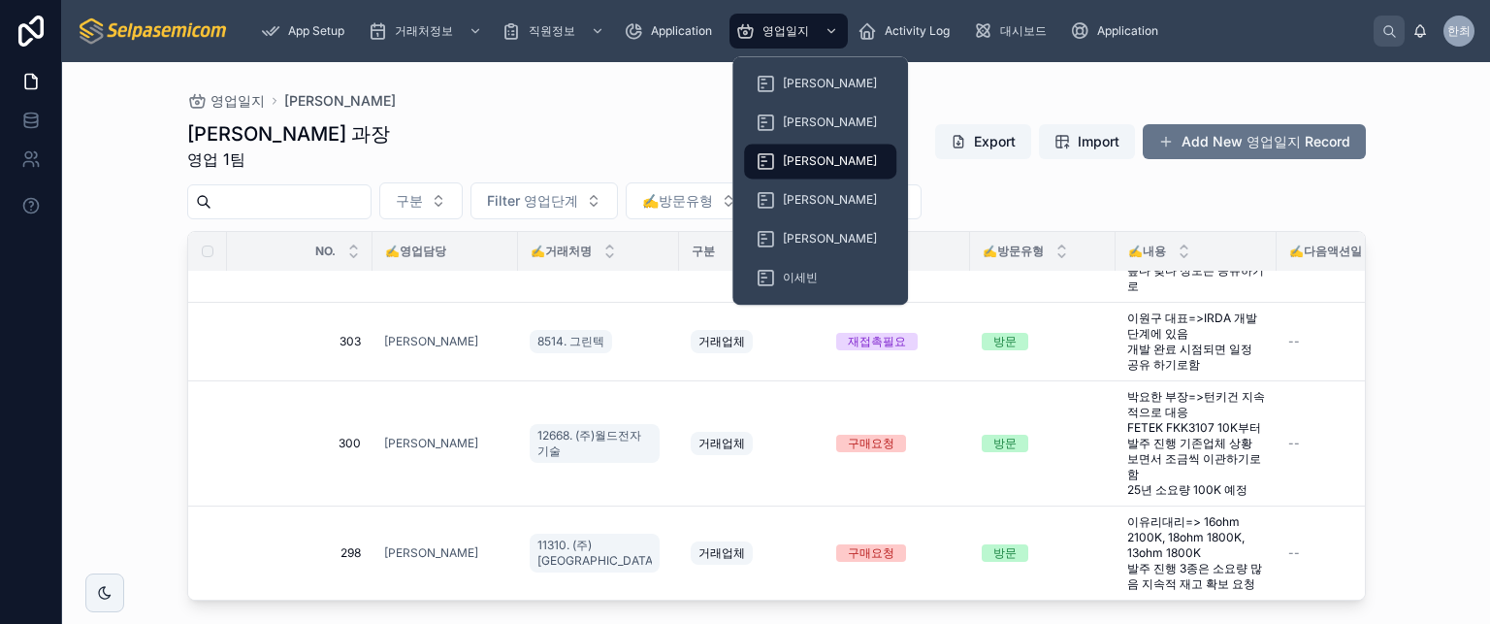
click at [800, 155] on span "[PERSON_NAME]" at bounding box center [830, 161] width 94 height 16
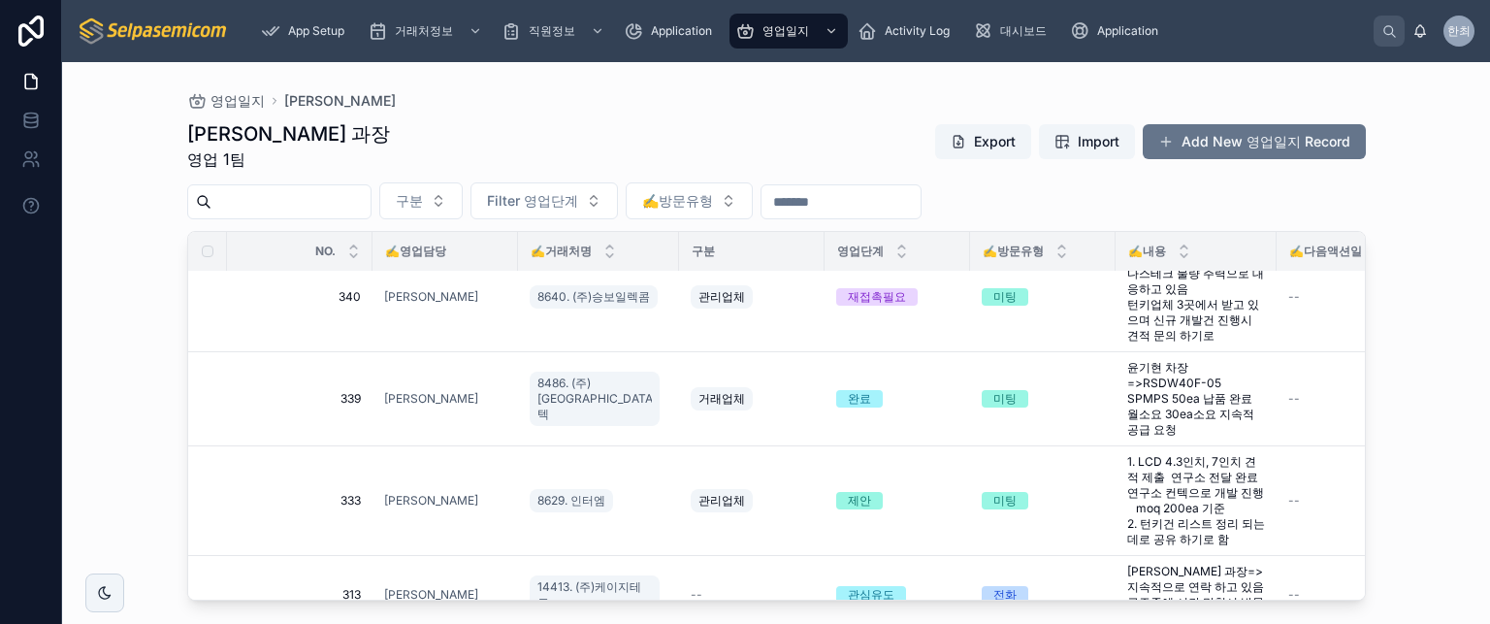
scroll to position [0, 0]
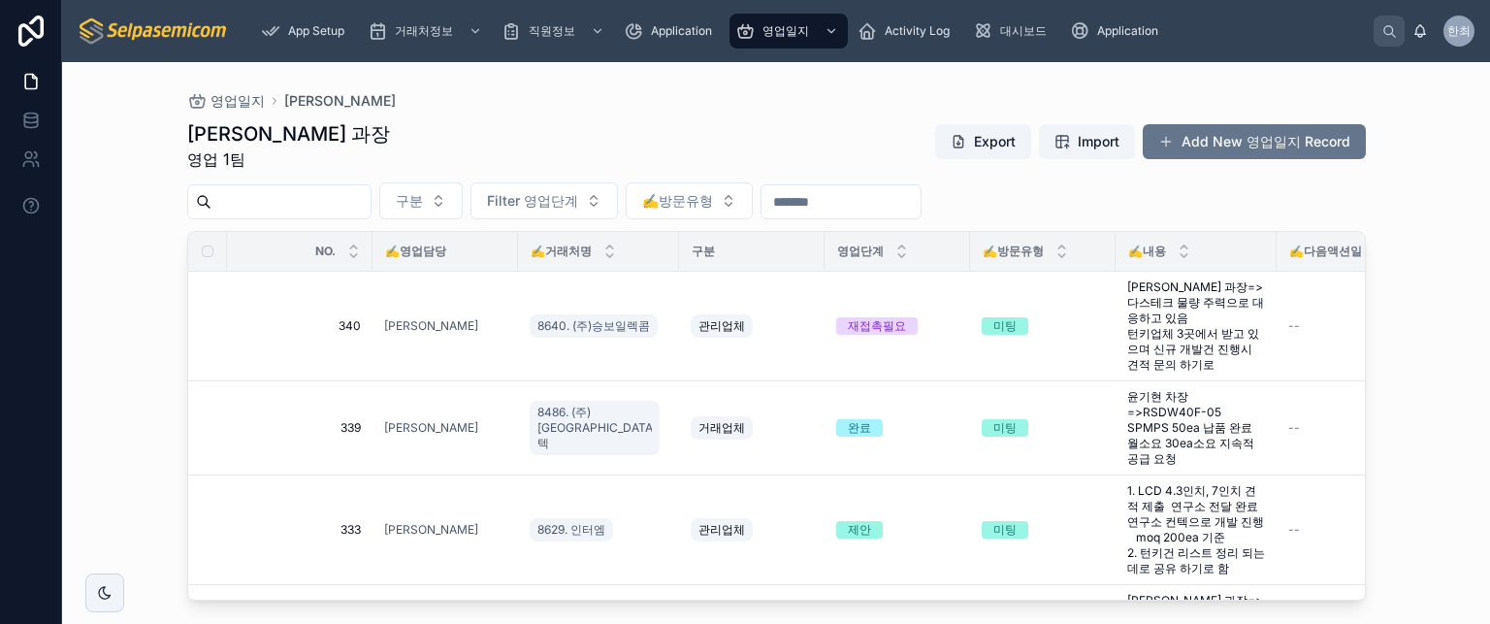
drag, startPoint x: 379, startPoint y: 162, endPoint x: 202, endPoint y: 208, distance: 183.3
click at [376, 164] on div "최한얼 과장 영업 1팀 Export Import Add New 영업일지 Record" at bounding box center [776, 145] width 1179 height 50
click at [135, 211] on div "영업일지 최한얼 최한얼 과장 영업 1팀 Export Import Add New 영업일지 Record 구분 Filter 영업단계 ✍️방문유형 N…" at bounding box center [776, 343] width 1428 height 562
click at [212, 196] on input "text" at bounding box center [291, 201] width 159 height 27
click at [125, 215] on div "영업일지 최한얼 최한얼 과장 영업 1팀 Export Import Add New 영업일지 Record 구분 Filter 영업단계 ✍️방문유형 N…" at bounding box center [776, 343] width 1428 height 562
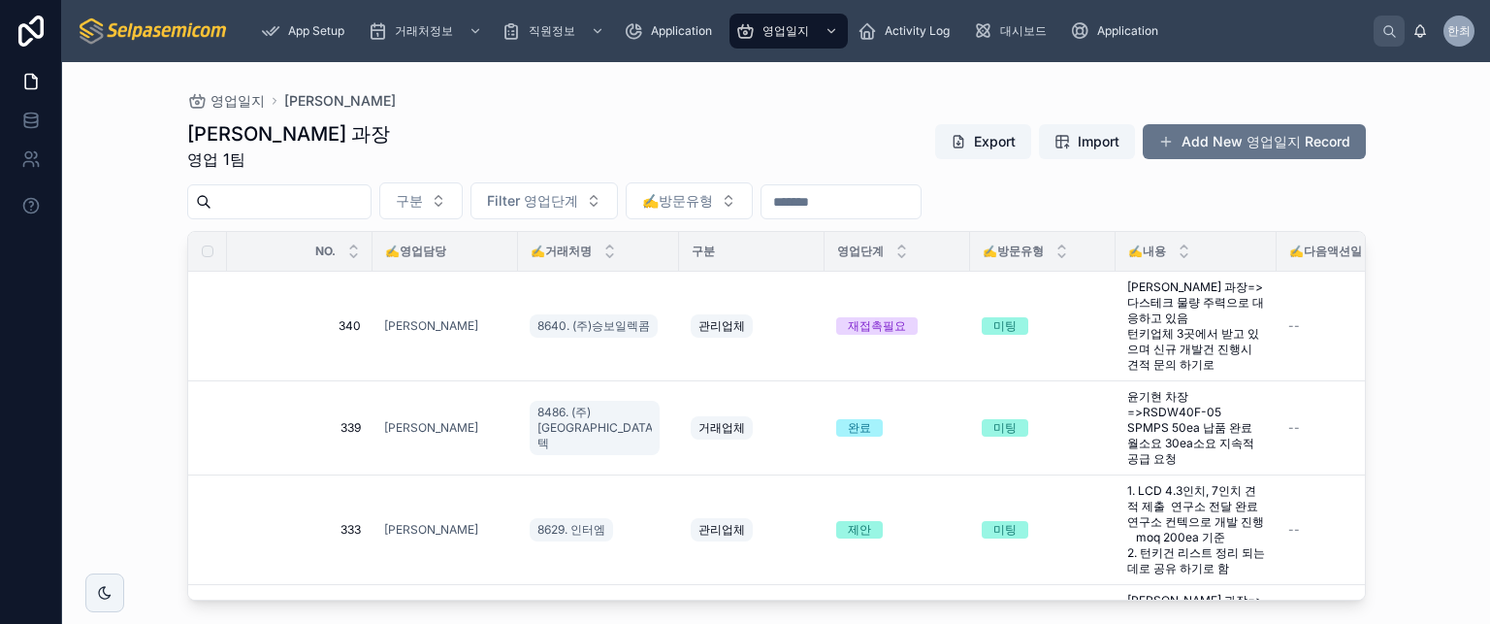
click at [120, 224] on div "영업일지 최한얼 최한얼 과장 영업 1팀 Export Import Add New 영업일지 Record 구분 Filter 영업단계 ✍️방문유형 N…" at bounding box center [776, 343] width 1428 height 562
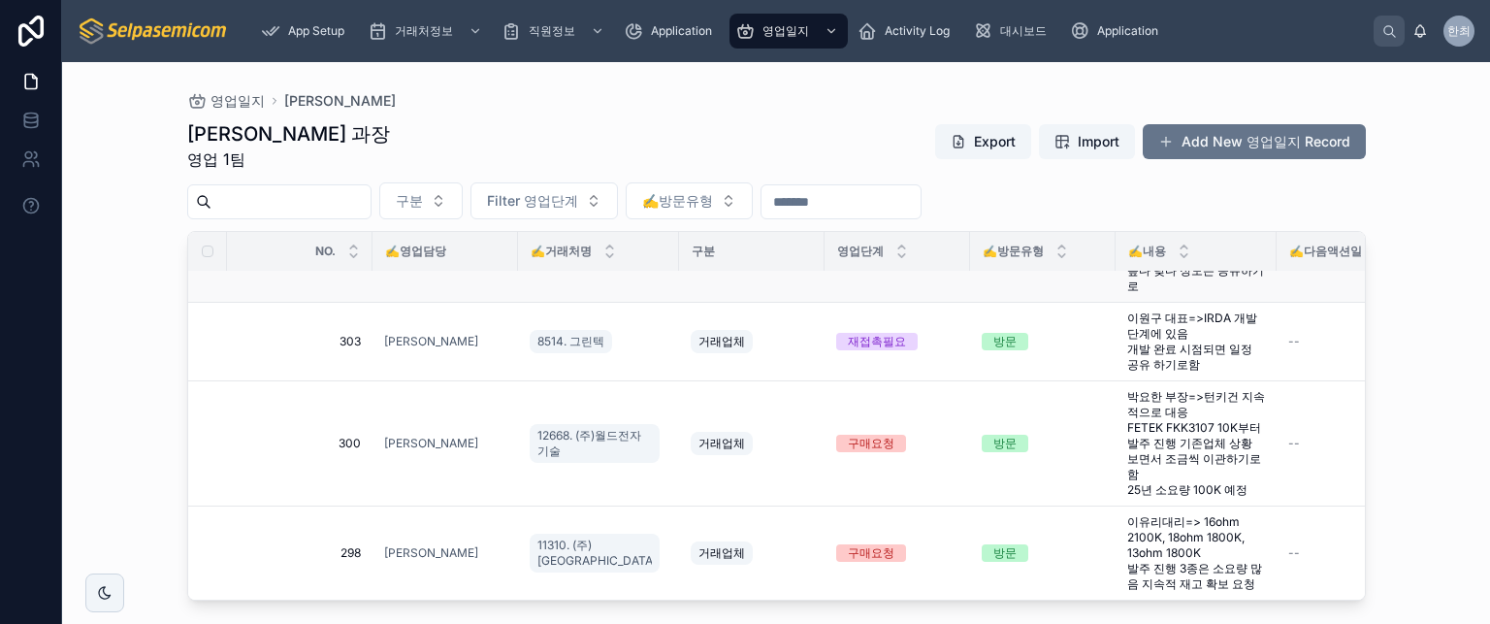
scroll to position [544, 0]
click at [584, 143] on div "최한얼 과장 영업 1팀 Export Import Add New 영업일지 Record" at bounding box center [776, 145] width 1179 height 50
click at [547, 142] on div "최한얼 과장 영업 1팀 Export Import Add New 영업일지 Record" at bounding box center [776, 145] width 1179 height 50
click at [131, 231] on div "영업일지 최한얼 최한얼 과장 영업 1팀 Export Import Add New 영업일지 Record 구분 Filter 영업단계 ✍️방문유형 N…" at bounding box center [776, 343] width 1428 height 562
drag, startPoint x: 592, startPoint y: 111, endPoint x: 571, endPoint y: 130, distance: 28.8
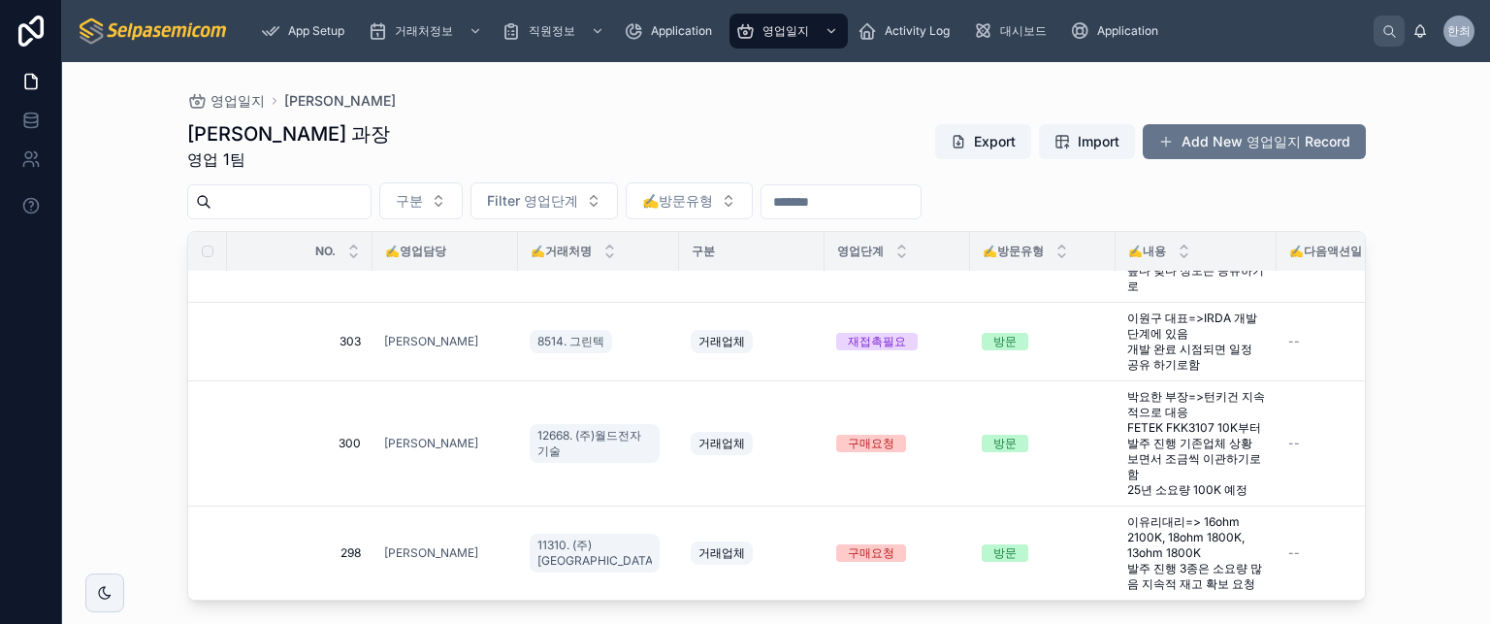
click at [590, 112] on div "최한얼 과장 영업 1팀 Export Import Add New 영업일지 Record 구분 Filter 영업단계 ✍️방문유형 NO. ✍️영업담당…" at bounding box center [776, 355] width 1179 height 492
click at [147, 138] on div "영업일지 최한얼 최한얼 과장 영업 1팀 Export Import Add New 영업일지 Record 구분 Filter 영업단계 ✍️방문유형 N…" at bounding box center [776, 343] width 1428 height 562
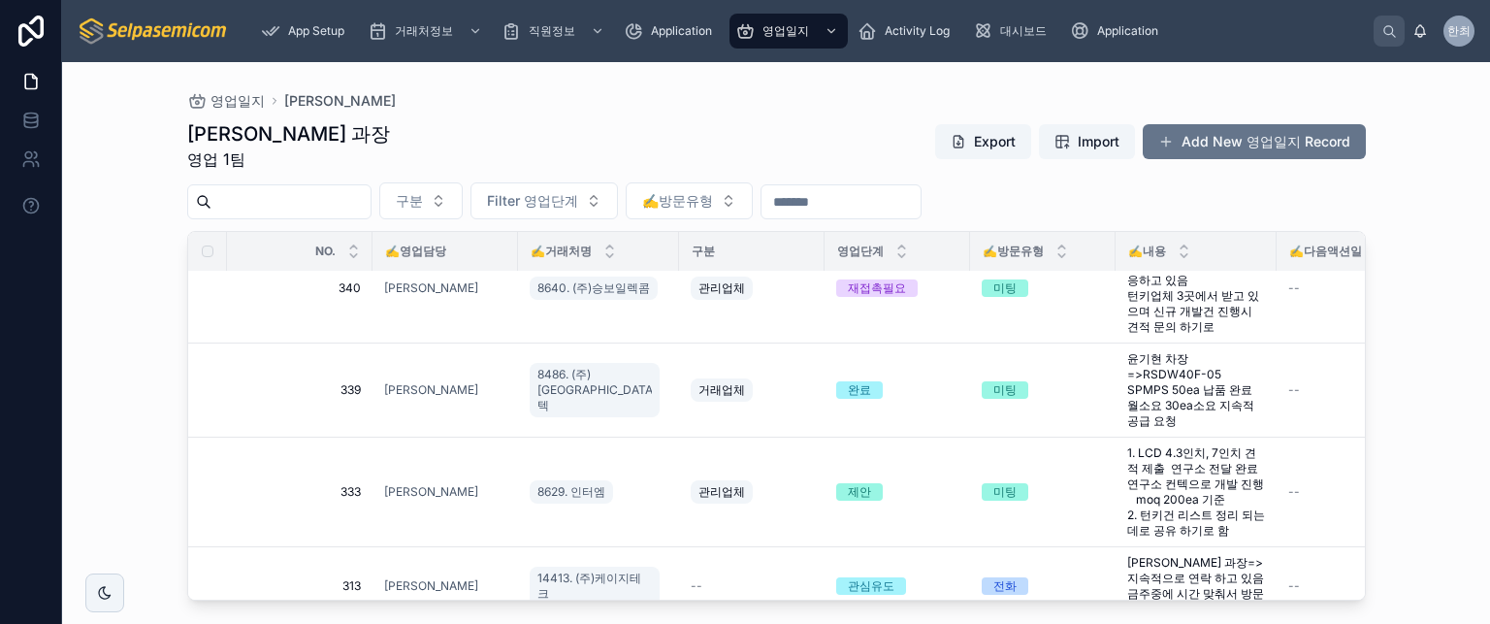
scroll to position [0, 0]
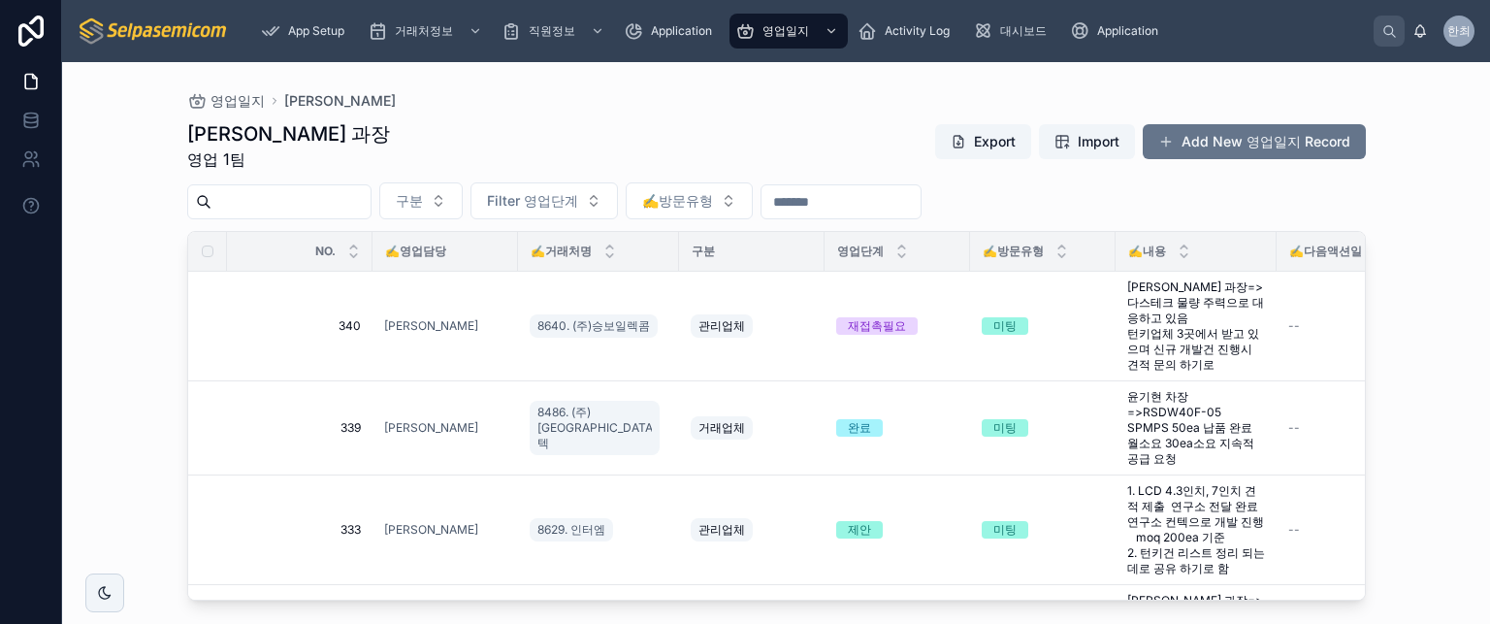
click at [401, 173] on div "최한얼 과장 영업 1팀 Export Import Add New 영업일지 Record 구분 Filter 영업단계 ✍️방문유형 NO. ✍️영업담당…" at bounding box center [776, 355] width 1179 height 492
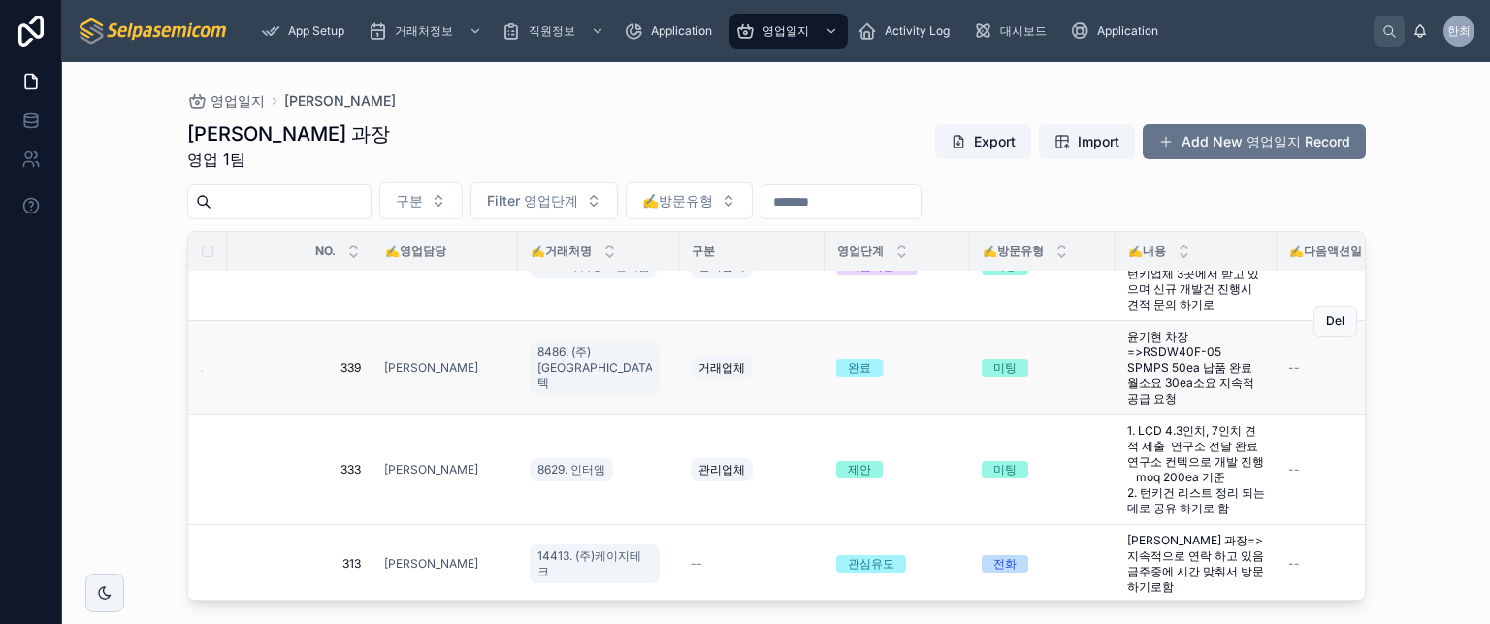
scroll to position [59, 0]
click at [447, 128] on div "최한얼 과장 영업 1팀 Export Import Add New 영업일지 Record" at bounding box center [776, 145] width 1179 height 50
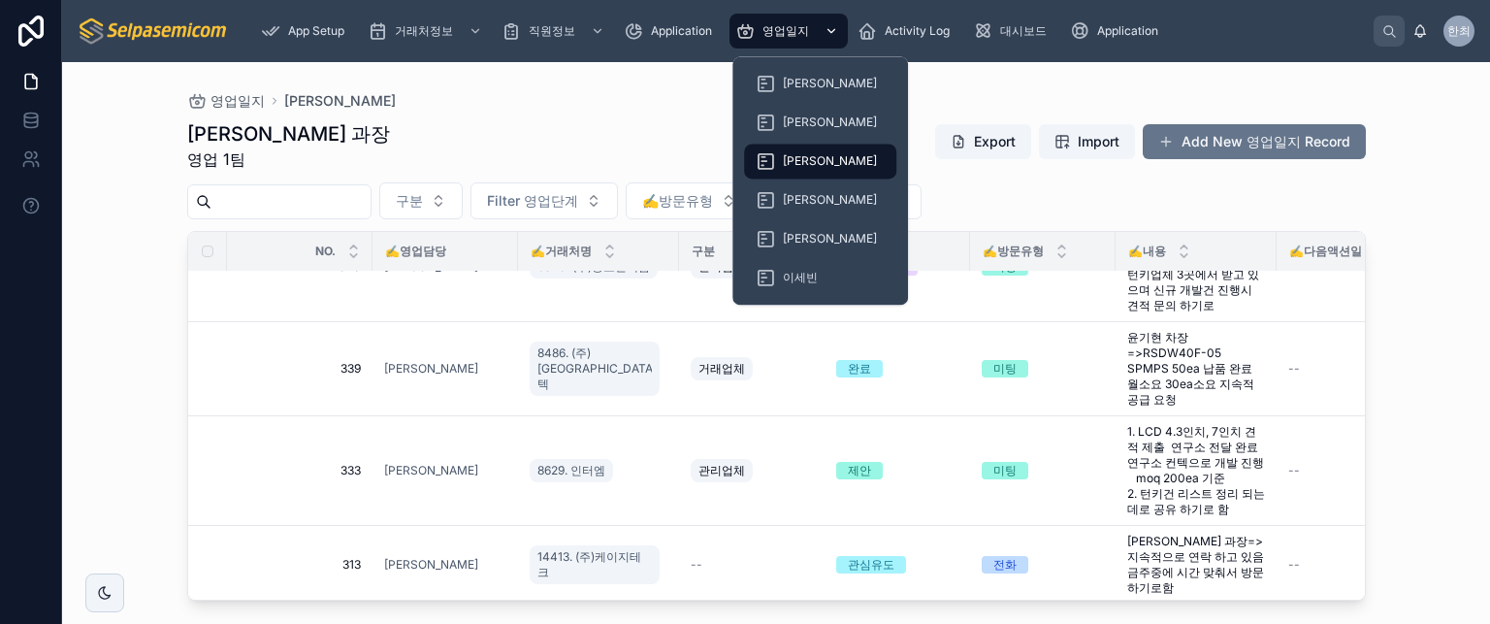
click at [823, 38] on div "scrollable content" at bounding box center [829, 31] width 25 height 31
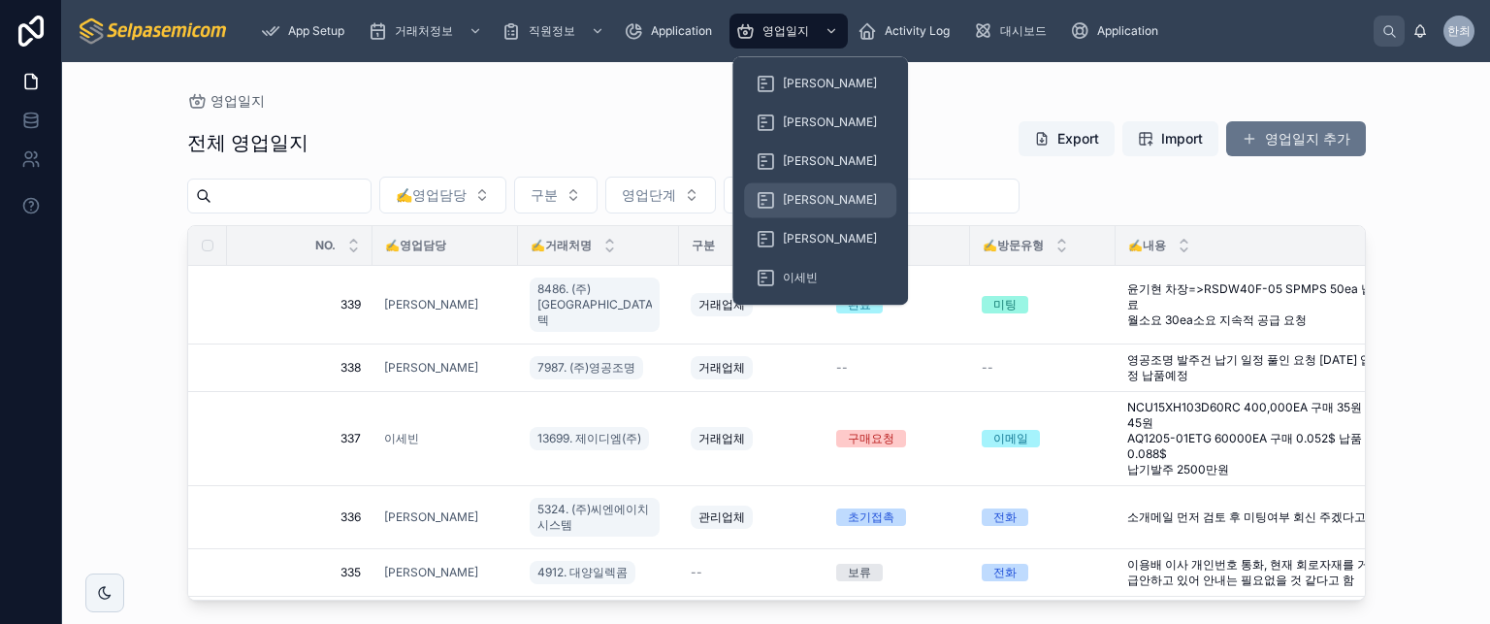
click at [788, 201] on span "[PERSON_NAME]" at bounding box center [830, 200] width 94 height 16
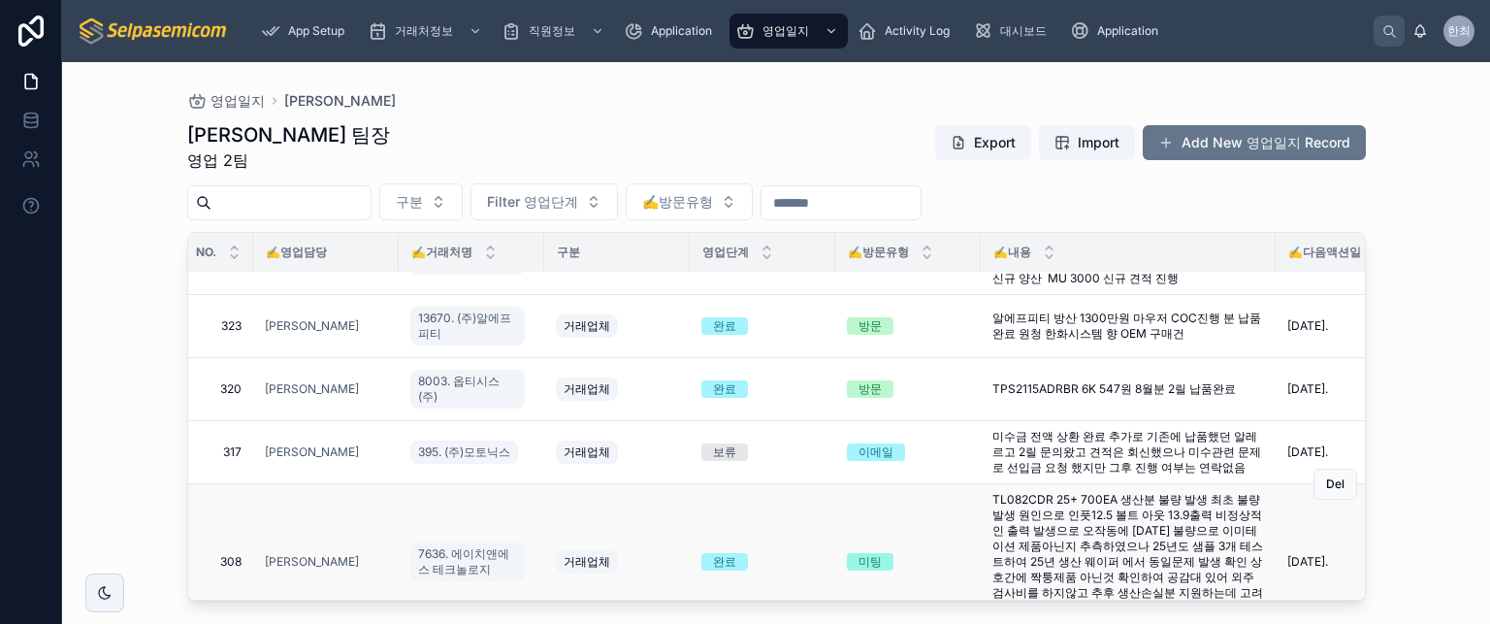
scroll to position [108, 119]
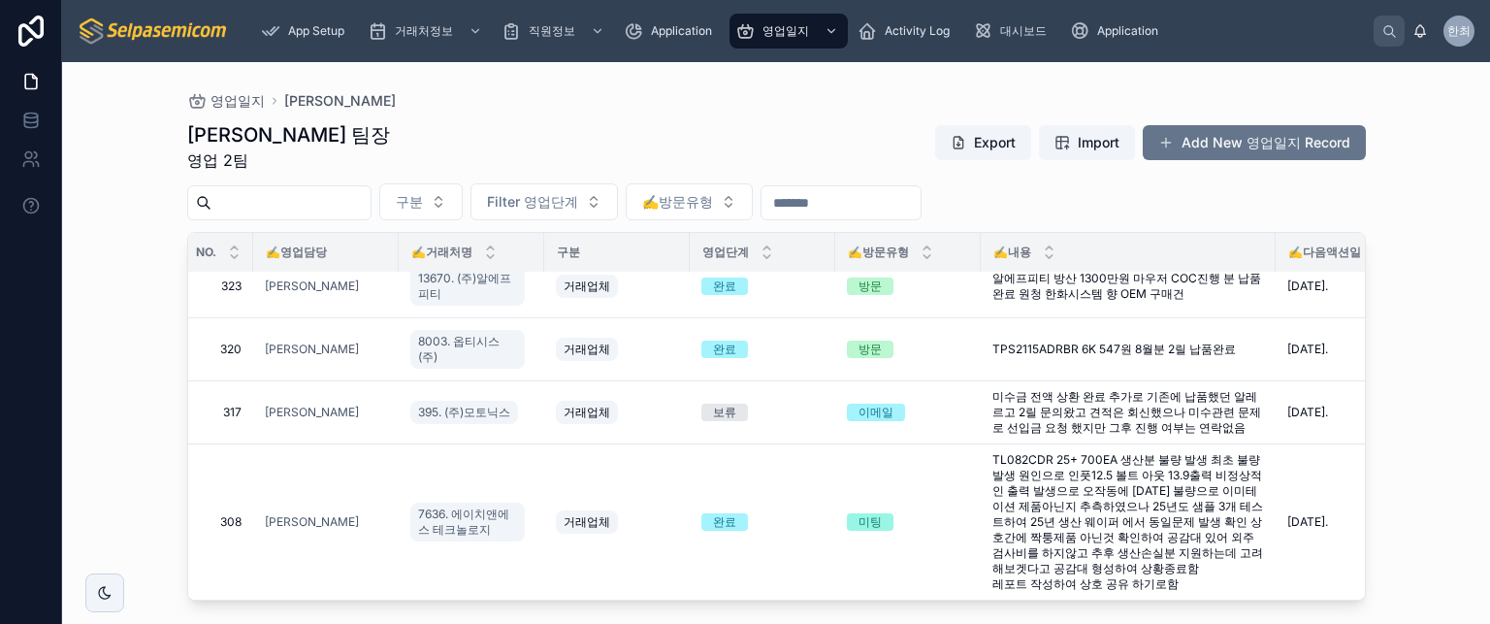
click at [121, 299] on div "영업일지 [PERSON_NAME] [PERSON_NAME] 팀장 영업 2팀 Export Import Add New 영업일지 Record 구분 …" at bounding box center [776, 343] width 1428 height 562
drag, startPoint x: 428, startPoint y: 133, endPoint x: 165, endPoint y: 222, distance: 277.7
click at [427, 133] on div "[PERSON_NAME] 팀장 영업 2팀 Export Import Add New 영업일지 Record" at bounding box center [776, 146] width 1179 height 50
click at [1402, 460] on div "영업일지 [PERSON_NAME] [PERSON_NAME] 팀장 영업 2팀 Export Import Add New 영업일지 Record 구분 …" at bounding box center [776, 343] width 1428 height 562
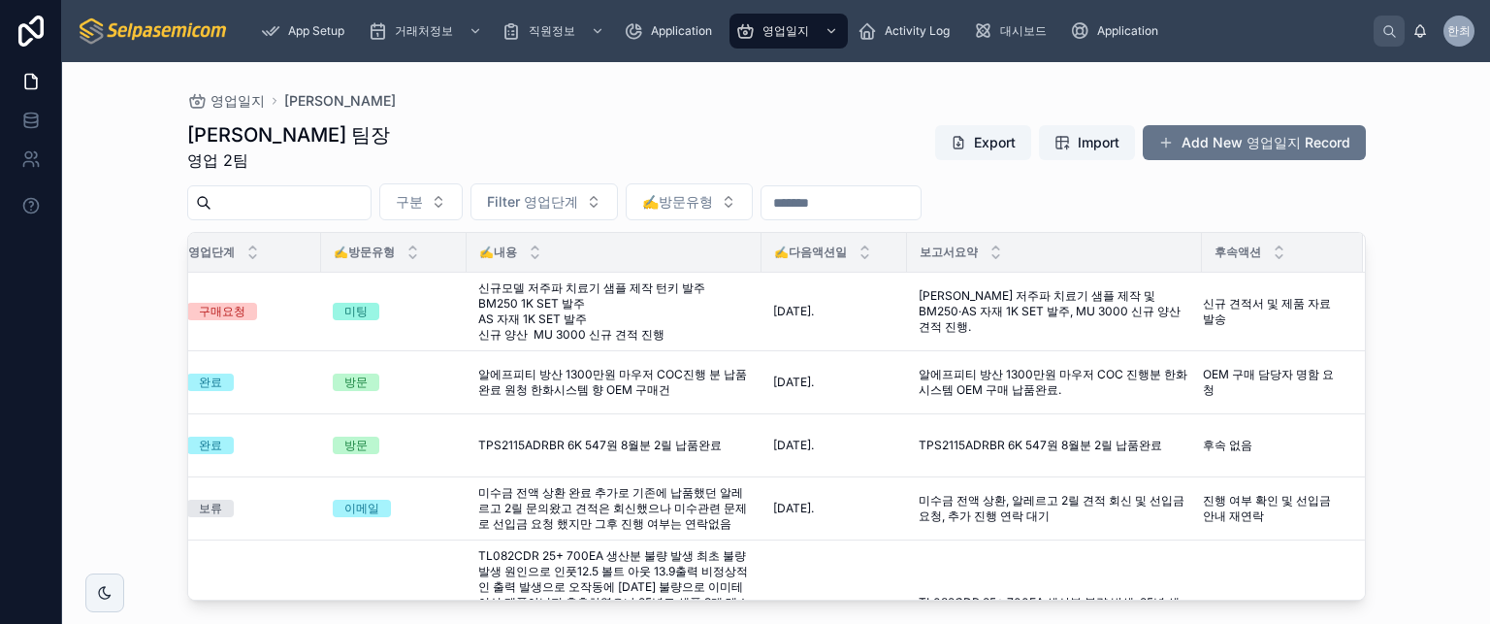
scroll to position [0, 58]
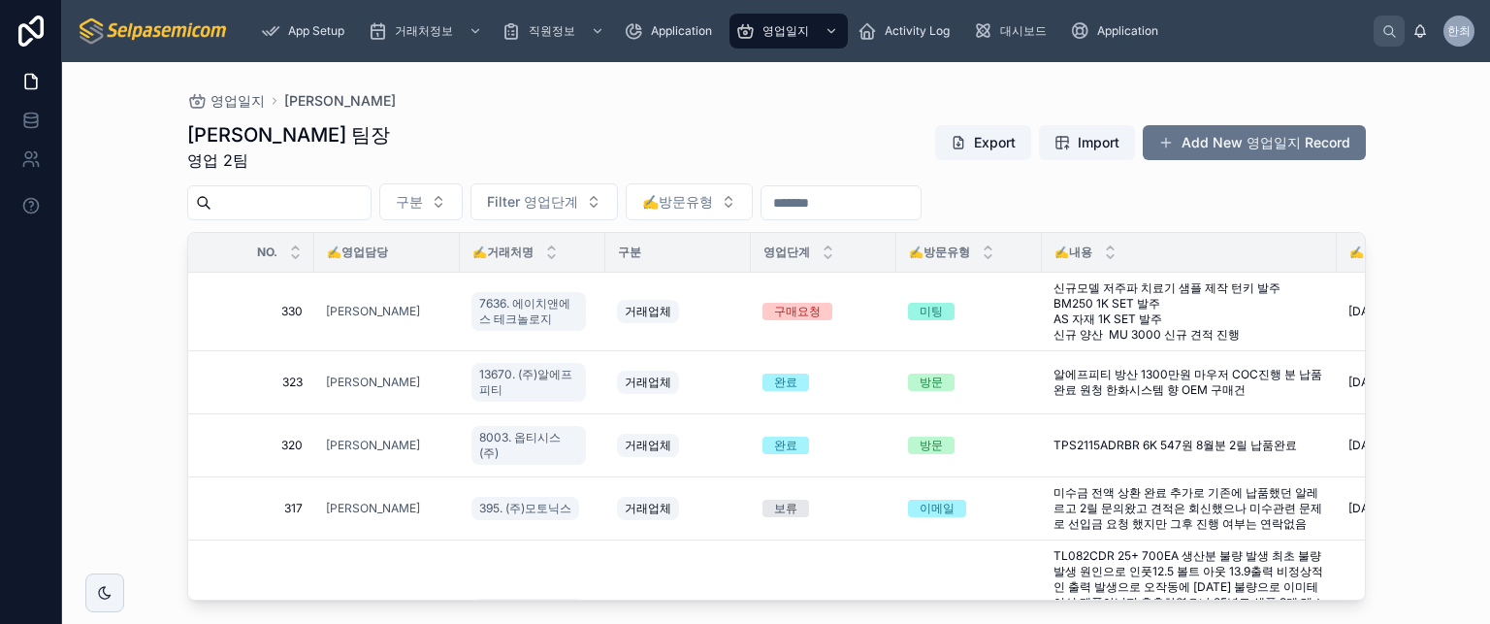
click at [730, 135] on div "[PERSON_NAME] 팀장 영업 2팀 Export Import Add New 영업일지 Record" at bounding box center [776, 146] width 1179 height 50
click at [687, 130] on div "[PERSON_NAME] 팀장 영업 2팀 Export Import Add New 영업일지 Record" at bounding box center [776, 146] width 1179 height 50
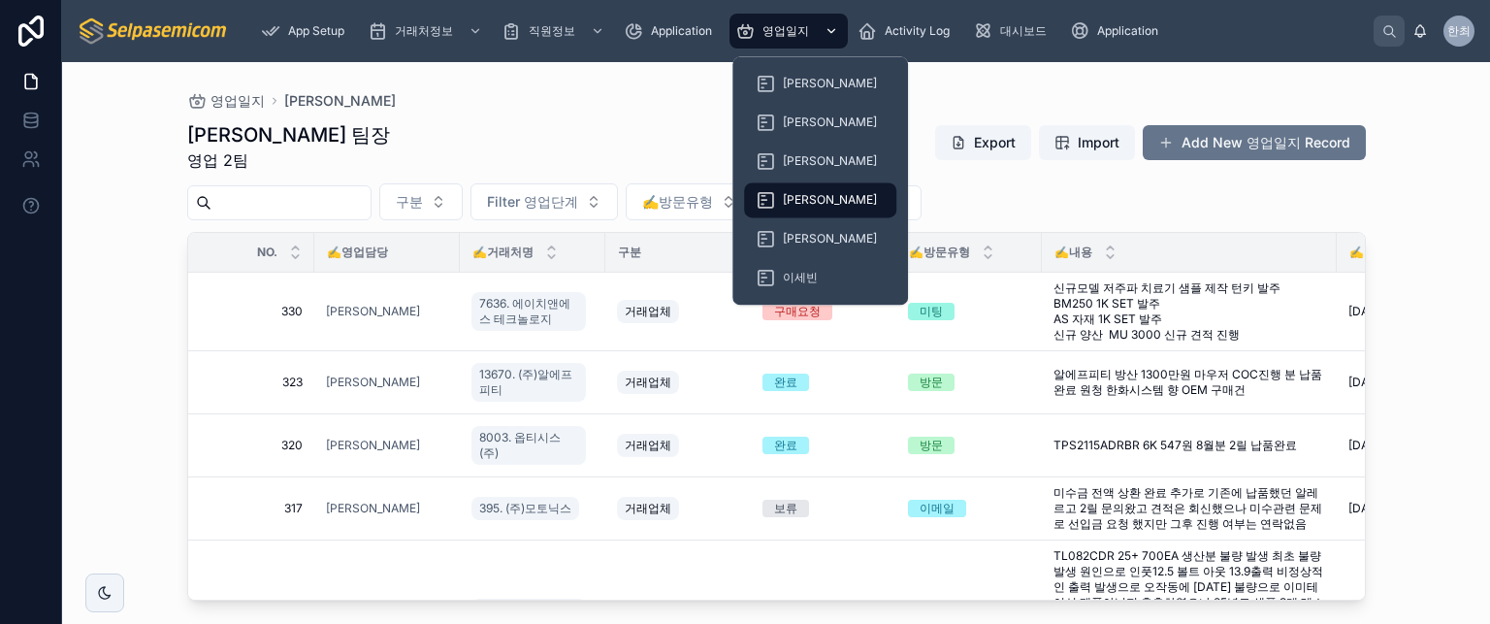
click at [763, 23] on div "영업일지" at bounding box center [788, 31] width 107 height 31
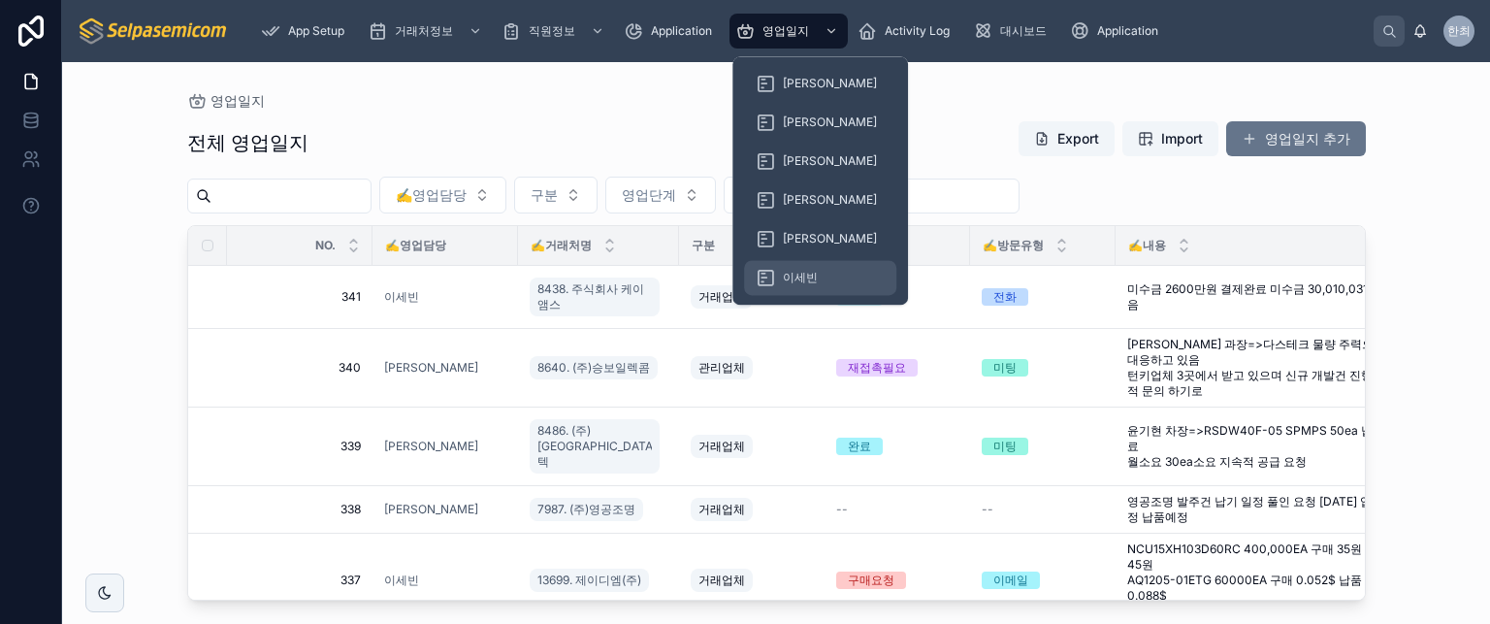
click at [797, 278] on span "이세빈" at bounding box center [800, 278] width 35 height 16
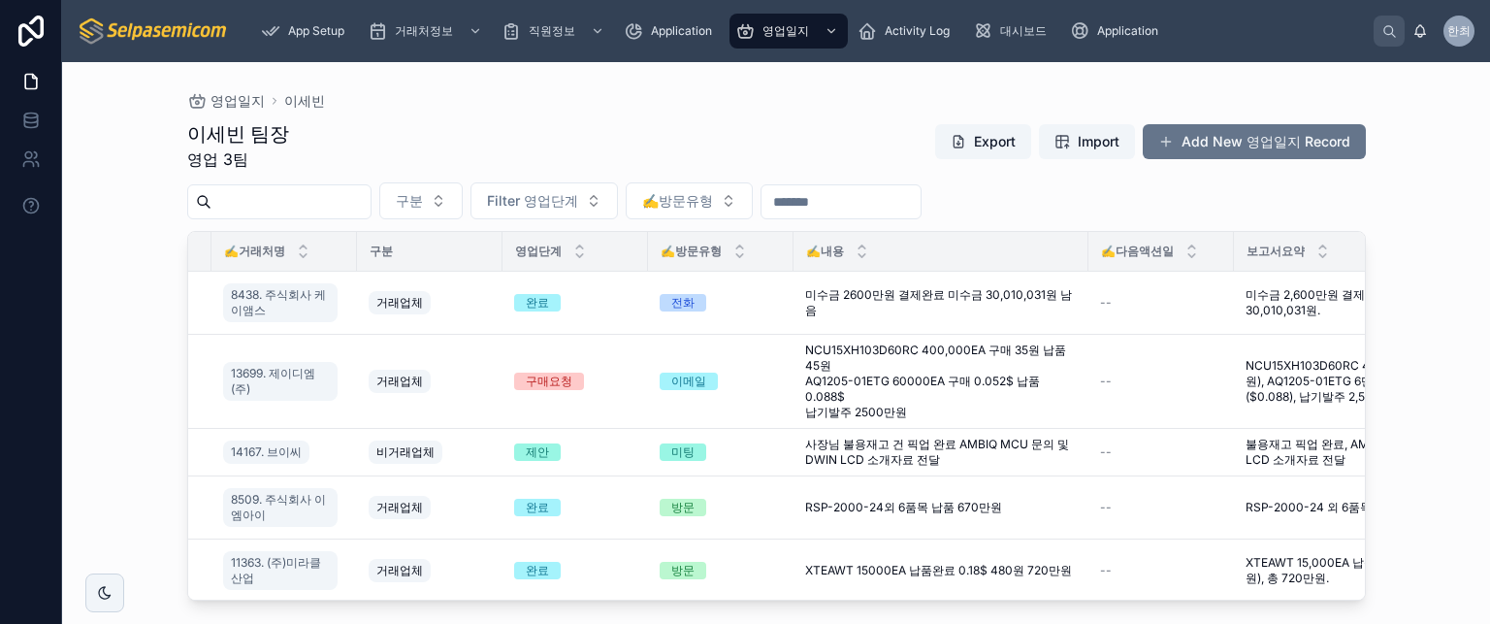
scroll to position [0, 285]
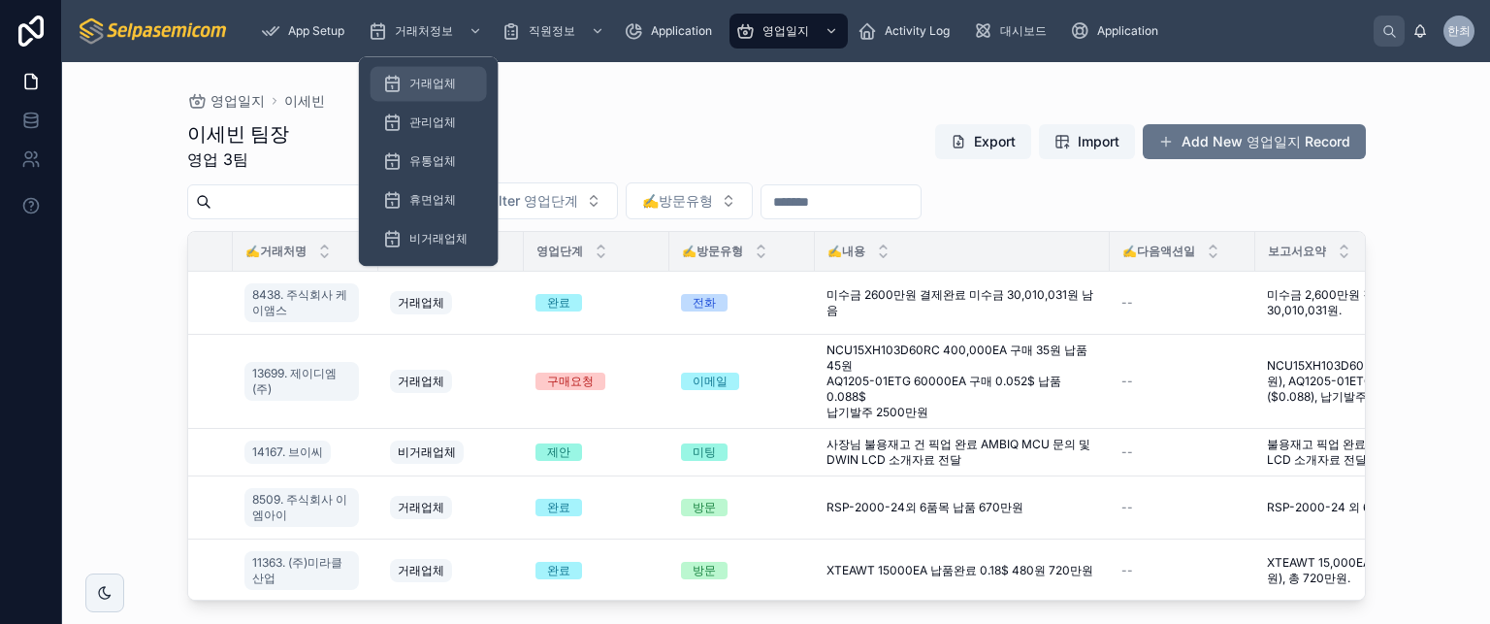
click at [431, 77] on span "거래업체" at bounding box center [432, 84] width 47 height 16
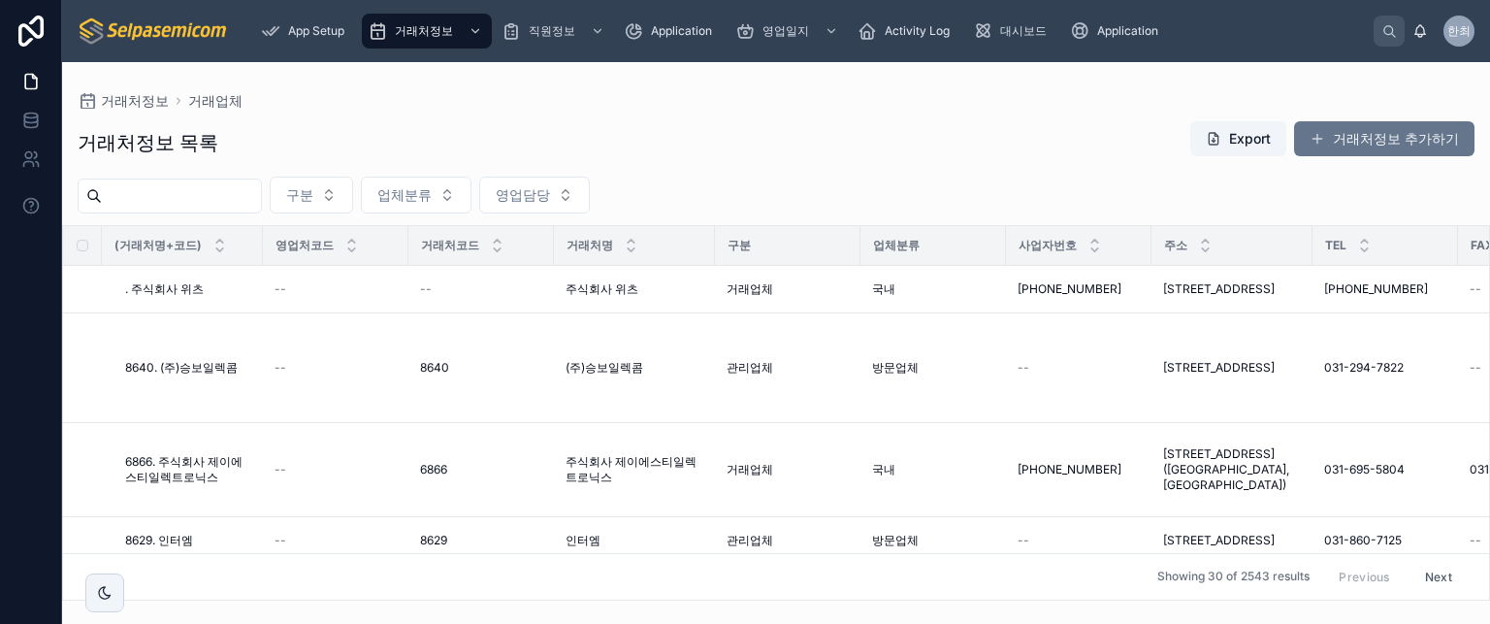
click at [260, 195] on input "text" at bounding box center [181, 195] width 159 height 27
type input "**"
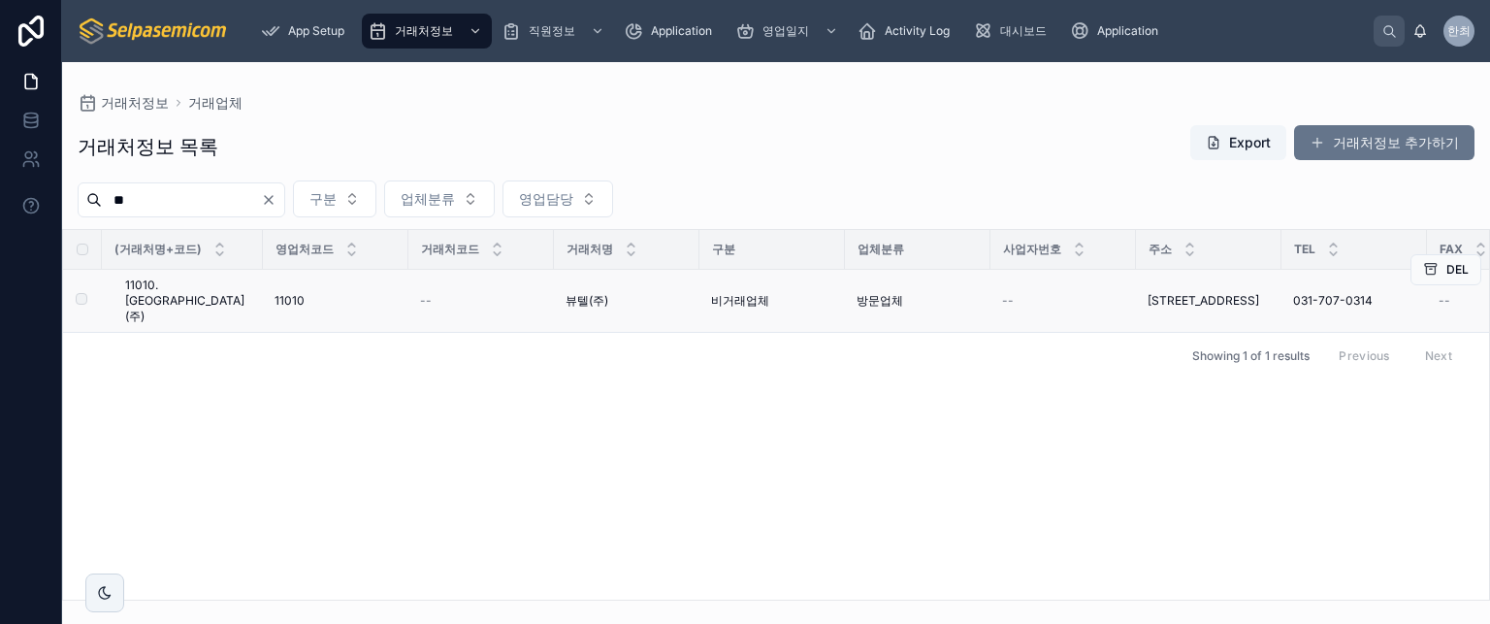
click at [174, 294] on span "11010. [GEOGRAPHIC_DATA](주)" at bounding box center [188, 301] width 126 height 47
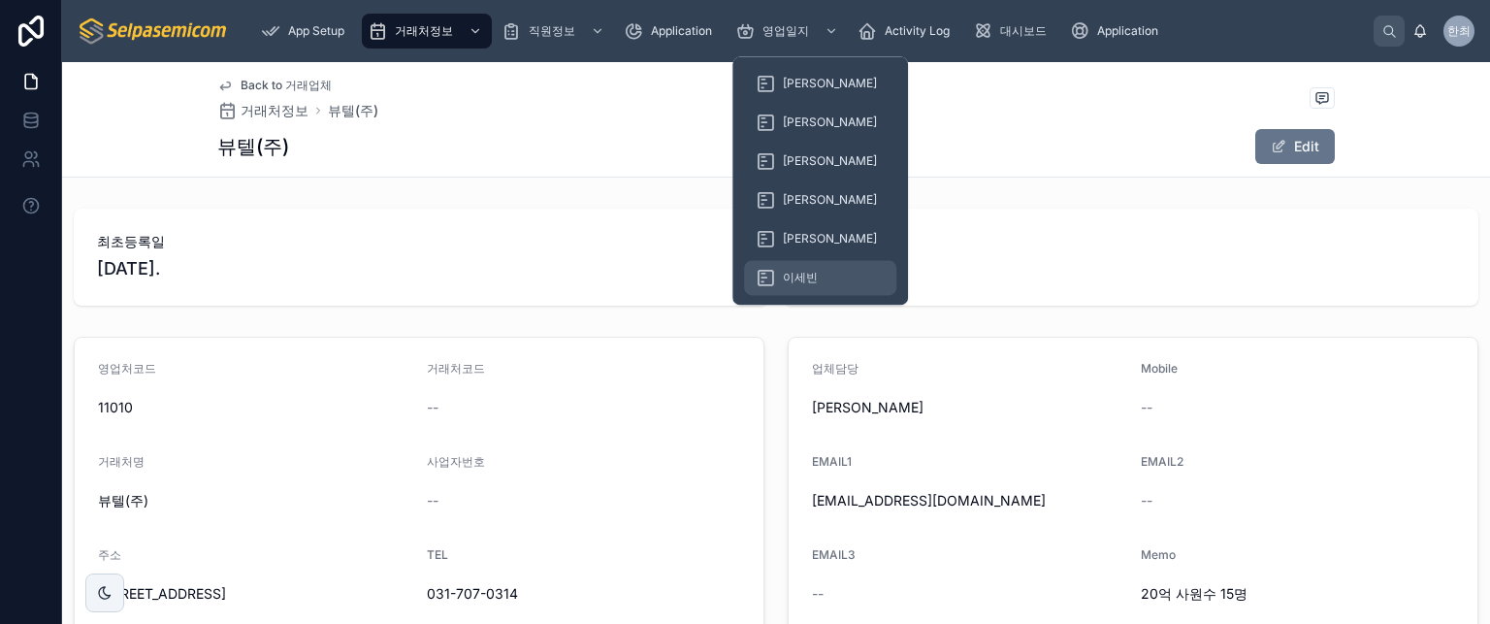
click at [794, 267] on div "이세빈" at bounding box center [820, 277] width 129 height 31
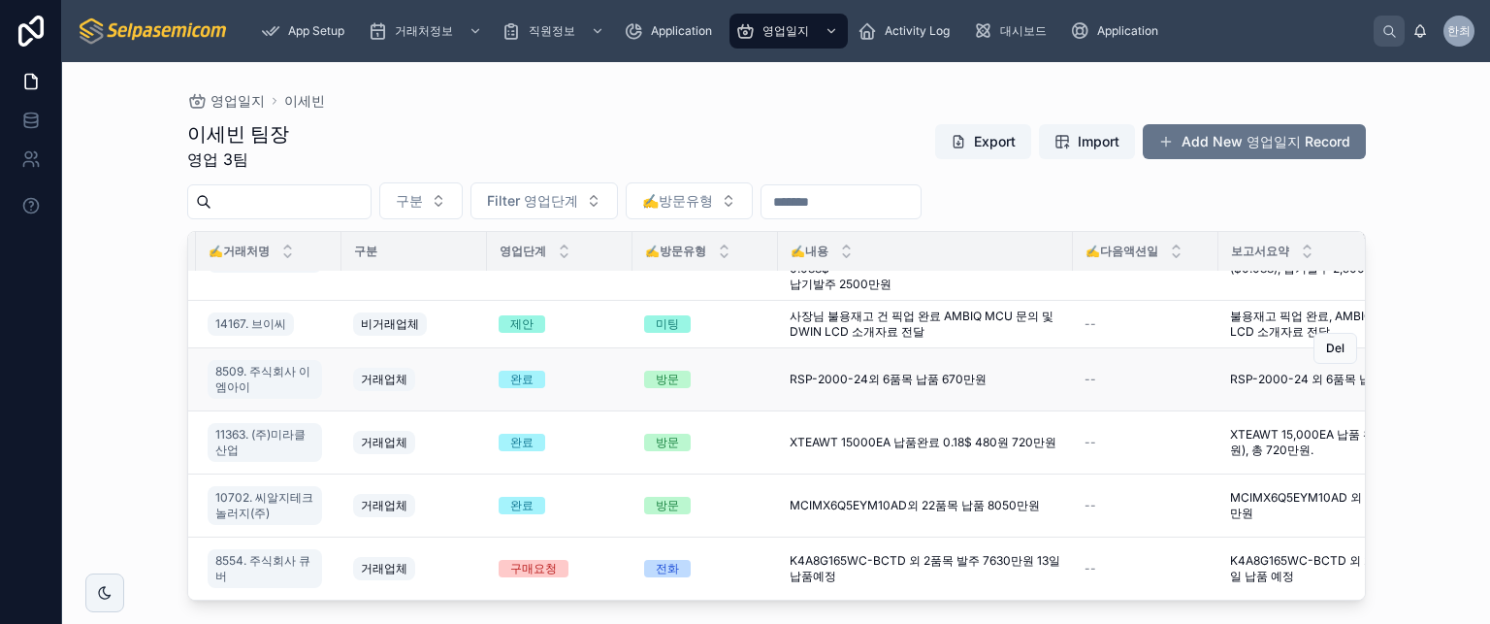
scroll to position [140, 322]
drag, startPoint x: 782, startPoint y: 424, endPoint x: 1071, endPoint y: 445, distance: 289.9
click at [1071, 445] on tr "301 301 [PERSON_NAME] 11363. (주)미라클산업 거래업체 완료 방문 XTEAWT 15000EA 납품완료 0.18$ 480원…" at bounding box center [771, 442] width 1811 height 63
click at [761, 416] on td "방문" at bounding box center [706, 442] width 146 height 63
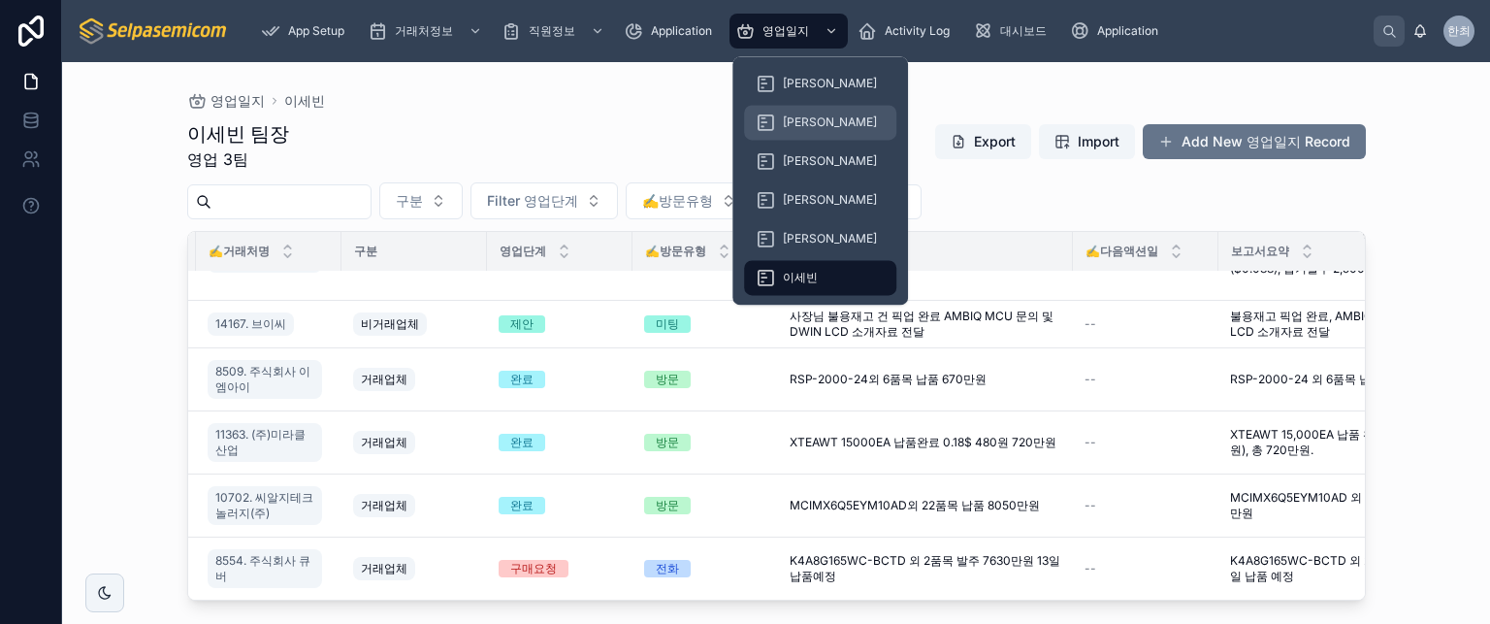
click at [808, 115] on span "[PERSON_NAME]" at bounding box center [830, 122] width 94 height 16
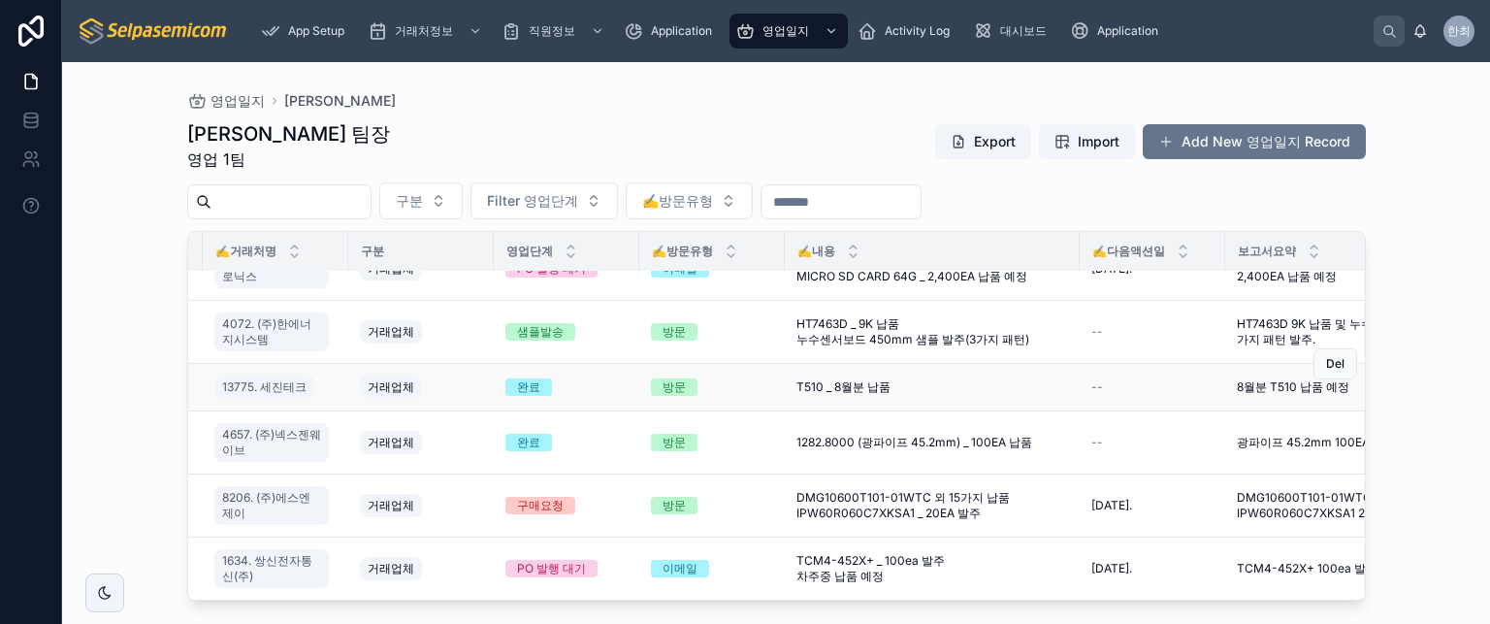
scroll to position [454, 315]
click at [551, 161] on div "김춘래 팀장 영업 1팀 Export Import Add New 영업일지 Record" at bounding box center [776, 145] width 1179 height 50
click at [680, 158] on div "김춘래 팀장 영업 1팀 Export Import Add New 영업일지 Record" at bounding box center [776, 145] width 1179 height 50
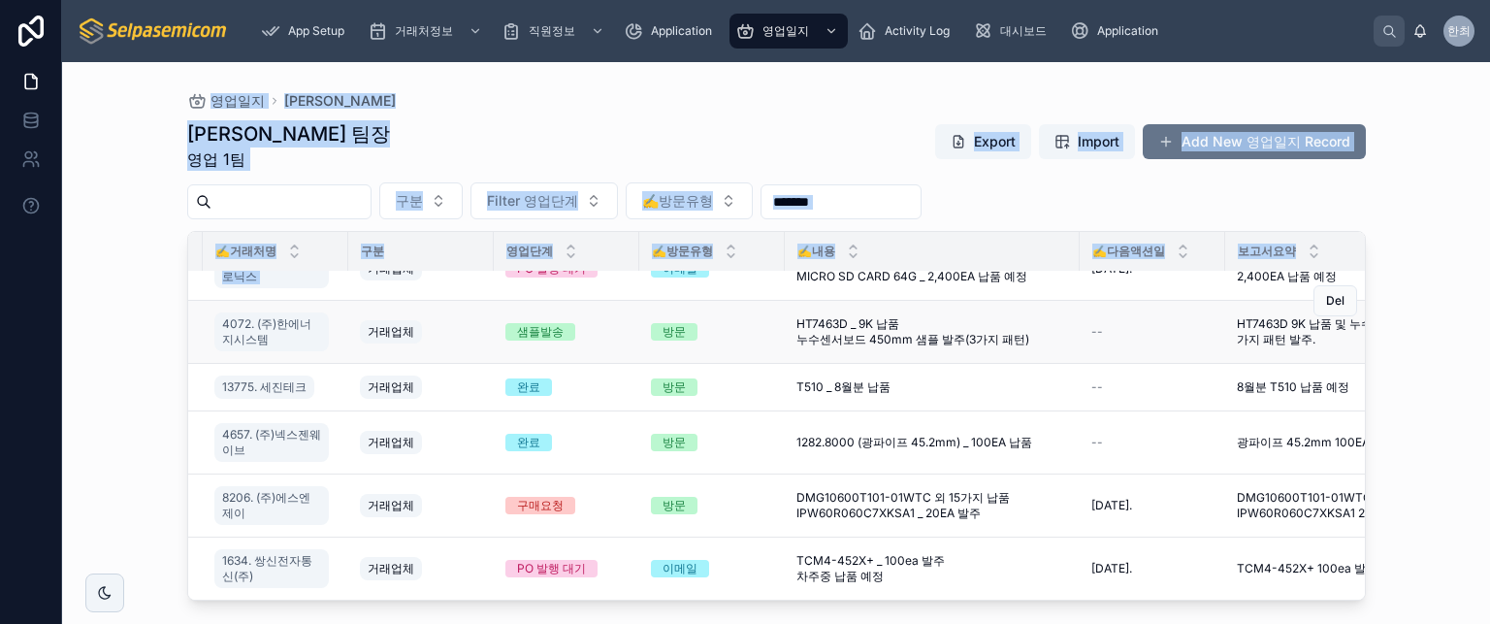
drag, startPoint x: 142, startPoint y: 98, endPoint x: 455, endPoint y: 310, distance: 378.1
click at [455, 310] on div "영업일지 김춘래 김춘래 팀장 영업 1팀 Export Import Add New 영업일지 Record 구분 Filter 영업단계 ✍️방문유형 N…" at bounding box center [776, 343] width 1428 height 562
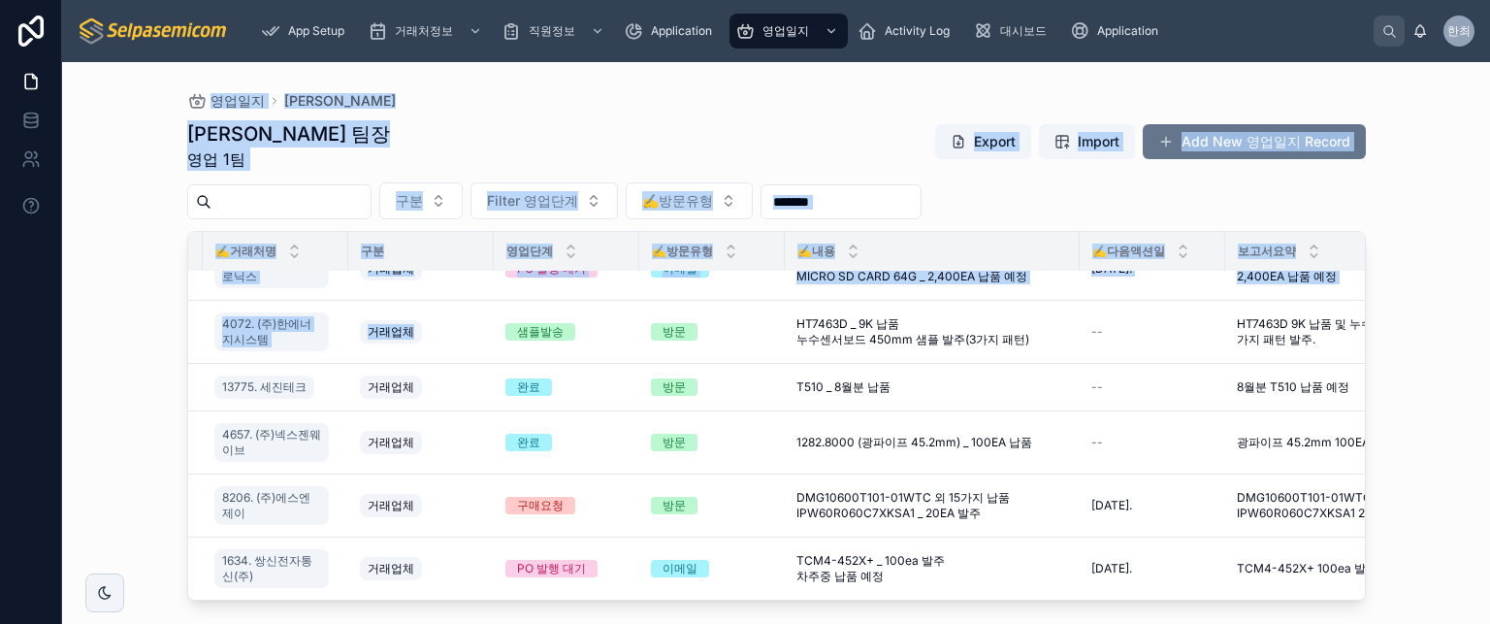
drag, startPoint x: 411, startPoint y: 143, endPoint x: 469, endPoint y: 142, distance: 57.3
click at [413, 143] on div "김춘래 팀장 영업 1팀 Export Import Add New 영업일지 Record" at bounding box center [776, 145] width 1179 height 50
click at [701, 115] on div "김춘래 팀장 영업 1팀 Export Import Add New 영업일지 Record 구분 Filter 영업단계 ✍️방문유형 NO. ✍️영업담당…" at bounding box center [776, 355] width 1179 height 492
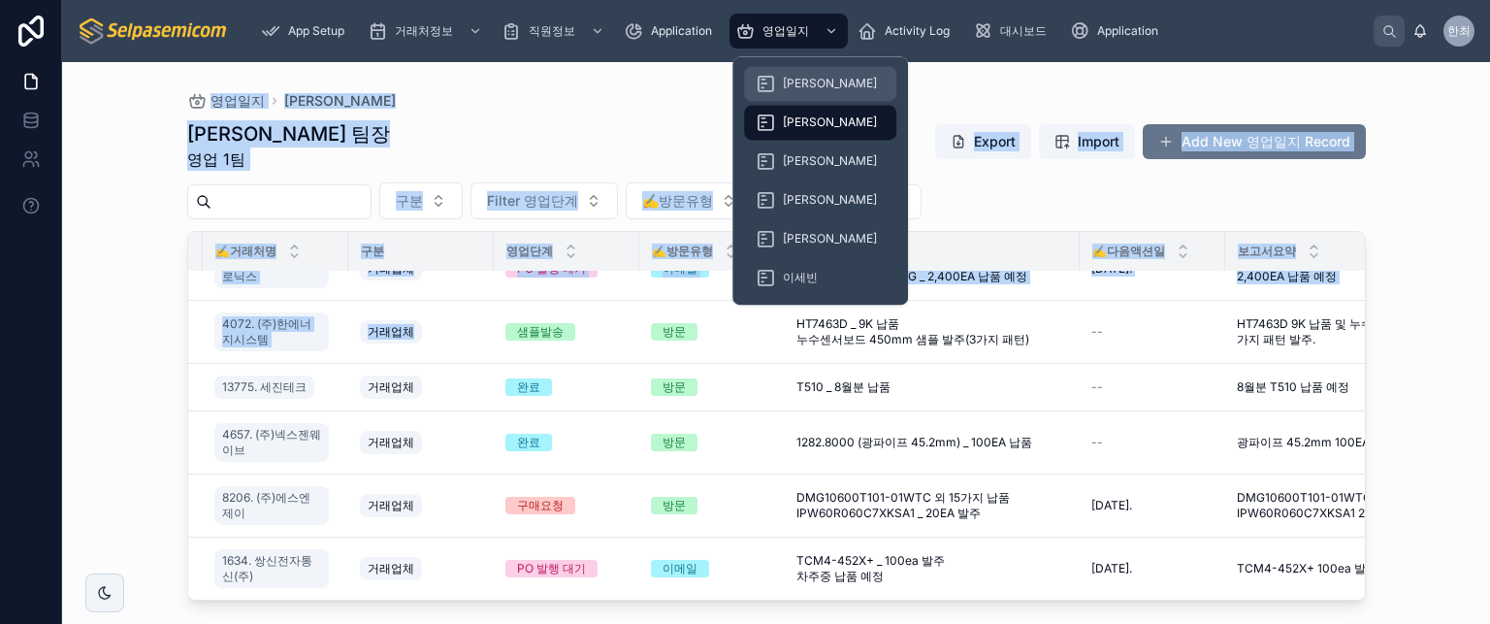
click at [792, 81] on span "[PERSON_NAME]" at bounding box center [830, 84] width 94 height 16
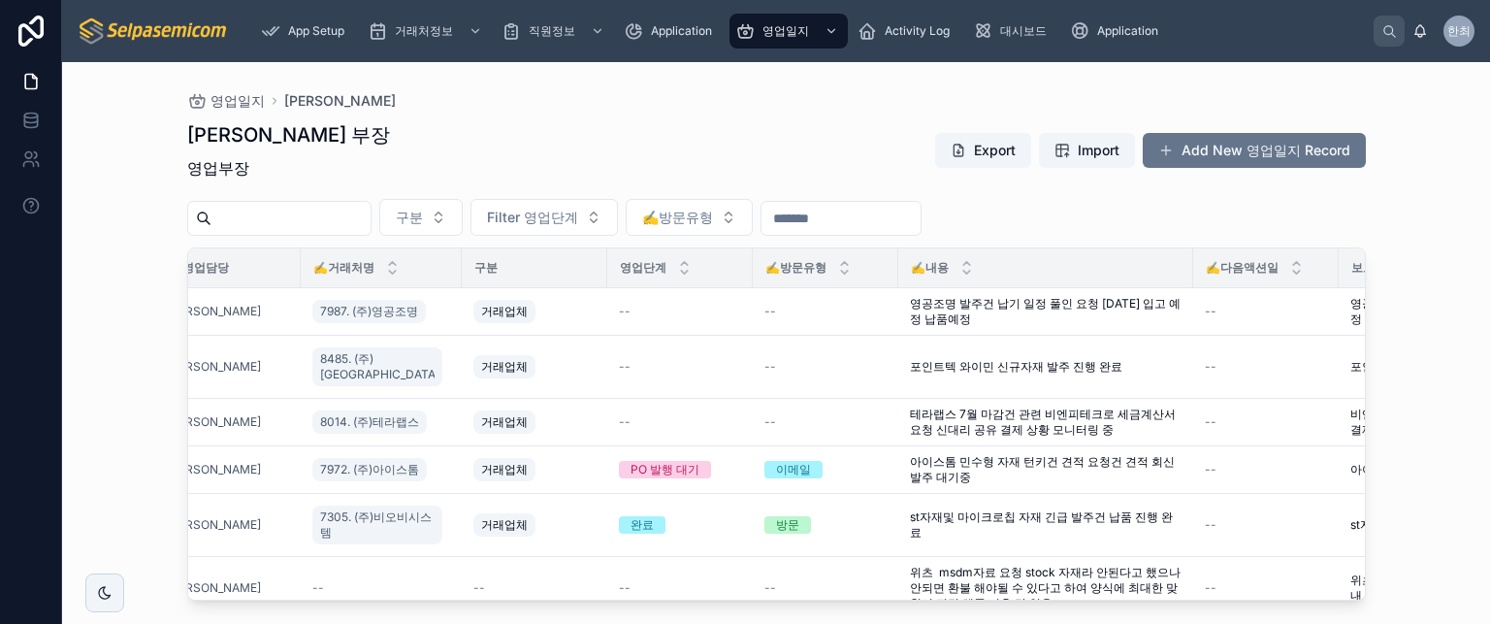
scroll to position [0, 199]
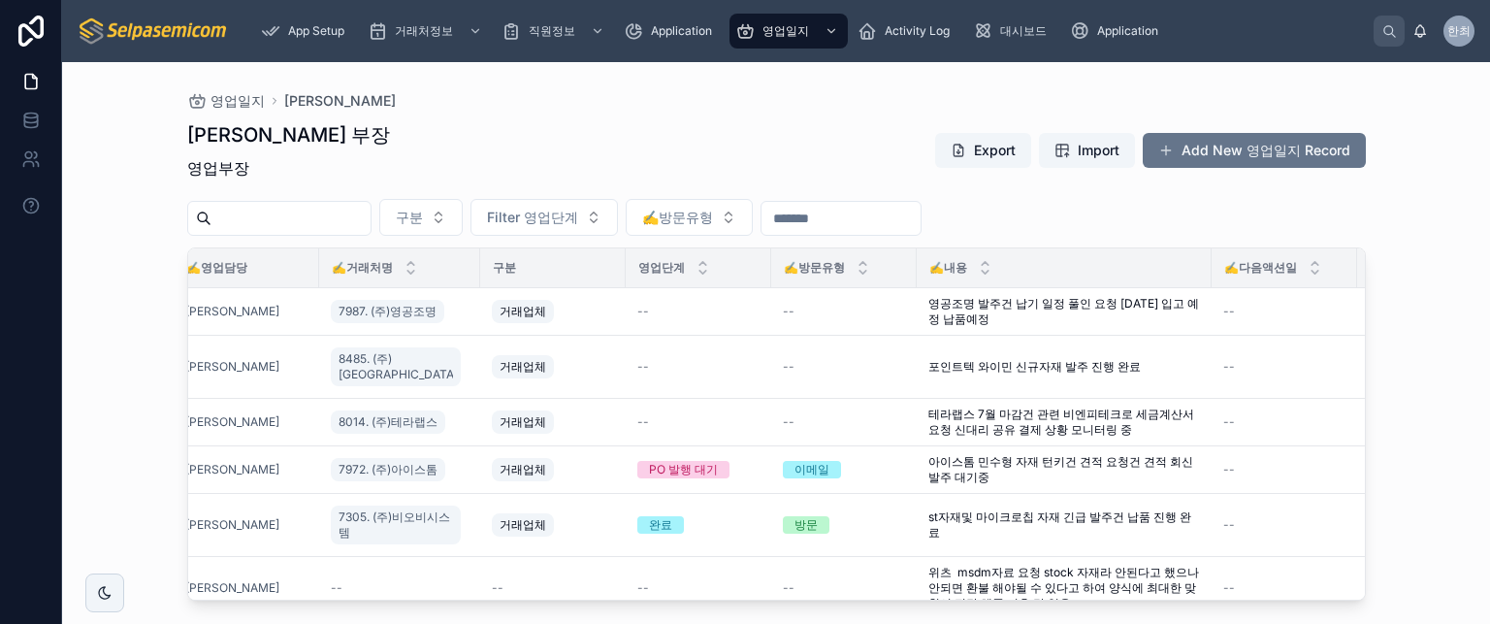
click at [647, 150] on div "[PERSON_NAME] 부장 영업부장 Export Import Add New 영업일지 Record" at bounding box center [776, 154] width 1179 height 66
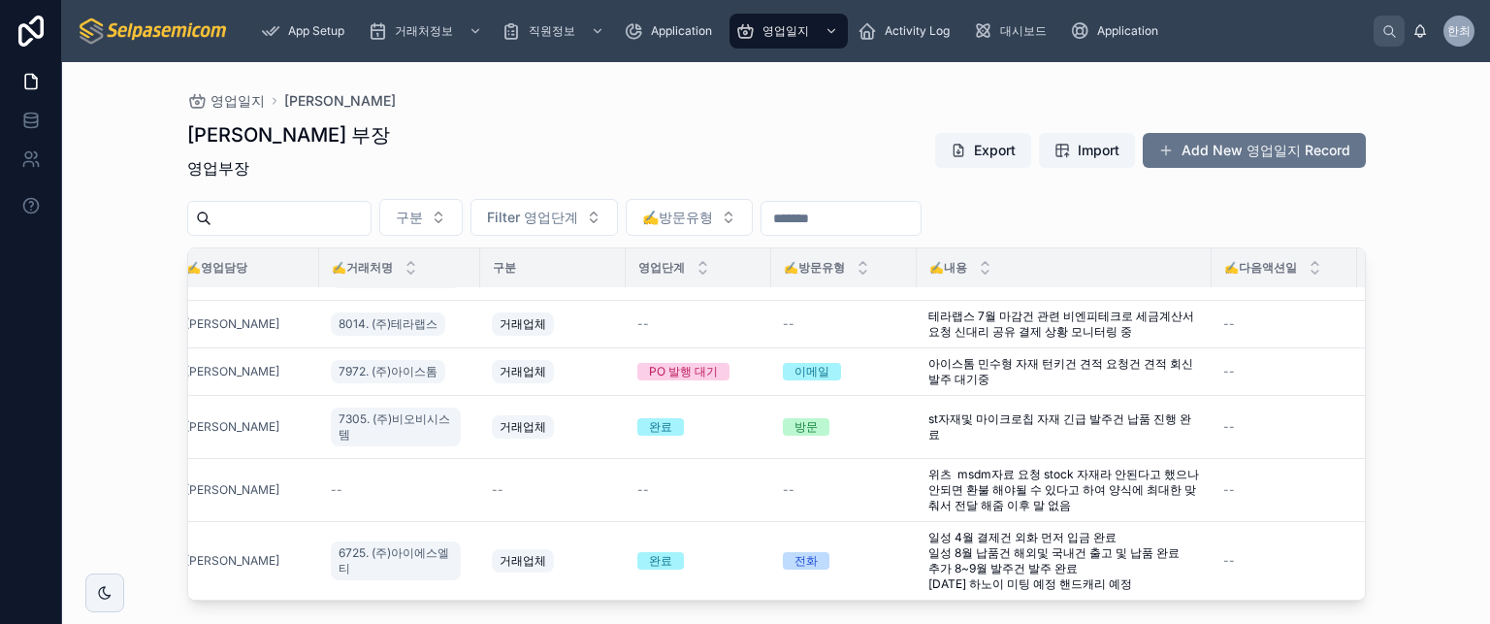
scroll to position [101, 199]
drag, startPoint x: 759, startPoint y: 178, endPoint x: 633, endPoint y: 158, distance: 127.6
click at [758, 170] on div "[PERSON_NAME] 부장 영업부장 Export Import Add New 영업일지 Record" at bounding box center [776, 154] width 1179 height 66
click at [298, 226] on input "text" at bounding box center [291, 218] width 159 height 27
click at [397, 133] on div "[PERSON_NAME] 부장 영업부장 Export Import Add New 영업일지 Record" at bounding box center [776, 154] width 1179 height 66
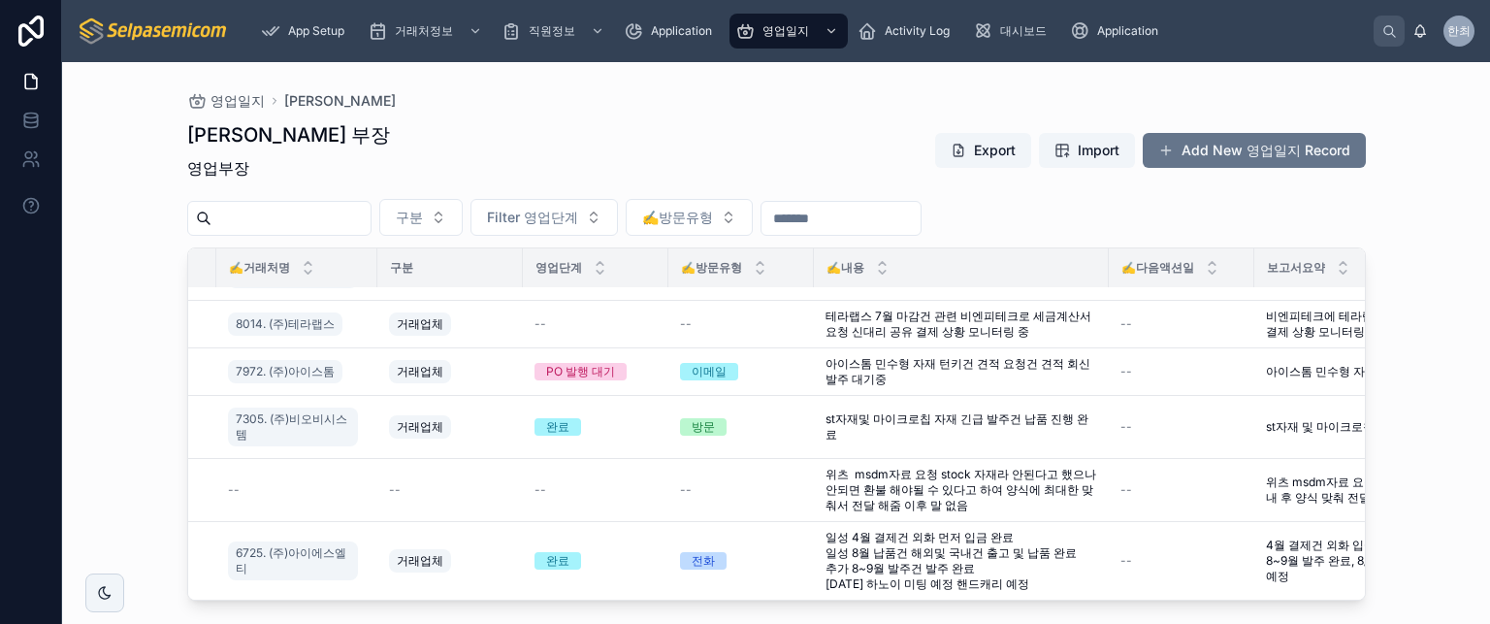
scroll to position [155, 311]
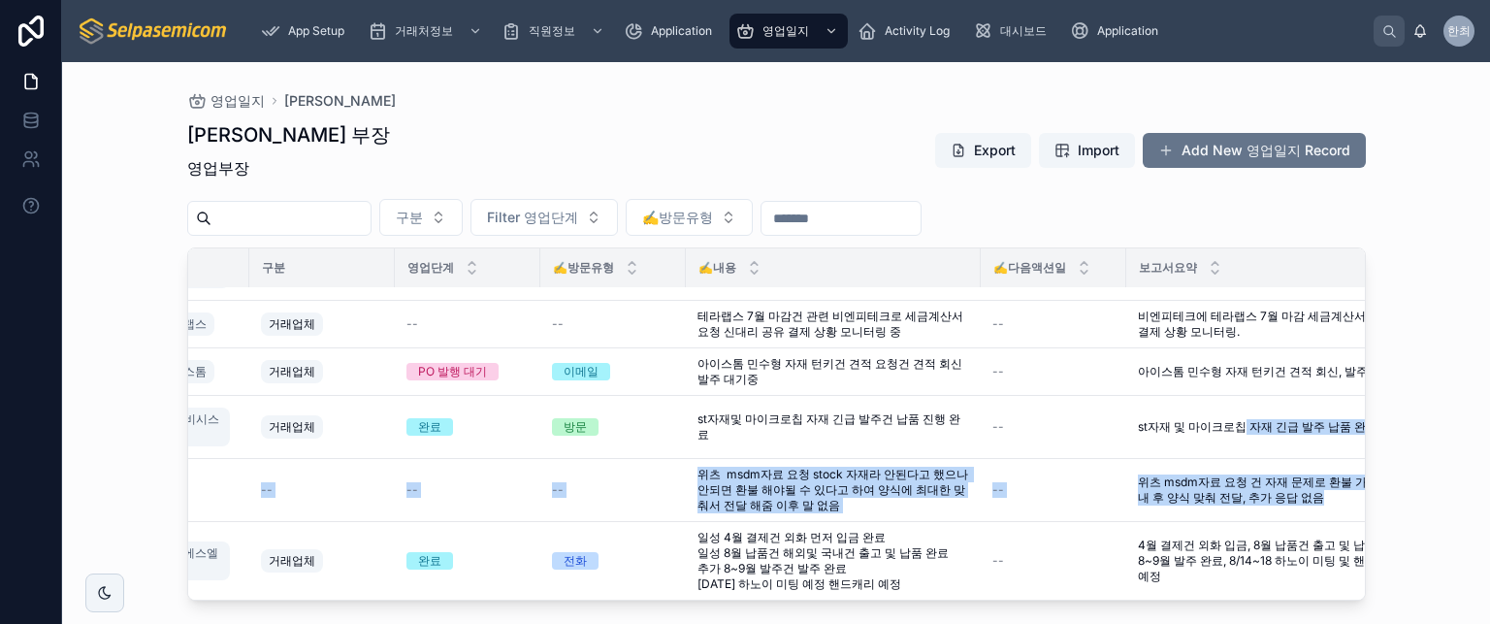
drag, startPoint x: 1350, startPoint y: 434, endPoint x: 1351, endPoint y: 484, distance: 50.5
click at [1351, 484] on div "NO. ✍️영업담당 ✍️거래처명 구분 영업단계 ✍️방문유형 ✍️내용 ✍️다음액션일 보고서요약 후속액션 338 338 [PERSON_NAME] …" at bounding box center [776, 423] width 1177 height 351
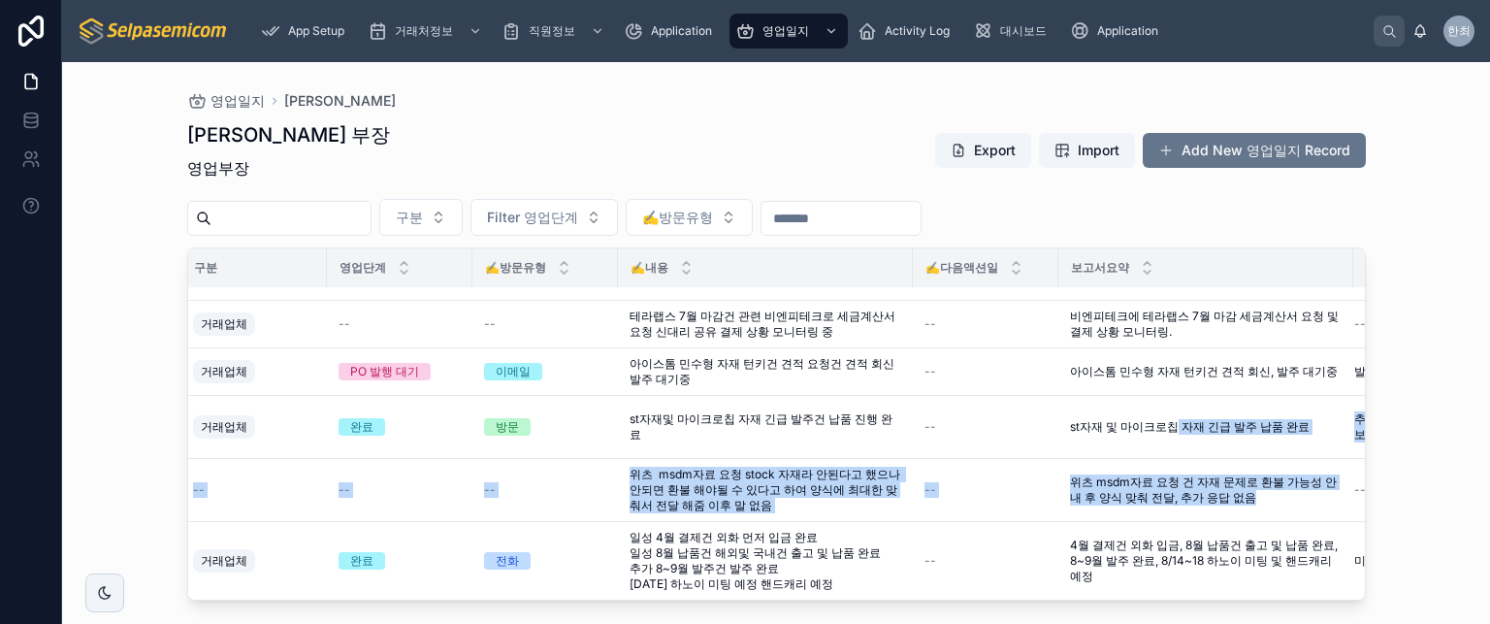
scroll to position [155, 463]
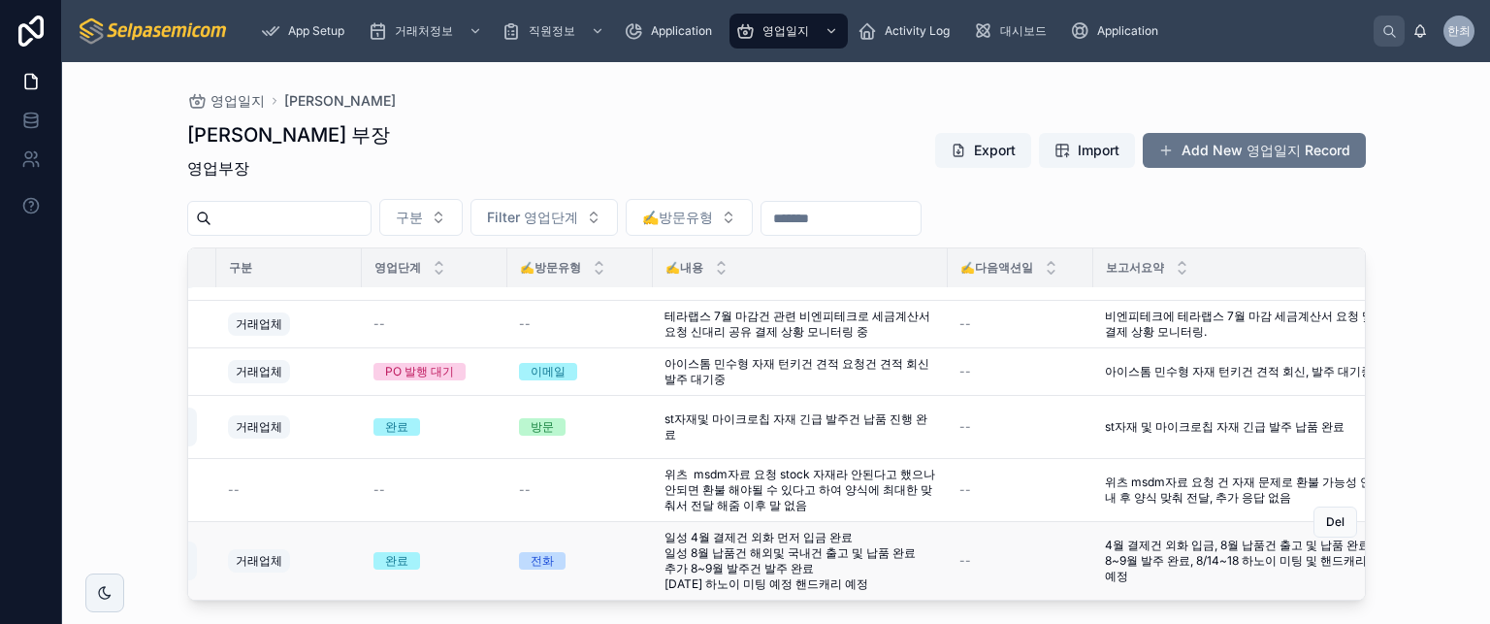
click at [1008, 521] on td "--" at bounding box center [1021, 560] width 146 height 79
click at [989, 482] on div "--" at bounding box center [1021, 490] width 122 height 16
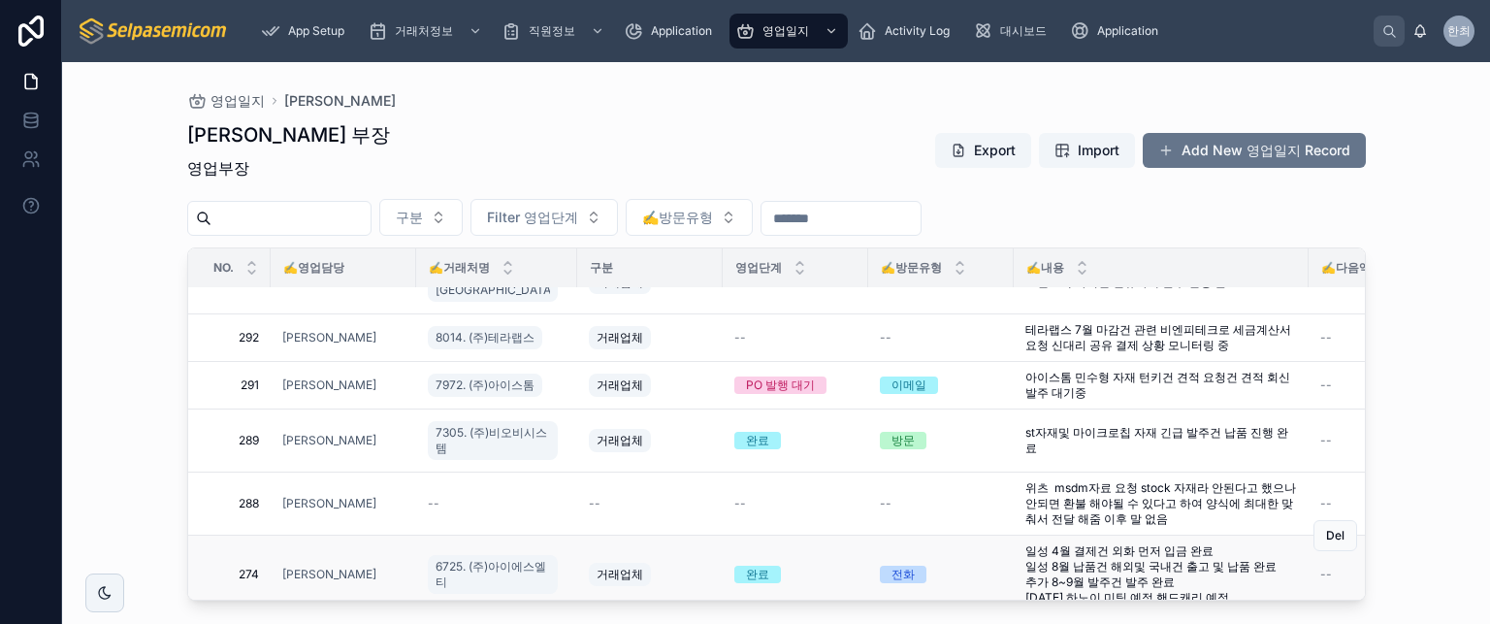
scroll to position [0, 102]
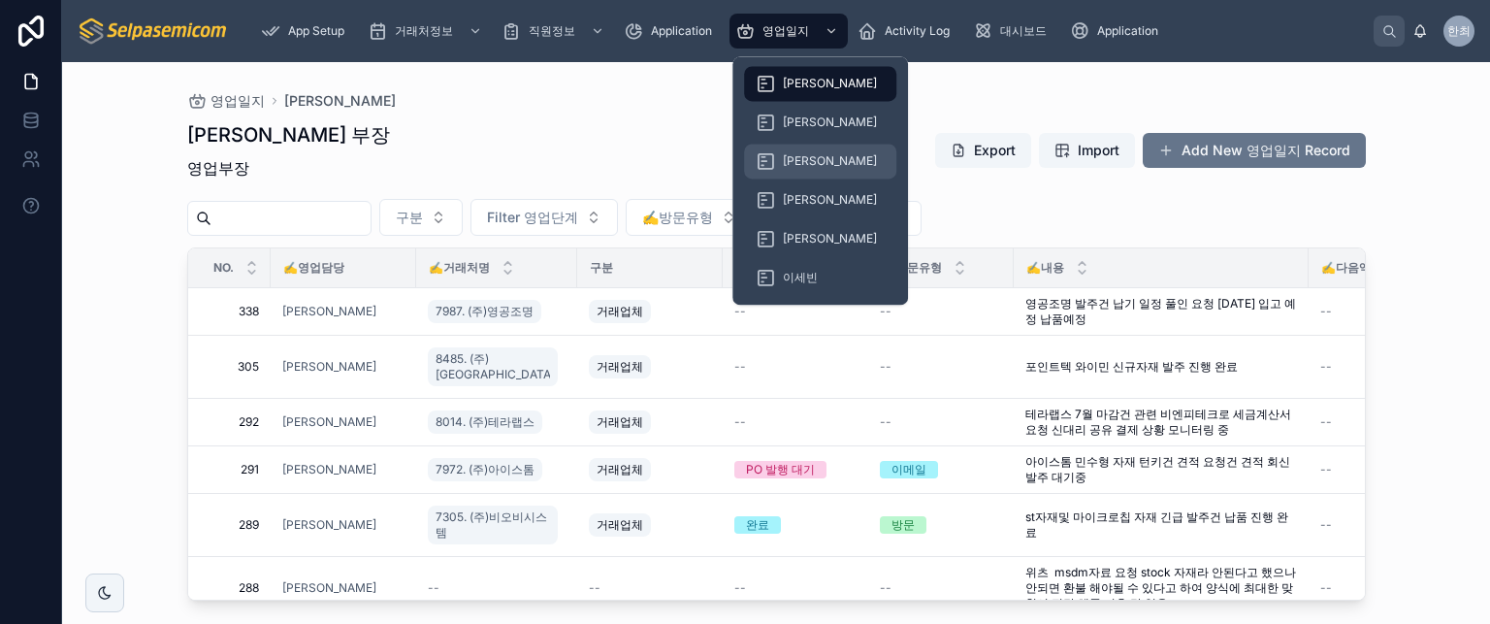
click at [792, 152] on div "[PERSON_NAME]" at bounding box center [820, 161] width 129 height 31
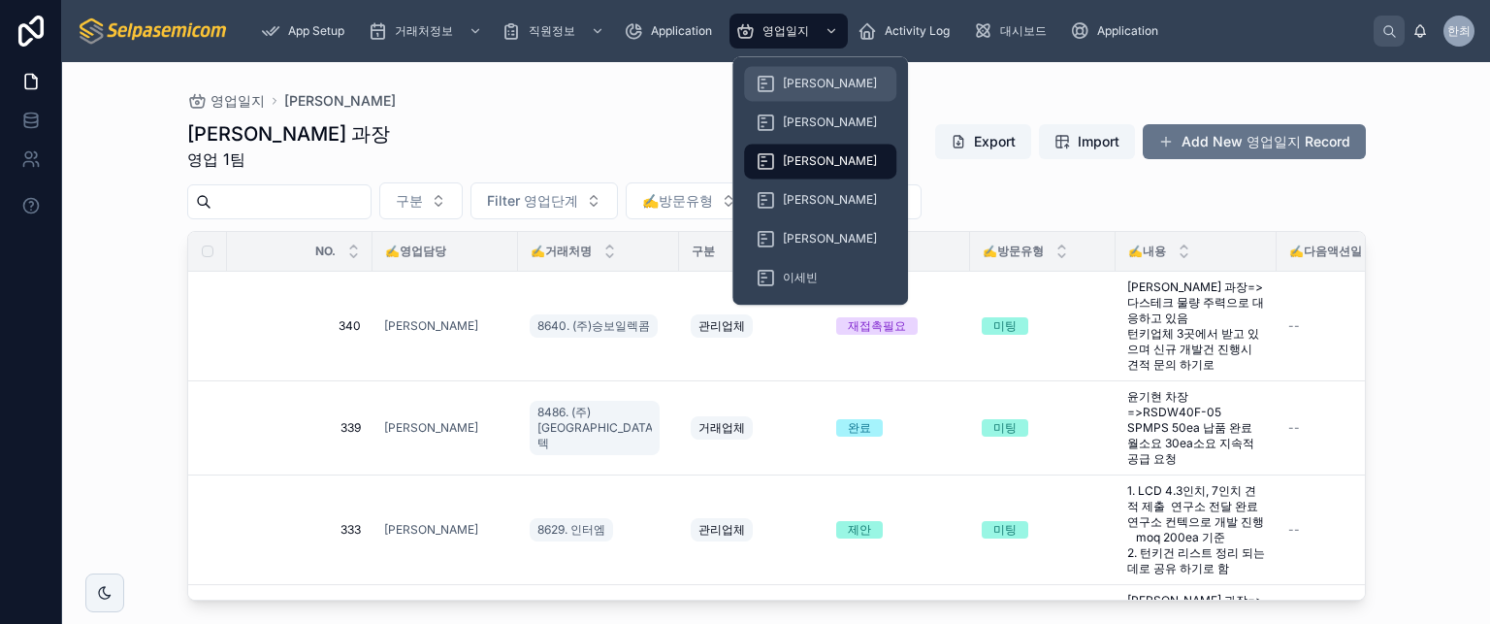
click at [819, 88] on div "[PERSON_NAME]" at bounding box center [820, 83] width 129 height 31
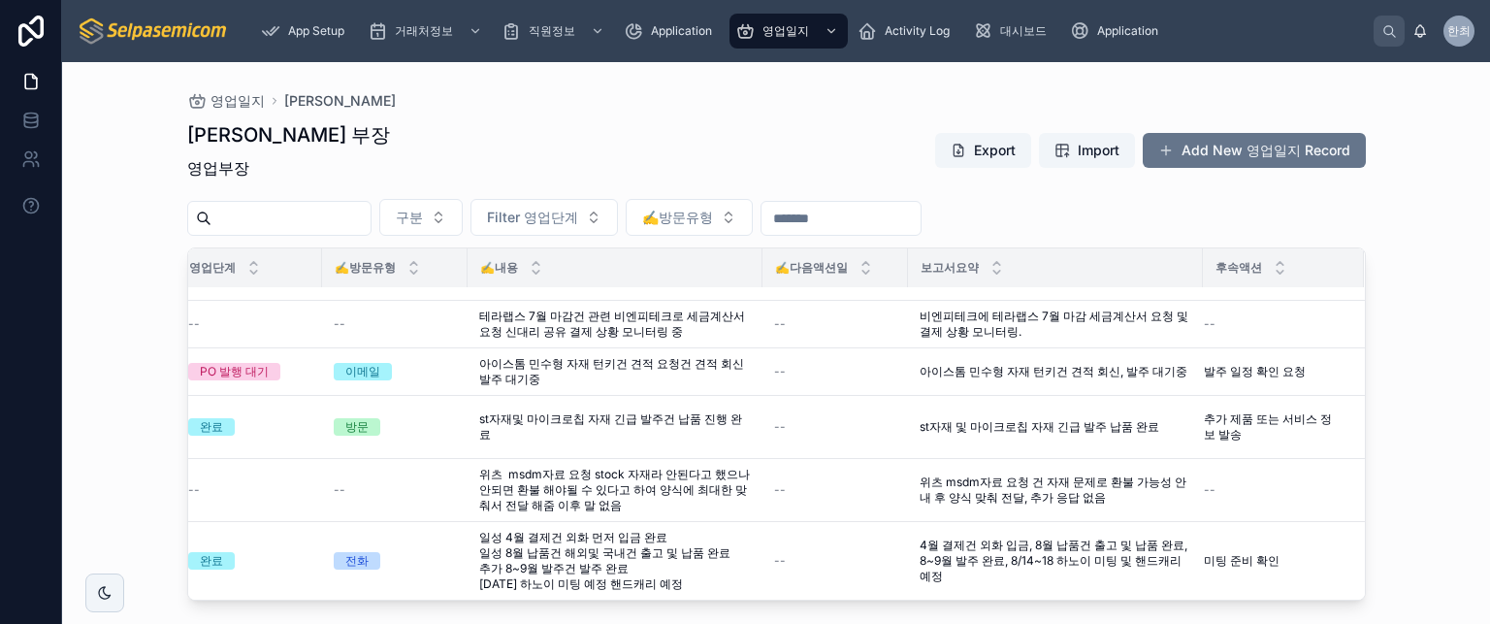
scroll to position [155, 49]
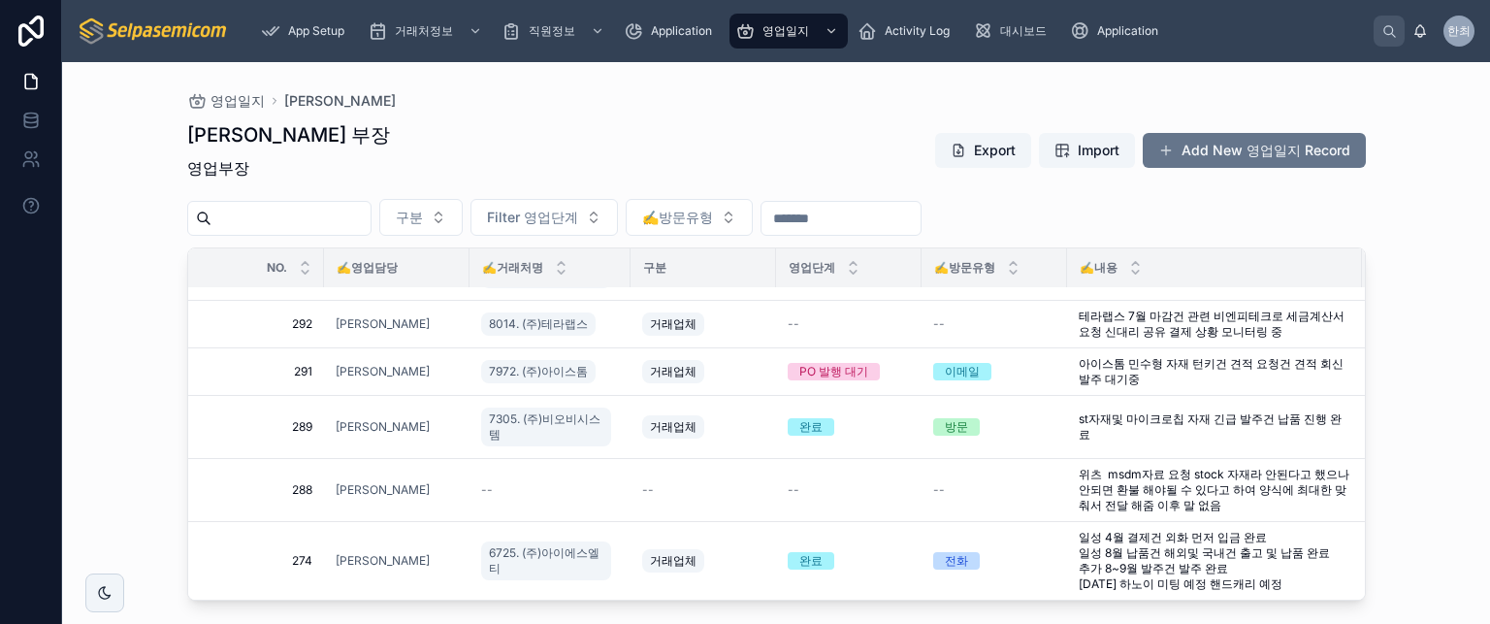
click at [630, 118] on div "허창윤 부장 영업부장 Export Import Add New 영업일지 Record 구분 Filter 영업단계 ✍️방문유형 NO. ✍️영업담당 …" at bounding box center [776, 355] width 1179 height 491
click at [348, 209] on input "text" at bounding box center [291, 218] width 159 height 27
click at [368, 152] on div "[PERSON_NAME] 부장 영업부장 Export Import Add New 영업일지 Record" at bounding box center [776, 154] width 1179 height 66
click at [142, 241] on div "영업일지 허창윤 [PERSON_NAME] 부장 영업부장 Export Import Add New 영업일지 Record 구분 Filter 영업단계…" at bounding box center [776, 343] width 1428 height 562
drag, startPoint x: 197, startPoint y: 168, endPoint x: 255, endPoint y: 171, distance: 58.3
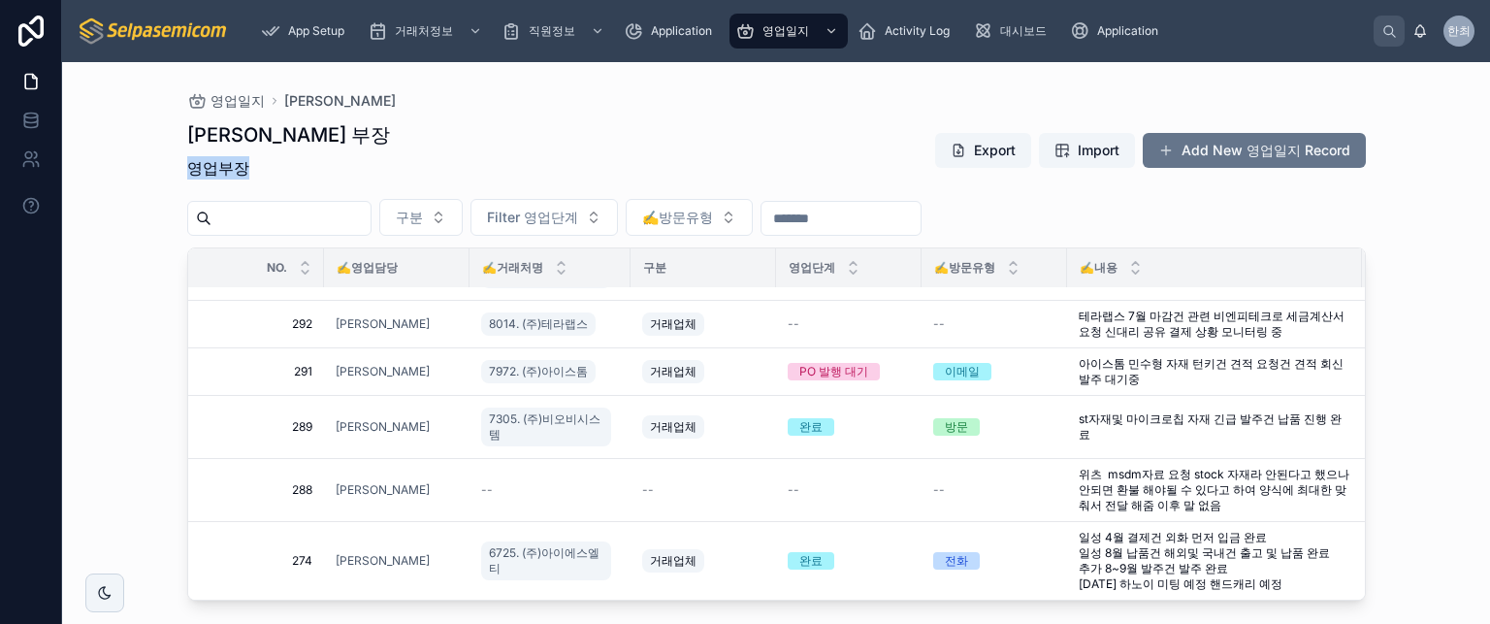
click at [255, 171] on div "영업일지 허창윤 [PERSON_NAME] 부장 영업부장 Export Import Add New 영업일지 Record 구분 Filter 영업단계…" at bounding box center [776, 331] width 1241 height 539
click at [287, 169] on p "영업부장" at bounding box center [288, 167] width 203 height 23
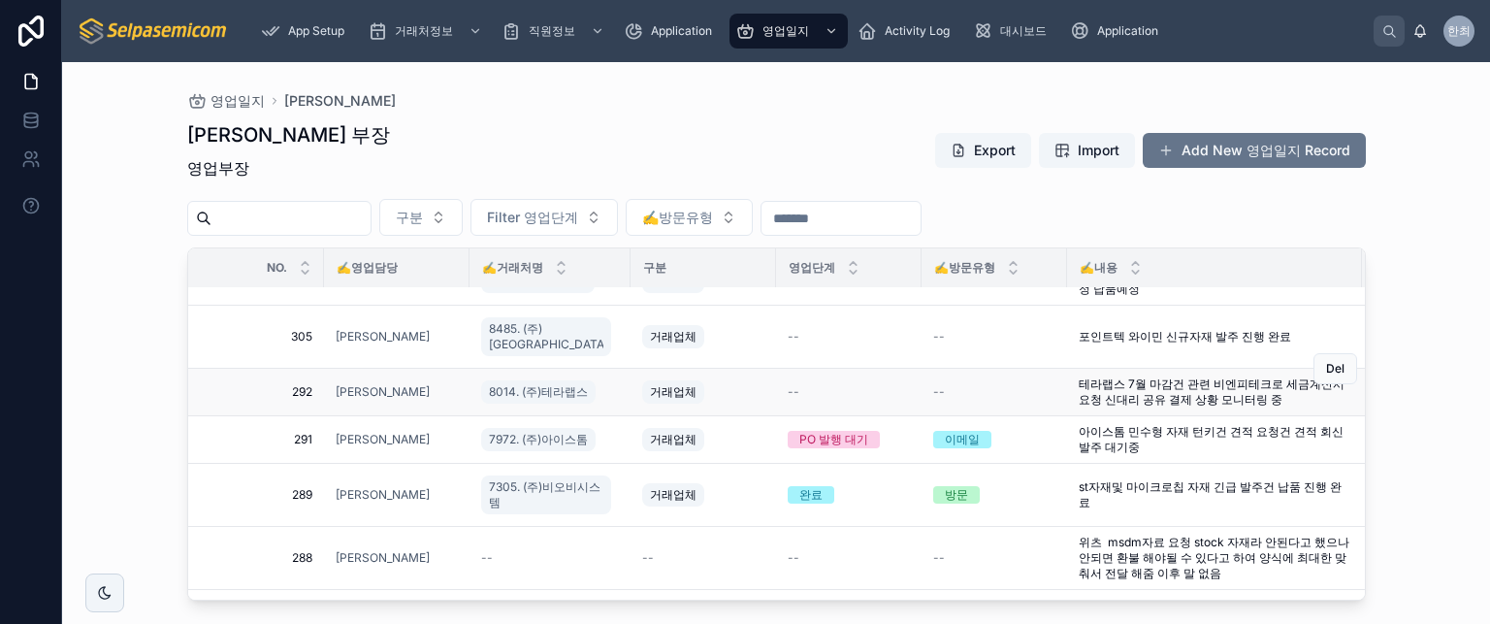
scroll to position [0, 49]
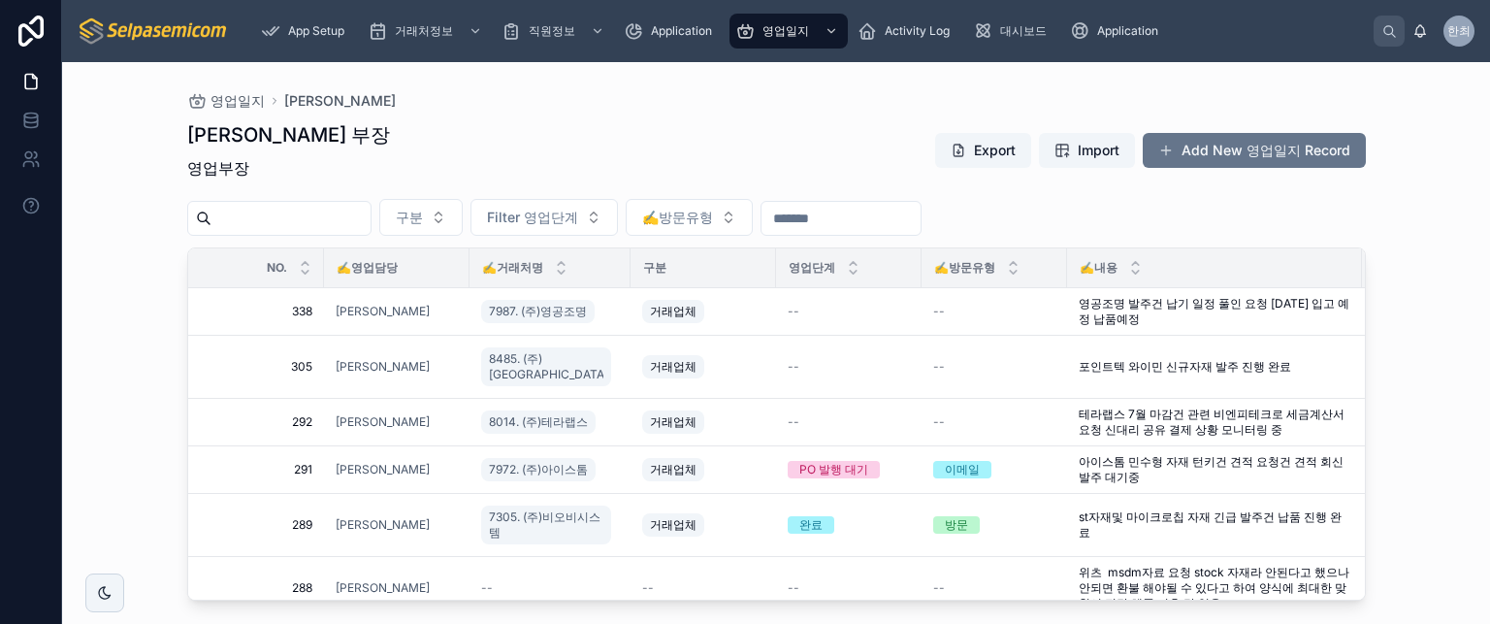
click at [687, 163] on div "[PERSON_NAME] 부장 영업부장 Export Import Add New 영업일지 Record" at bounding box center [776, 154] width 1179 height 66
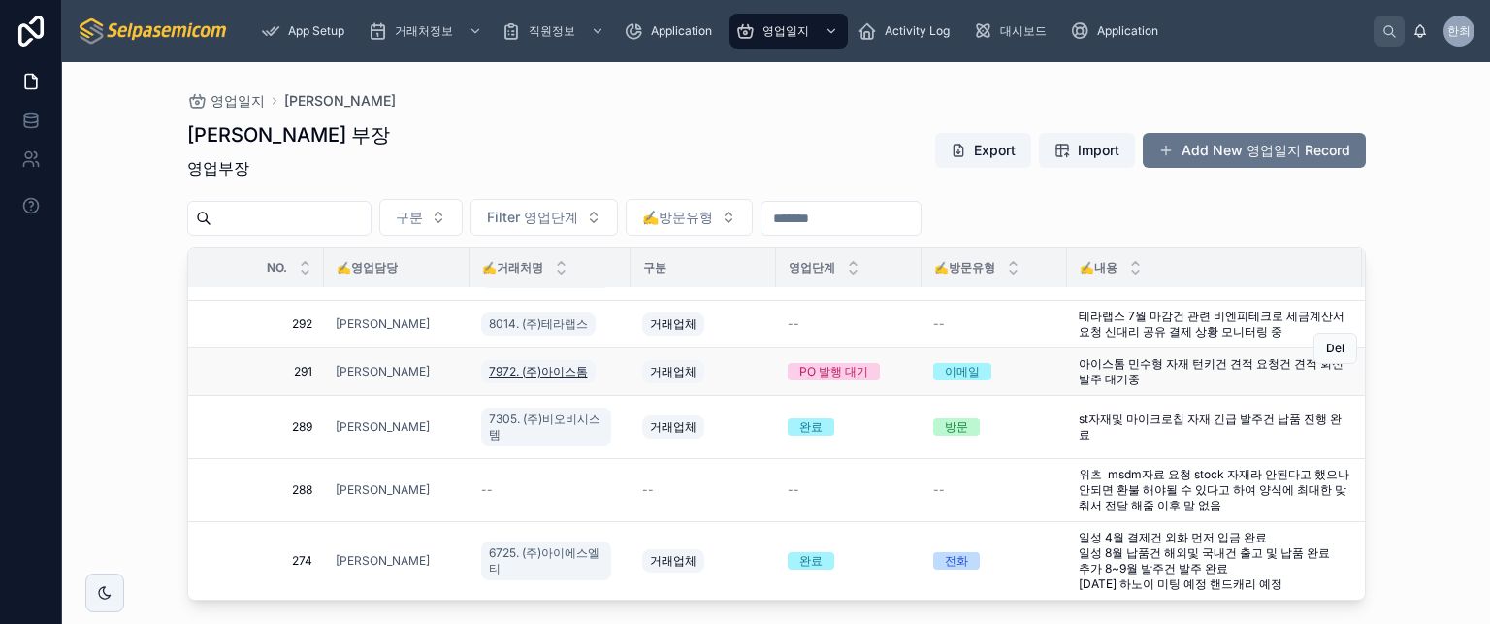
scroll to position [155, 49]
click at [470, 128] on div "[PERSON_NAME] 부장 영업부장 Export Import Add New 영업일지 Record" at bounding box center [776, 154] width 1179 height 66
click at [471, 127] on div "[PERSON_NAME] 부장 영업부장 Export Import Add New 영업일지 Record" at bounding box center [776, 154] width 1179 height 66
drag, startPoint x: 625, startPoint y: 123, endPoint x: 359, endPoint y: 129, distance: 265.9
click at [625, 123] on div "[PERSON_NAME] 부장 영업부장 Export Import Add New 영업일지 Record" at bounding box center [776, 154] width 1179 height 66
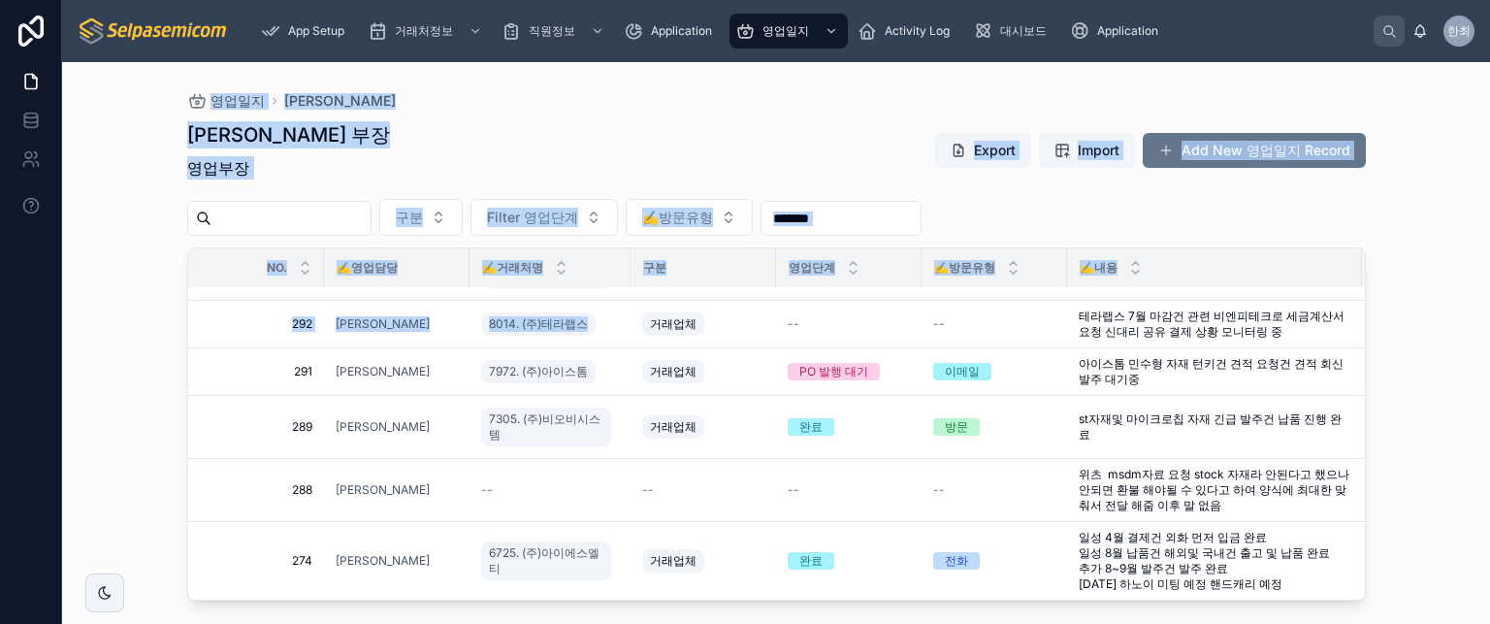
drag, startPoint x: 171, startPoint y: 84, endPoint x: 557, endPoint y: 283, distance: 434.4
click at [554, 290] on div "영업일지 허창윤 [PERSON_NAME] 부장 영업부장 Export Import Add New 영업일지 Record 구분 Filter 영업단계…" at bounding box center [776, 331] width 1241 height 539
click at [562, 146] on div "[PERSON_NAME] 부장 영업부장 Export Import Add New 영업일지 Record" at bounding box center [776, 154] width 1179 height 66
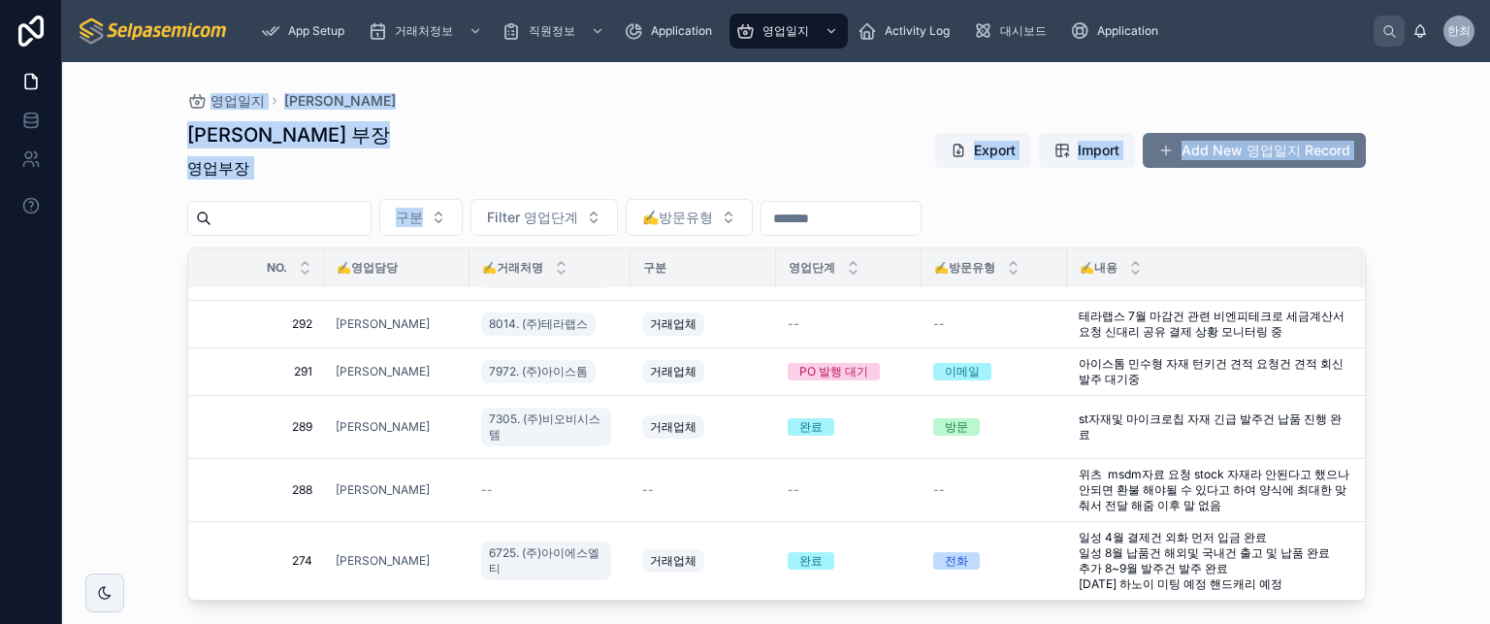
drag, startPoint x: 180, startPoint y: 84, endPoint x: 539, endPoint y: 185, distance: 372.0
click at [539, 228] on div "영업일지 허창윤 [PERSON_NAME] 부장 영업부장 Export Import Add New 영업일지 Record 구분 Filter 영업단계…" at bounding box center [776, 331] width 1241 height 539
drag, startPoint x: 560, startPoint y: 141, endPoint x: 586, endPoint y: 138, distance: 26.4
click at [562, 141] on div "[PERSON_NAME] 부장 영업부장 Export Import Add New 영업일지 Record" at bounding box center [776, 154] width 1179 height 66
click at [1393, 113] on div "영업일지 허창윤 [PERSON_NAME] 부장 영업부장 Export Import Add New 영업일지 Record 구분 Filter 영업단계…" at bounding box center [776, 331] width 1241 height 539
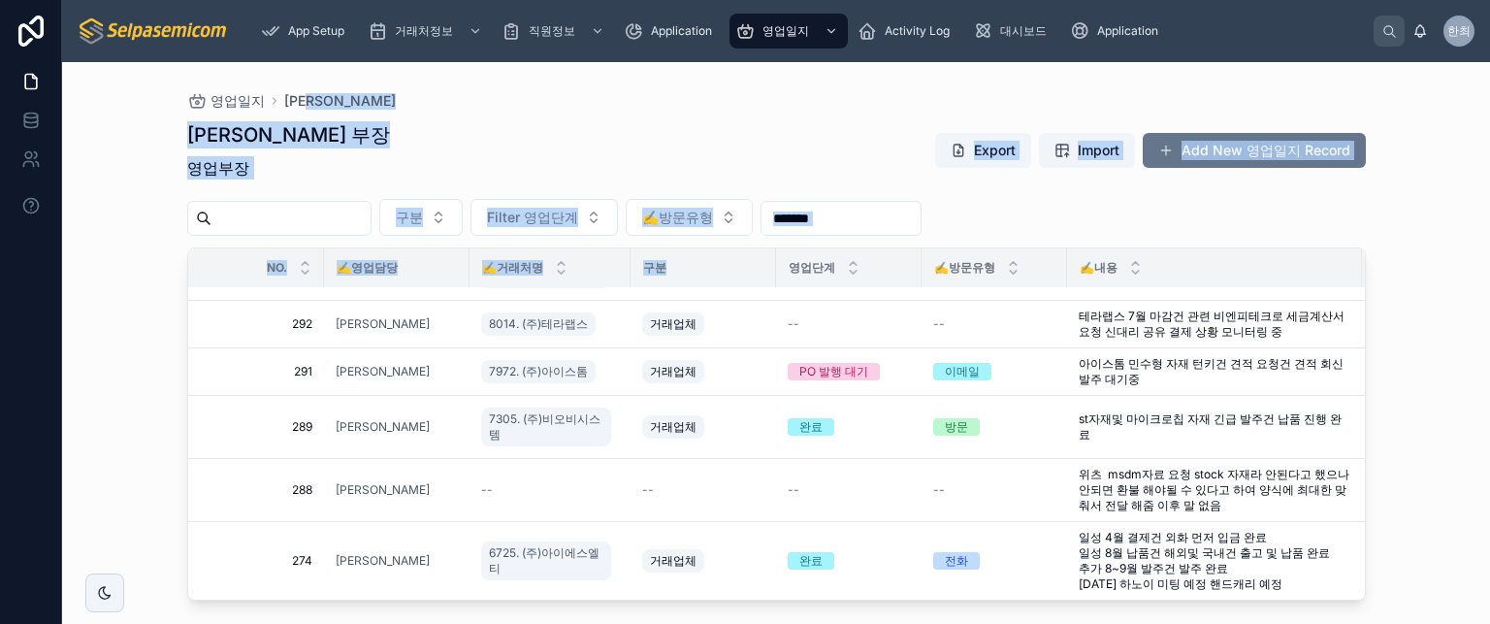
drag, startPoint x: 1382, startPoint y: 92, endPoint x: 582, endPoint y: 243, distance: 813.6
click at [670, 279] on div "영업일지 허창윤 [PERSON_NAME] 부장 영업부장 Export Import Add New 영업일지 Record 구분 Filter 영업단계…" at bounding box center [776, 331] width 1241 height 539
click at [569, 135] on div "[PERSON_NAME] 부장 영업부장 Export Import Add New 영업일지 Record" at bounding box center [776, 154] width 1179 height 66
drag, startPoint x: 545, startPoint y: 237, endPoint x: 679, endPoint y: 202, distance: 138.4
click at [679, 234] on div "영업일지 허창윤 [PERSON_NAME] 부장 영업부장 Export Import Add New 영업일지 Record 구분 Filter 영업단계…" at bounding box center [776, 331] width 1241 height 539
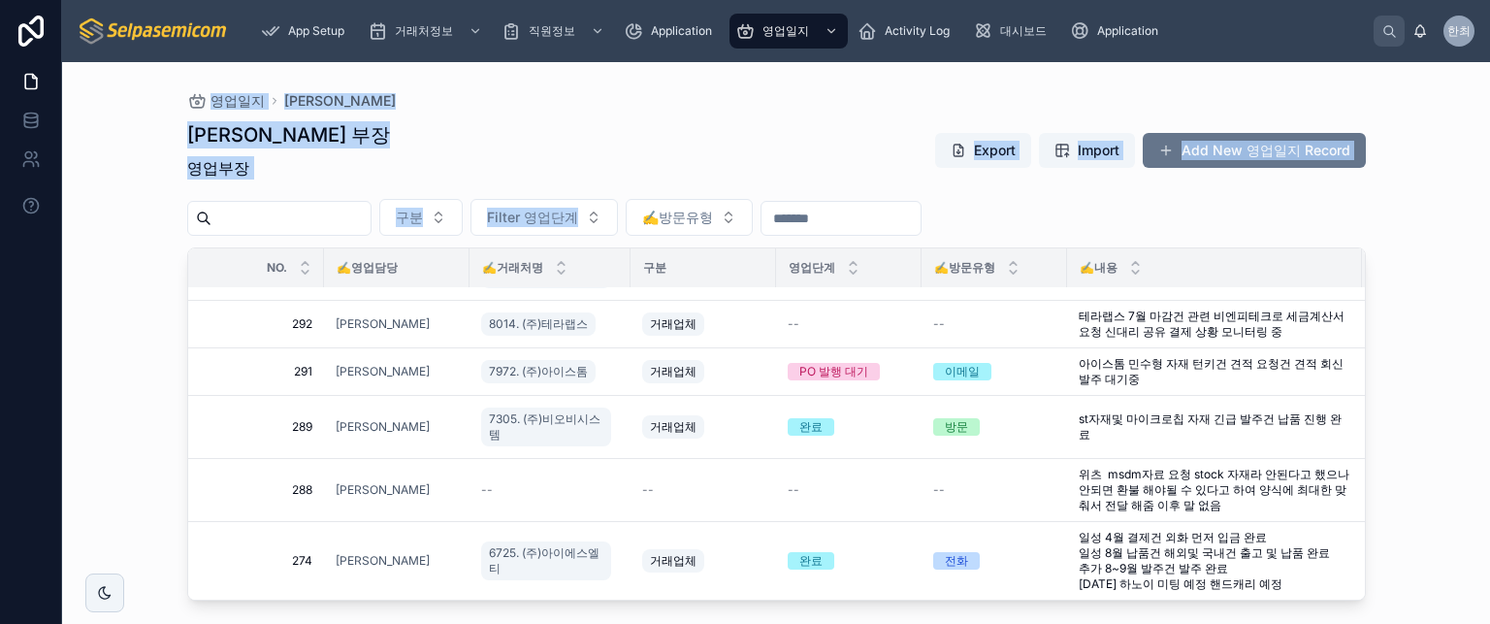
click at [679, 140] on div "[PERSON_NAME] 부장 영업부장 Export Import Add New 영업일지 Record" at bounding box center [776, 154] width 1179 height 66
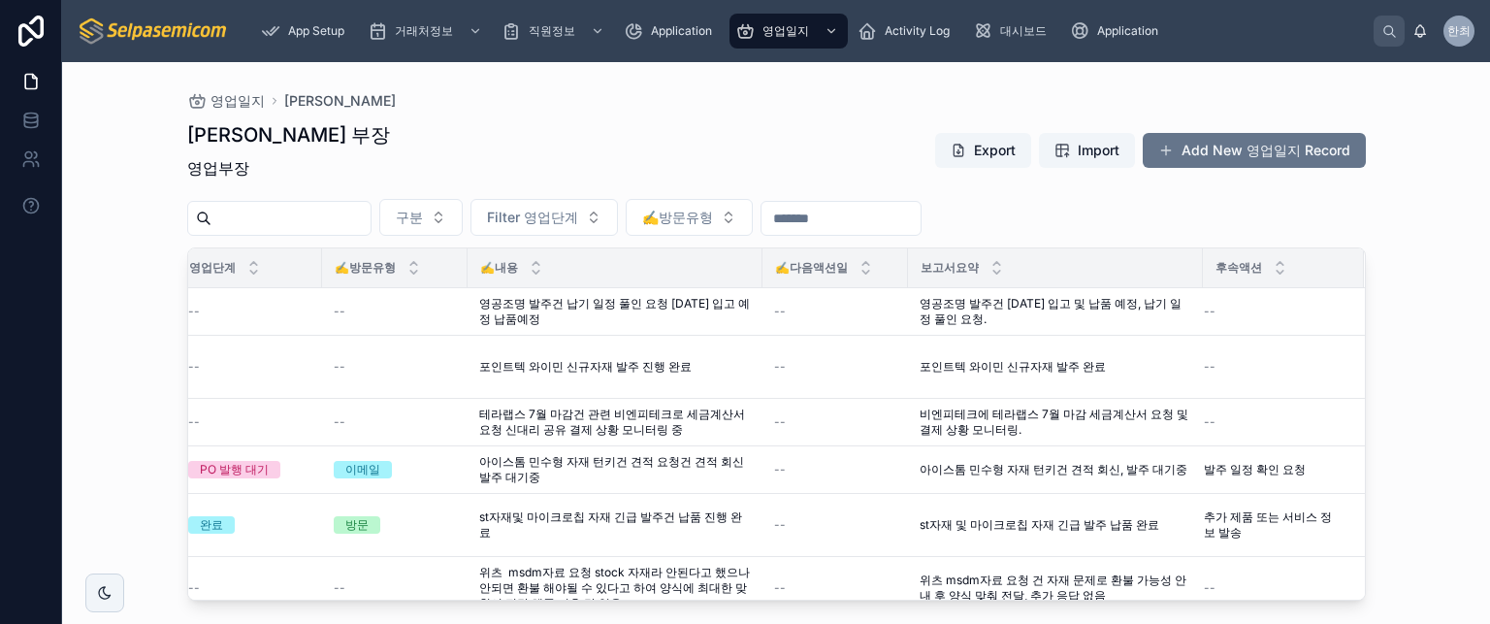
scroll to position [0, 0]
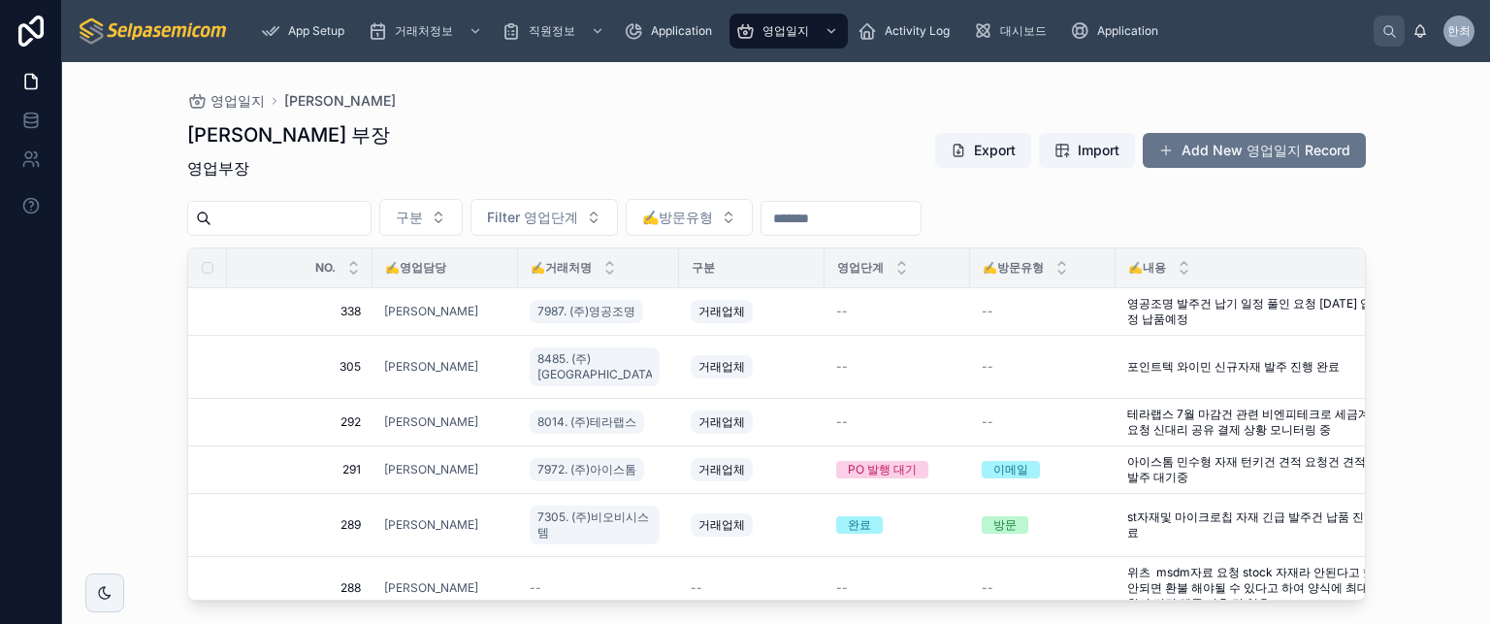
click at [622, 152] on div "[PERSON_NAME] 부장 영업부장 Export Import Add New 영업일지 Record" at bounding box center [776, 154] width 1179 height 66
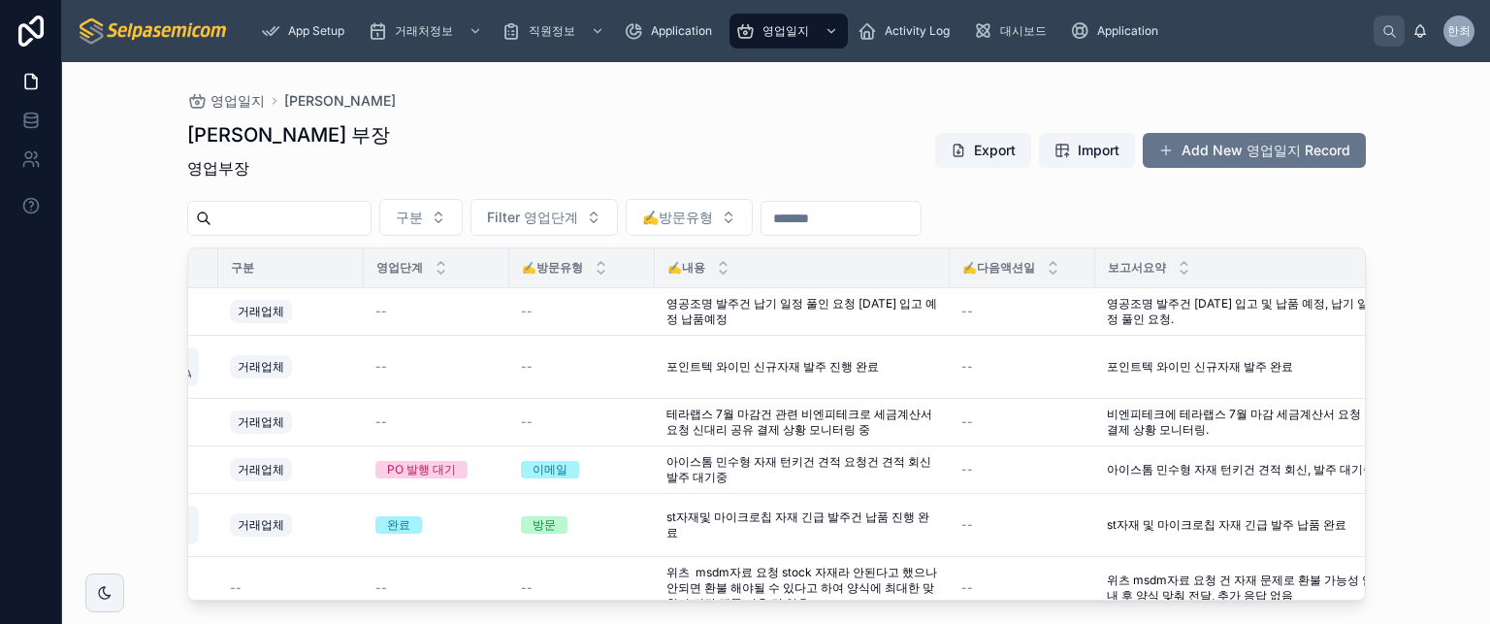
scroll to position [0, 496]
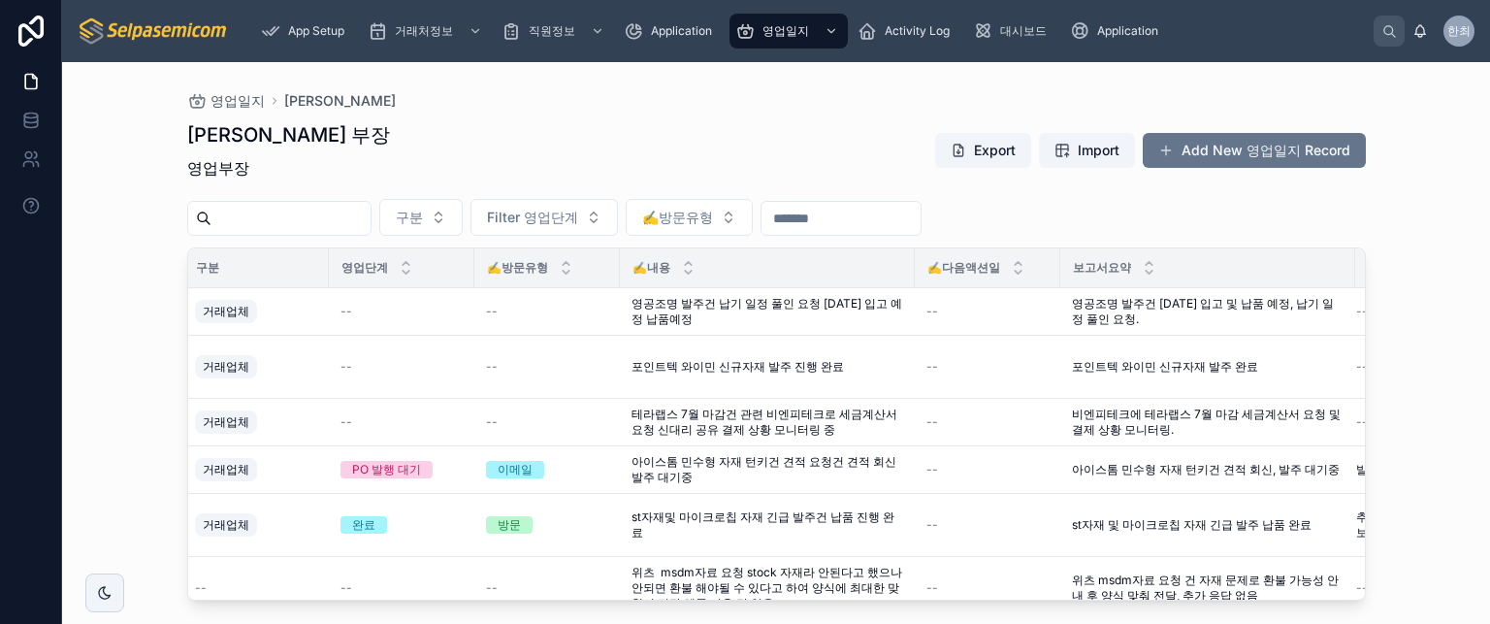
click at [762, 116] on div "허창윤 부장 영업부장 Export Import Add New 영업일지 Record 구분 Filter 영업단계 ✍️방문유형 NO. ✍️영업담당 …" at bounding box center [776, 355] width 1179 height 491
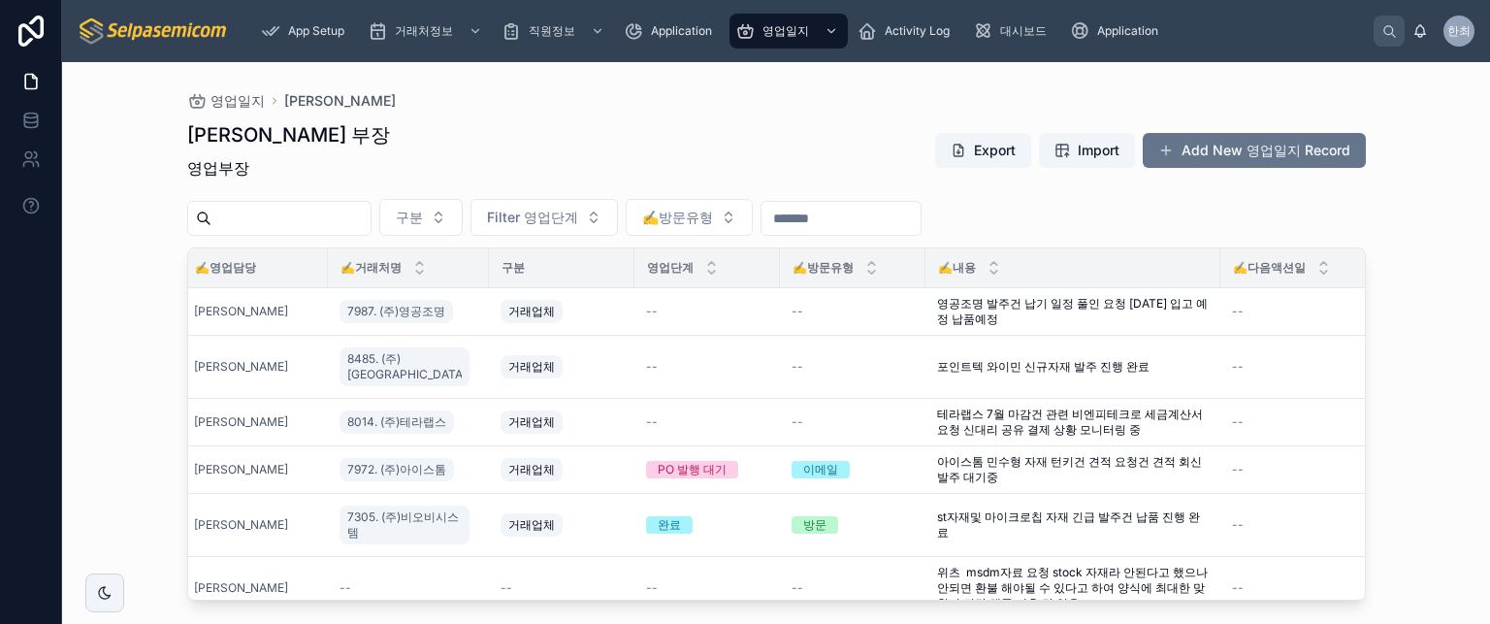
scroll to position [0, 0]
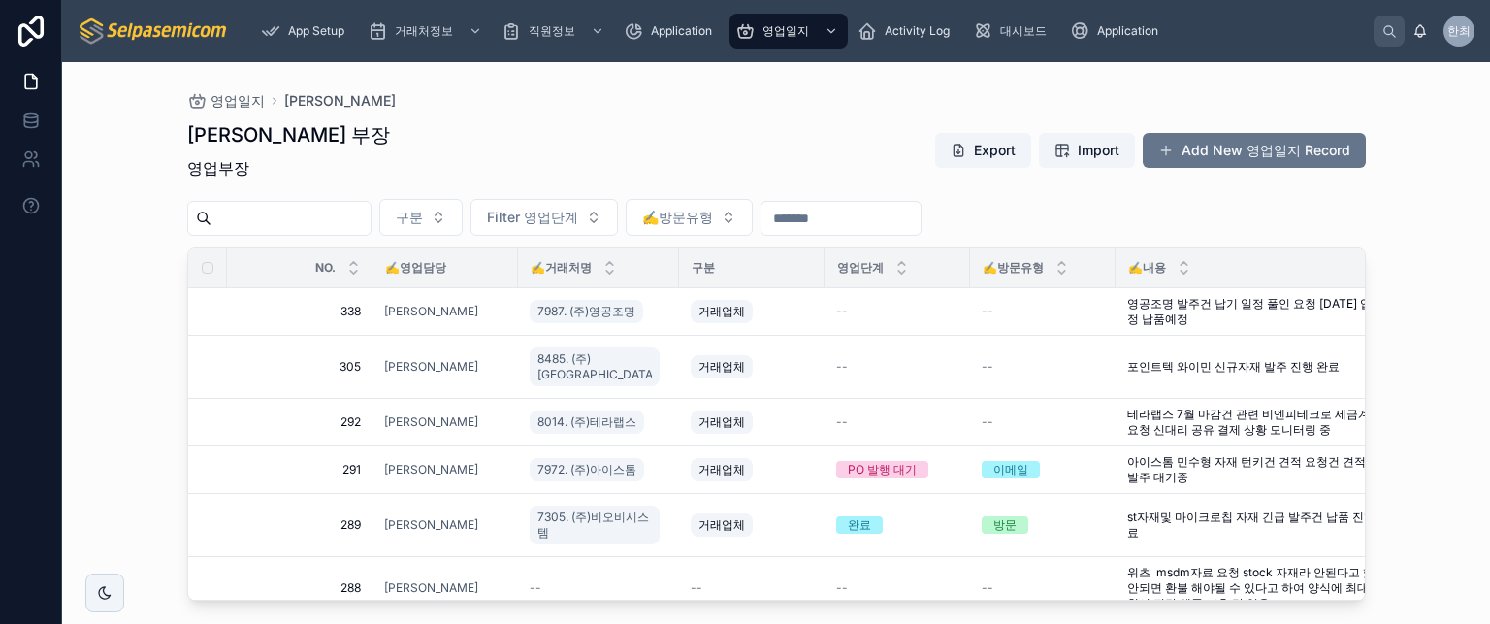
drag, startPoint x: 130, startPoint y: 412, endPoint x: 164, endPoint y: 413, distance: 34.0
click at [131, 412] on div "영업일지 허창윤 [PERSON_NAME] 부장 영업부장 Export Import Add New 영업일지 Record 구분 Filter 영업단계…" at bounding box center [776, 343] width 1428 height 562
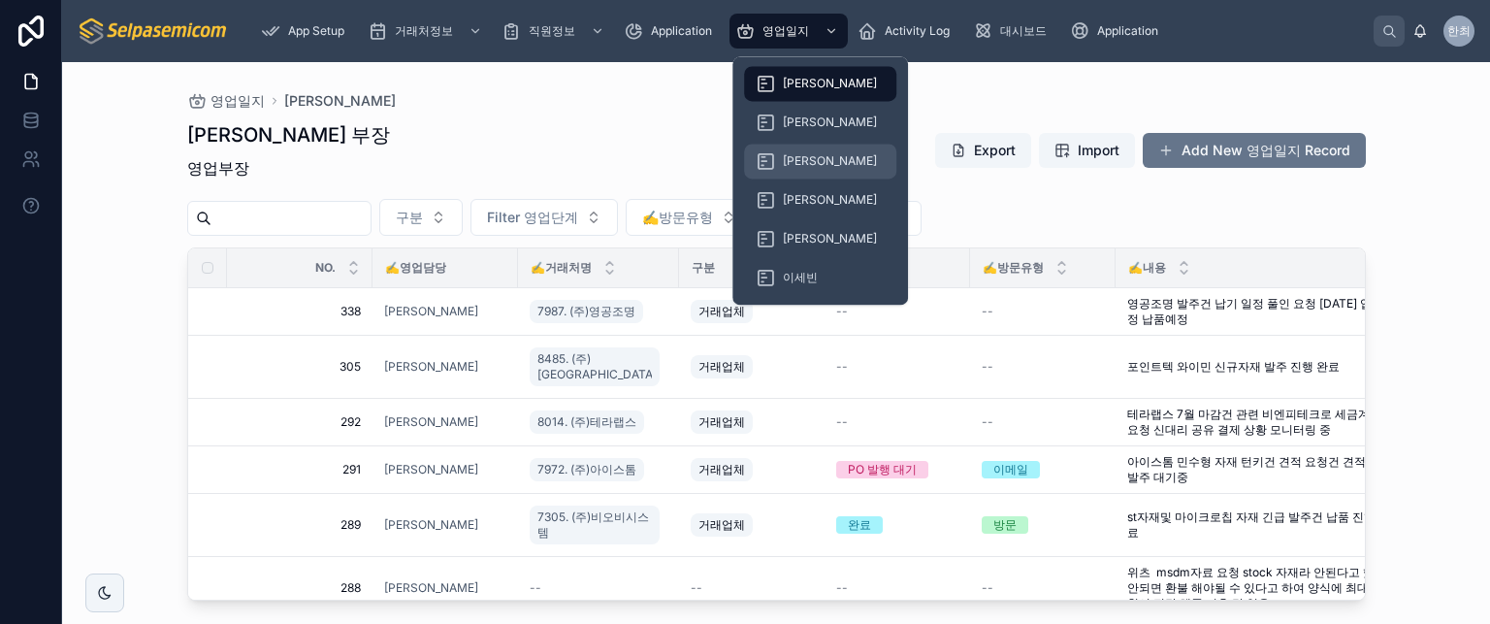
click at [779, 158] on div "[PERSON_NAME]" at bounding box center [820, 161] width 129 height 31
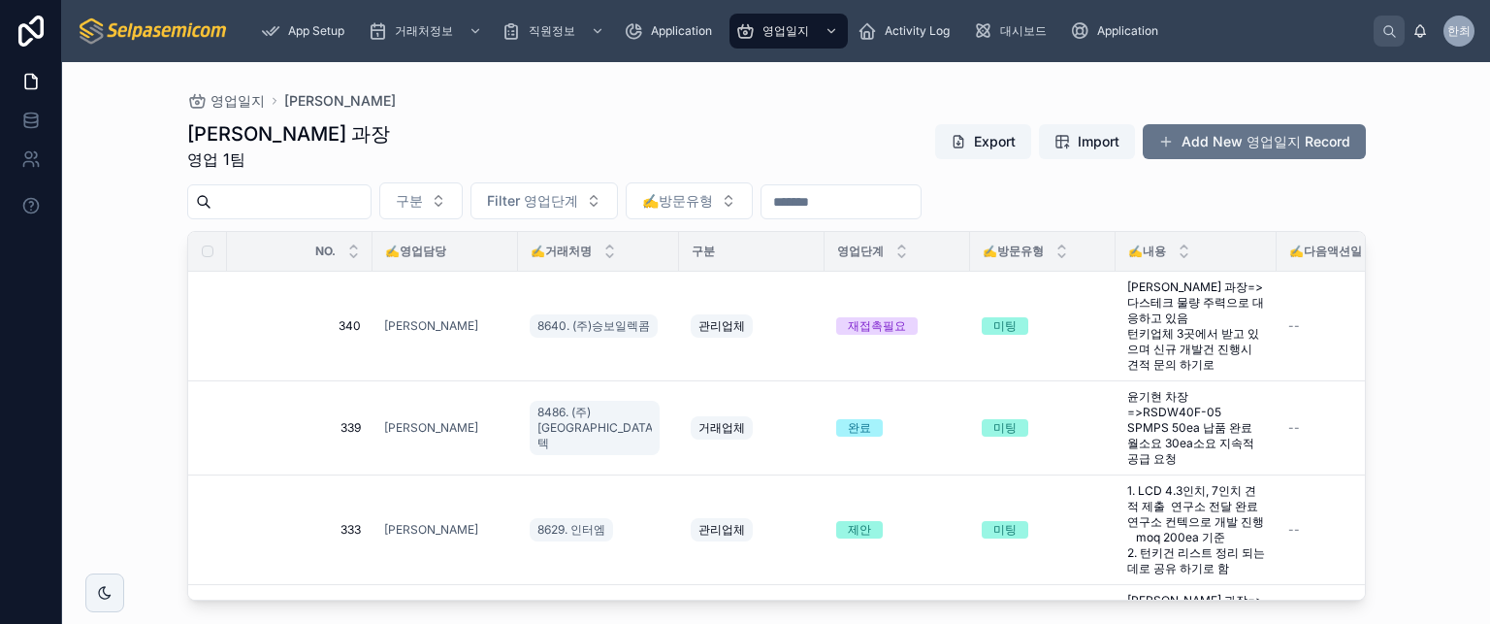
click at [286, 259] on div "NO." at bounding box center [300, 251] width 144 height 37
click at [371, 251] on div at bounding box center [373, 251] width 8 height 39
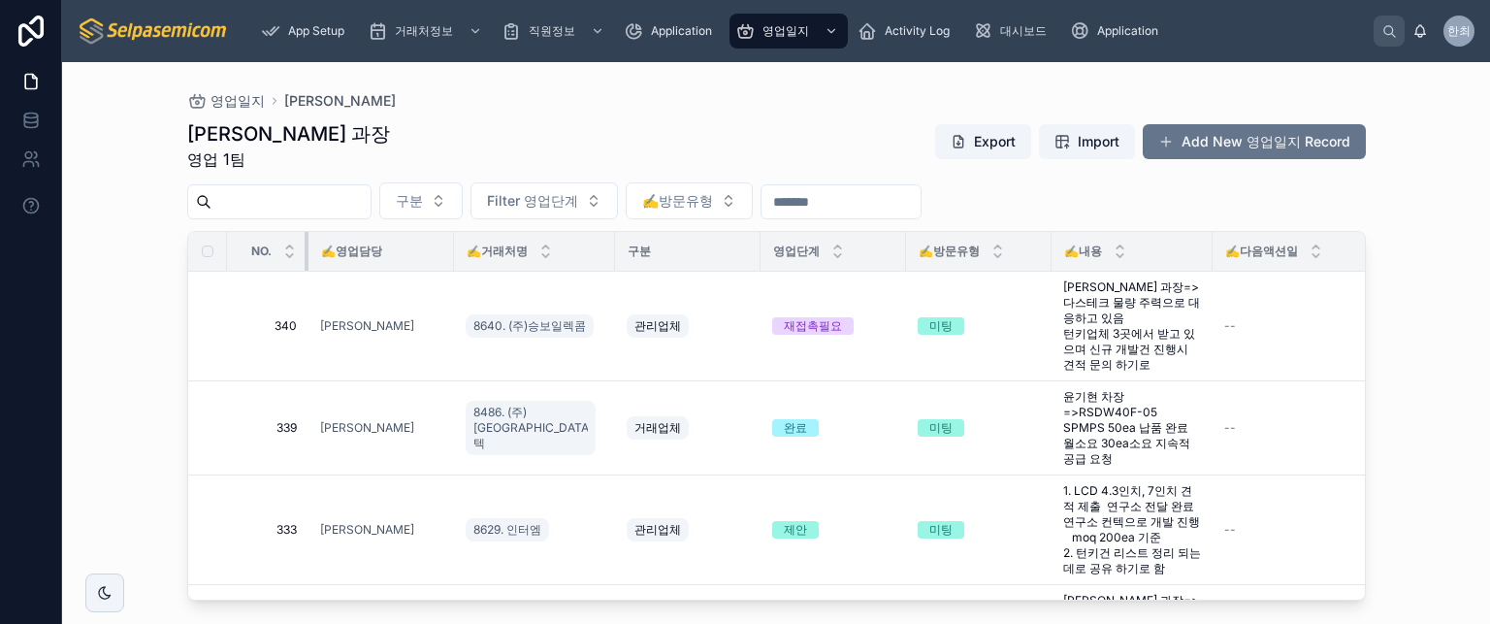
drag, startPoint x: 370, startPoint y: 251, endPoint x: 306, endPoint y: 253, distance: 64.1
click at [306, 253] on div at bounding box center [309, 251] width 8 height 39
drag, startPoint x: 453, startPoint y: 252, endPoint x: 401, endPoint y: 253, distance: 52.4
click at [401, 253] on tr "NO. ✍️영업담당 ✍️거래처명 구분 영업단계 ✍️방문유형 ✍️내용 ✍️다음액션일 보고서요약 후속액션" at bounding box center [1054, 252] width 1733 height 40
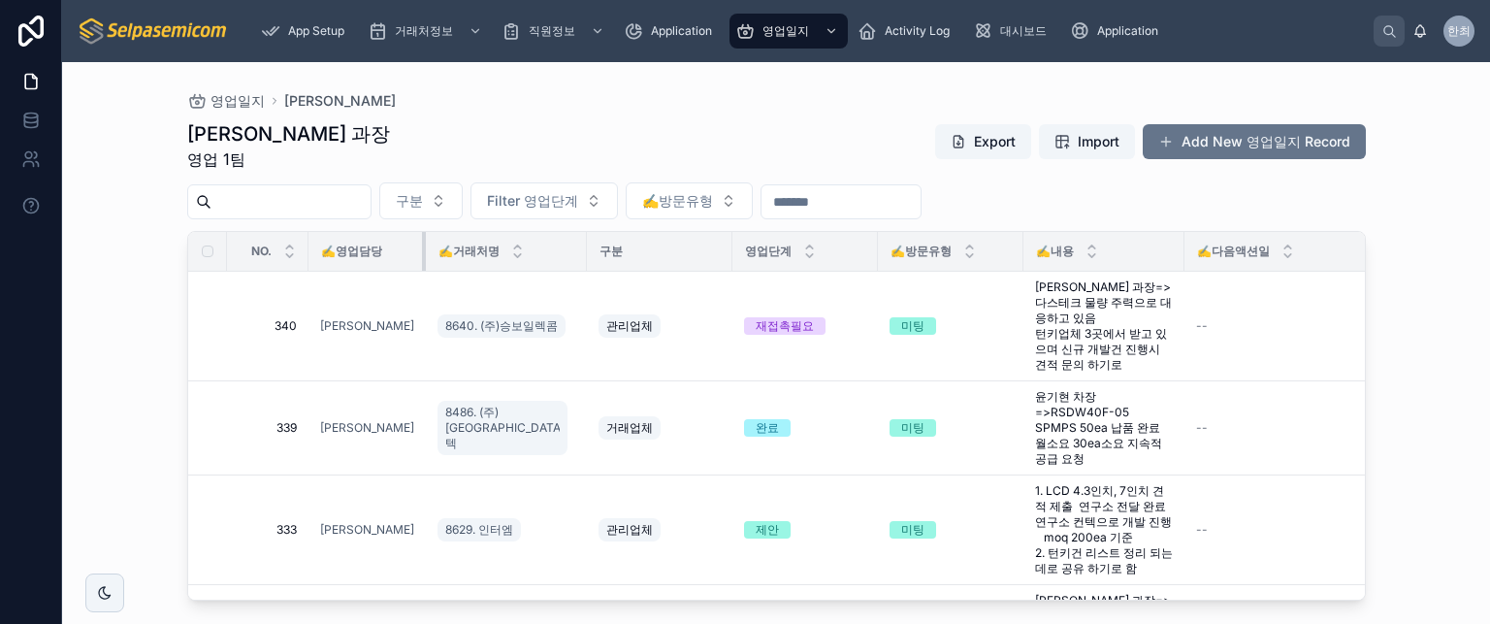
drag, startPoint x: 450, startPoint y: 256, endPoint x: 398, endPoint y: 258, distance: 52.4
click at [422, 258] on div at bounding box center [426, 251] width 8 height 39
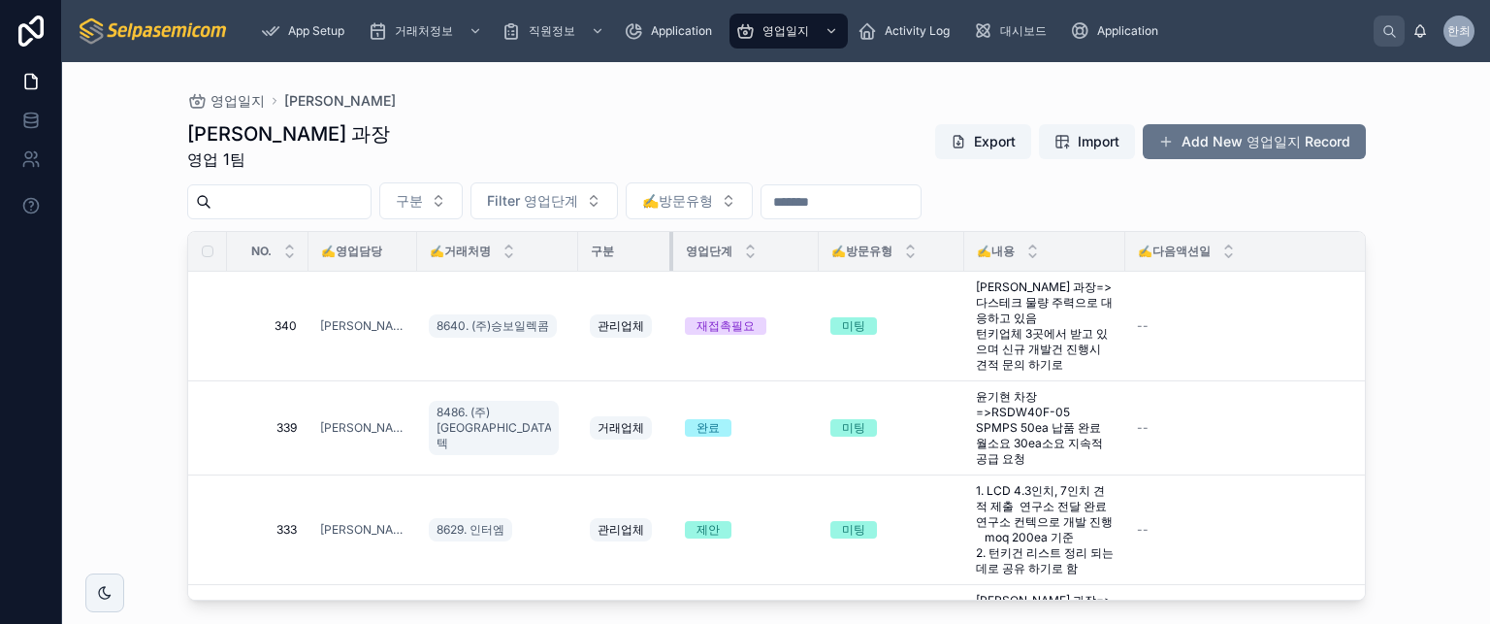
drag, startPoint x: 687, startPoint y: 255, endPoint x: 637, endPoint y: 255, distance: 50.5
click at [637, 255] on th "구분" at bounding box center [625, 252] width 95 height 40
drag, startPoint x: 787, startPoint y: 251, endPoint x: 765, endPoint y: 254, distance: 22.5
click at [765, 254] on tr "NO. ✍️영업담당 ✍️거래처명 구분 영업단계 ✍️방문유형 ✍️내용 ✍️다음액션일 보고서요약 후속액션" at bounding box center [1011, 252] width 1646 height 40
click at [786, 258] on tr "NO. ✍️영업담당 ✍️거래처명 구분 영업단계 ✍️방문유형 ✍️내용 ✍️다음액션일 보고서요약 후속액션" at bounding box center [1011, 252] width 1646 height 40
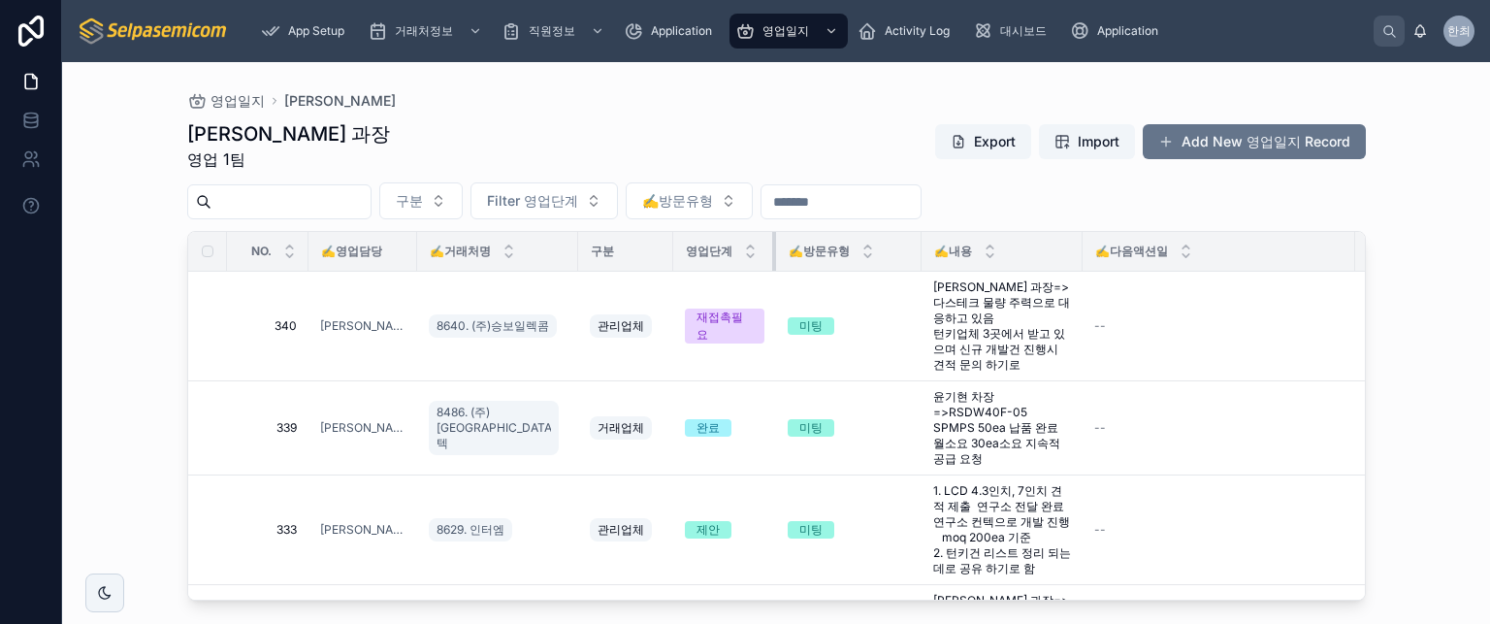
drag, startPoint x: 784, startPoint y: 253, endPoint x: 741, endPoint y: 259, distance: 43.1
click at [772, 259] on div at bounding box center [776, 251] width 8 height 39
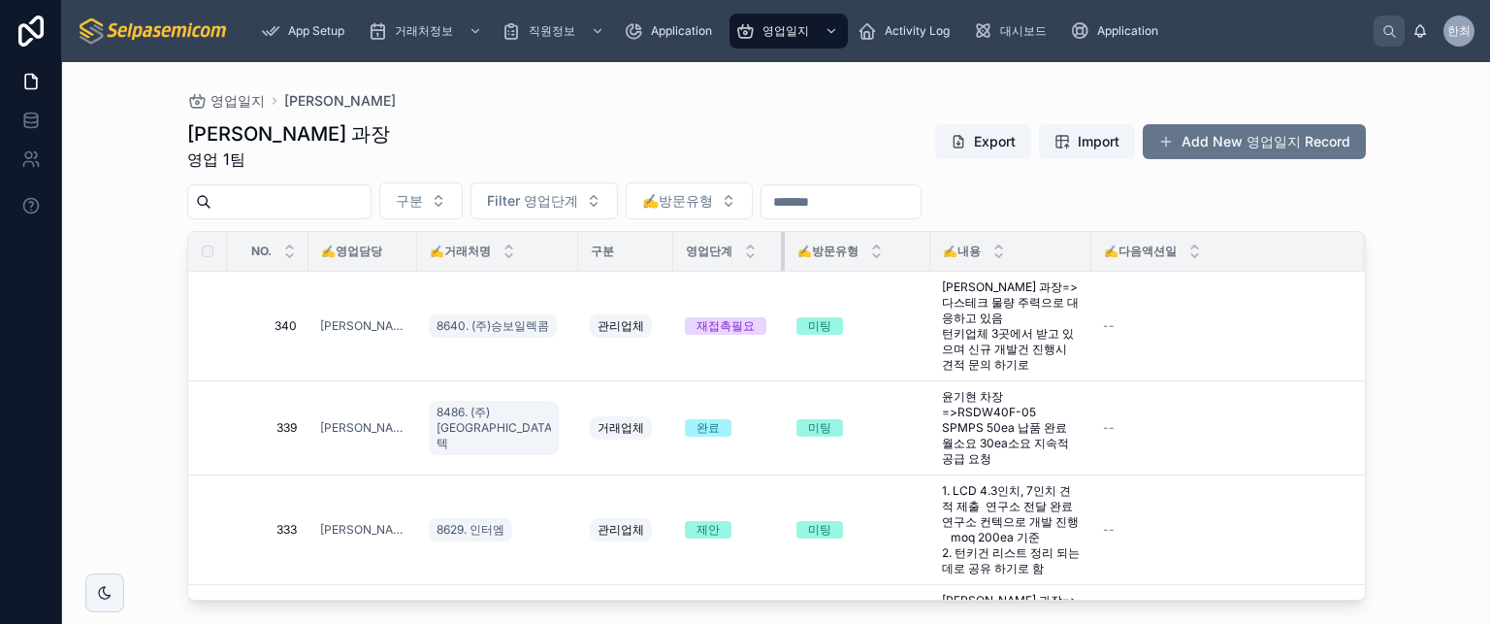
click at [781, 253] on div at bounding box center [785, 251] width 8 height 39
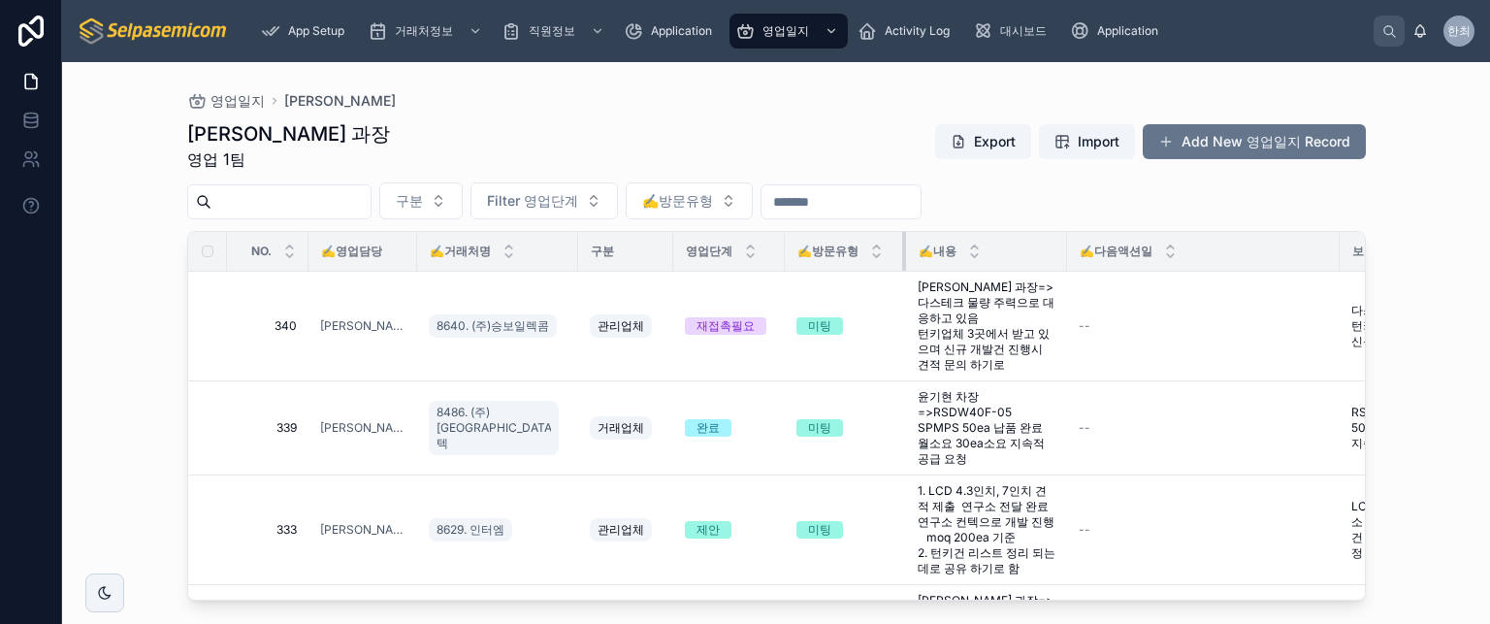
drag, startPoint x: 897, startPoint y: 255, endPoint x: 872, endPoint y: 256, distance: 24.3
click at [902, 256] on div at bounding box center [906, 251] width 8 height 39
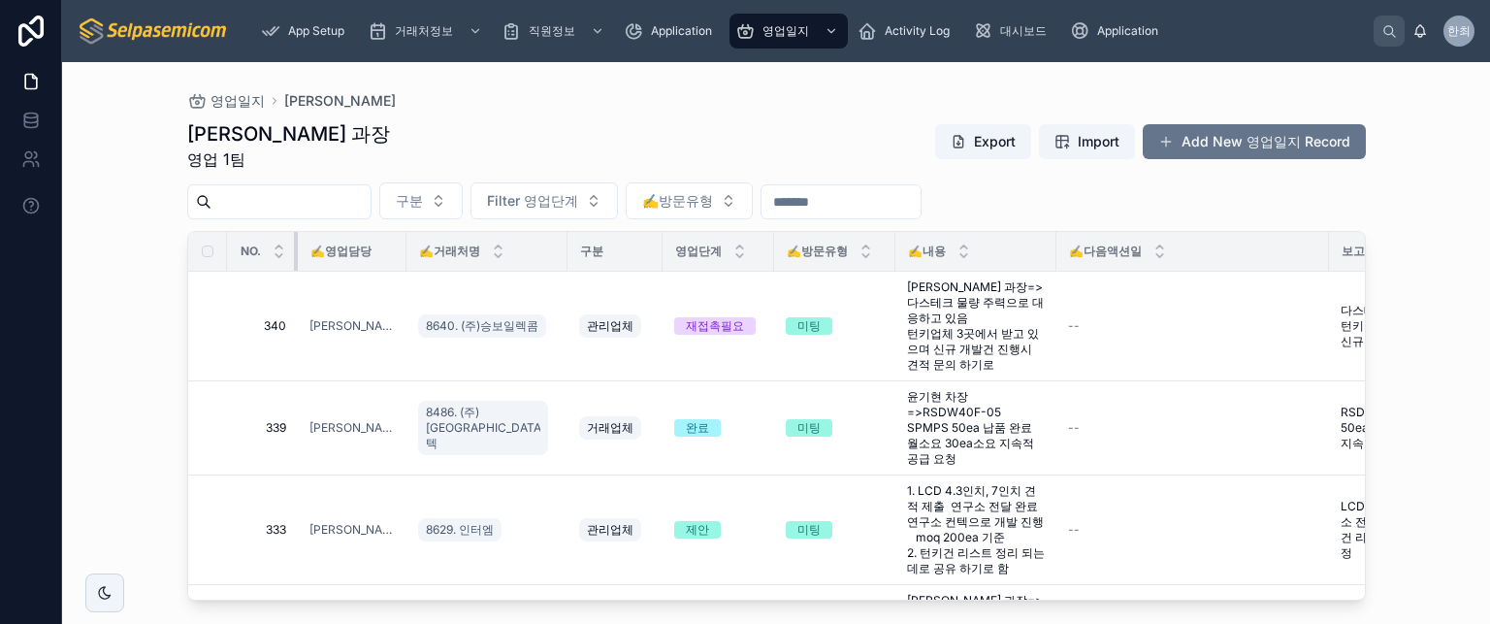
drag, startPoint x: 306, startPoint y: 255, endPoint x: 295, endPoint y: 255, distance: 10.7
click at [295, 255] on div at bounding box center [298, 251] width 8 height 39
click at [567, 251] on div at bounding box center [571, 251] width 8 height 39
click at [1182, 248] on div "✍️다음액션일" at bounding box center [1196, 251] width 271 height 37
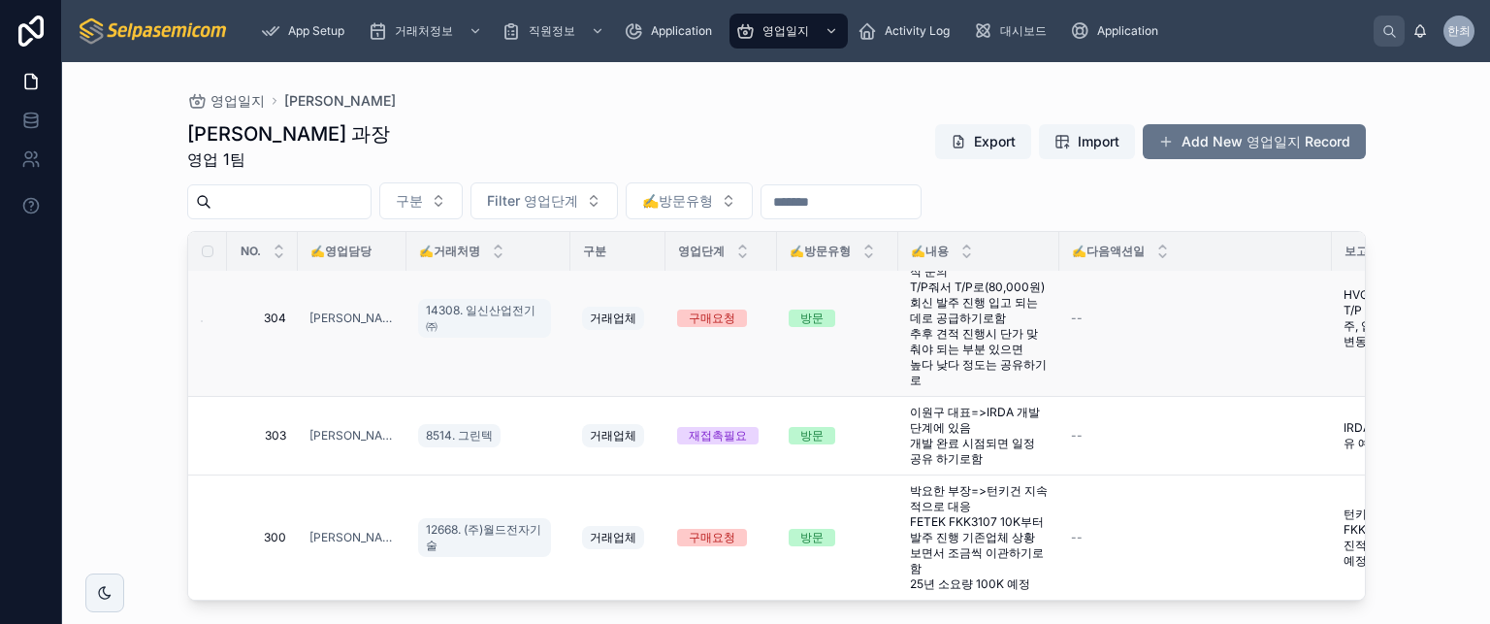
scroll to position [544, 0]
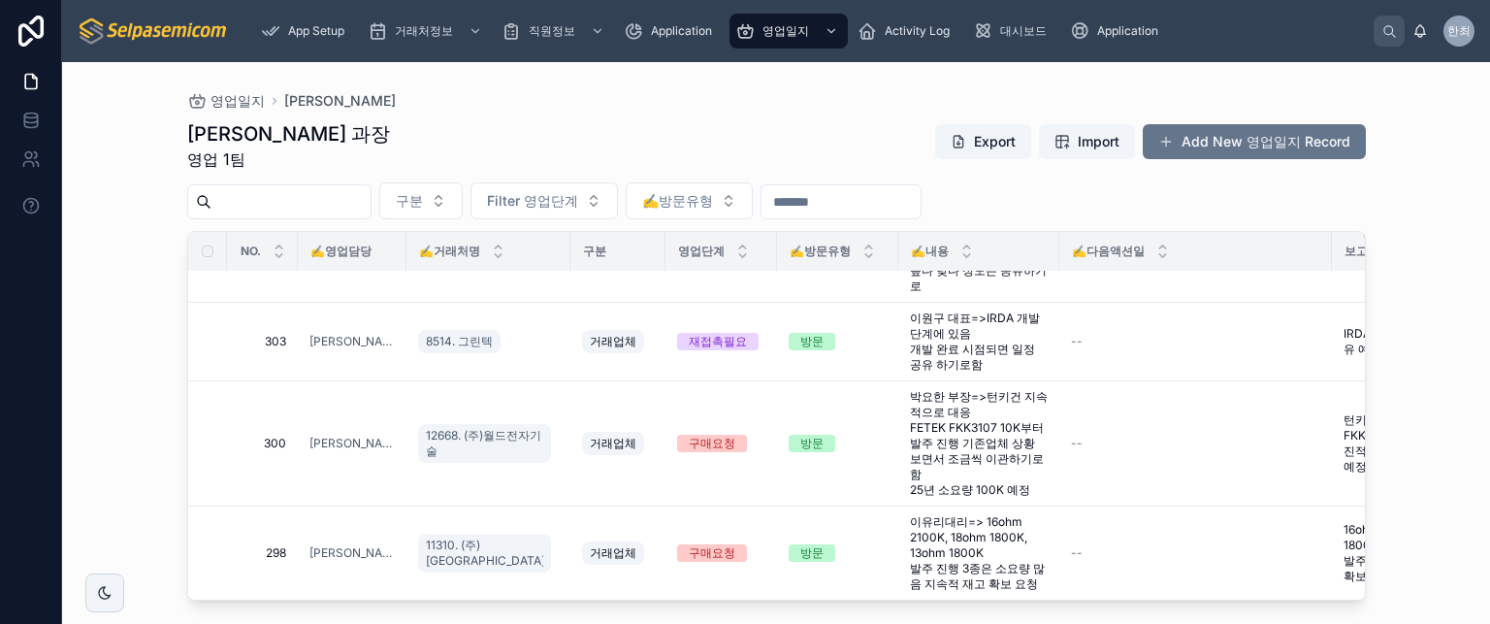
drag, startPoint x: 866, startPoint y: 246, endPoint x: 857, endPoint y: 251, distance: 10.0
click at [857, 251] on tr "NO. ✍️영업담당 ✍️거래처명 구분 영업단계 ✍️방문유형 ✍️내용 ✍️다음액션일 보고서요약 후속액션" at bounding box center [978, 252] width 1580 height 40
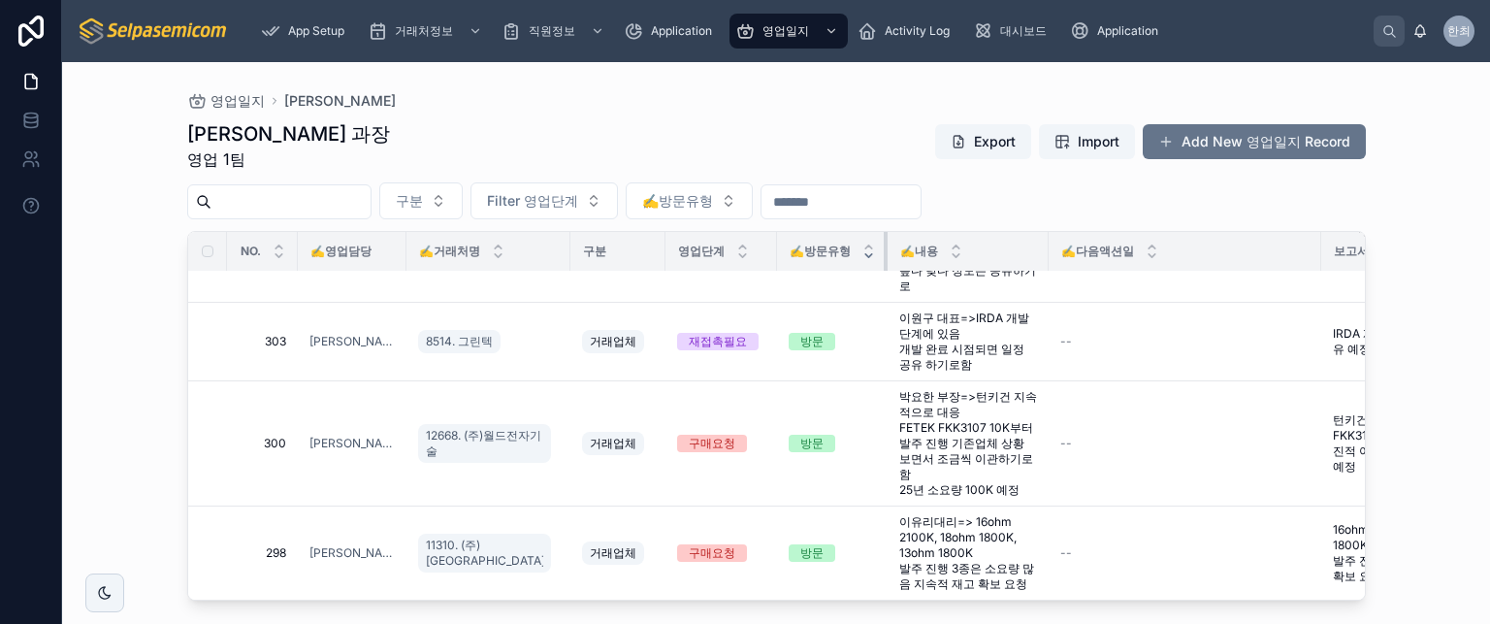
drag, startPoint x: 865, startPoint y: 248, endPoint x: 842, endPoint y: 251, distance: 22.5
click at [842, 251] on th "✍️방문유형" at bounding box center [832, 252] width 111 height 40
drag, startPoint x: 853, startPoint y: 248, endPoint x: 821, endPoint y: 250, distance: 32.1
click at [821, 250] on th "✍️방문유형" at bounding box center [832, 252] width 111 height 40
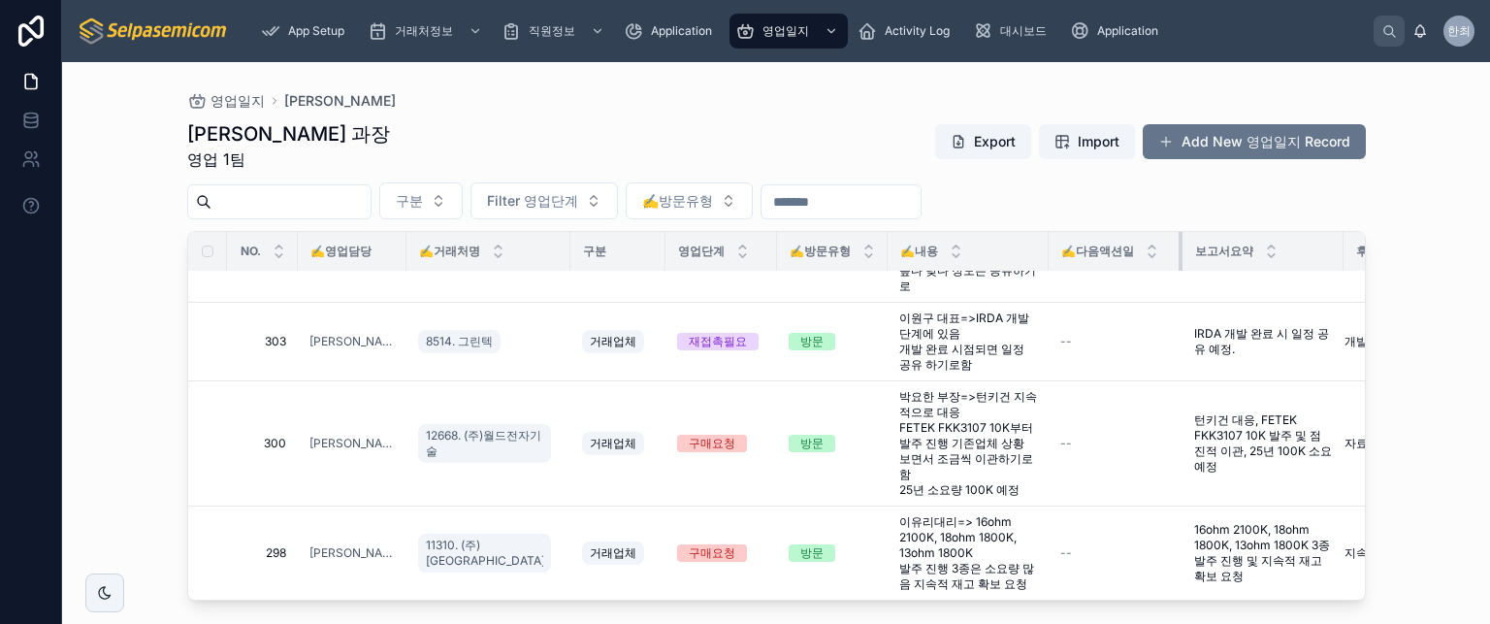
drag, startPoint x: 1289, startPoint y: 244, endPoint x: 1150, endPoint y: 256, distance: 139.3
click at [1179, 256] on div at bounding box center [1183, 251] width 8 height 39
click at [711, 153] on div "최한얼 과장 영업 1팀 Export Import Add New 영업일지 Record" at bounding box center [776, 145] width 1179 height 50
click at [582, 134] on div "최한얼 과장 영업 1팀 Export Import Add New 영업일지 Record" at bounding box center [776, 145] width 1179 height 50
drag, startPoint x: 516, startPoint y: 154, endPoint x: 298, endPoint y: 141, distance: 218.7
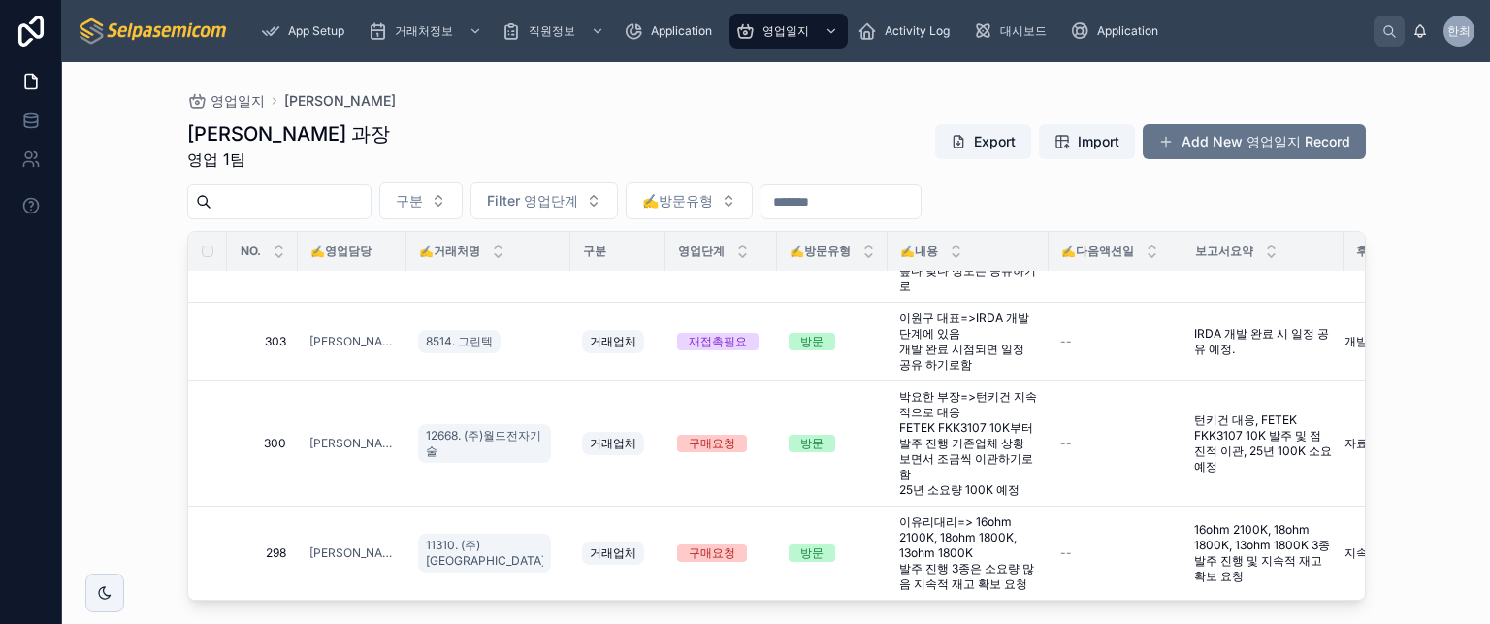
click at [332, 144] on div "최한얼 과장 영업 1팀 Export Import Add New 영업일지 Record" at bounding box center [776, 145] width 1179 height 50
click at [178, 132] on div "영업일지 최한얼 최한얼 과장 영업 1팀 Export Import Add New 영업일지 Record 구분 Filter 영업단계 ✍️방문유형 N…" at bounding box center [776, 331] width 1241 height 539
drag, startPoint x: 180, startPoint y: 136, endPoint x: 381, endPoint y: 147, distance: 201.1
click at [381, 147] on div "영업일지 최한얼 최한얼 과장 영업 1팀 Export Import Add New 영업일지 Record 구분 Filter 영업단계 ✍️방문유형 N…" at bounding box center [776, 331] width 1241 height 539
click at [519, 129] on div "최한얼 과장 영업 1팀 Export Import Add New 영업일지 Record" at bounding box center [776, 145] width 1179 height 50
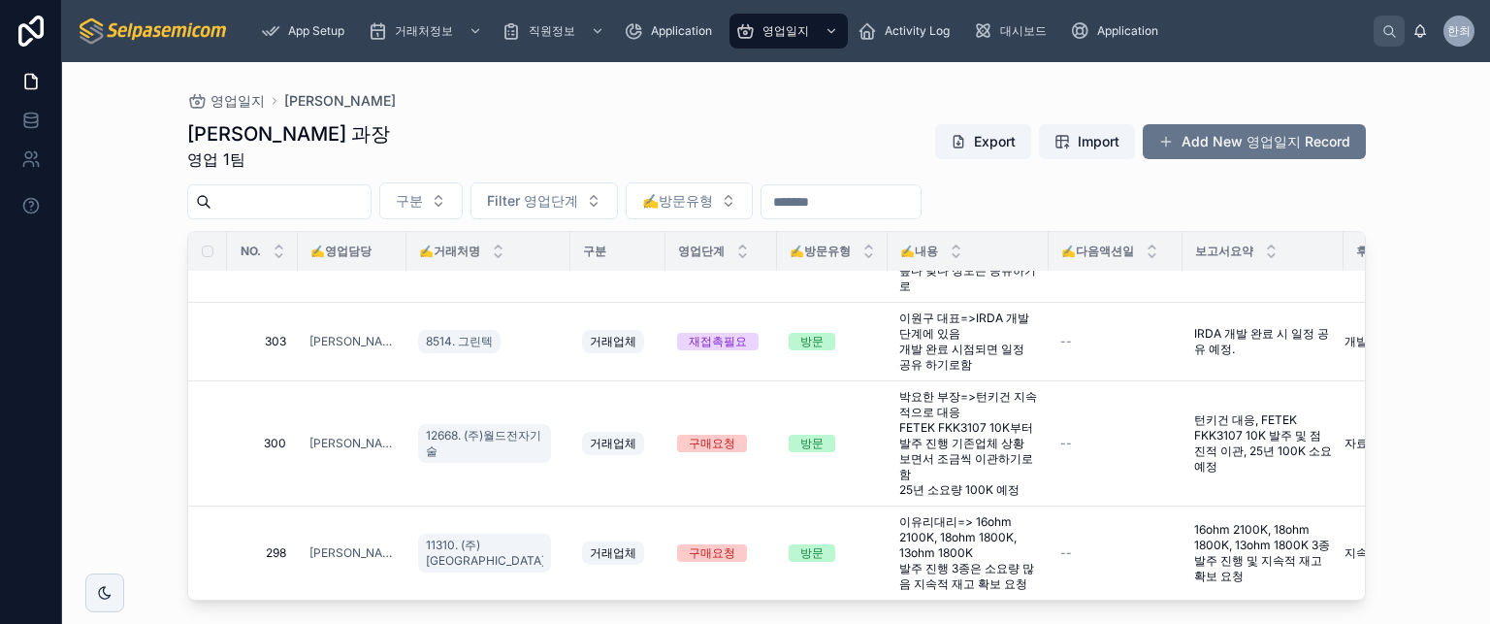
drag, startPoint x: 283, startPoint y: 148, endPoint x: 182, endPoint y: 140, distance: 101.3
click at [238, 149] on div "최한얼 과장 영업 1팀 Export Import Add New 영업일지 Record" at bounding box center [776, 145] width 1179 height 50
drag, startPoint x: 226, startPoint y: 135, endPoint x: 338, endPoint y: 141, distance: 111.7
click at [338, 141] on div "영업일지 최한얼 최한얼 과장 영업 1팀 Export Import Add New 영업일지 Record 구분 Filter 영업단계 ✍️방문유형 N…" at bounding box center [776, 331] width 1241 height 539
drag, startPoint x: 307, startPoint y: 148, endPoint x: 207, endPoint y: 139, distance: 100.4
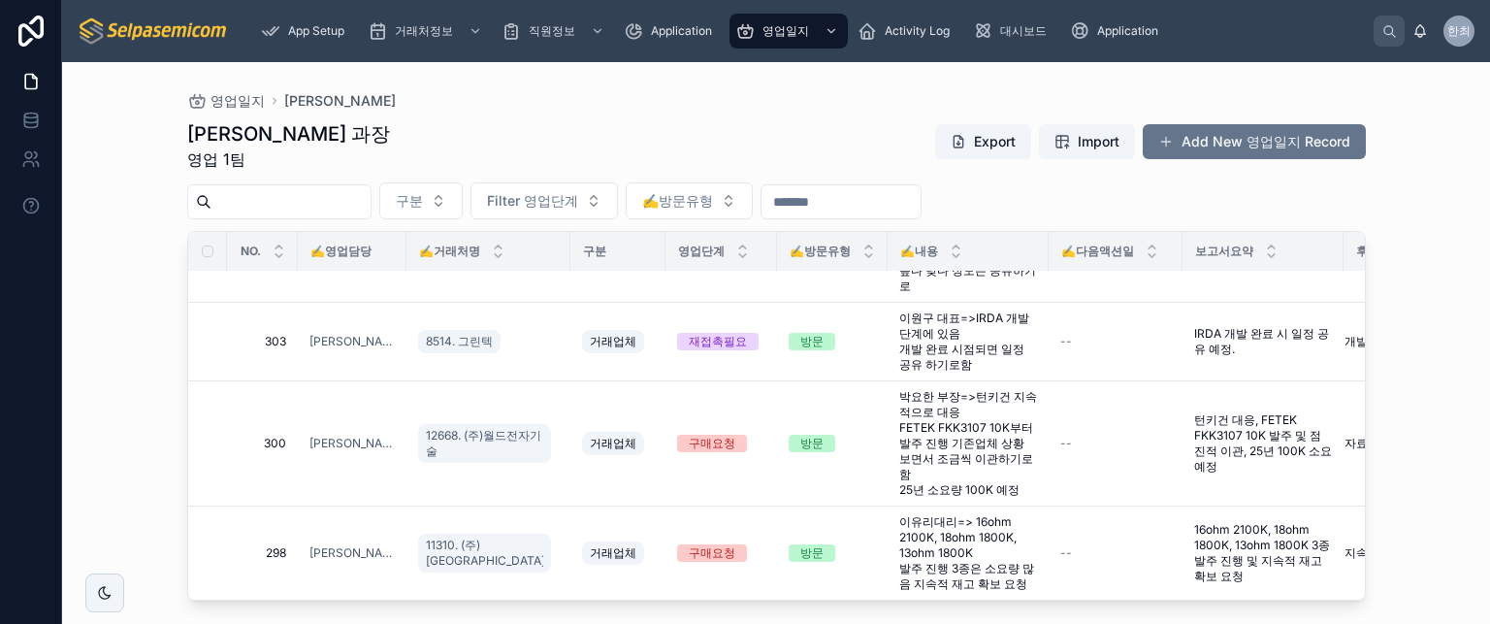
click at [303, 148] on div "최한얼 과장 영업 1팀 Export Import Add New 영업일지 Record" at bounding box center [776, 145] width 1179 height 50
drag, startPoint x: 181, startPoint y: 132, endPoint x: 275, endPoint y: 164, distance: 98.5
click at [275, 164] on div "영업일지 최한얼 최한얼 과장 영업 1팀 Export Import Add New 영업일지 Record 구분 Filter 영업단계 ✍️방문유형 N…" at bounding box center [776, 331] width 1241 height 539
click at [291, 150] on div "최한얼 과장 영업 1팀 Export Import Add New 영업일지 Record" at bounding box center [776, 145] width 1179 height 50
drag, startPoint x: 209, startPoint y: 77, endPoint x: 334, endPoint y: 154, distance: 147.3
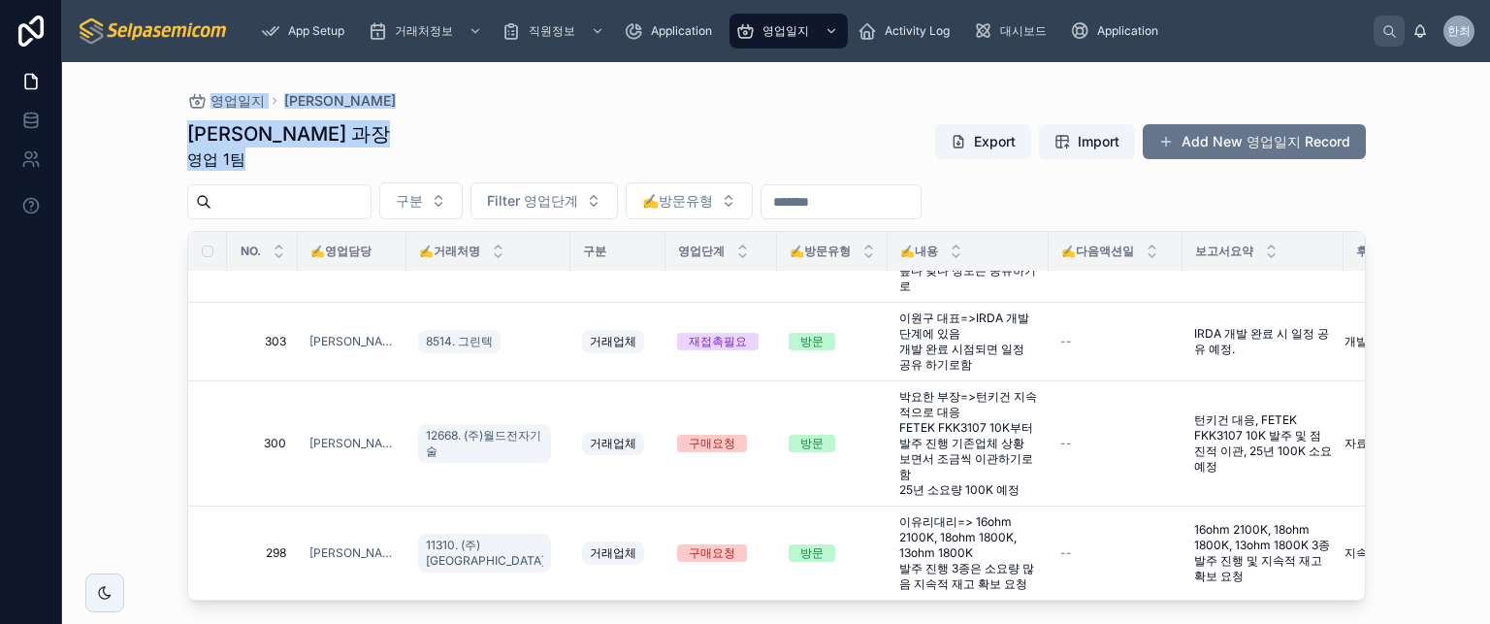
click at [334, 154] on div "영업일지 최한얼 최한얼 과장 영업 1팀 Export Import Add New 영업일지 Record 구분 Filter 영업단계 ✍️방문유형 N…" at bounding box center [776, 331] width 1241 height 539
click at [437, 133] on div "최한얼 과장 영업 1팀 Export Import Add New 영업일지 Record" at bounding box center [776, 145] width 1179 height 50
drag, startPoint x: 664, startPoint y: 119, endPoint x: 553, endPoint y: 128, distance: 111.0
click at [664, 120] on div "최한얼 과장 영업 1팀 Export Import Add New 영업일지 Record" at bounding box center [776, 145] width 1179 height 50
drag, startPoint x: 440, startPoint y: 130, endPoint x: 417, endPoint y: 135, distance: 22.8
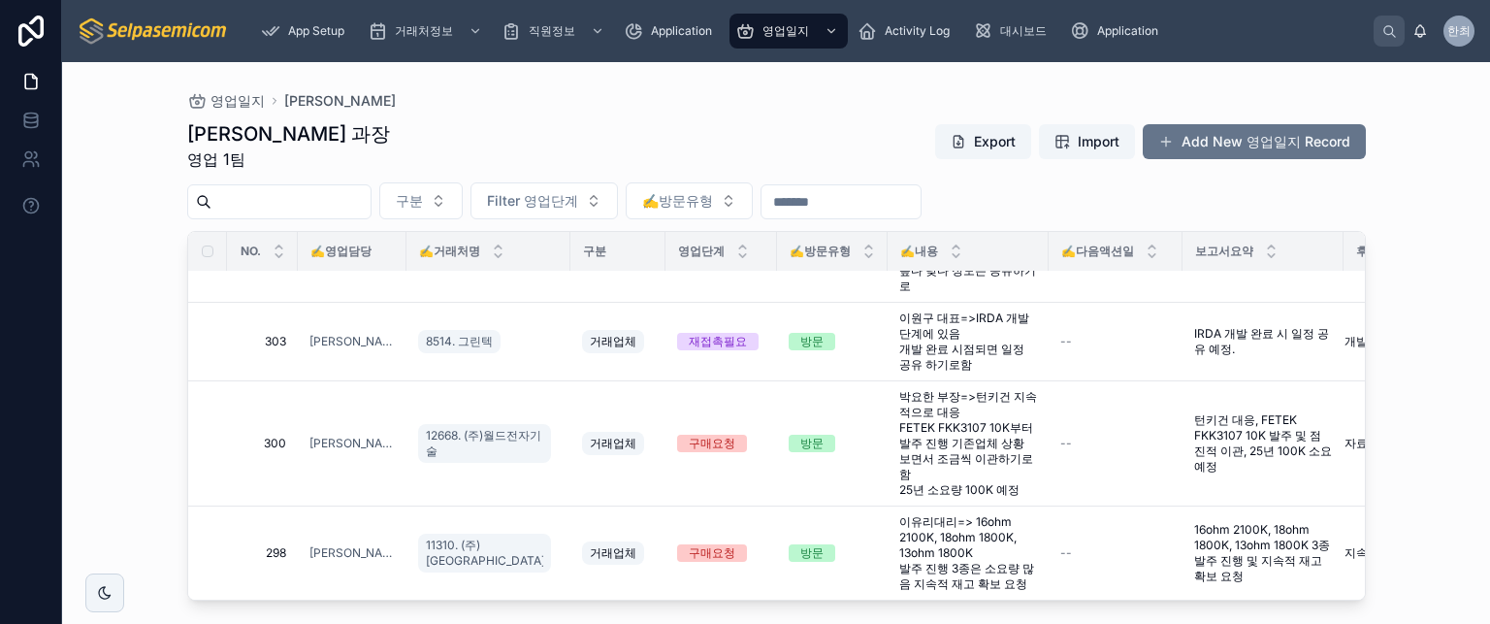
click at [439, 130] on div "최한얼 과장 영업 1팀 Export Import Add New 영업일지 Record" at bounding box center [776, 145] width 1179 height 50
click at [775, 118] on div "최한얼 과장 영업 1팀 Export Import Add New 영업일지 Record 구분 Filter 영업단계 ✍️방문유형 NO. ✍️영업담당…" at bounding box center [776, 355] width 1179 height 492
click at [1030, 38] on span "대시보드" at bounding box center [1023, 31] width 47 height 16
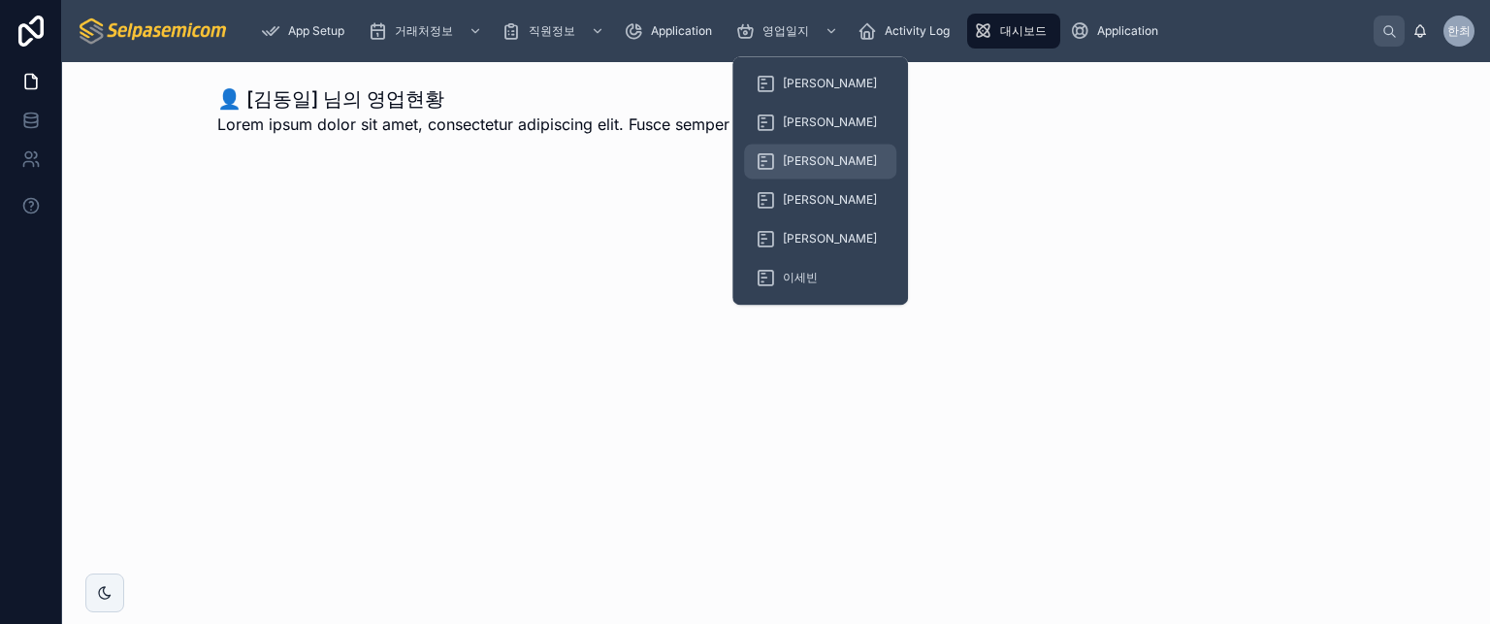
click at [783, 161] on span "[PERSON_NAME]" at bounding box center [830, 161] width 94 height 16
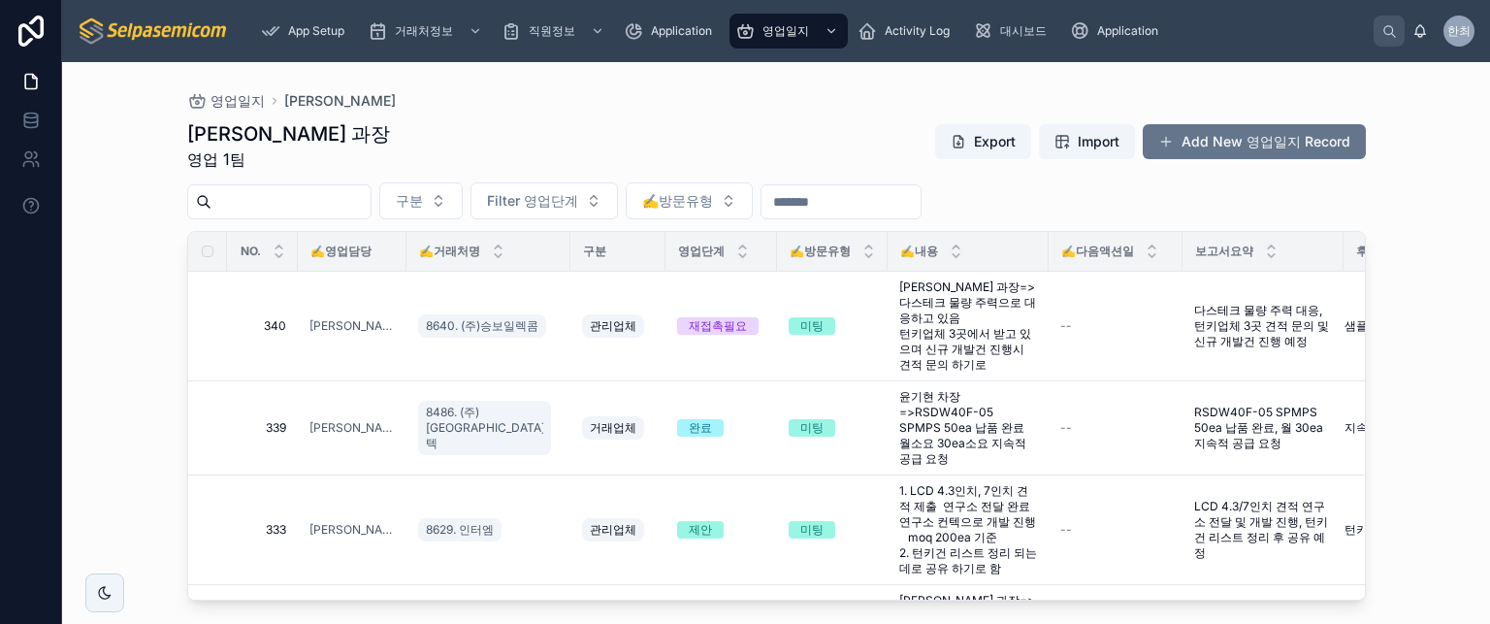
click at [554, 143] on div "최한얼 과장 영업 1팀 Export Import Add New 영업일지 Record" at bounding box center [776, 145] width 1179 height 50
click at [159, 278] on div "영업일지 최한얼 최한얼 과장 영업 1팀 Export Import Add New 영업일지 Record 구분 Filter 영업단계 ✍️방문유형 N…" at bounding box center [776, 331] width 1241 height 539
drag, startPoint x: 155, startPoint y: 132, endPoint x: 358, endPoint y: 145, distance: 203.2
click at [358, 145] on div "영업일지 최한얼 최한얼 과장 영업 1팀 Export Import Add New 영업일지 Record 구분 Filter 영업단계 ✍️방문유형 N…" at bounding box center [776, 343] width 1428 height 562
click at [356, 156] on div "최한얼 과장 영업 1팀 Export Import Add New 영업일지 Record" at bounding box center [776, 145] width 1179 height 50
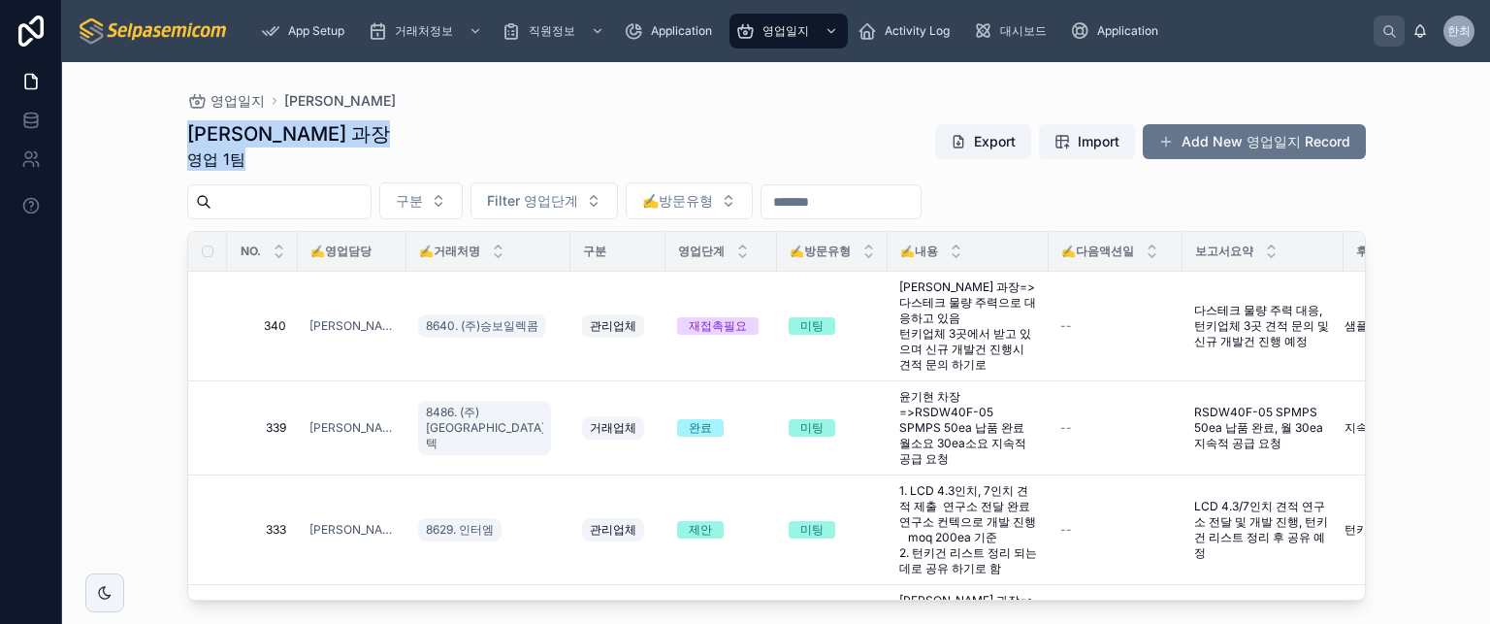
drag, startPoint x: 195, startPoint y: 147, endPoint x: 158, endPoint y: 139, distance: 37.9
click at [158, 140] on div "영업일지 최한얼 최한얼 과장 영업 1팀 Export Import Add New 영업일지 Record 구분 Filter 영업단계 ✍️방문유형 N…" at bounding box center [776, 331] width 1241 height 539
click at [144, 134] on div "영업일지 최한얼 최한얼 과장 영업 1팀 Export Import Add New 영업일지 Record 구분 Filter 영업단계 ✍️방문유형 N…" at bounding box center [776, 343] width 1428 height 562
drag, startPoint x: 235, startPoint y: 165, endPoint x: 314, endPoint y: 176, distance: 80.3
click at [310, 180] on div "영업일지 최한얼 최한얼 과장 영업 1팀 Export Import Add New 영업일지 Record 구분 Filter 영업단계 ✍️방문유형 N…" at bounding box center [776, 343] width 1428 height 562
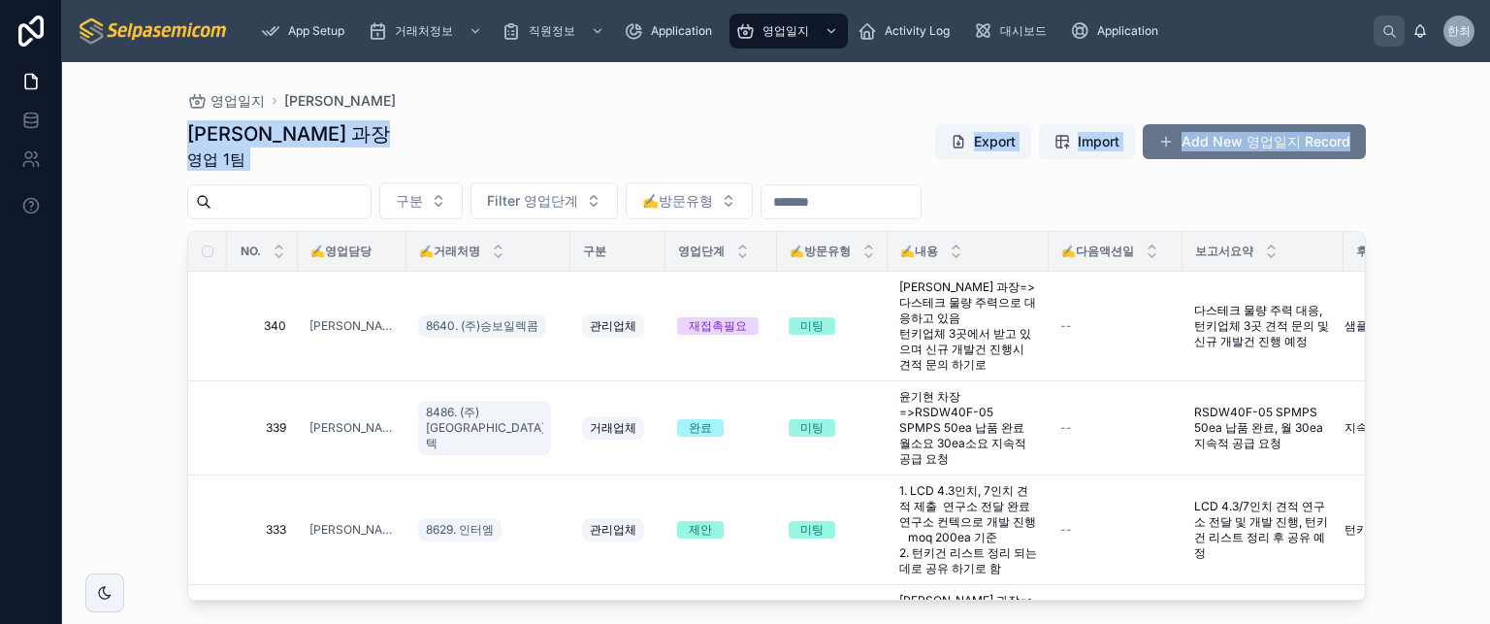
click at [651, 133] on div "최한얼 과장 영업 1팀 Export Import Add New 영업일지 Record" at bounding box center [776, 145] width 1179 height 50
click at [660, 134] on div "최한얼 과장 영업 1팀 Export Import Add New 영업일지 Record" at bounding box center [776, 145] width 1179 height 50
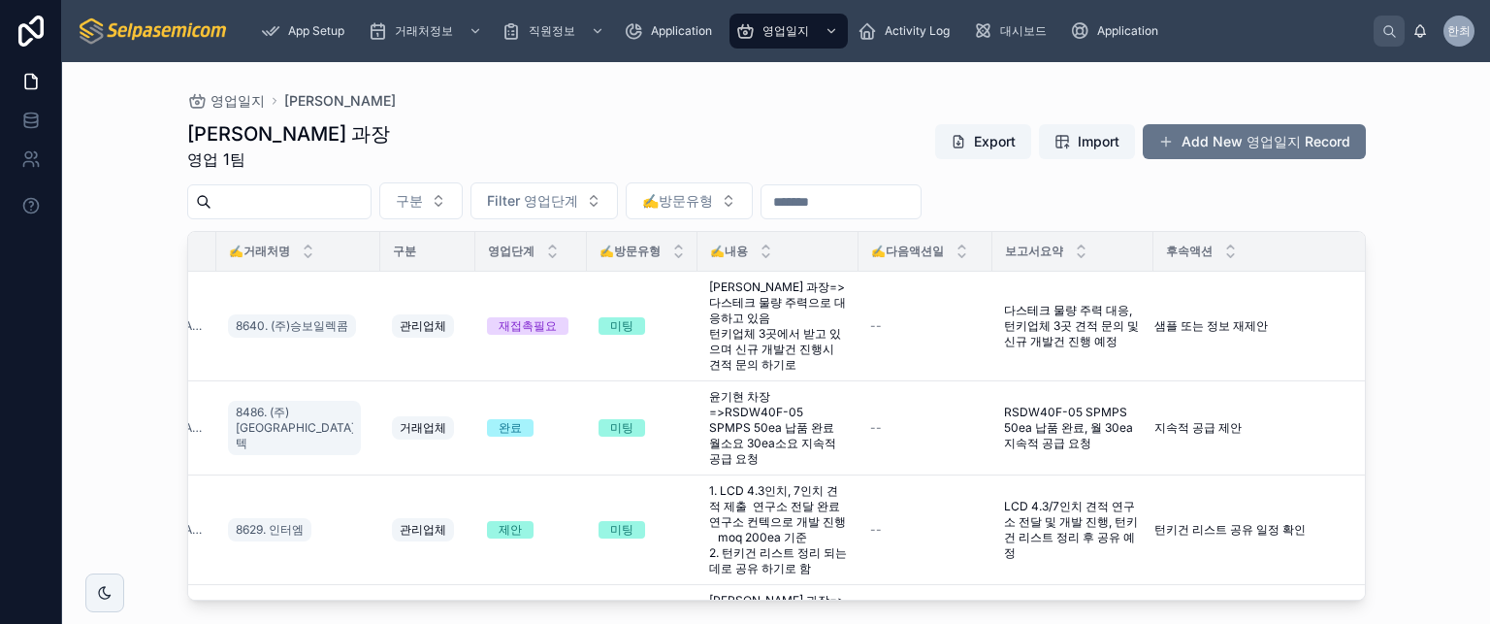
scroll to position [544, 190]
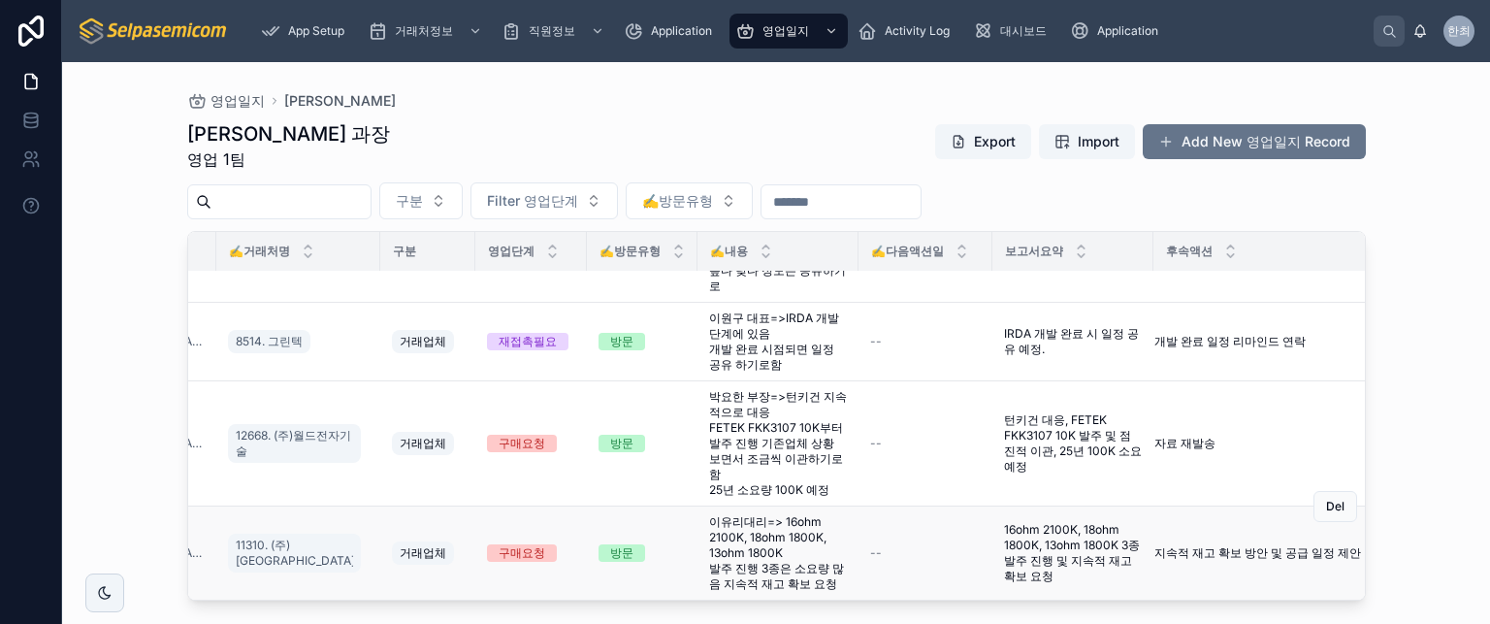
click at [732, 531] on span "이유리대리=> 16ohm 2100K, 18ohm 1800K, 13ohm 1800K 발주 진행 3종은 소요량 많음 지속적 재고 확보 요청" at bounding box center [778, 553] width 138 height 78
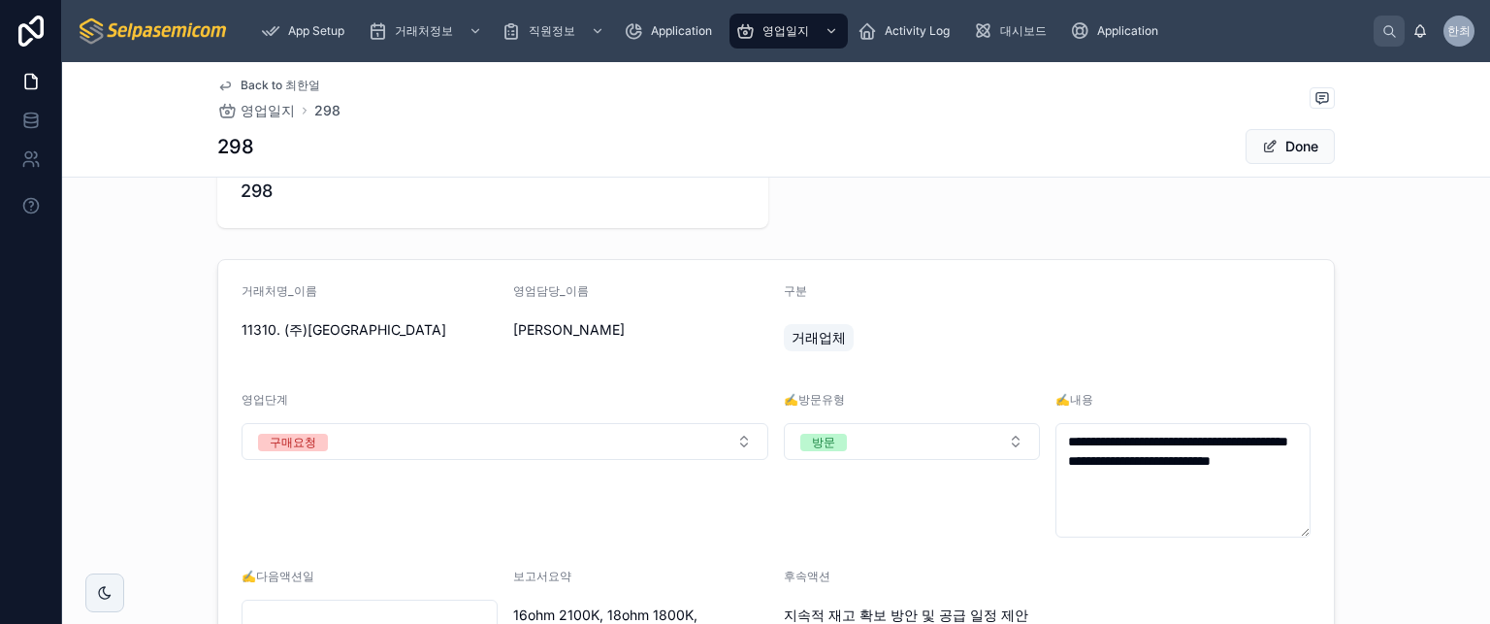
scroll to position [278, 0]
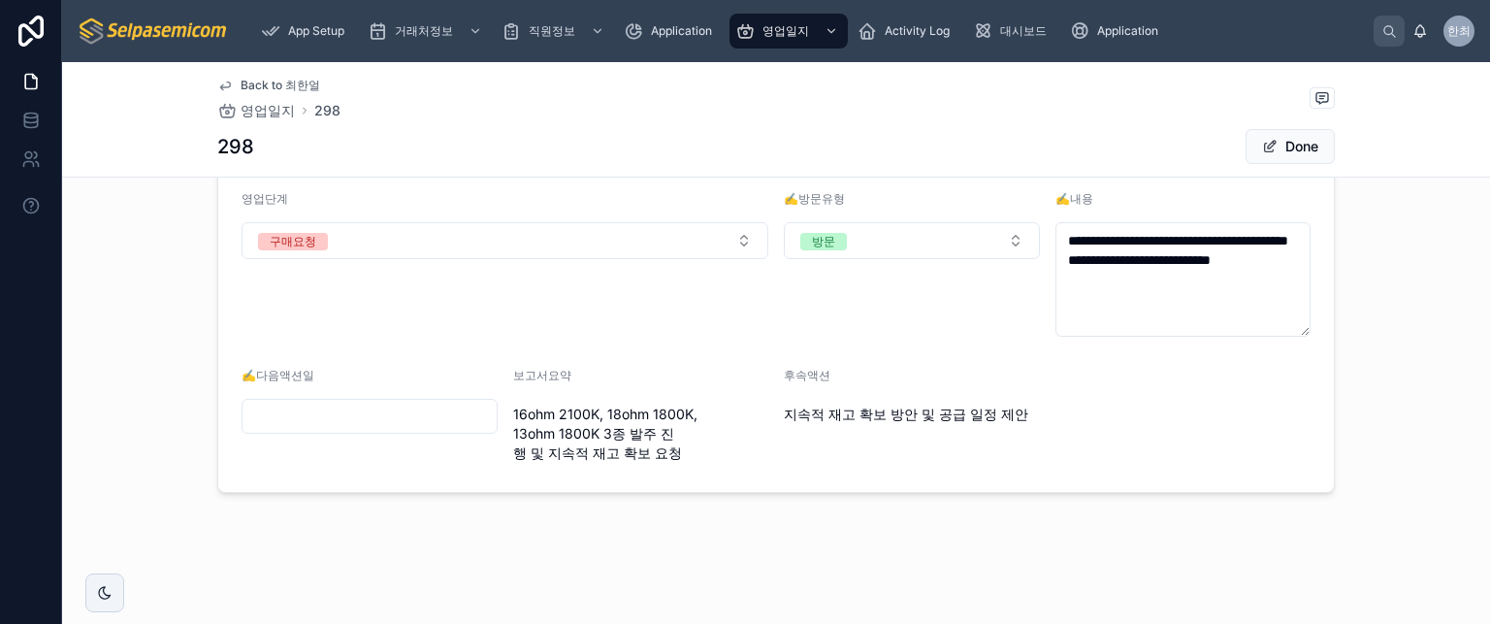
click at [404, 427] on input "text" at bounding box center [370, 416] width 254 height 27
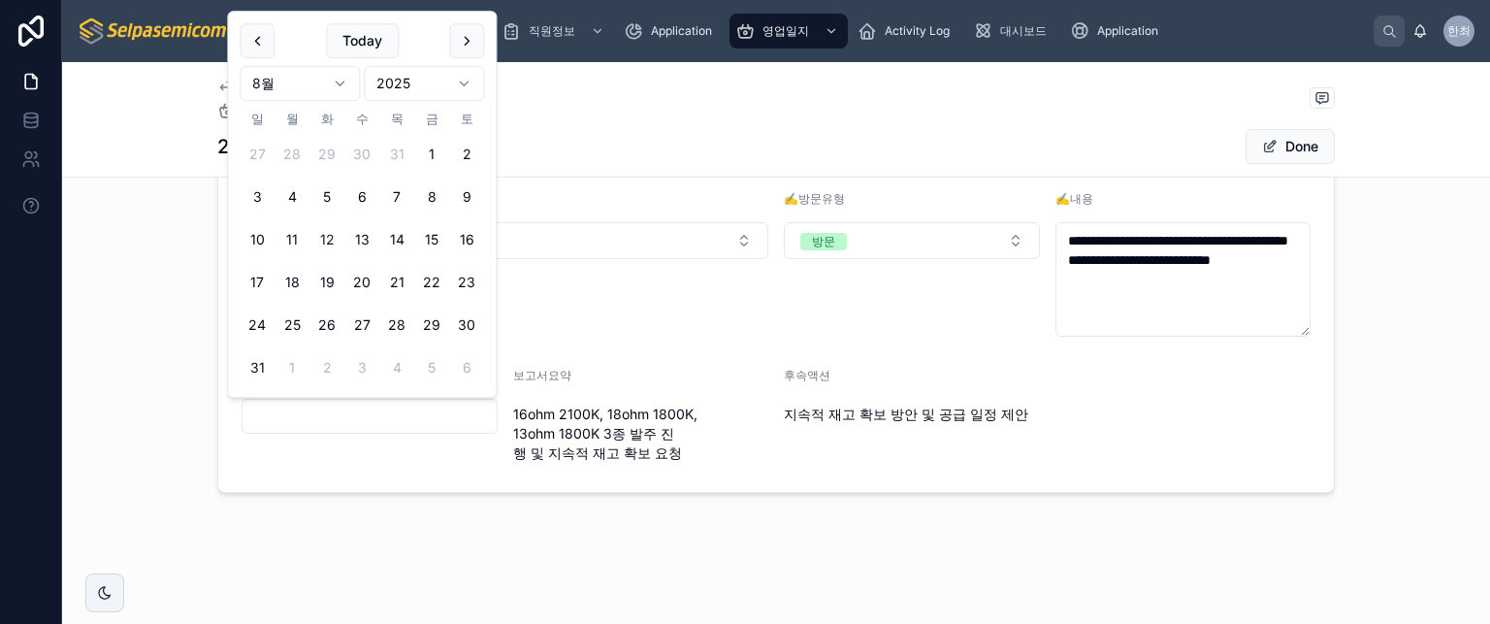
click at [619, 308] on div "영업단계 구매요청" at bounding box center [505, 264] width 527 height 146
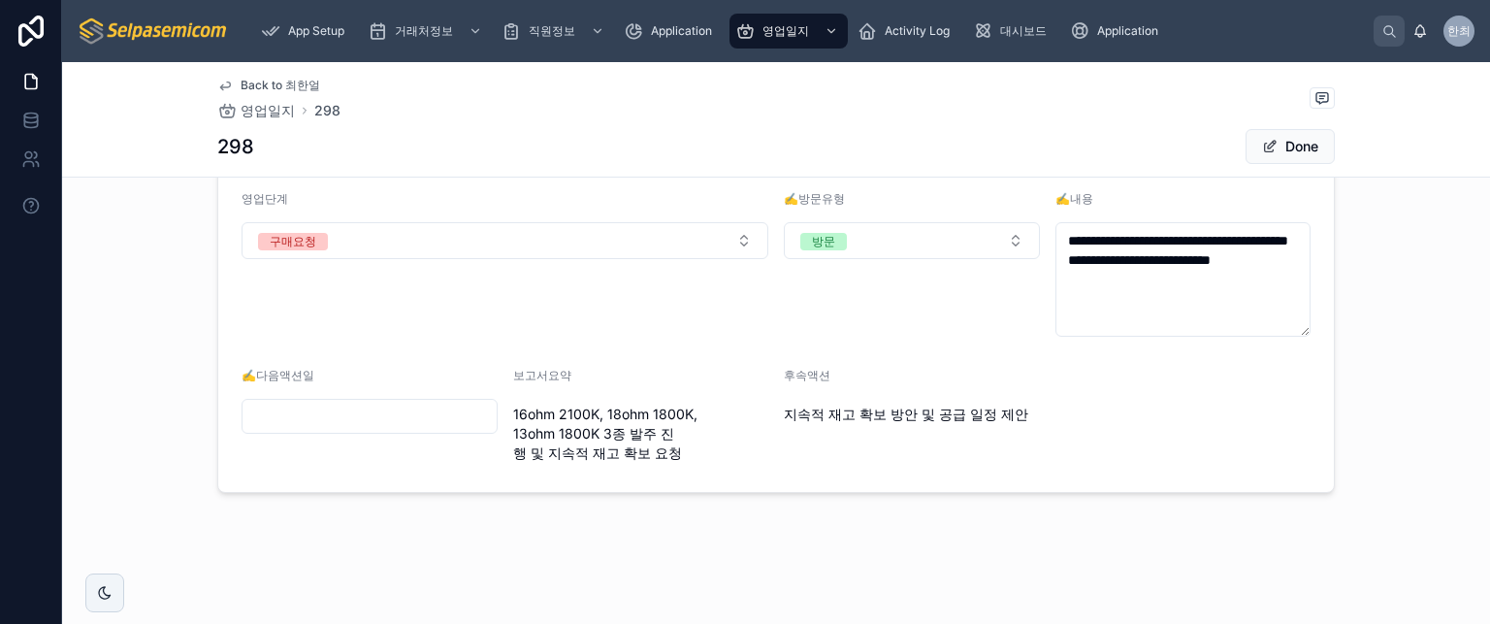
click at [428, 407] on input "text" at bounding box center [370, 416] width 254 height 27
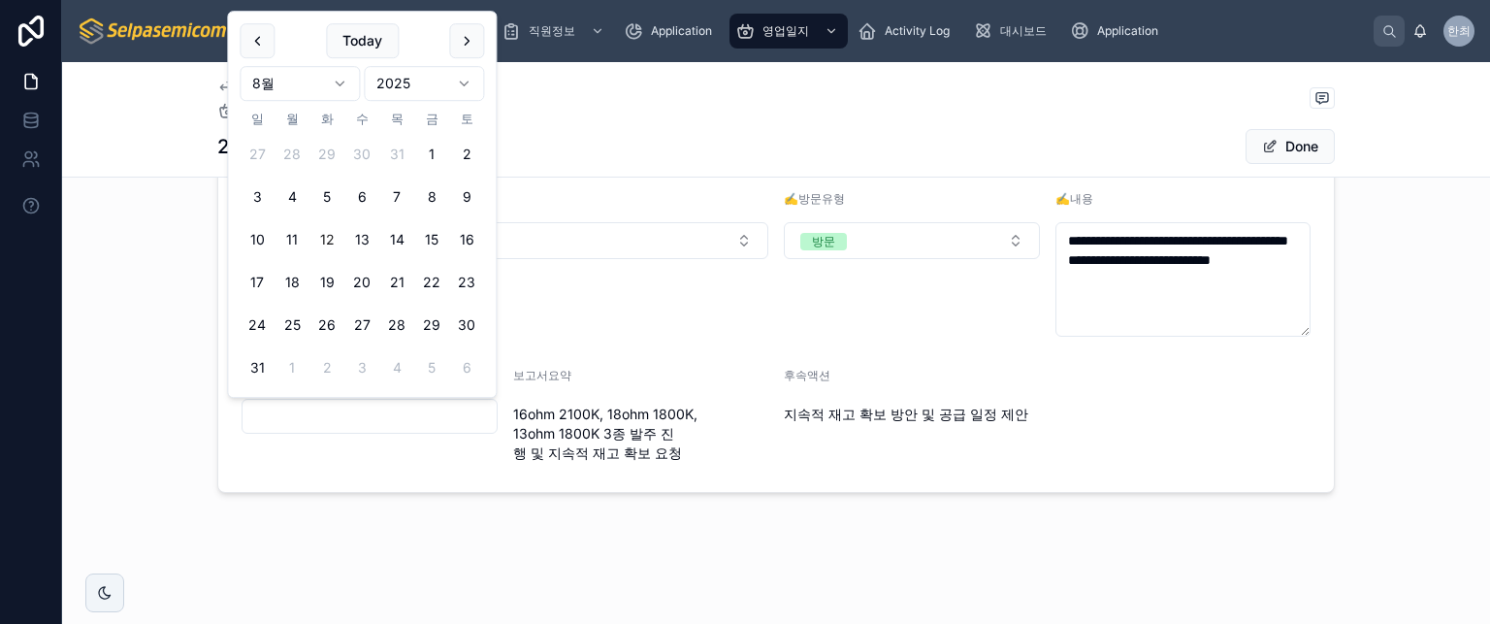
click at [706, 313] on div "영업단계 구매요청" at bounding box center [505, 264] width 527 height 146
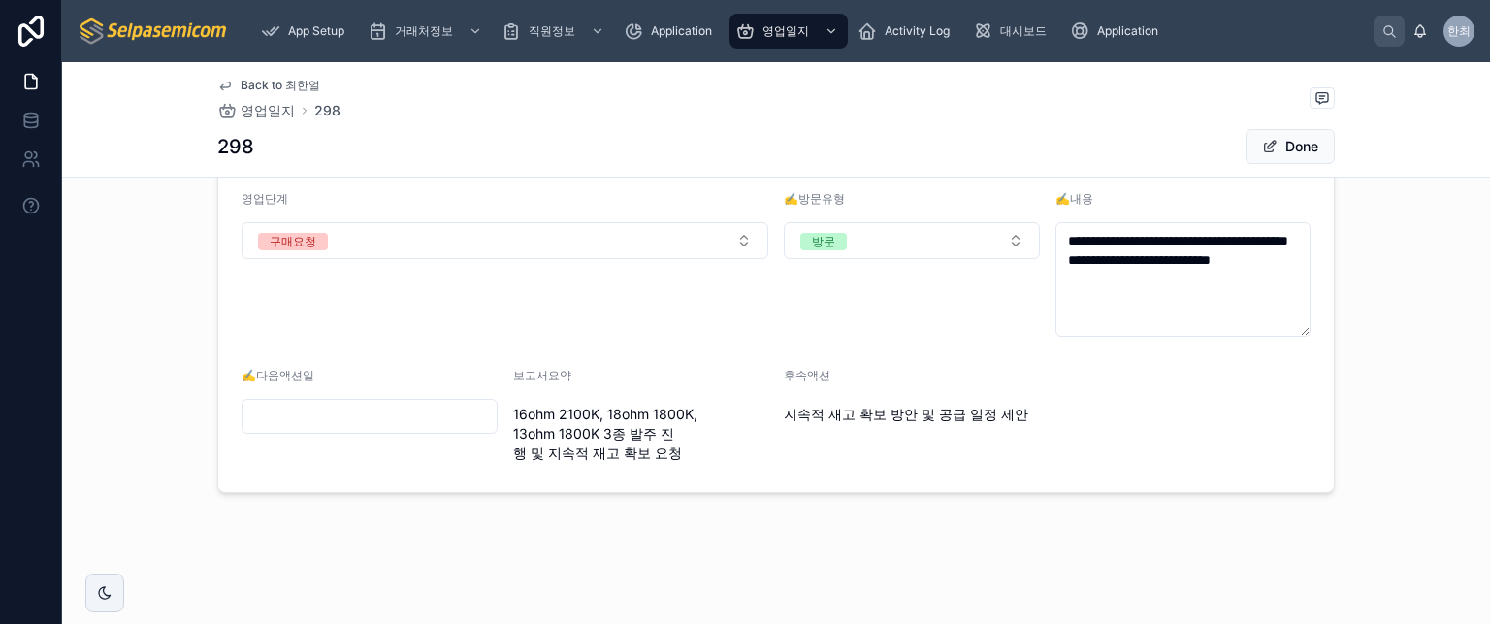
click at [427, 422] on input "text" at bounding box center [370, 416] width 254 height 27
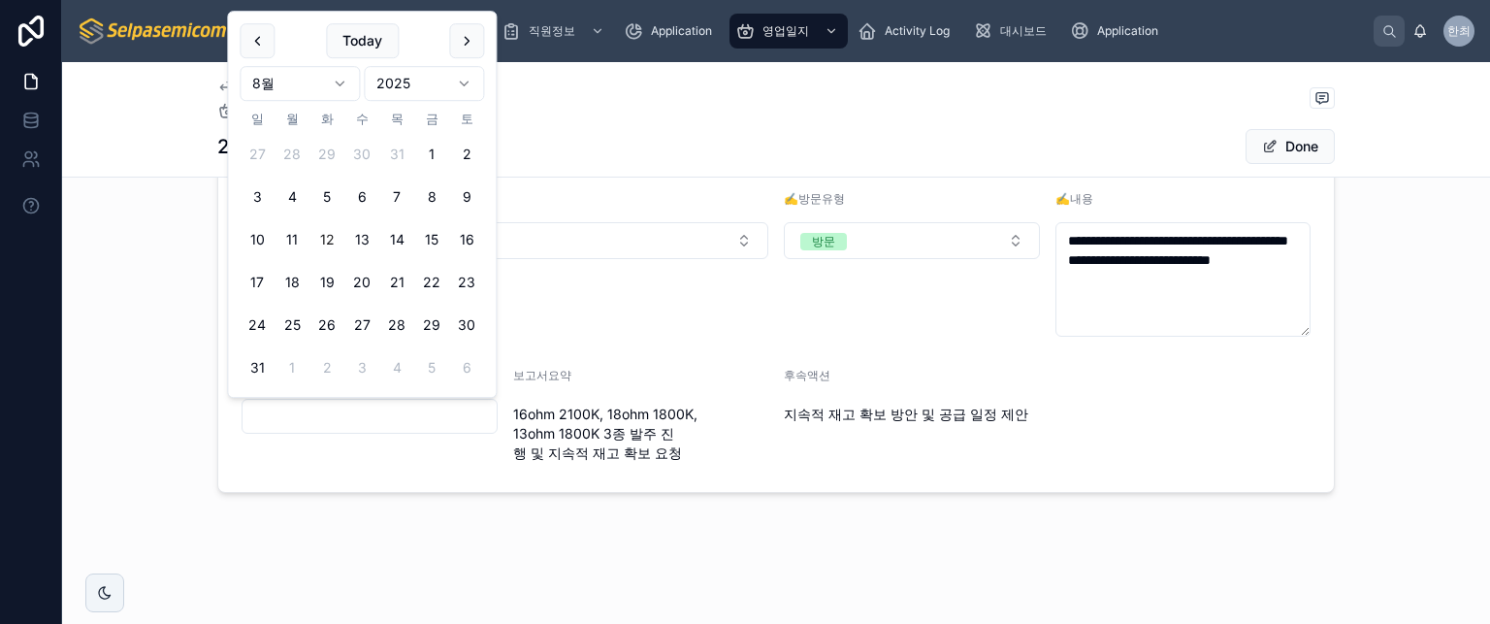
click at [651, 295] on div "영업단계 구매요청" at bounding box center [505, 264] width 527 height 146
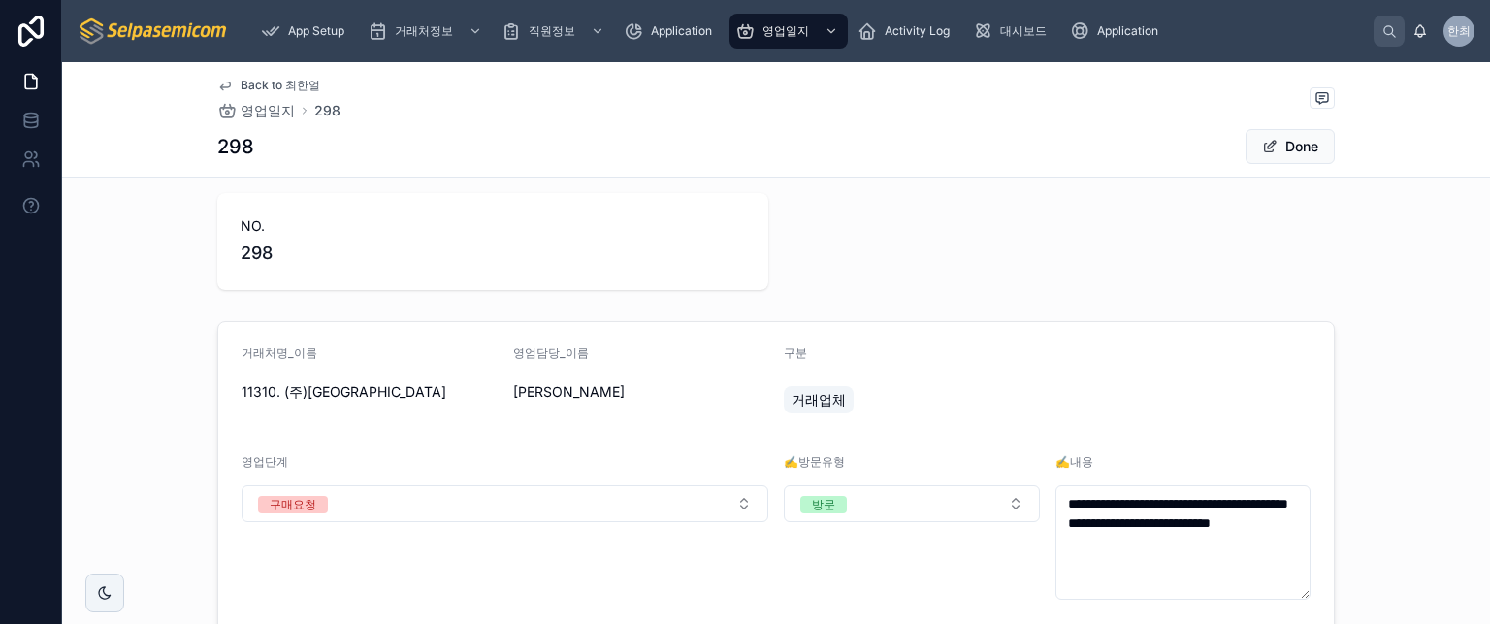
scroll to position [0, 0]
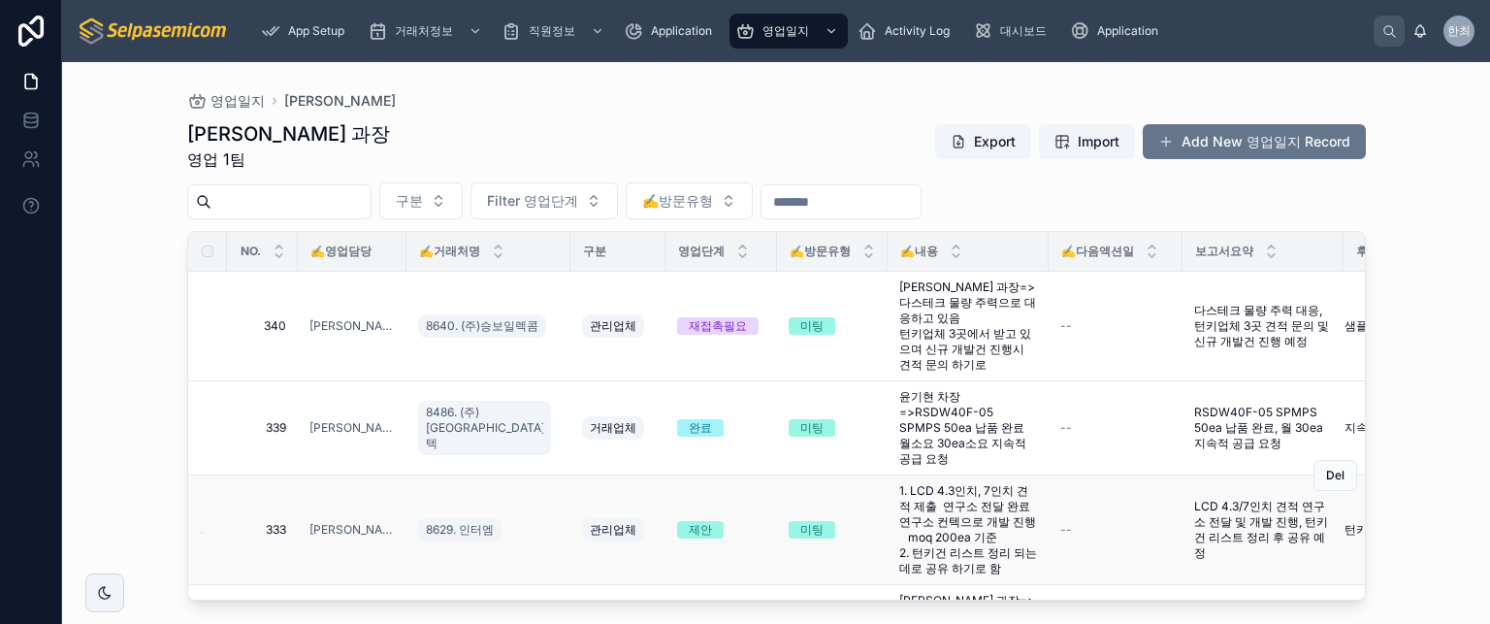
drag, startPoint x: 1046, startPoint y: 212, endPoint x: 1082, endPoint y: 552, distance: 341.5
click at [1082, 552] on div "최한얼 과장 영업 1팀 Export Import Add New 영업일지 Record 구분 Filter 영업단계 ✍️방문유형 NO. ✍️영업담당…" at bounding box center [776, 355] width 1179 height 492
drag, startPoint x: 1048, startPoint y: 188, endPoint x: 1038, endPoint y: 184, distance: 10.5
click at [1046, 186] on div "구분 Filter 영업단계 ✍️방문유형" at bounding box center [776, 200] width 1179 height 37
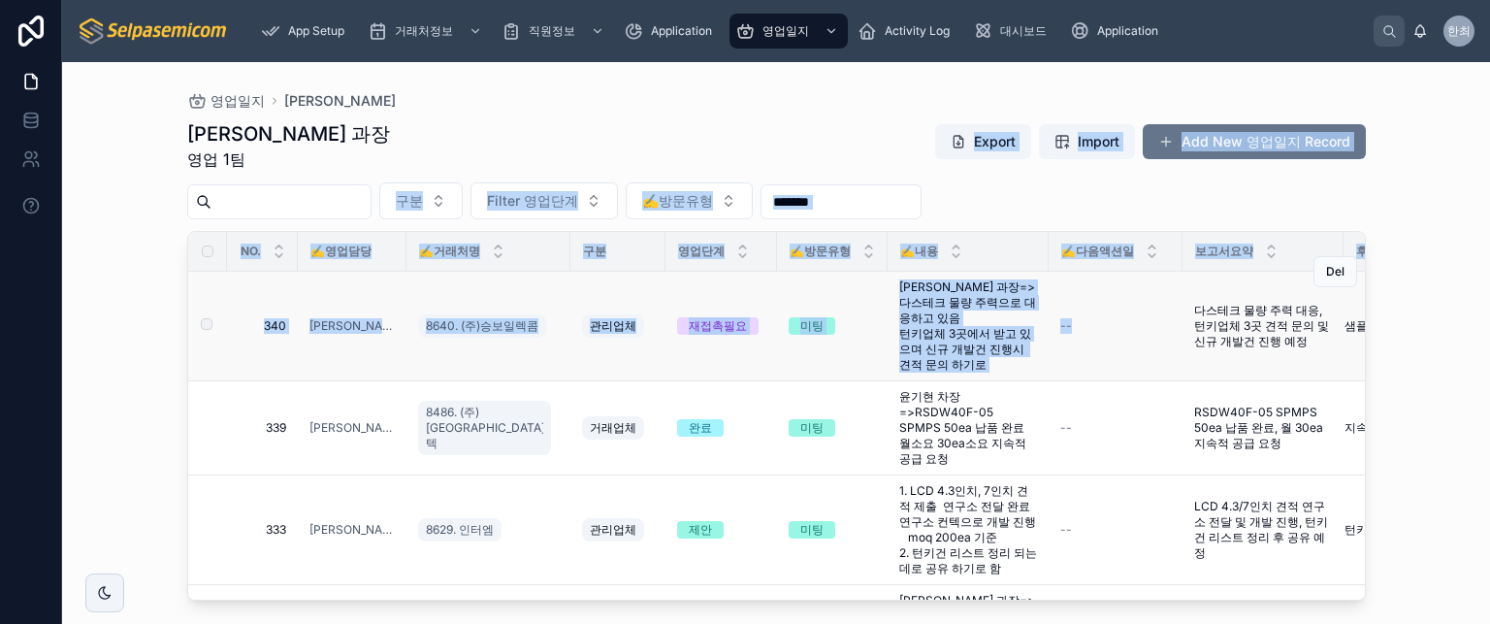
drag, startPoint x: 994, startPoint y: 195, endPoint x: 1100, endPoint y: 329, distance: 171.2
click at [1098, 341] on div "최한얼 과장 영업 1팀 Export Import Add New 영업일지 Record 구분 Filter 영업단계 ✍️방문유형 NO. ✍️영업담당…" at bounding box center [776, 355] width 1179 height 492
click at [1068, 195] on div "구분 Filter 영업단계 ✍️방문유형" at bounding box center [776, 200] width 1179 height 37
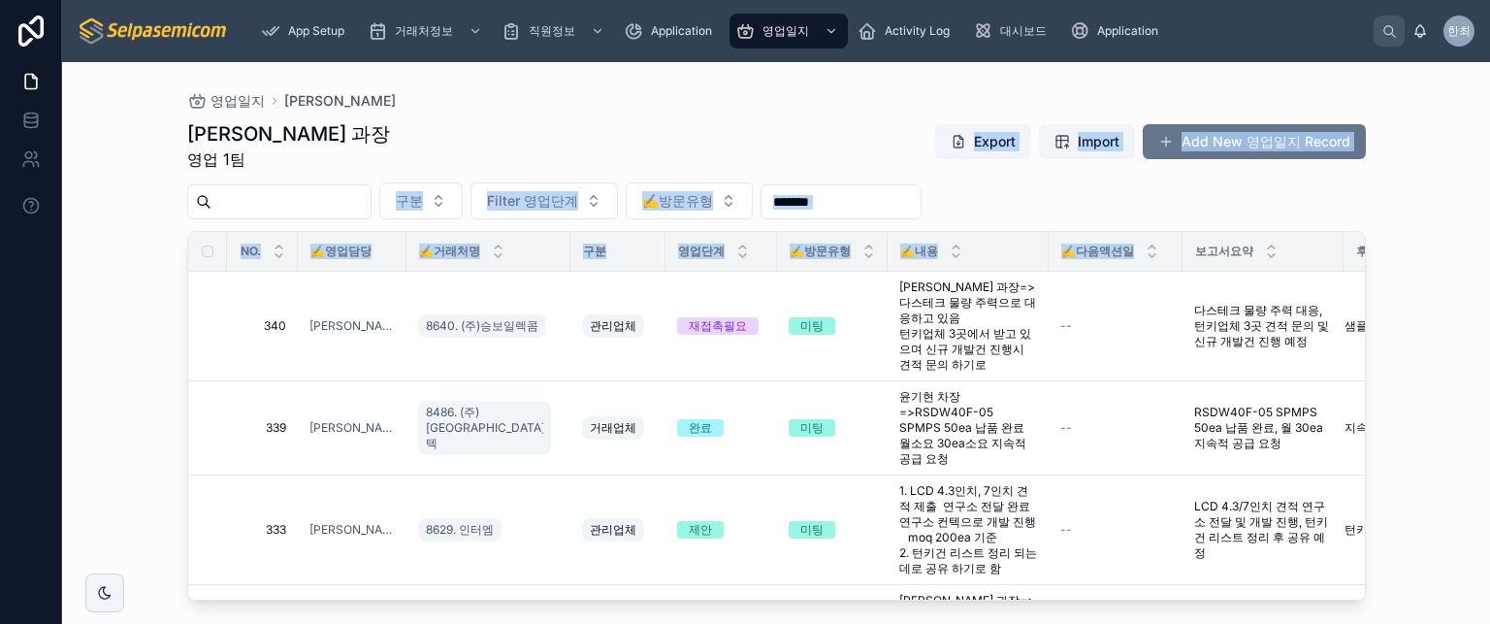
drag, startPoint x: 900, startPoint y: 115, endPoint x: 1104, endPoint y: 216, distance: 227.4
click at [1114, 238] on div "최한얼 과장 영업 1팀 Export Import Add New 영업일지 Record 구분 Filter 영업단계 ✍️방문유형 NO. ✍️영업담당…" at bounding box center [776, 355] width 1179 height 492
click at [1079, 180] on div "최한얼 과장 영업 1팀 Export Import Add New 영업일지 Record 구분 Filter 영업단계 ✍️방문유형 NO. ✍️영업담당…" at bounding box center [776, 355] width 1179 height 492
click at [1082, 181] on div "최한얼 과장 영업 1팀 Export Import Add New 영업일지 Record 구분 Filter 영업단계 ✍️방문유형 NO. ✍️영업담당…" at bounding box center [776, 355] width 1179 height 492
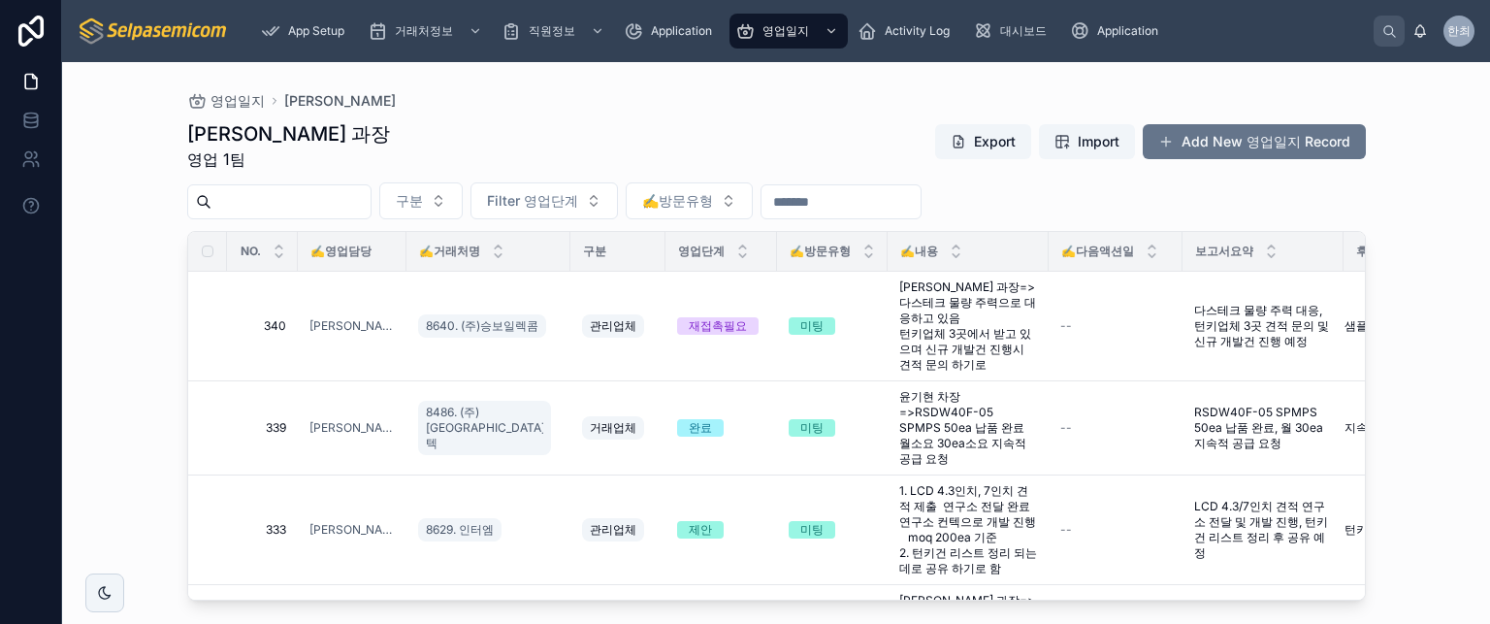
click at [820, 146] on div "최한얼 과장 영업 1팀 Export Import Add New 영업일지 Record" at bounding box center [776, 145] width 1179 height 50
click at [891, 204] on input "text" at bounding box center [841, 201] width 159 height 27
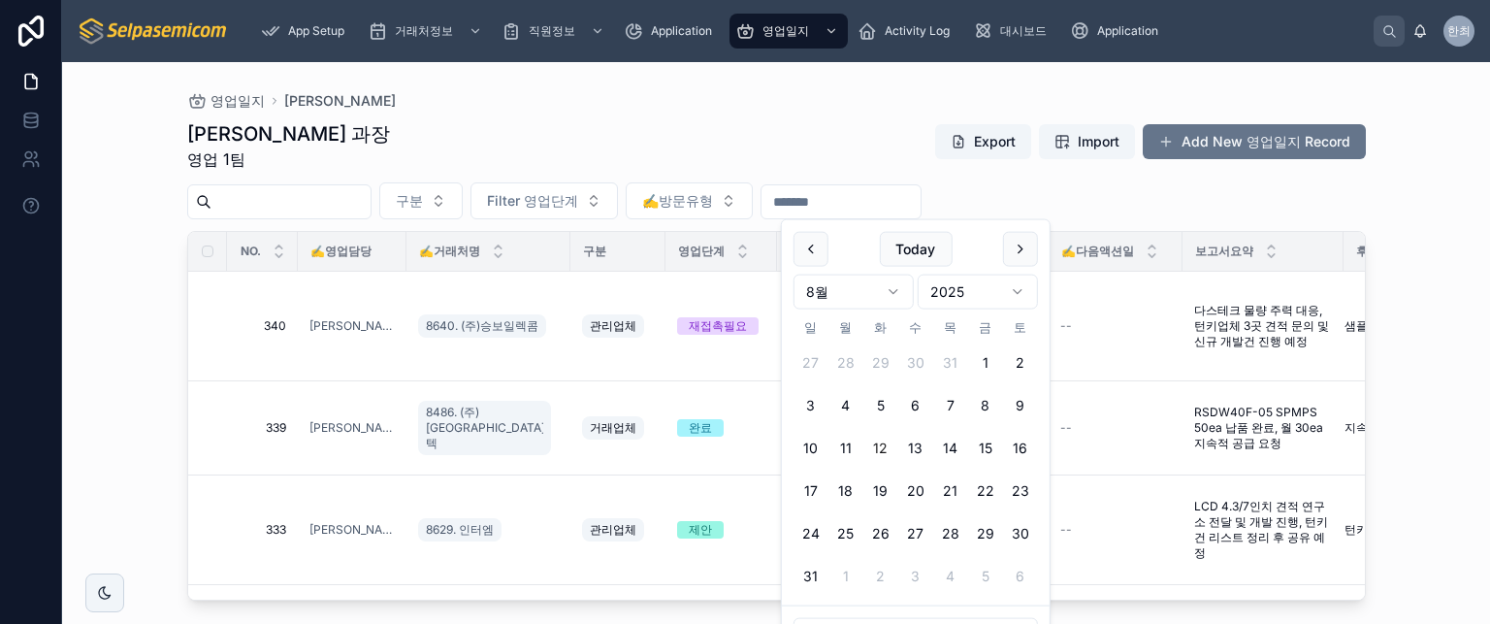
click at [891, 204] on input "text" at bounding box center [841, 201] width 159 height 27
click at [816, 75] on div "영업일지 최한얼 최한얼 과장 영업 1팀 Export Import Add New 영업일지 Record 구분 Filter 영업단계 ✍️방문유형 N…" at bounding box center [776, 331] width 1241 height 539
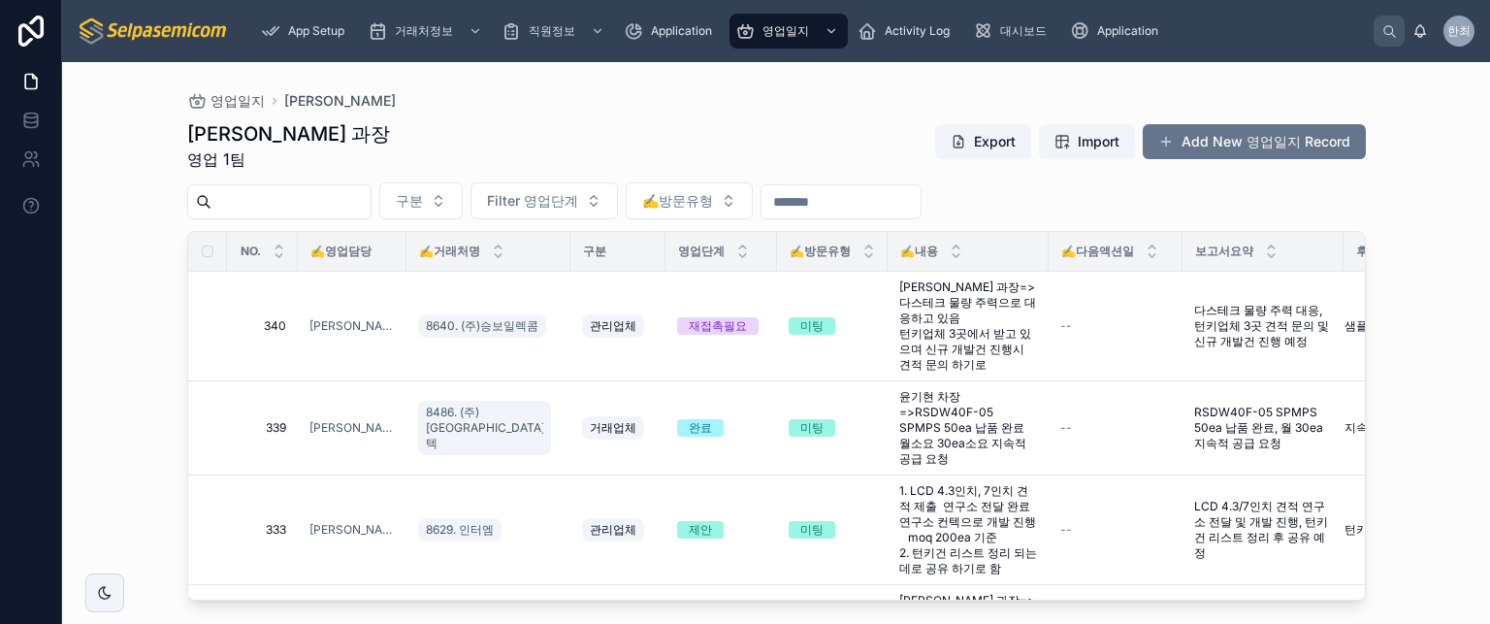
click at [867, 192] on input "text" at bounding box center [841, 201] width 159 height 27
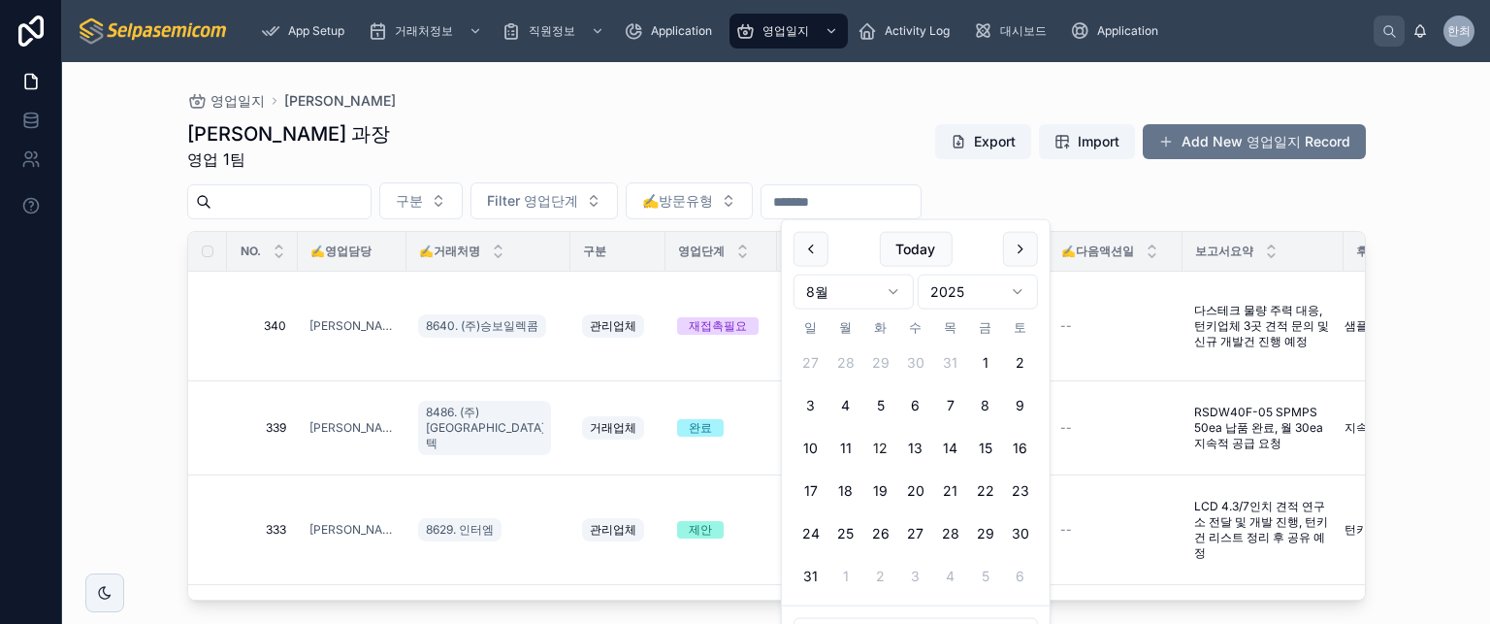
click at [845, 135] on div "최한얼 과장 영업 1팀 Export Import Add New 영업일지 Record" at bounding box center [776, 145] width 1179 height 50
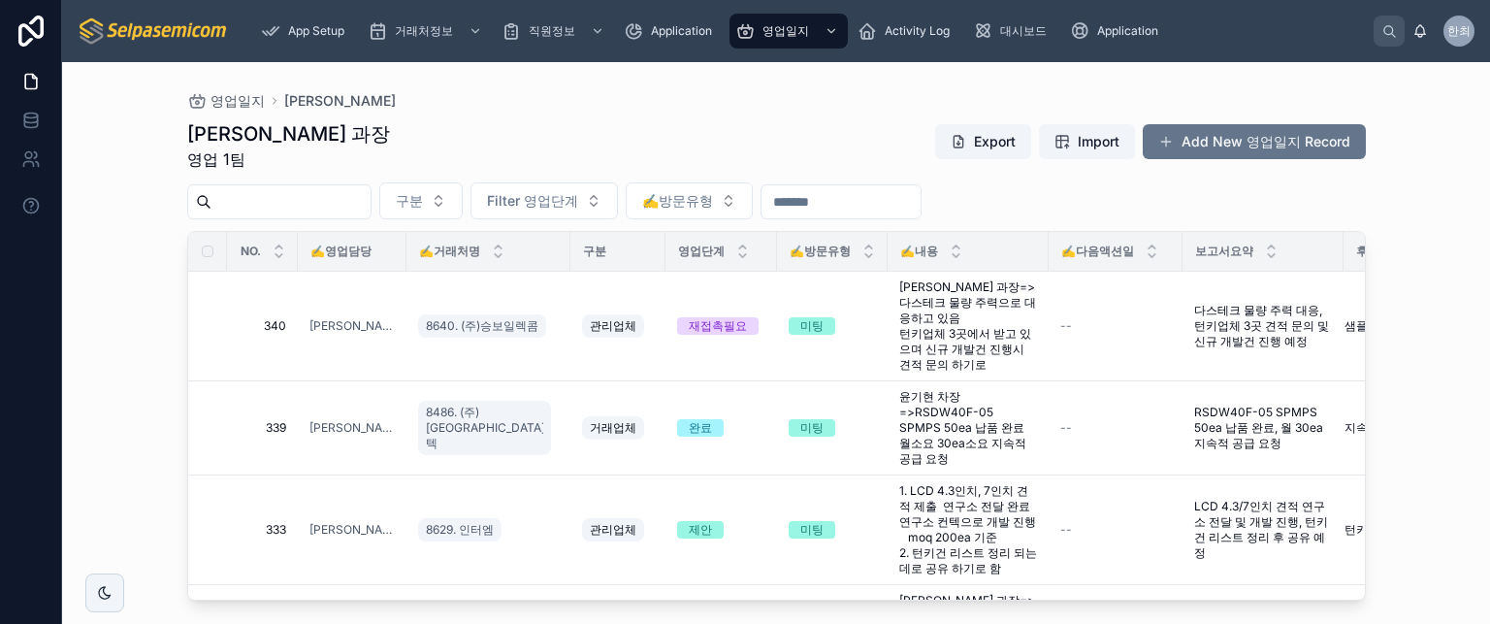
click at [1083, 250] on span "✍️다음액션일" at bounding box center [1098, 252] width 73 height 16
click at [1089, 198] on div "구분 Filter 영업단계 ✍️방문유형" at bounding box center [776, 200] width 1179 height 37
click at [724, 132] on div "최한얼 과장 영업 1팀 Export Import Add New 영업일지 Record" at bounding box center [776, 145] width 1179 height 50
click at [809, 150] on div "최한얼 과장 영업 1팀 Export Import Add New 영업일지 Record" at bounding box center [776, 145] width 1179 height 50
click at [105, 376] on div "영업일지 최한얼 최한얼 과장 영업 1팀 Export Import Add New 영업일지 Record 구분 Filter 영업단계 ✍️방문유형 N…" at bounding box center [776, 343] width 1428 height 562
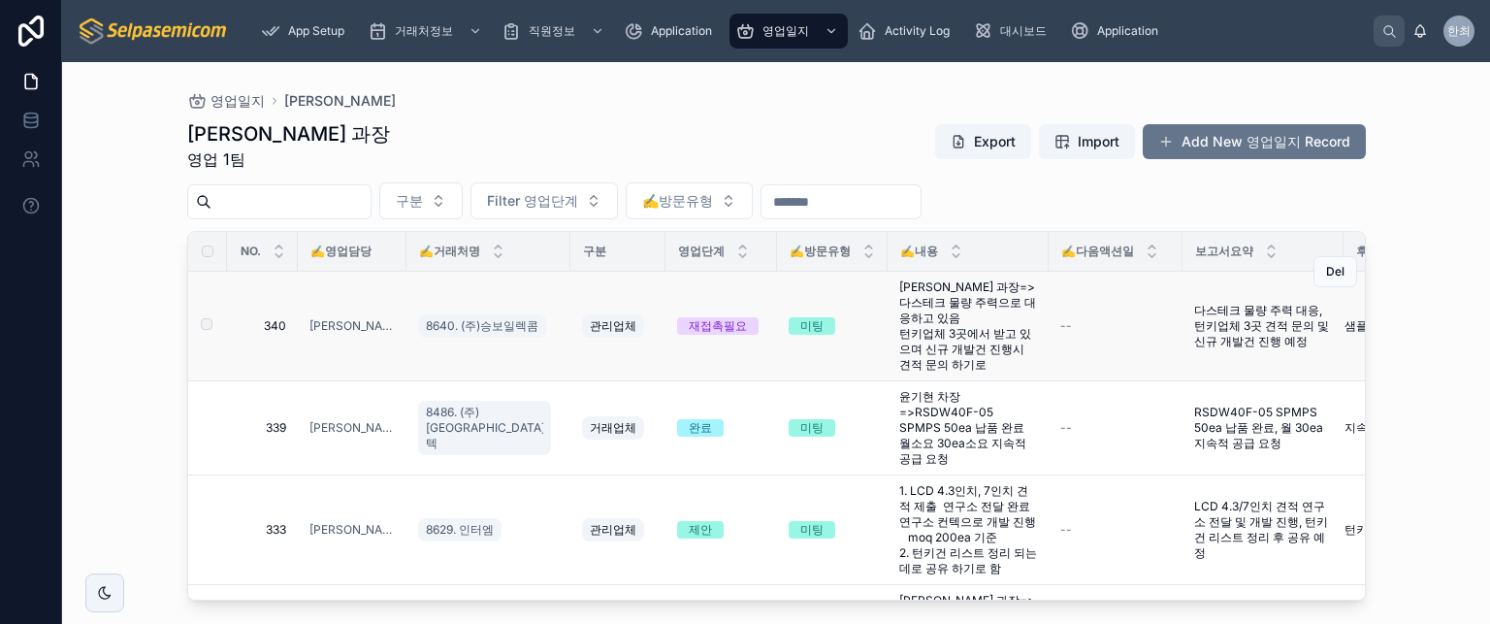
click at [1061, 324] on div "--" at bounding box center [1116, 326] width 111 height 16
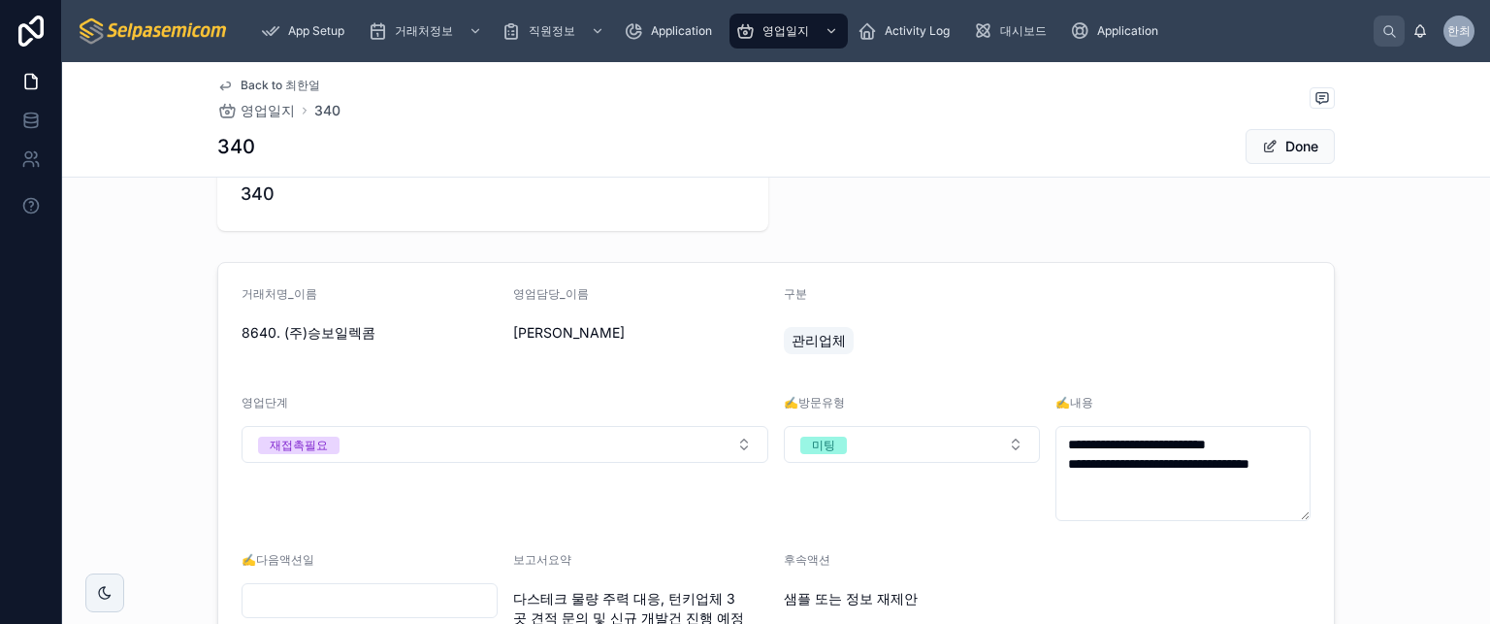
scroll to position [194, 0]
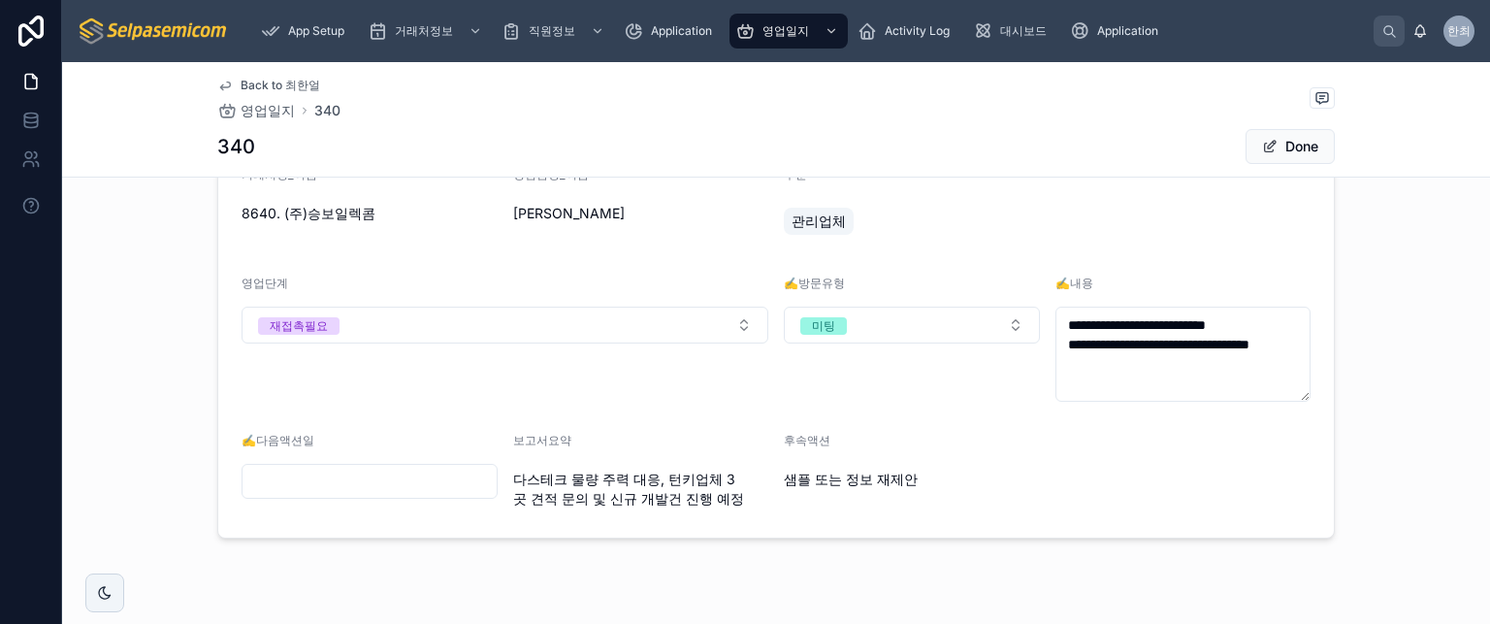
click at [437, 482] on input "text" at bounding box center [370, 481] width 254 height 27
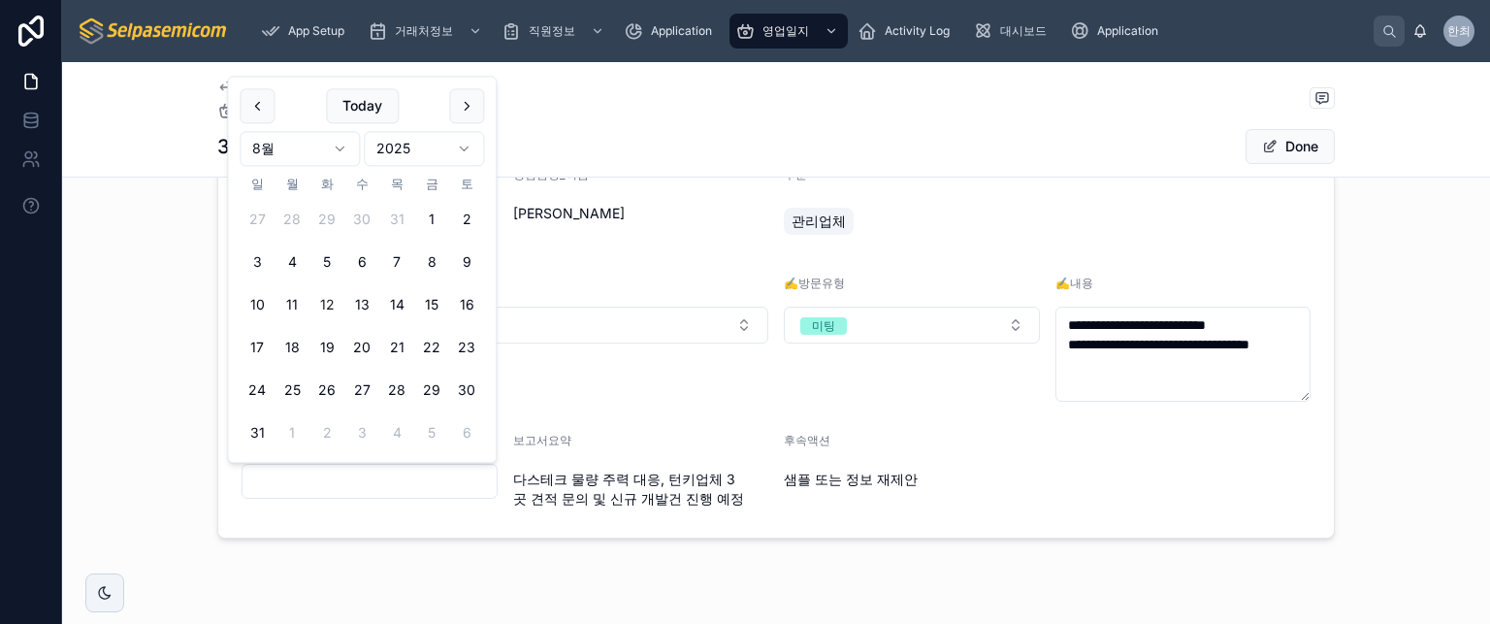
click at [645, 478] on span "다스테크 물량 주력 대응, 턴키업체 3곳 견적 문의 및 신규 개발건 진행 예정" at bounding box center [641, 489] width 256 height 39
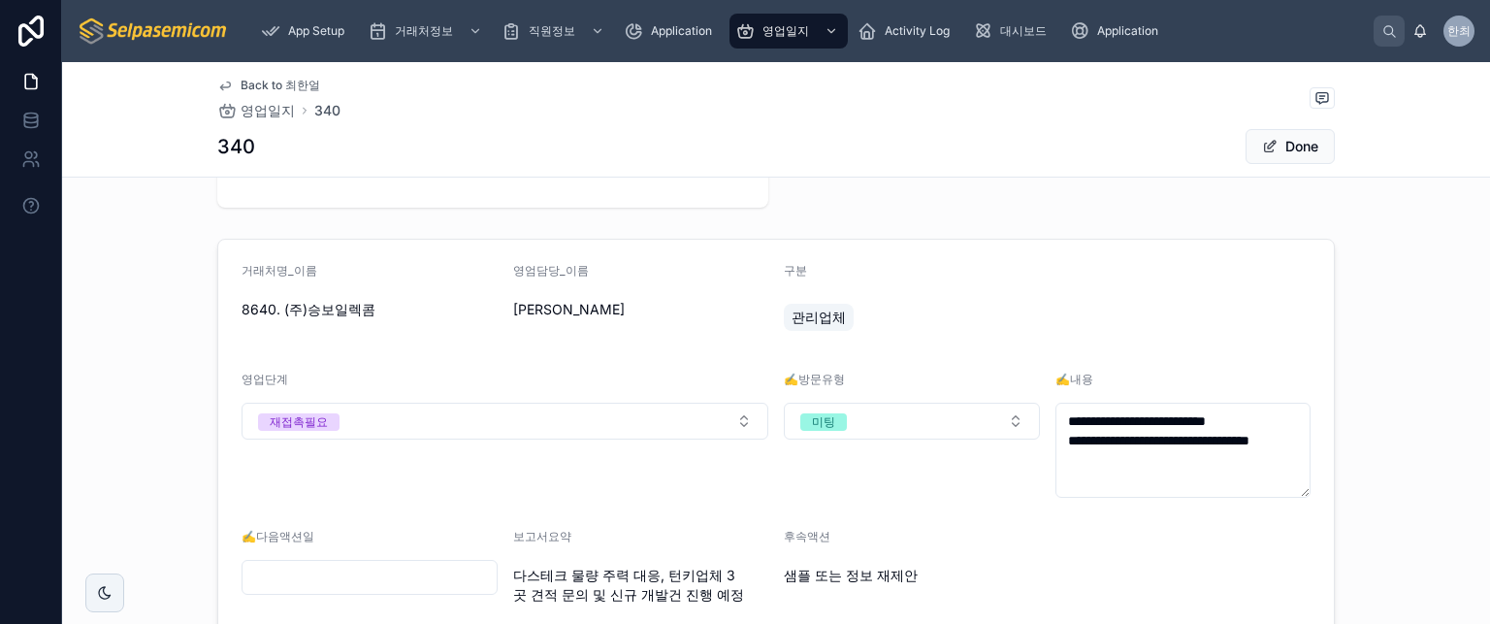
scroll to position [0, 0]
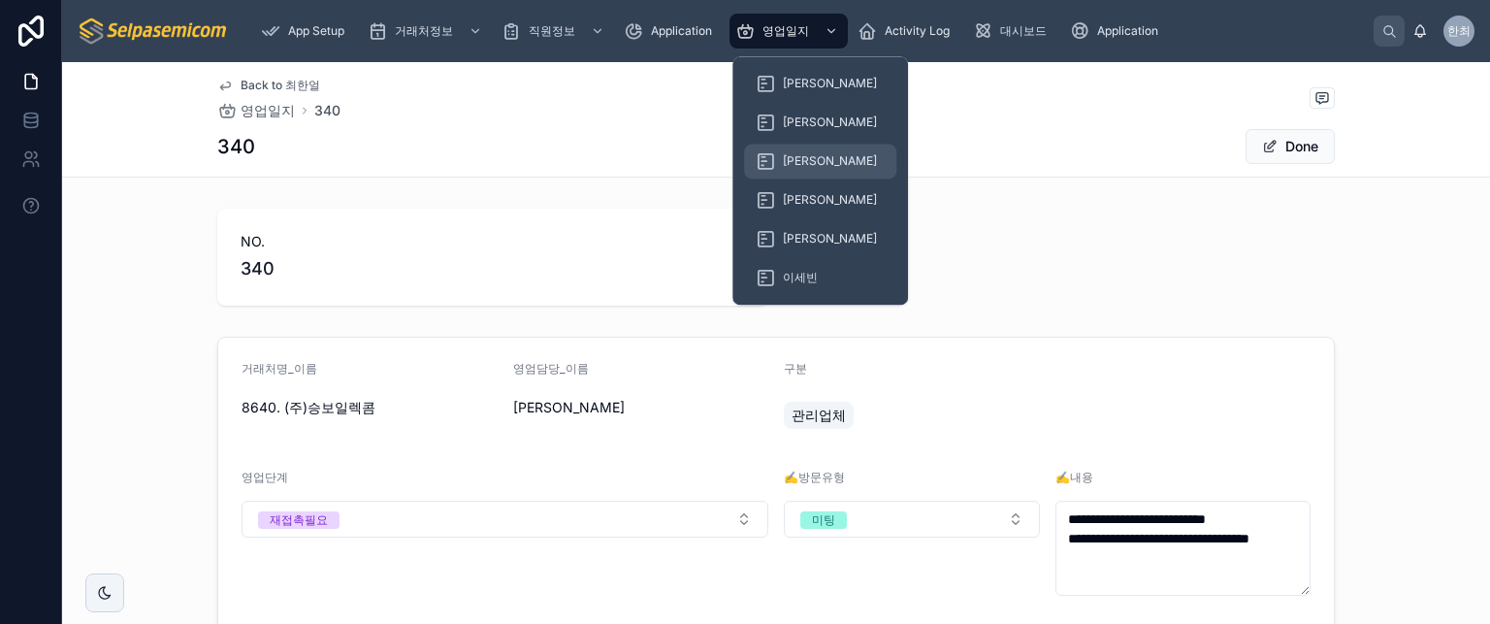
click at [795, 150] on div "[PERSON_NAME]" at bounding box center [820, 161] width 129 height 31
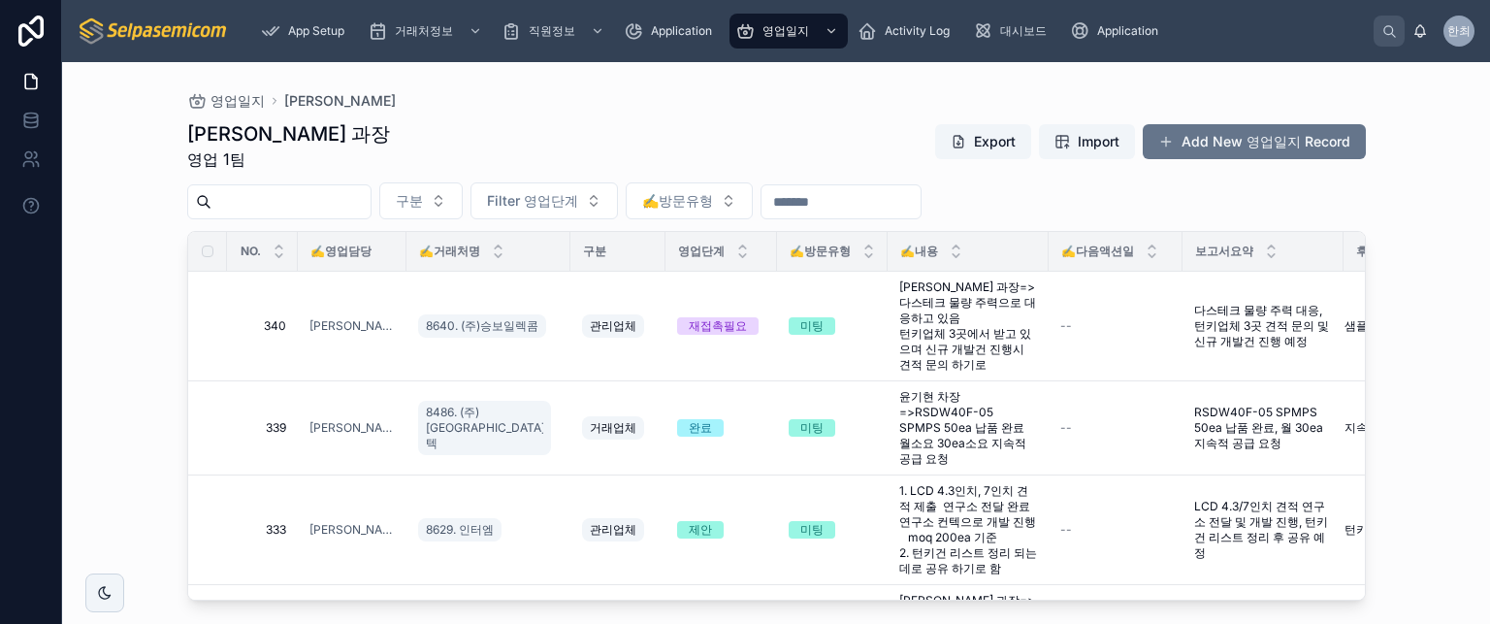
click at [830, 120] on div "최한얼 과장 영업 1팀 Export Import Add New 영업일지 Record" at bounding box center [776, 145] width 1179 height 50
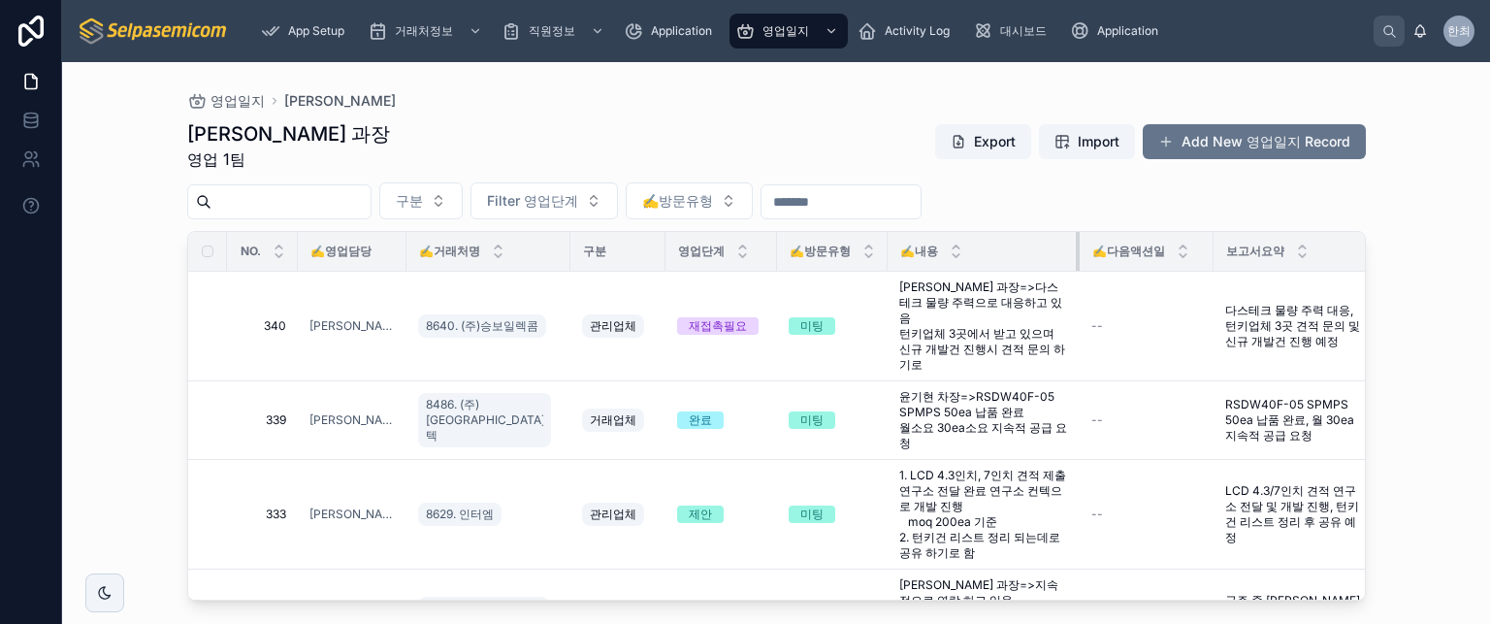
drag, startPoint x: 1017, startPoint y: 245, endPoint x: 1048, endPoint y: 246, distance: 31.1
click at [1076, 246] on div at bounding box center [1080, 251] width 8 height 39
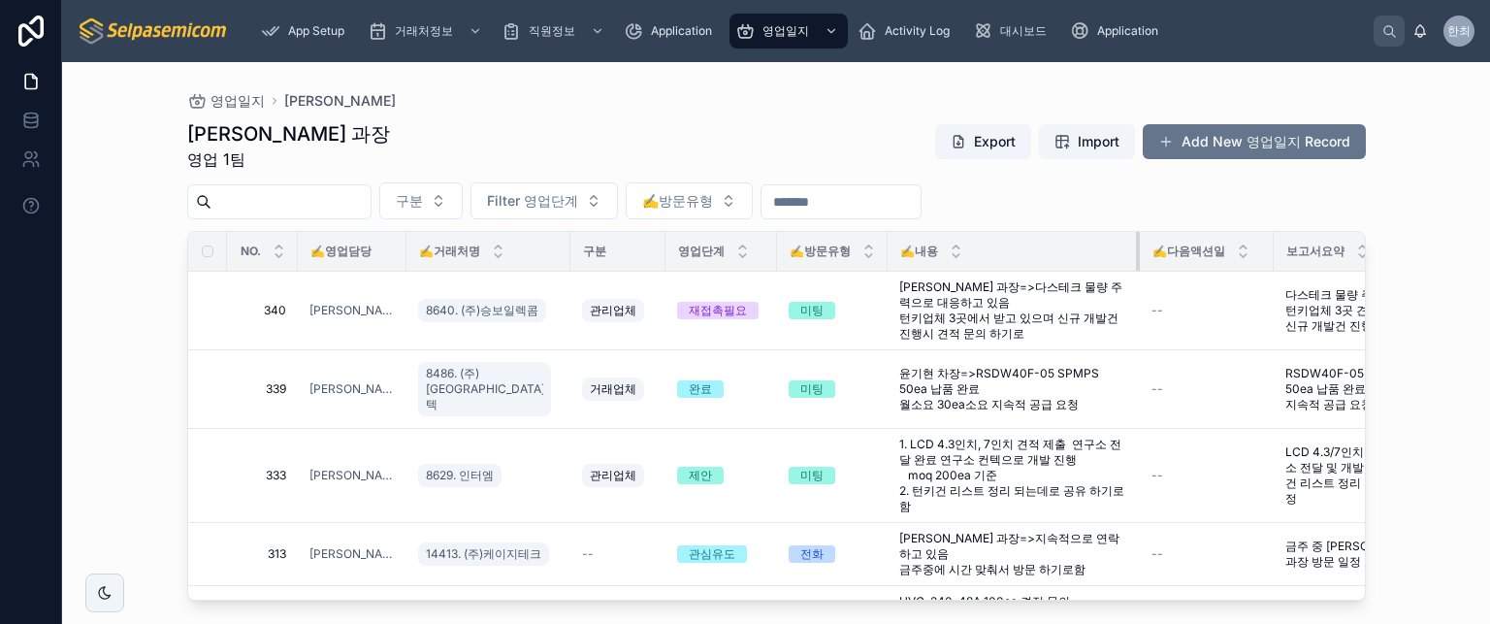
drag, startPoint x: 1048, startPoint y: 247, endPoint x: 1108, endPoint y: 247, distance: 60.2
click at [1136, 247] on div at bounding box center [1140, 251] width 8 height 39
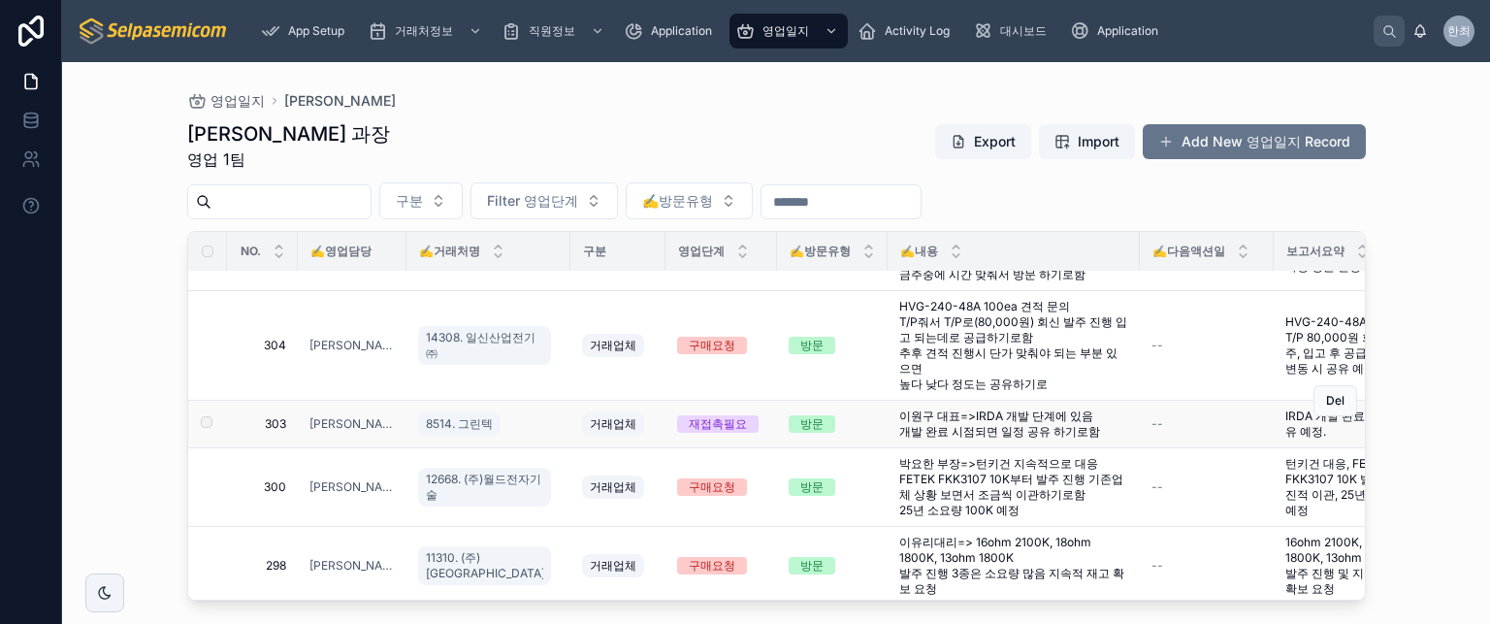
scroll to position [296, 0]
click at [88, 381] on div "영업일지 최한얼 최한얼 과장 영업 1팀 Export Import Add New 영업일지 Record 구분 Filter 영업단계 ✍️방문유형 N…" at bounding box center [776, 343] width 1428 height 562
click at [708, 147] on div "최한얼 과장 영업 1팀 Export Import Add New 영업일지 Record" at bounding box center [776, 145] width 1179 height 50
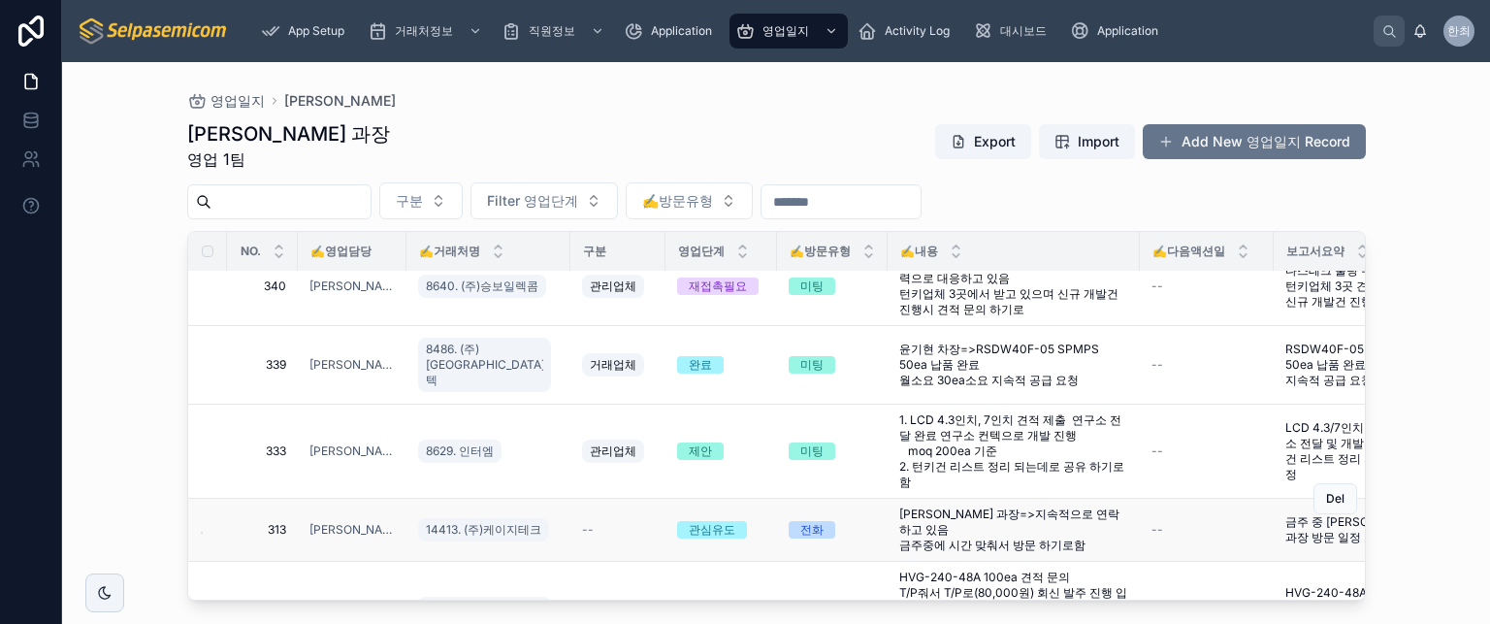
scroll to position [0, 0]
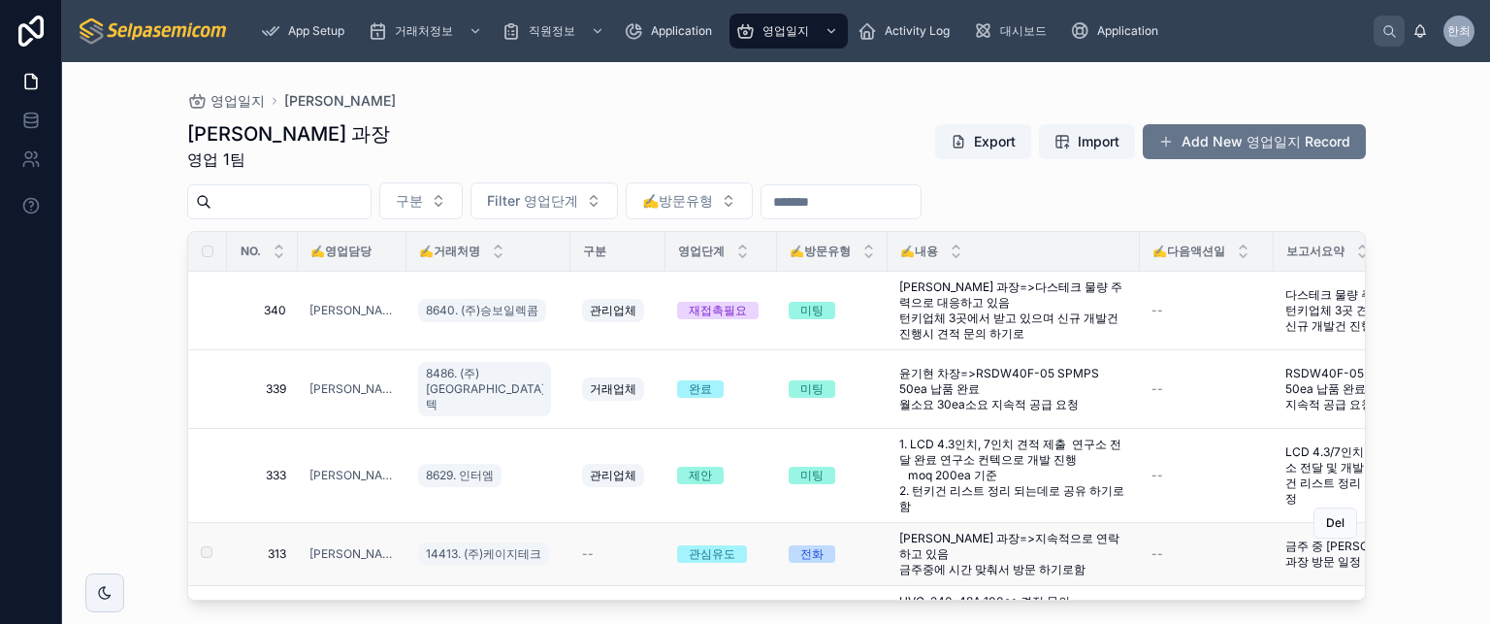
click at [582, 546] on div "--" at bounding box center [618, 554] width 72 height 16
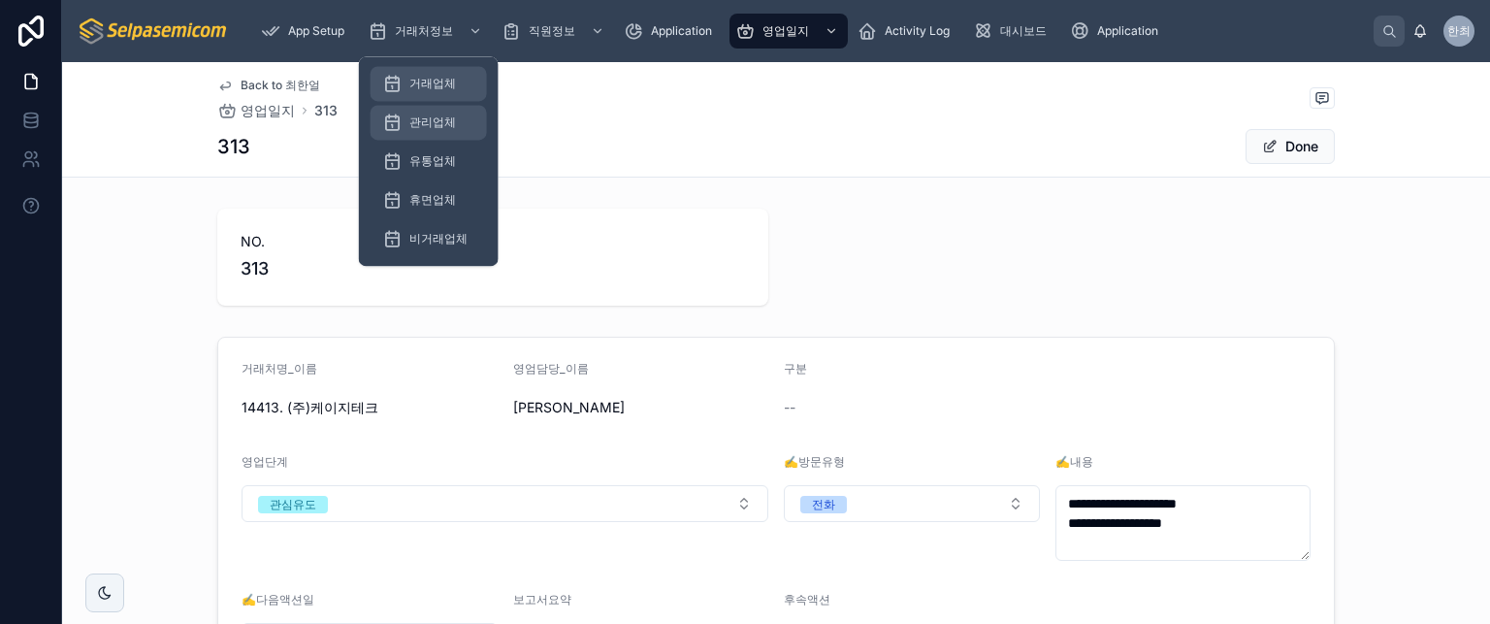
click at [446, 76] on span "거래업체" at bounding box center [432, 84] width 47 height 16
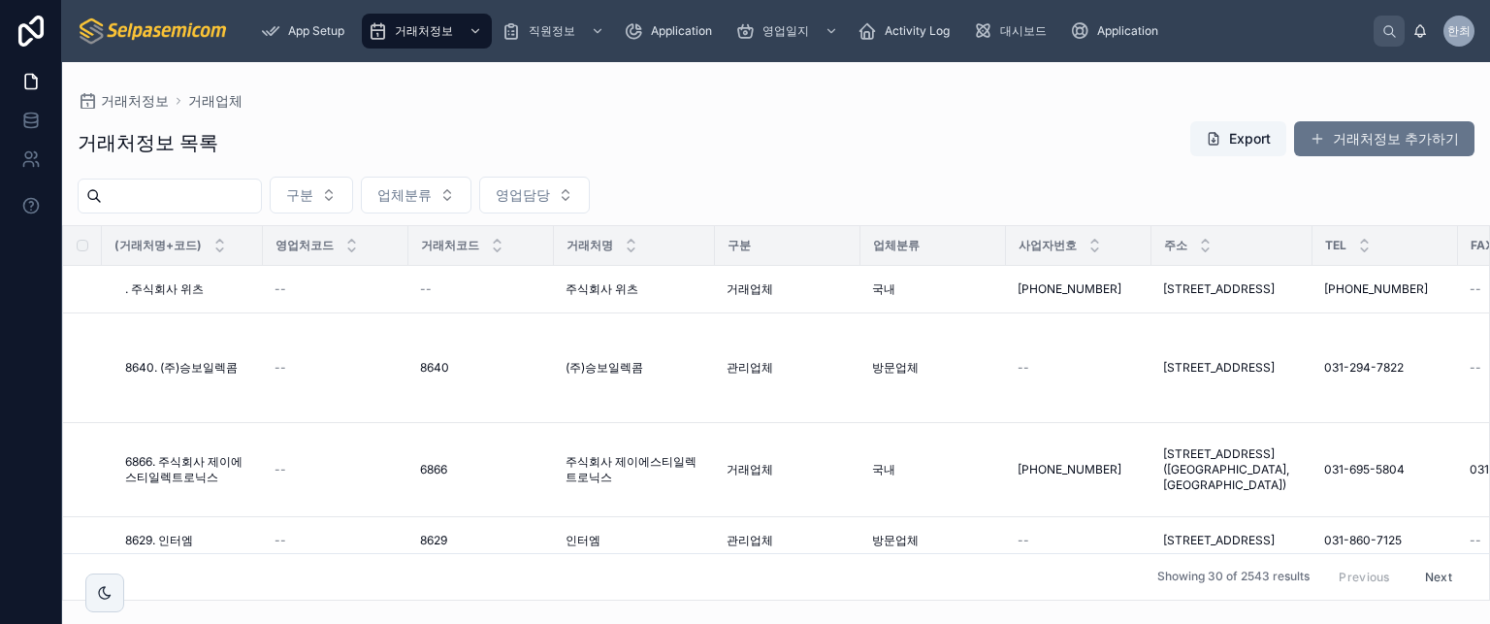
click at [184, 198] on input "text" at bounding box center [181, 195] width 159 height 27
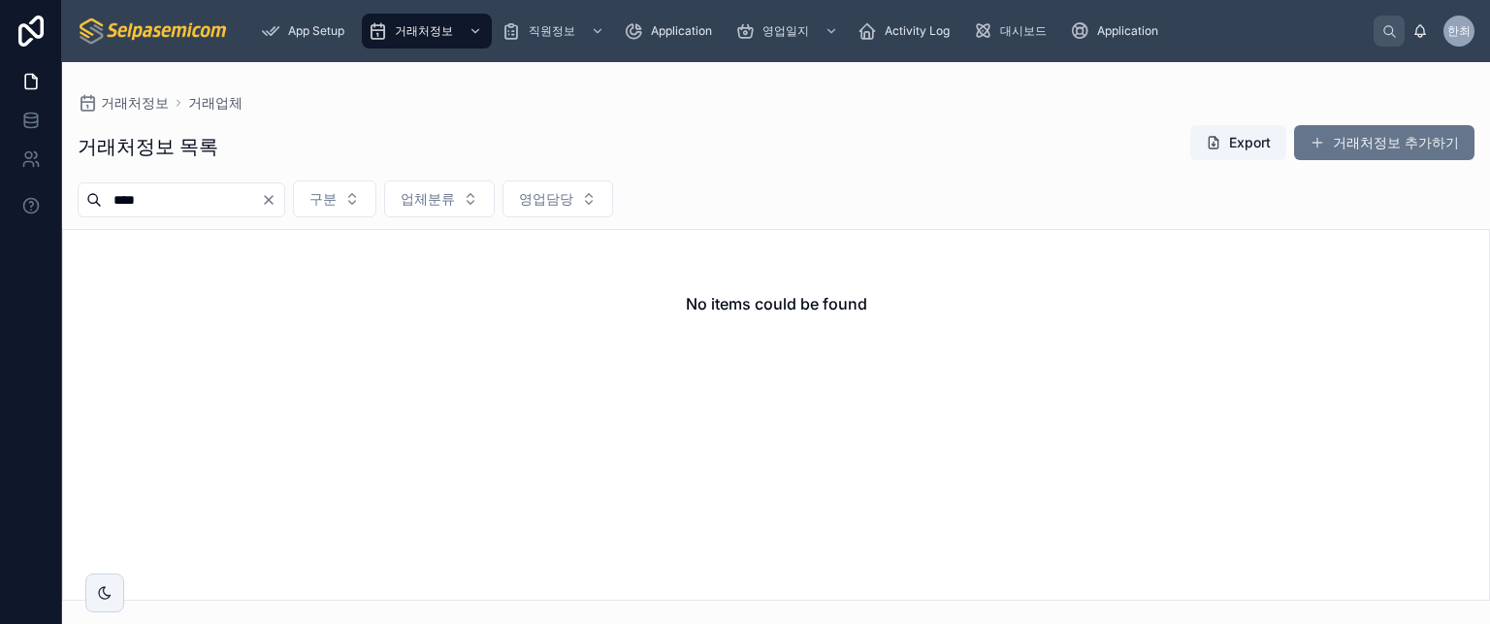
click at [185, 201] on input "****" at bounding box center [181, 199] width 159 height 27
type input "*****"
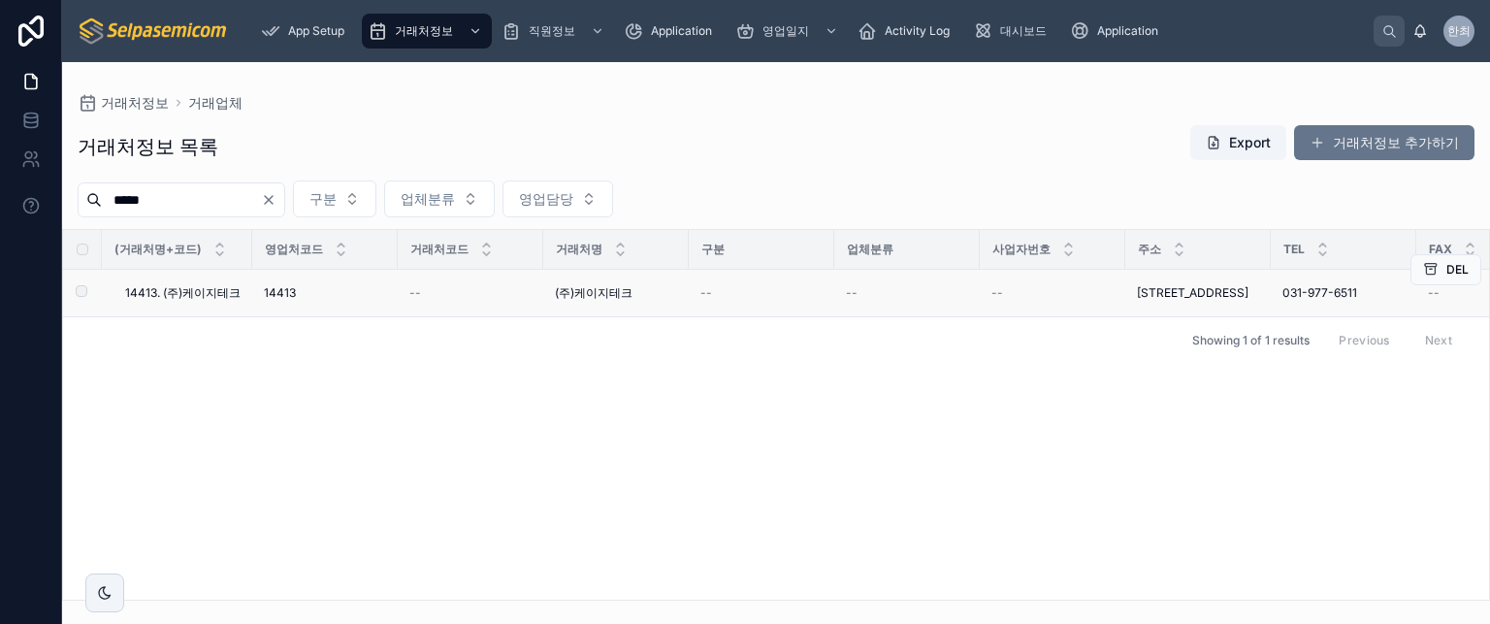
click at [207, 292] on span "14413. (주)케이지테크" at bounding box center [182, 293] width 115 height 16
